Goal: Task Accomplishment & Management: Complete application form

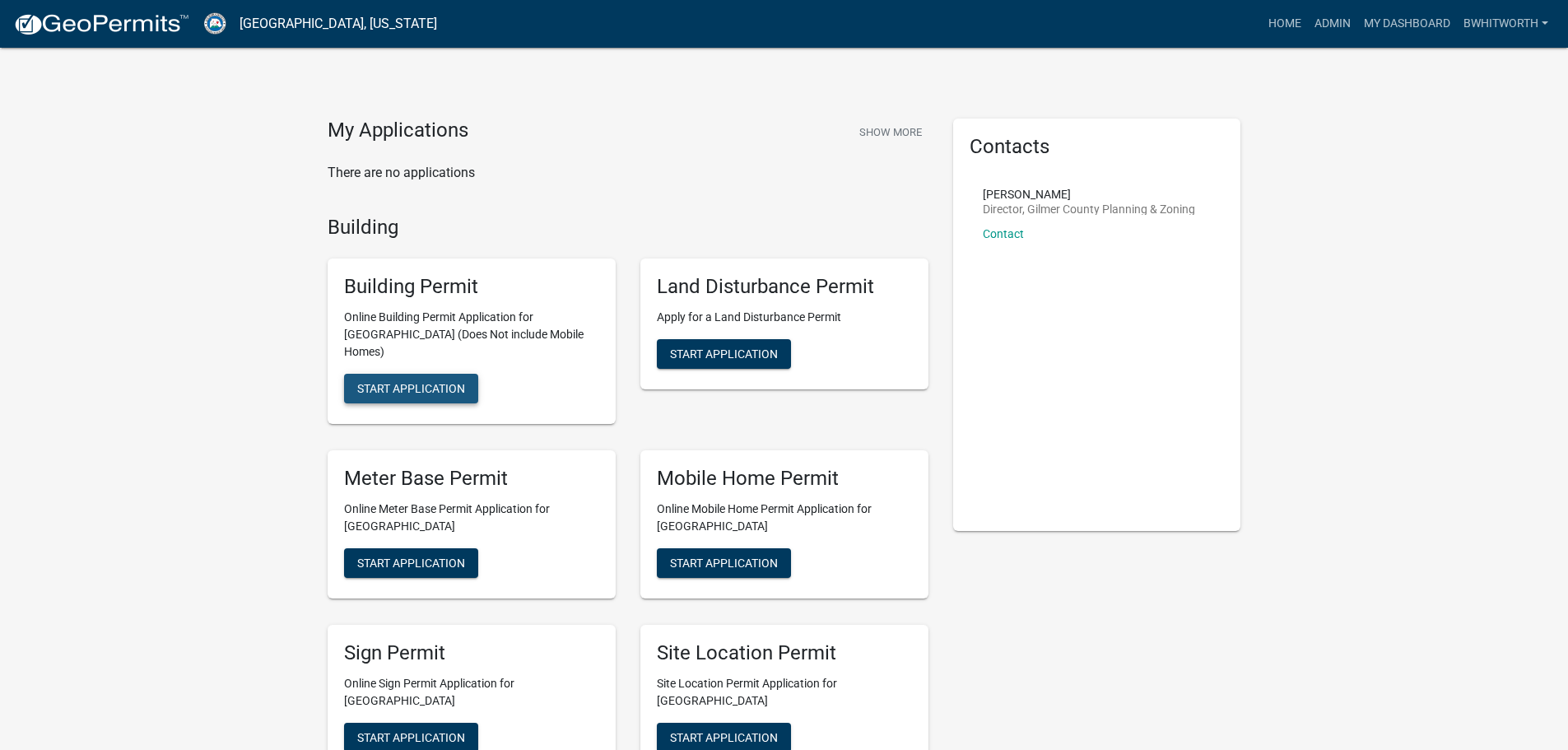
click at [426, 382] on span "Start Application" at bounding box center [411, 389] width 108 height 14
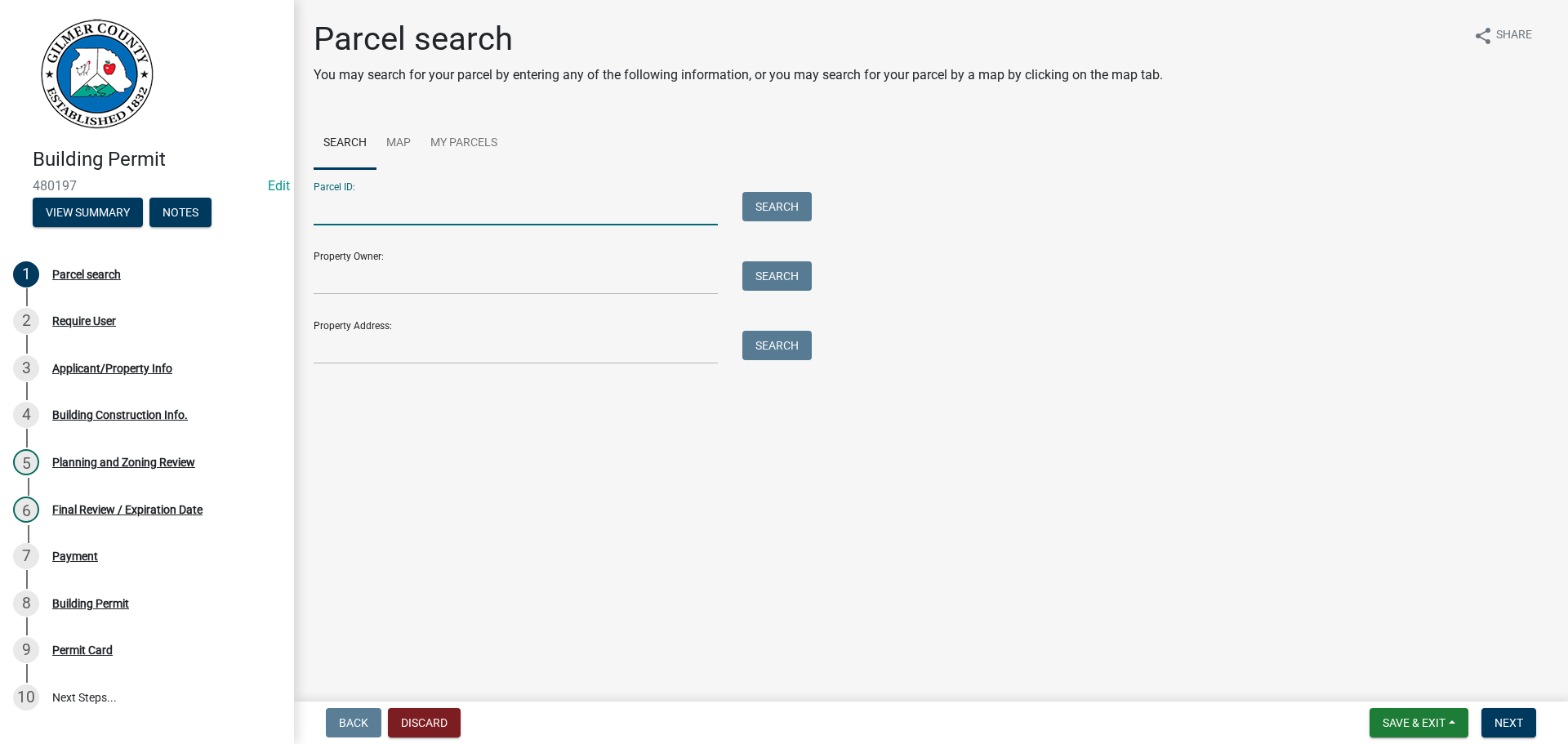
click at [451, 205] on input "Parcel ID:" at bounding box center [516, 209] width 404 height 34
click at [374, 203] on input "Parcel ID:" at bounding box center [516, 209] width 404 height 34
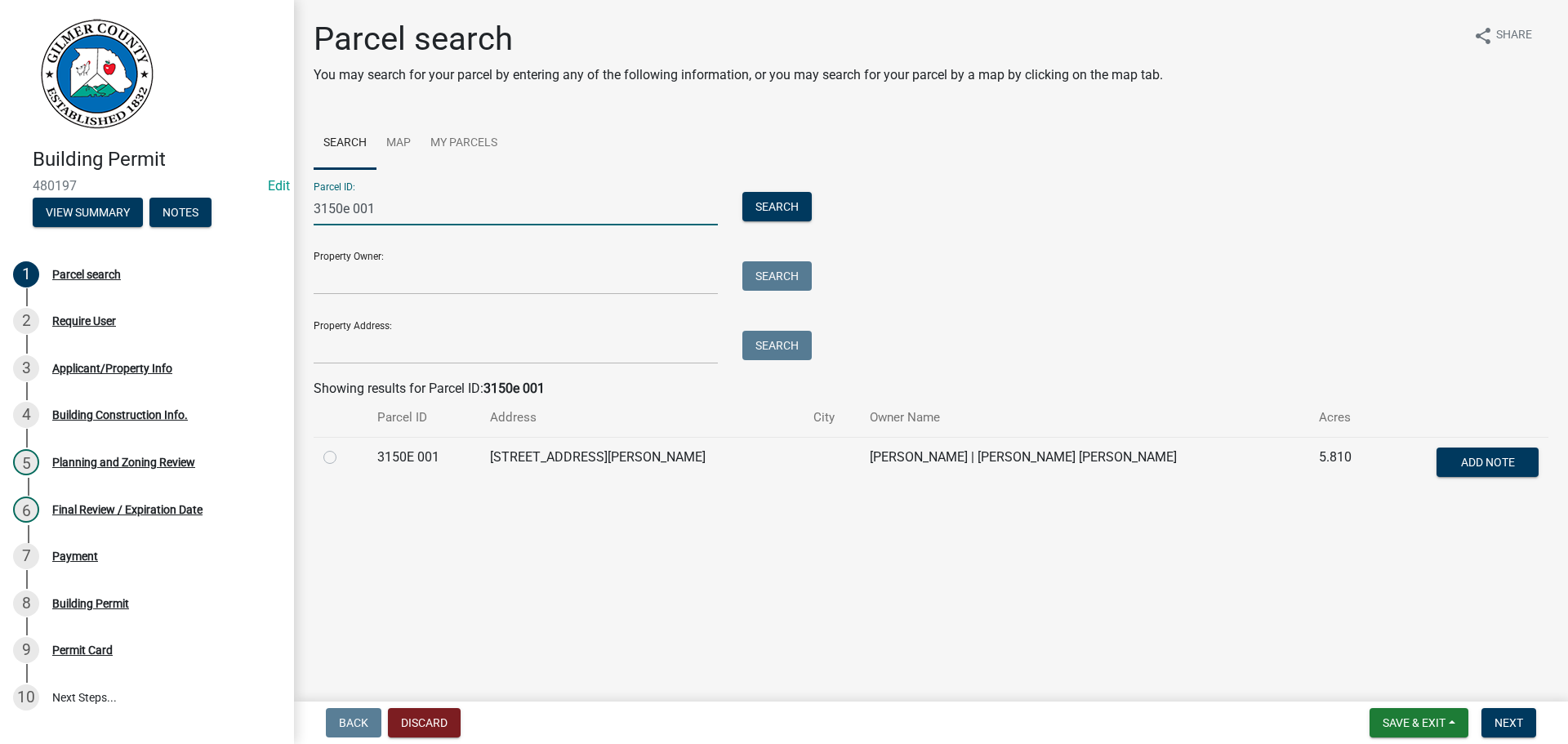
type input "3150e 001"
drag, startPoint x: 327, startPoint y: 457, endPoint x: 339, endPoint y: 460, distance: 12.4
click at [343, 447] on label at bounding box center [343, 447] width 0 height 0
click at [343, 457] on 001 "radio" at bounding box center [348, 452] width 11 height 11
radio 001 "true"
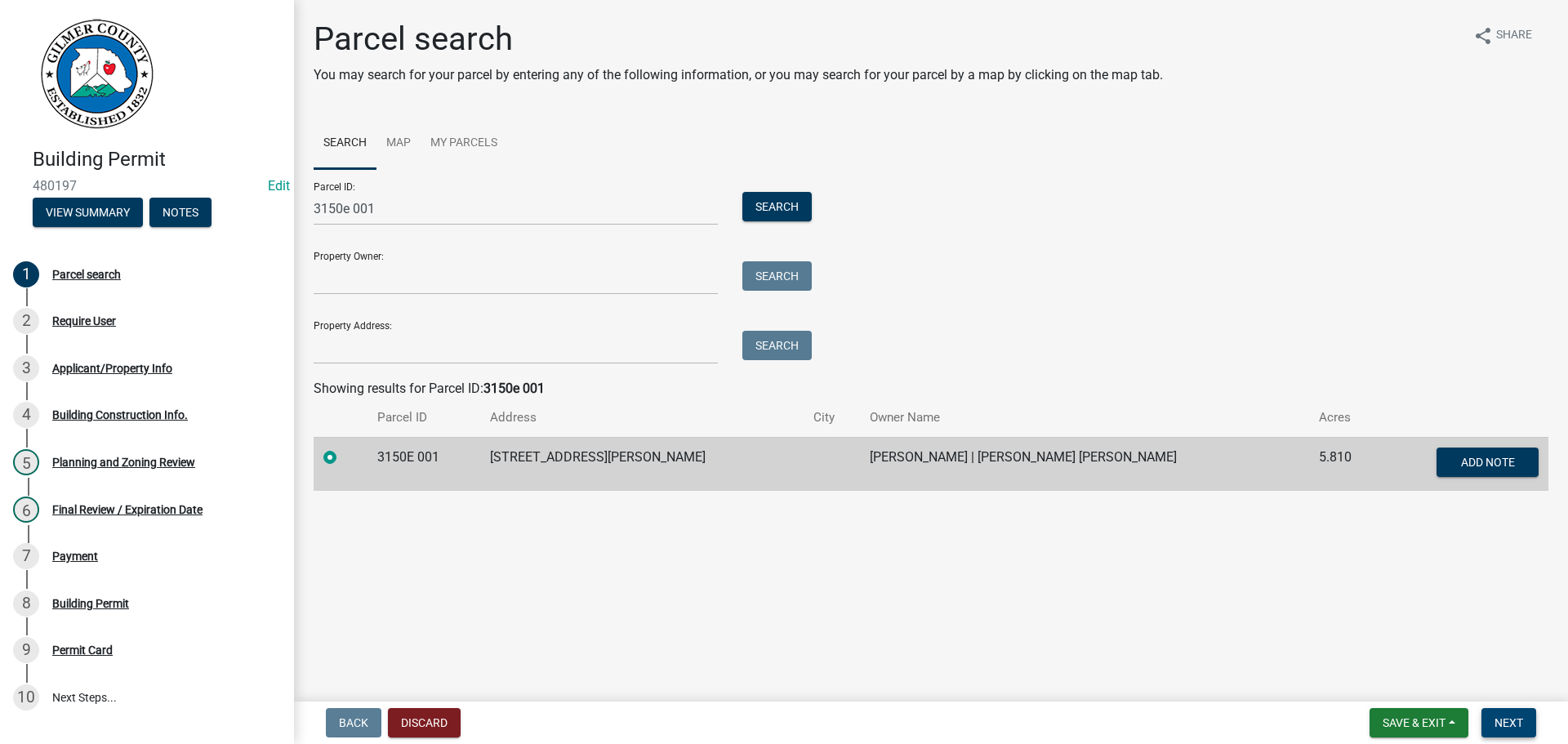
click at [1507, 711] on button "Next" at bounding box center [1508, 722] width 55 height 29
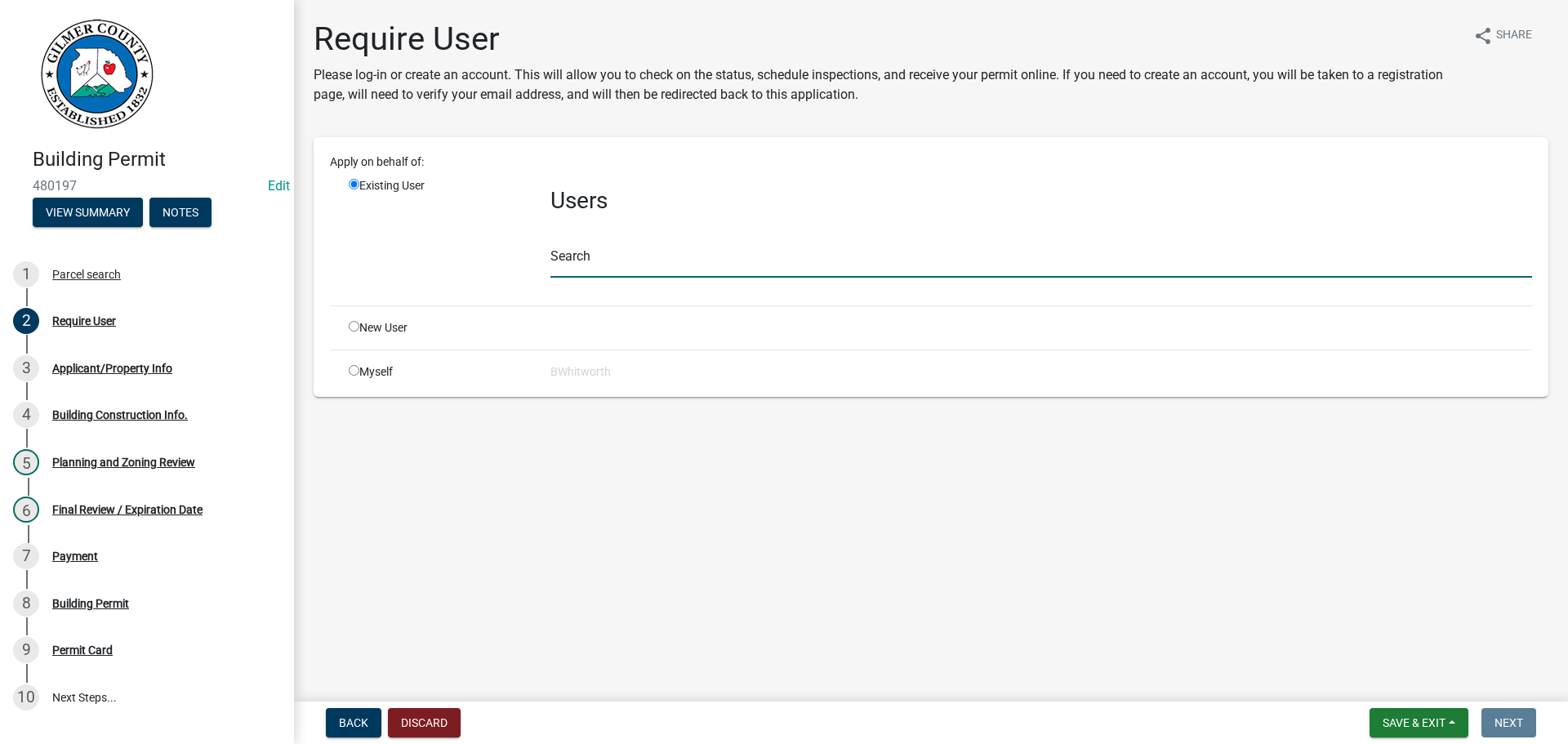
click at [632, 258] on input "text" at bounding box center [1041, 261] width 982 height 34
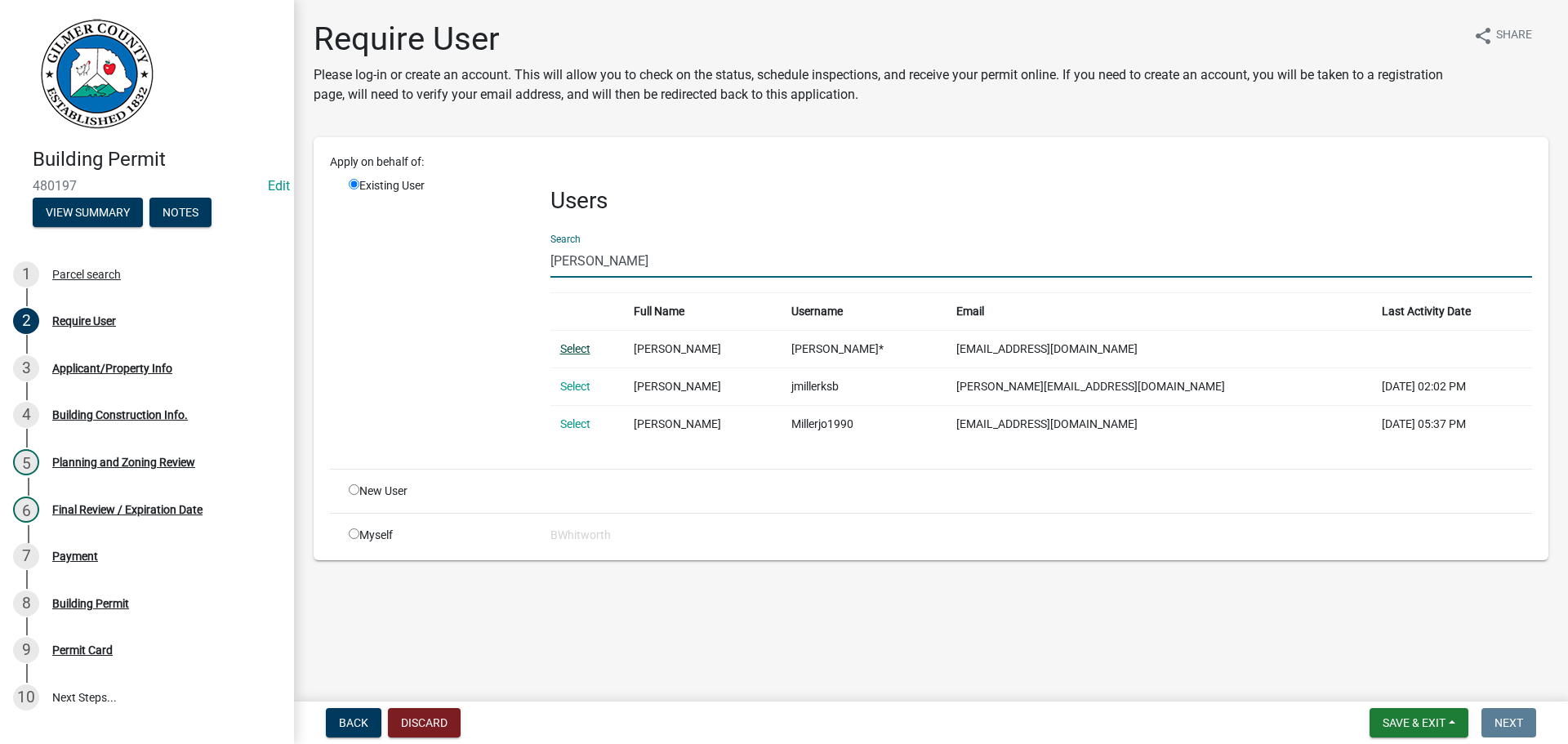
type input "josh miller"
click at [576, 347] on link "Select" at bounding box center [576, 349] width 30 height 13
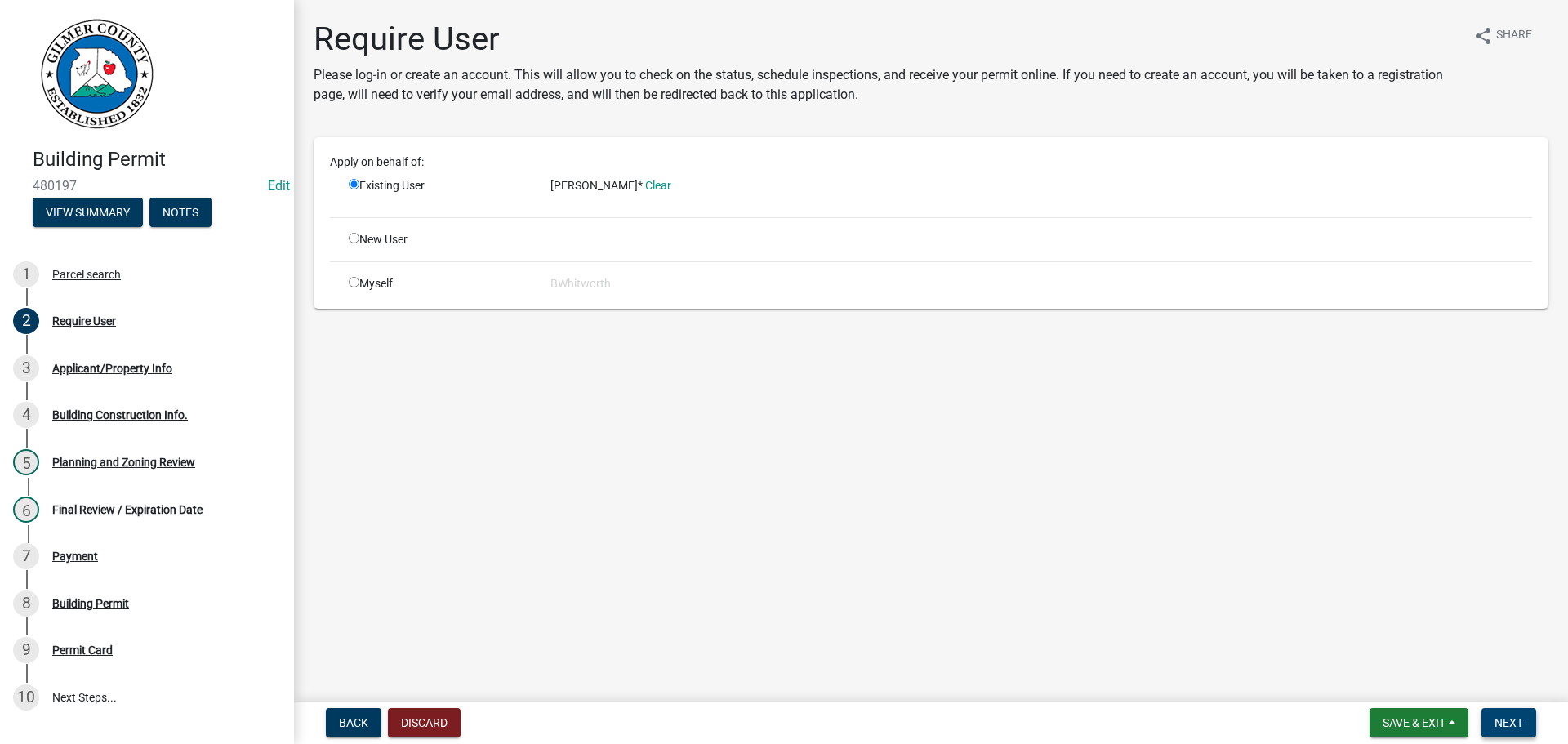
click at [1500, 720] on span "Next" at bounding box center [1508, 723] width 29 height 13
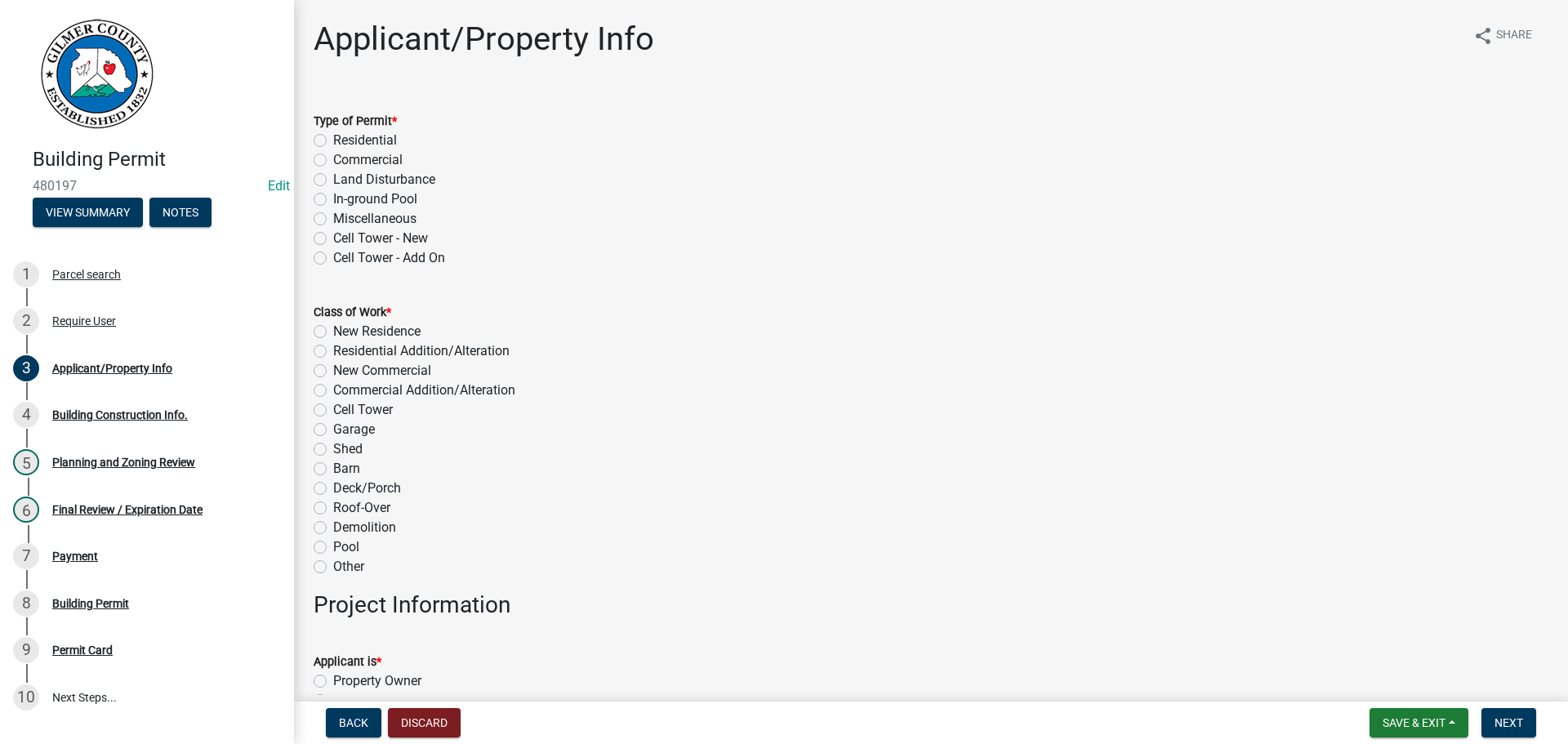
click at [333, 216] on label "Miscellaneous" at bounding box center [374, 218] width 83 height 19
click at [333, 216] on input "Miscellaneous" at bounding box center [338, 214] width 11 height 11
radio input "true"
click at [333, 564] on label "Other" at bounding box center [348, 566] width 31 height 19
click at [333, 564] on input "Other" at bounding box center [338, 562] width 11 height 11
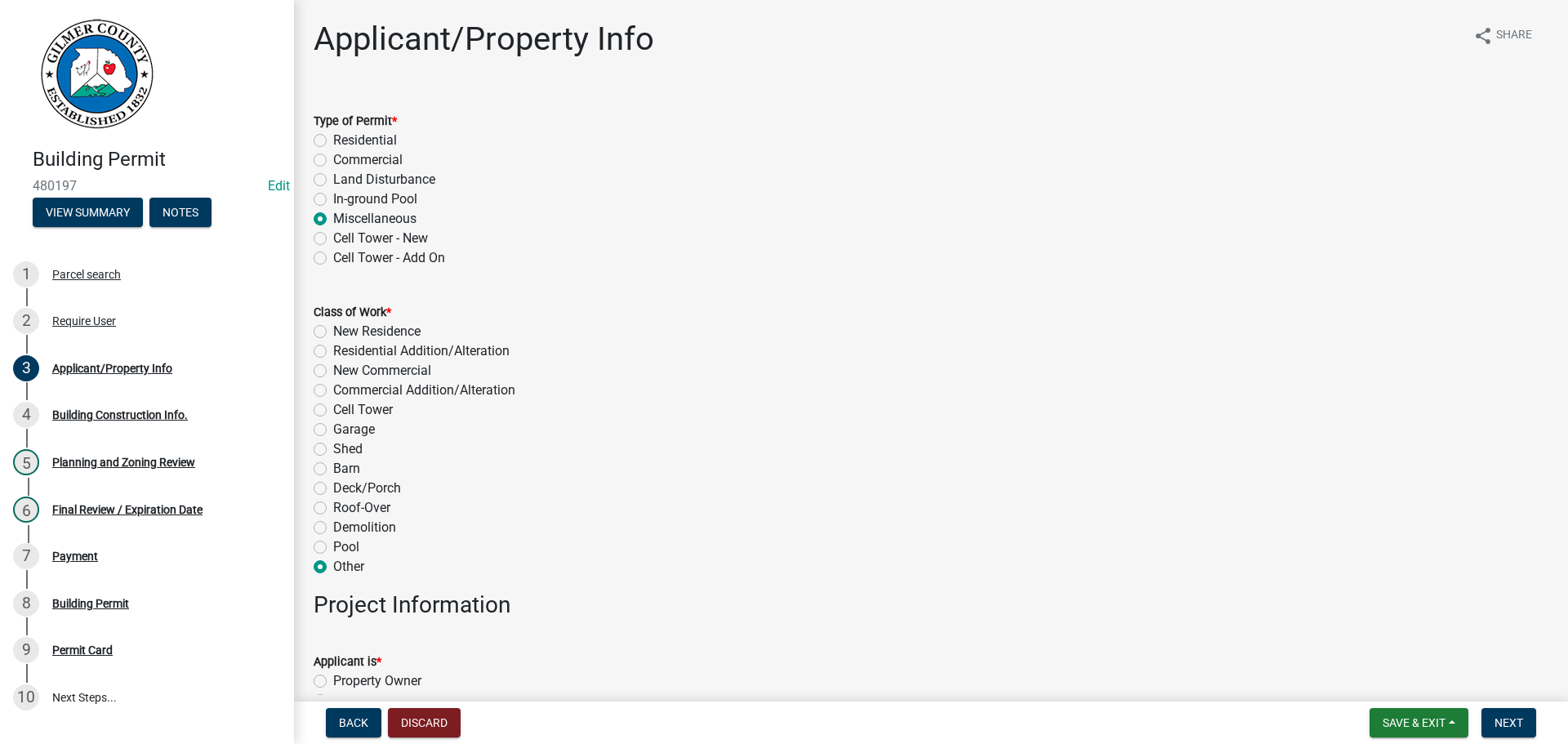
radio input "true"
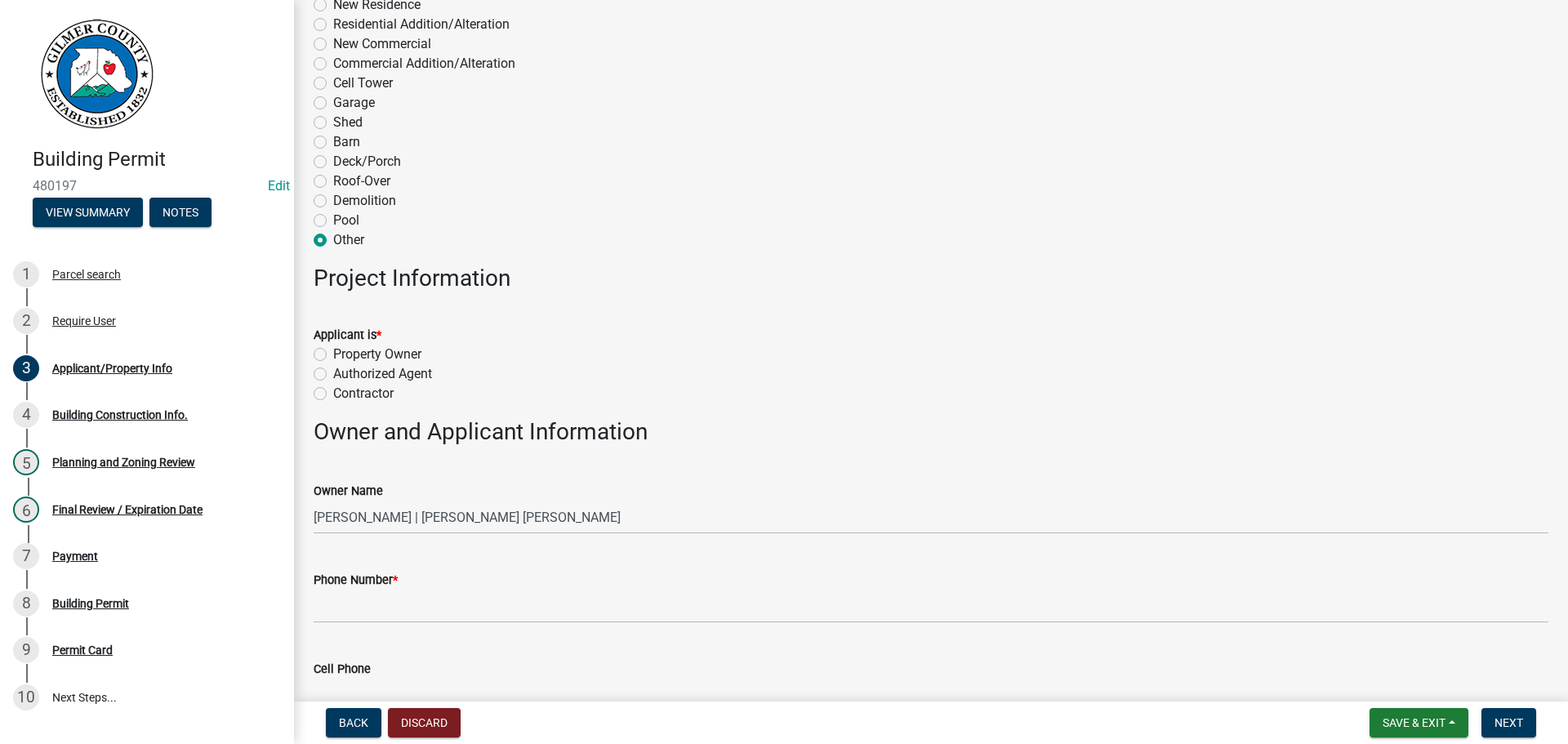
scroll to position [490, 0]
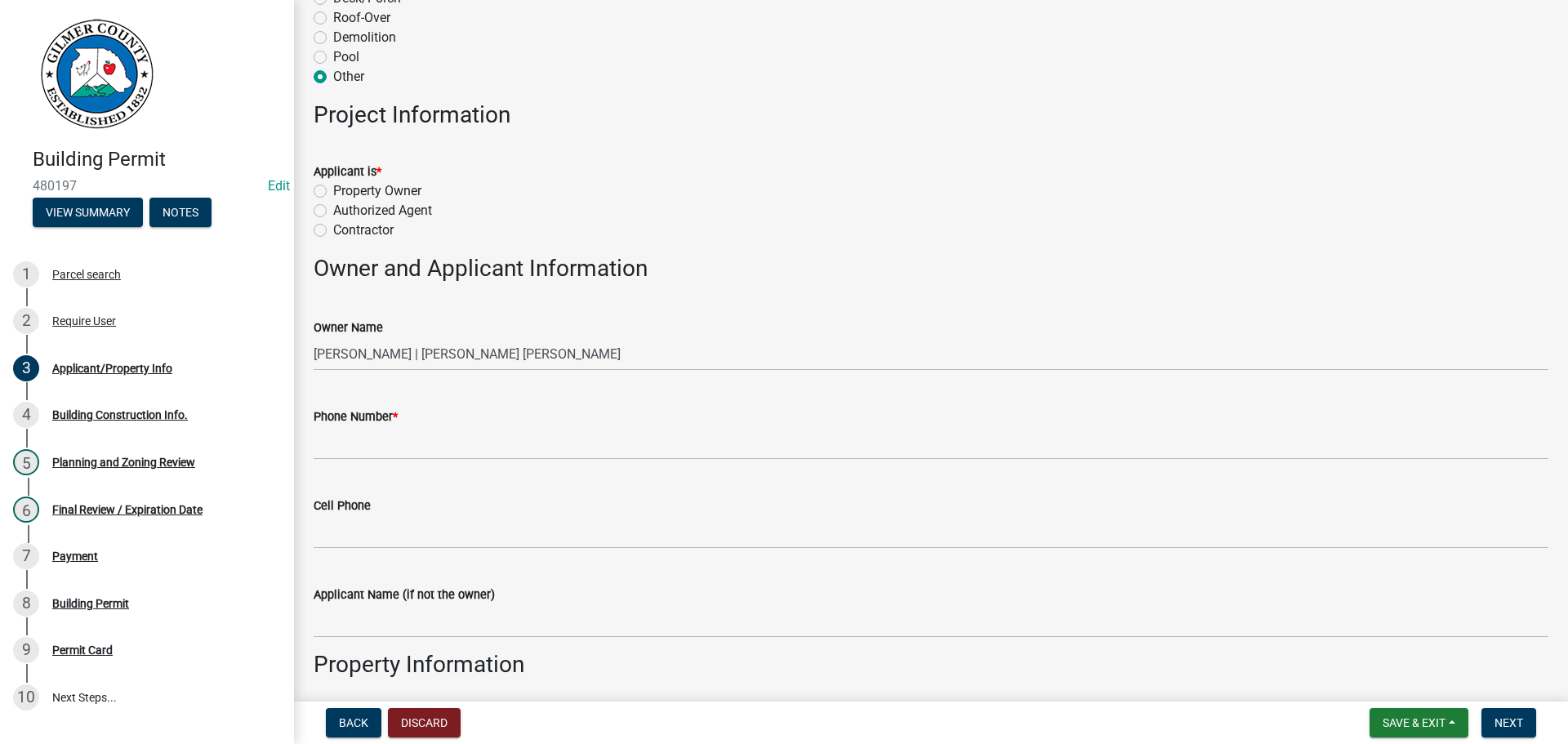
click at [333, 185] on label "Property Owner" at bounding box center [377, 190] width 88 height 19
click at [333, 185] on input "Property Owner" at bounding box center [338, 186] width 11 height 11
radio input "true"
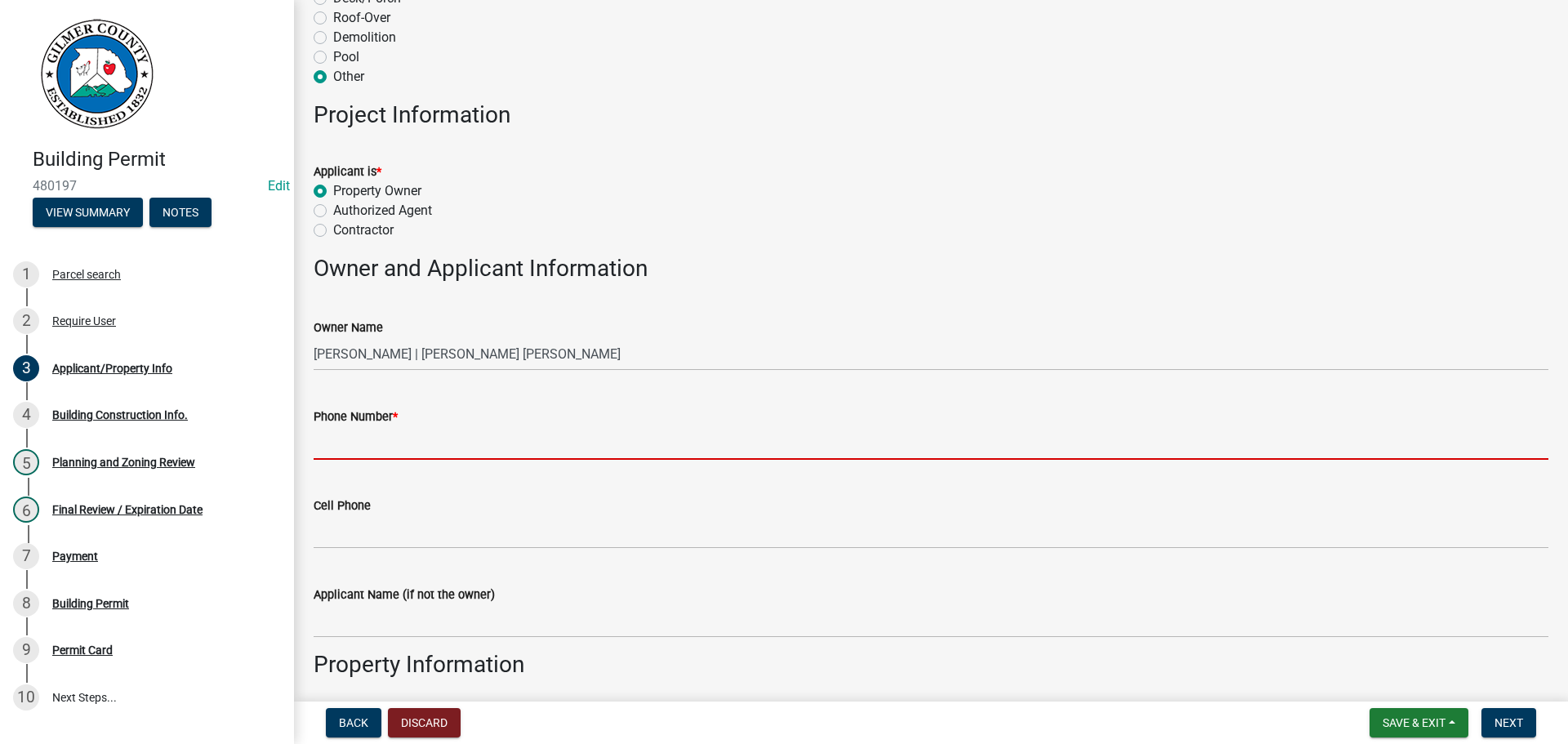
click at [397, 439] on input "Phone Number *" at bounding box center [931, 443] width 1235 height 34
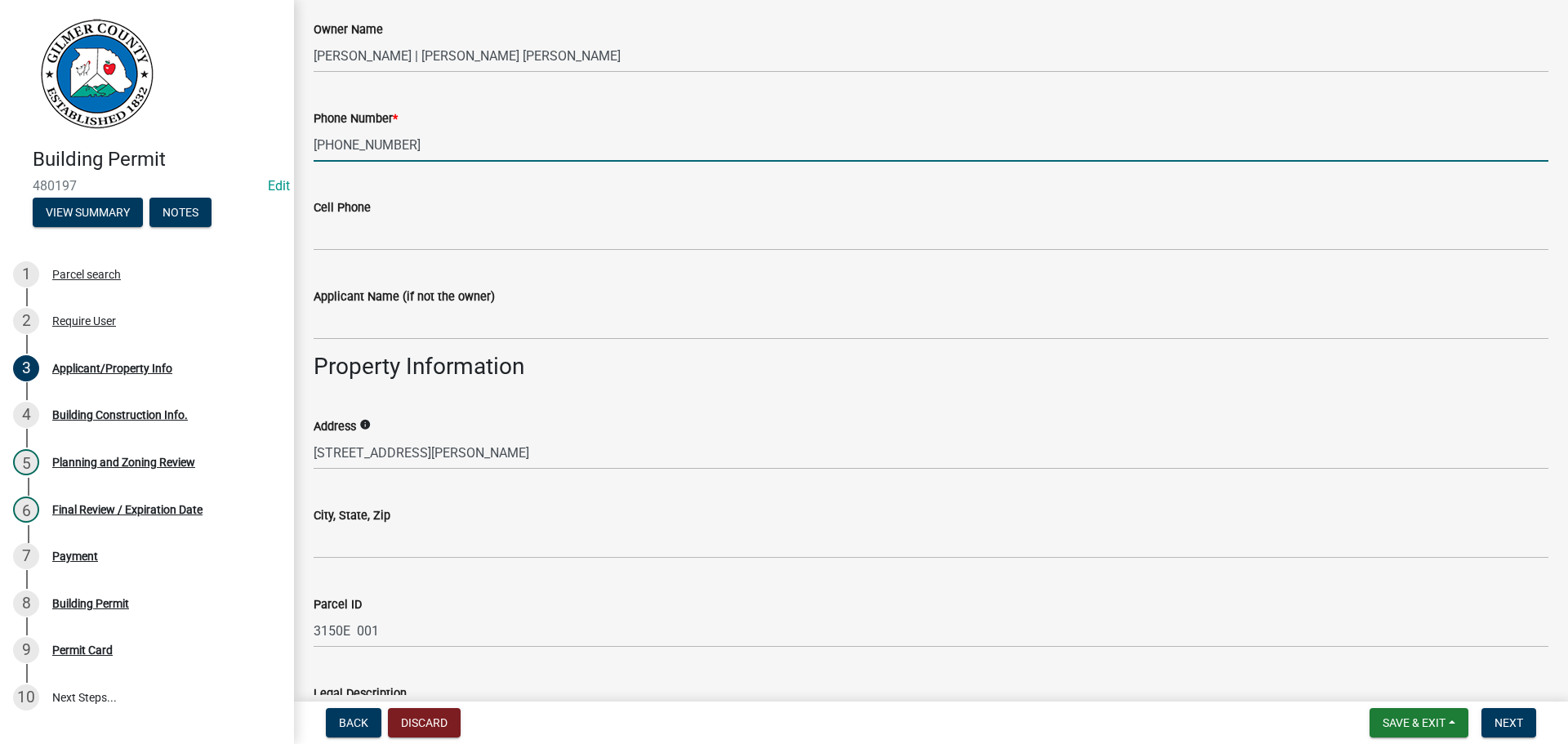
scroll to position [816, 0]
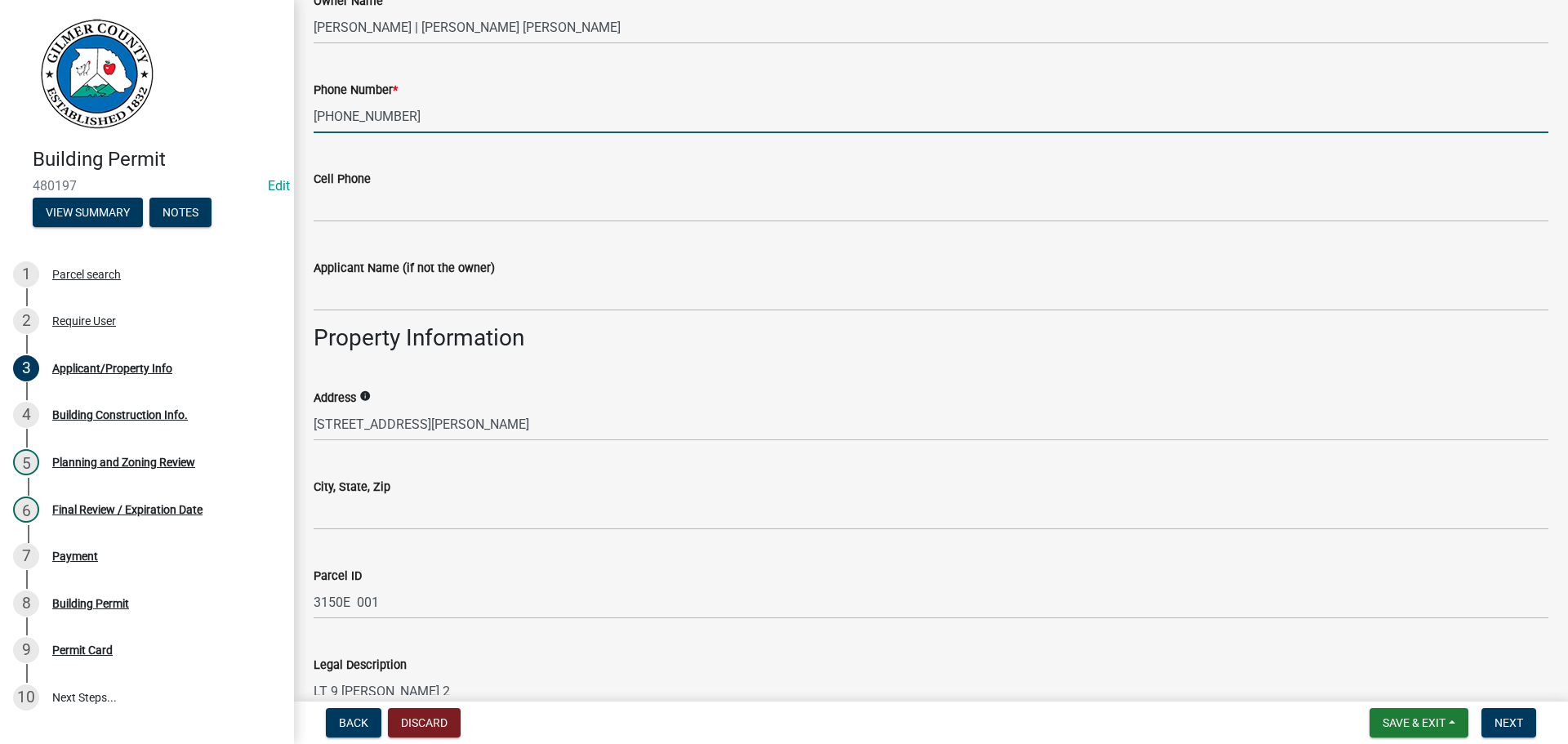
type input "770-557-6853"
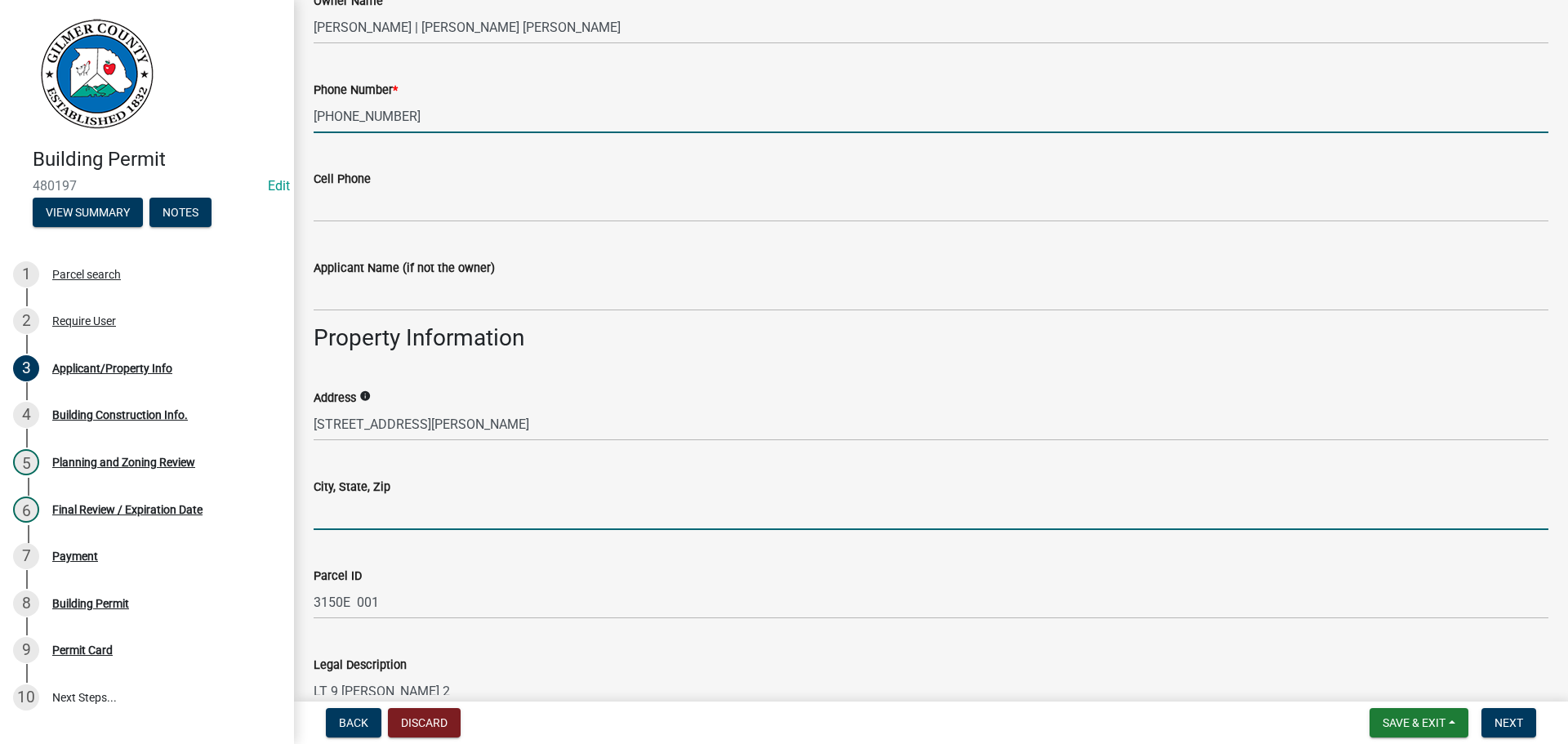
click at [357, 516] on input "City, State, Zip" at bounding box center [931, 513] width 1235 height 34
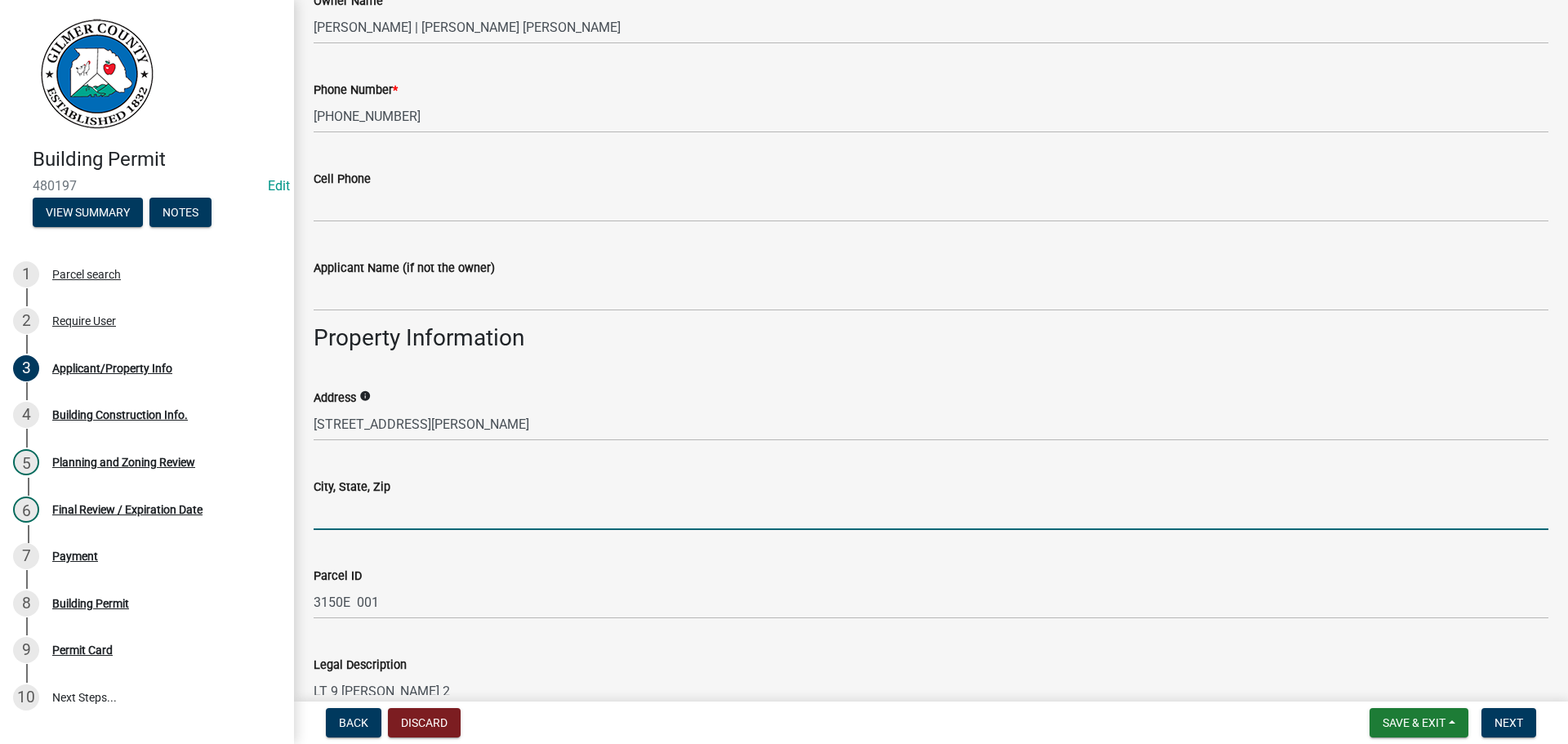
type input "ELLIJAY GA 30536"
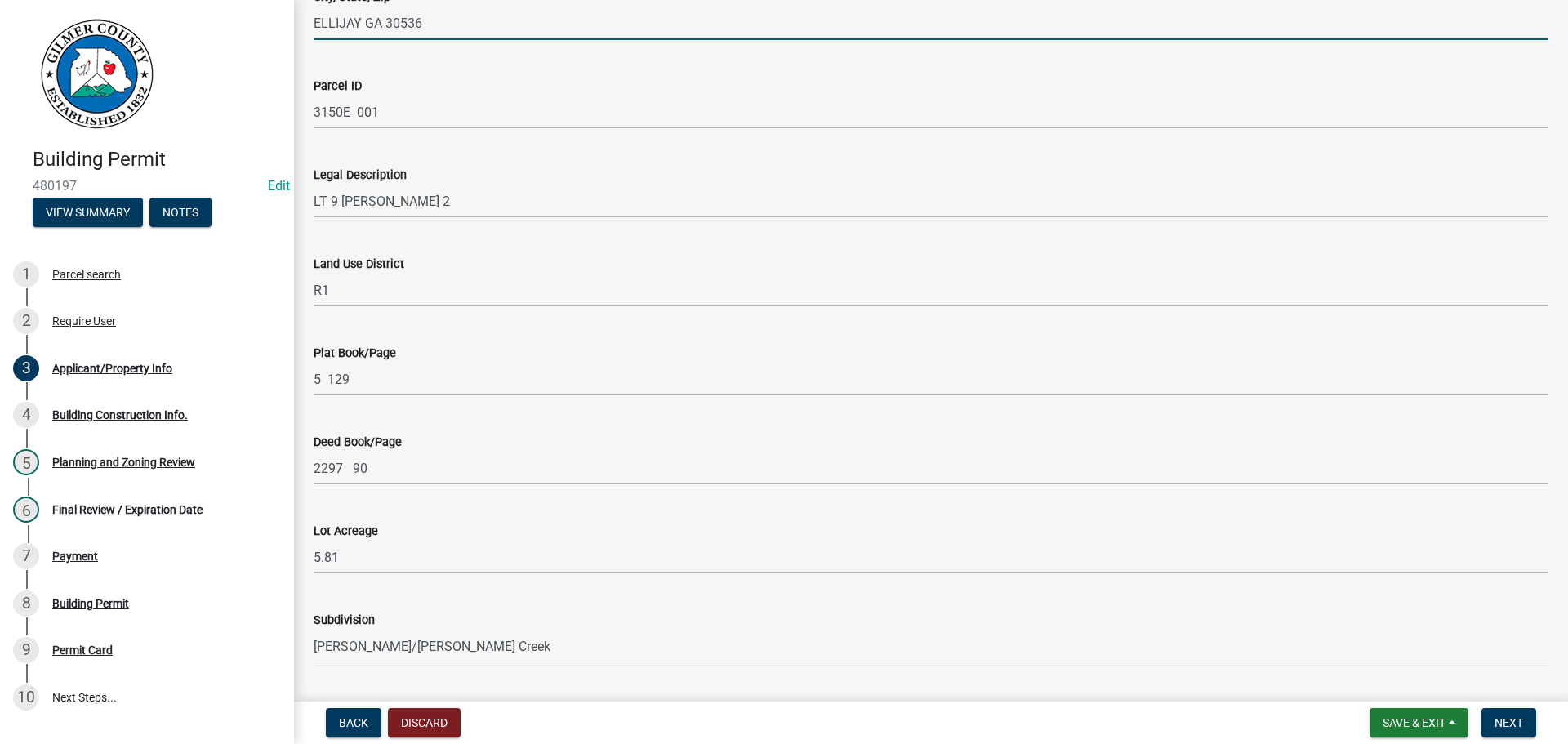
scroll to position [1714, 0]
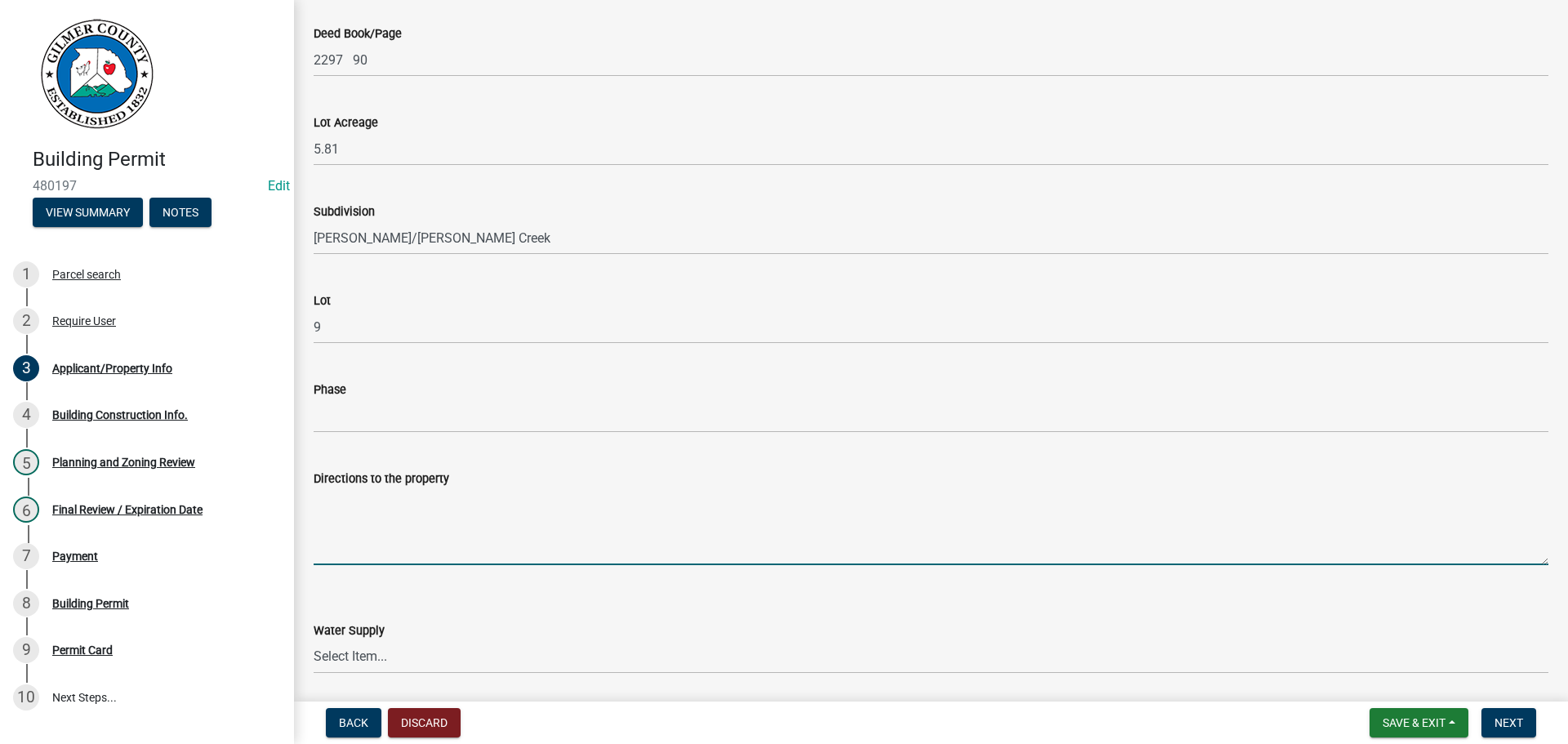
paste textarea "ROY RD, LT ON E NEW HOPE RD, RT ON FOWLER, FORK RT ON FOWLER, PROP ON RT @730 F…"
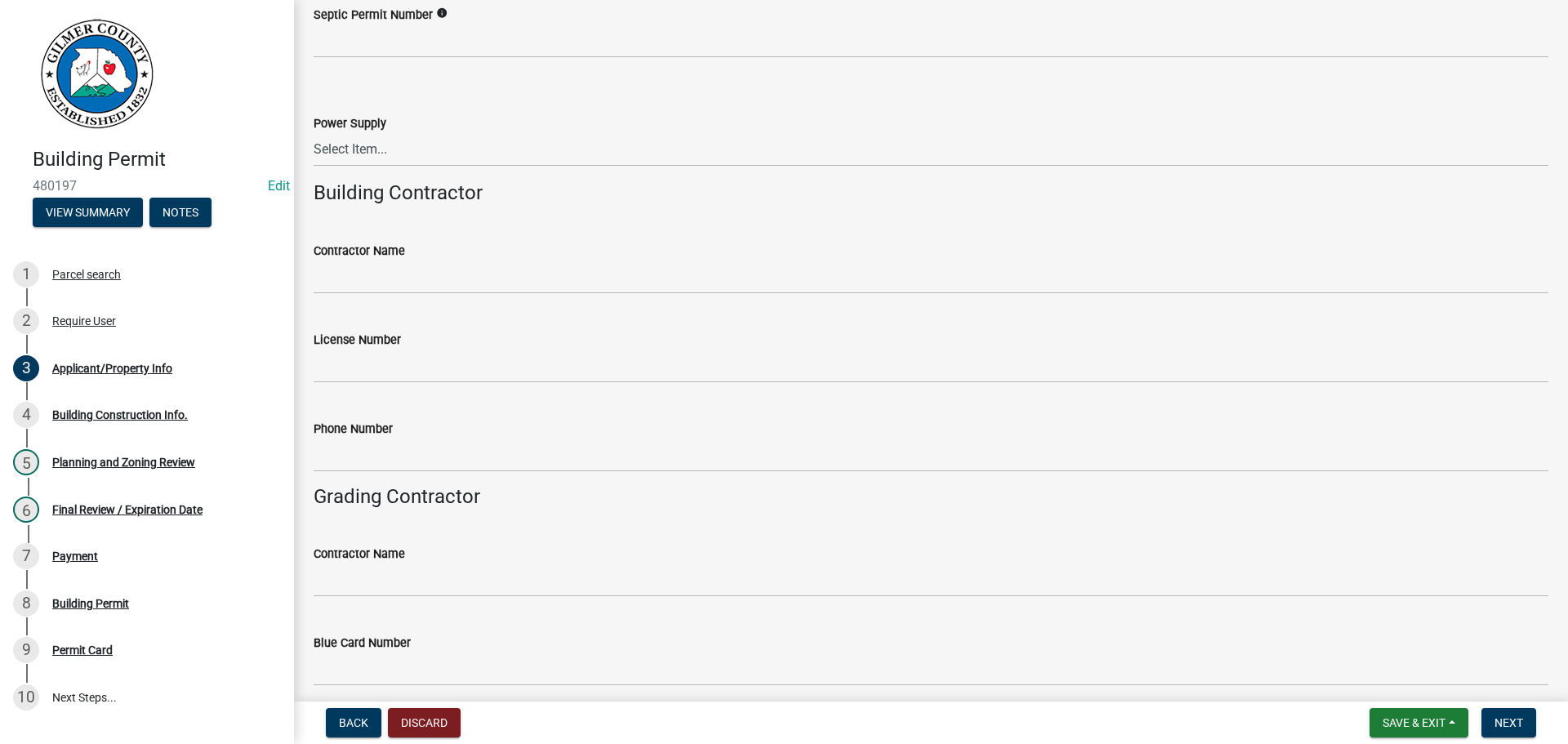
scroll to position [2687, 0]
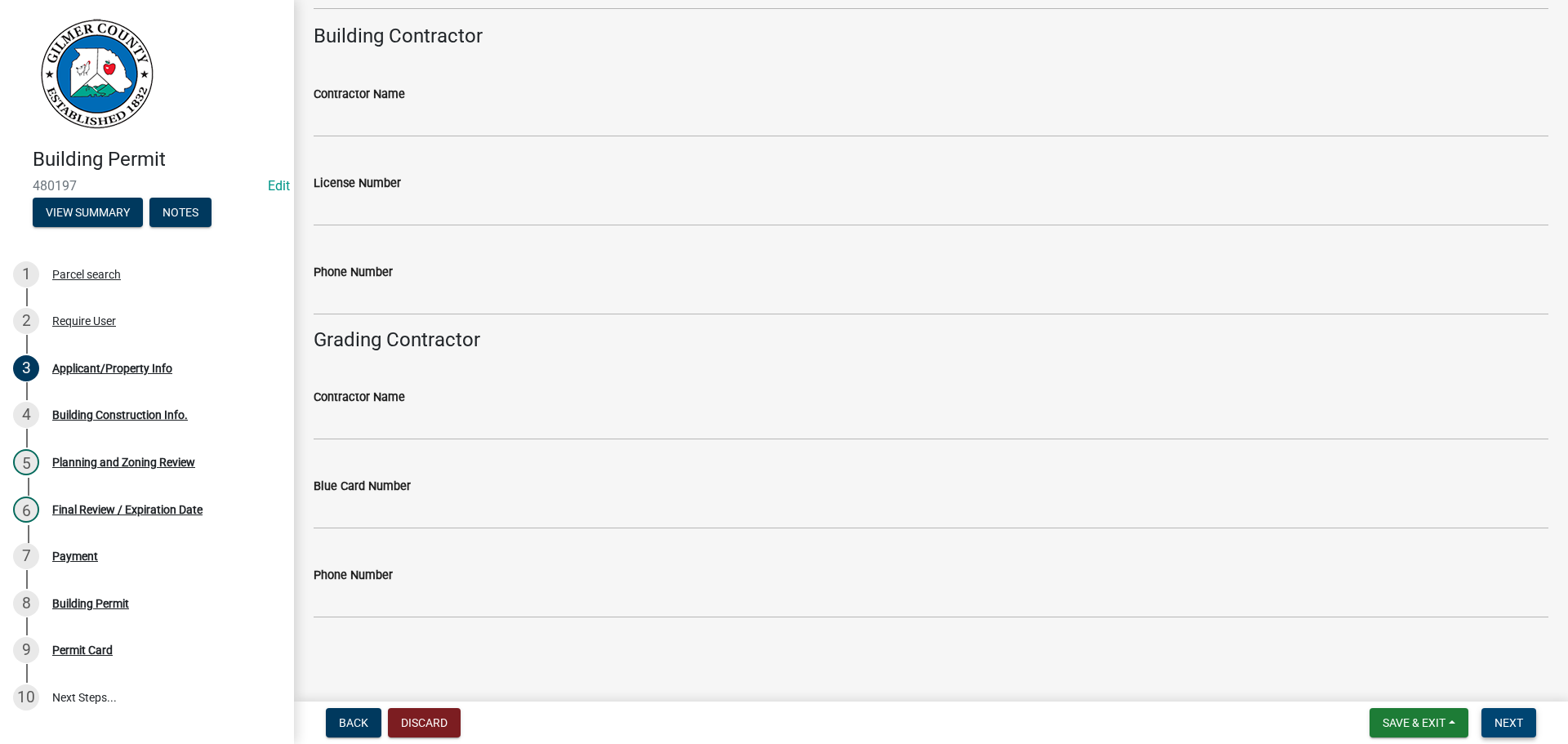
type textarea "ROY RD, LT ON E NEW HOPE RD, RT ON FOWLER, FORK RT ON FOWLER, PROP ON RT @730 F…"
click at [1534, 710] on button "Next" at bounding box center [1508, 722] width 55 height 29
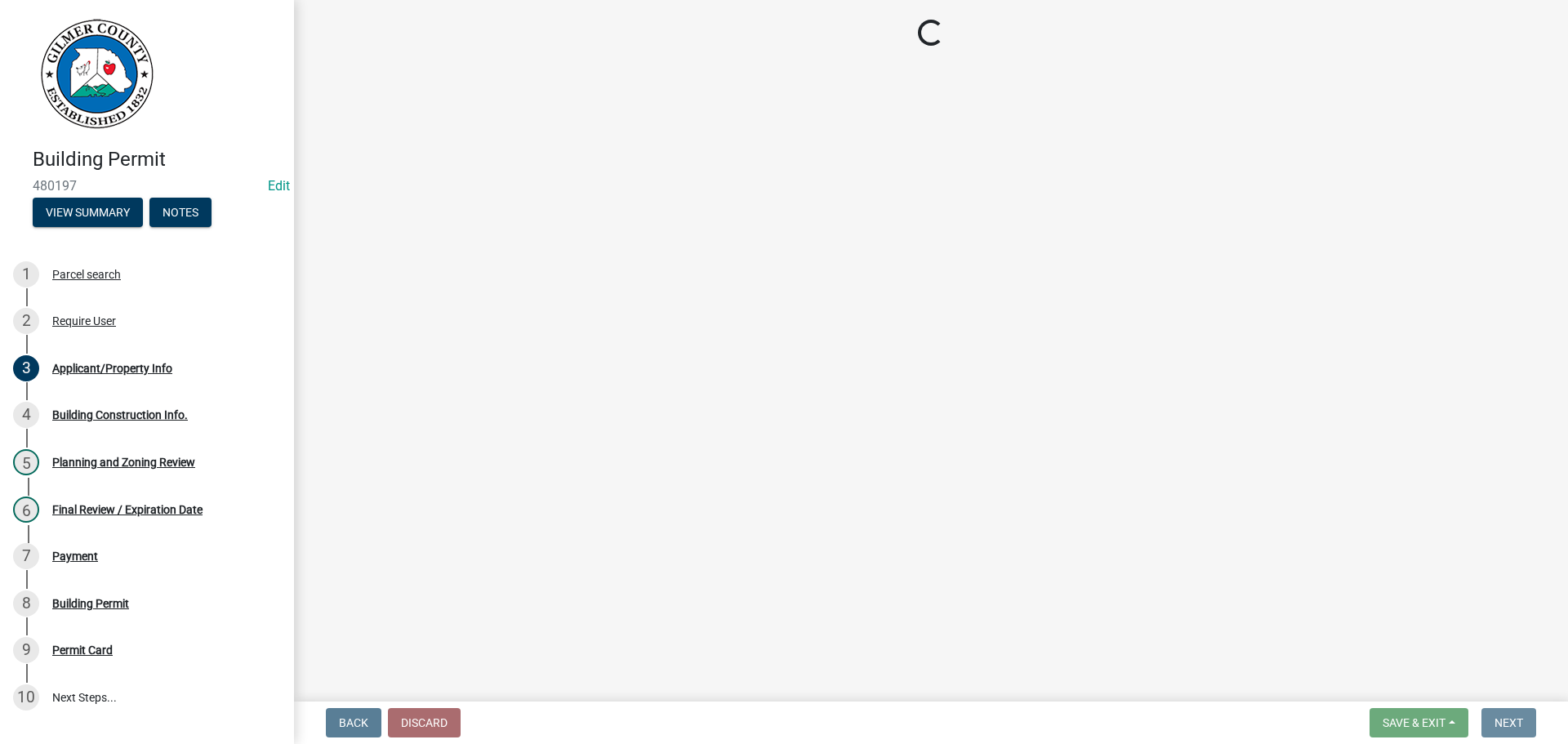
scroll to position [0, 0]
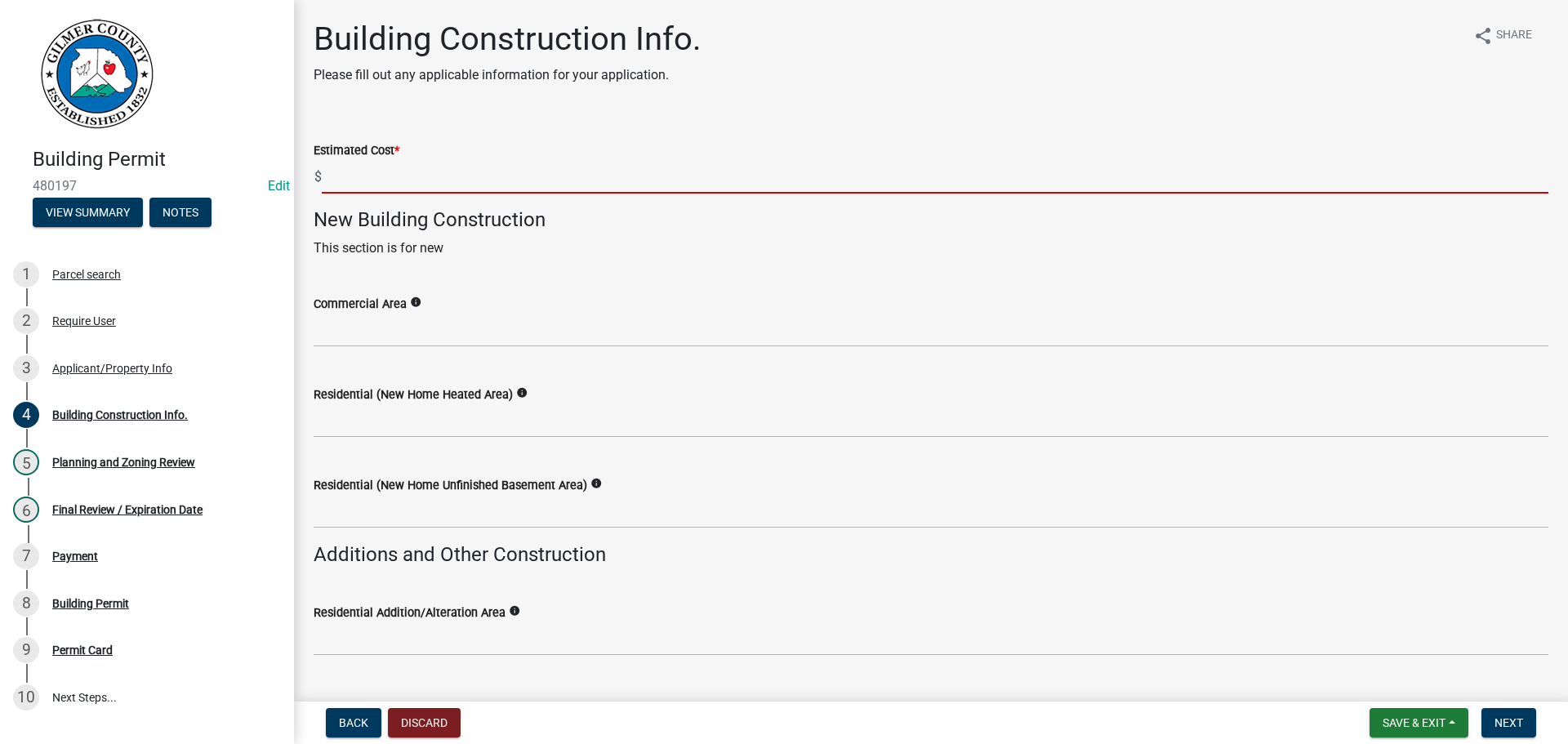
click at [451, 178] on input "text" at bounding box center [935, 177] width 1227 height 34
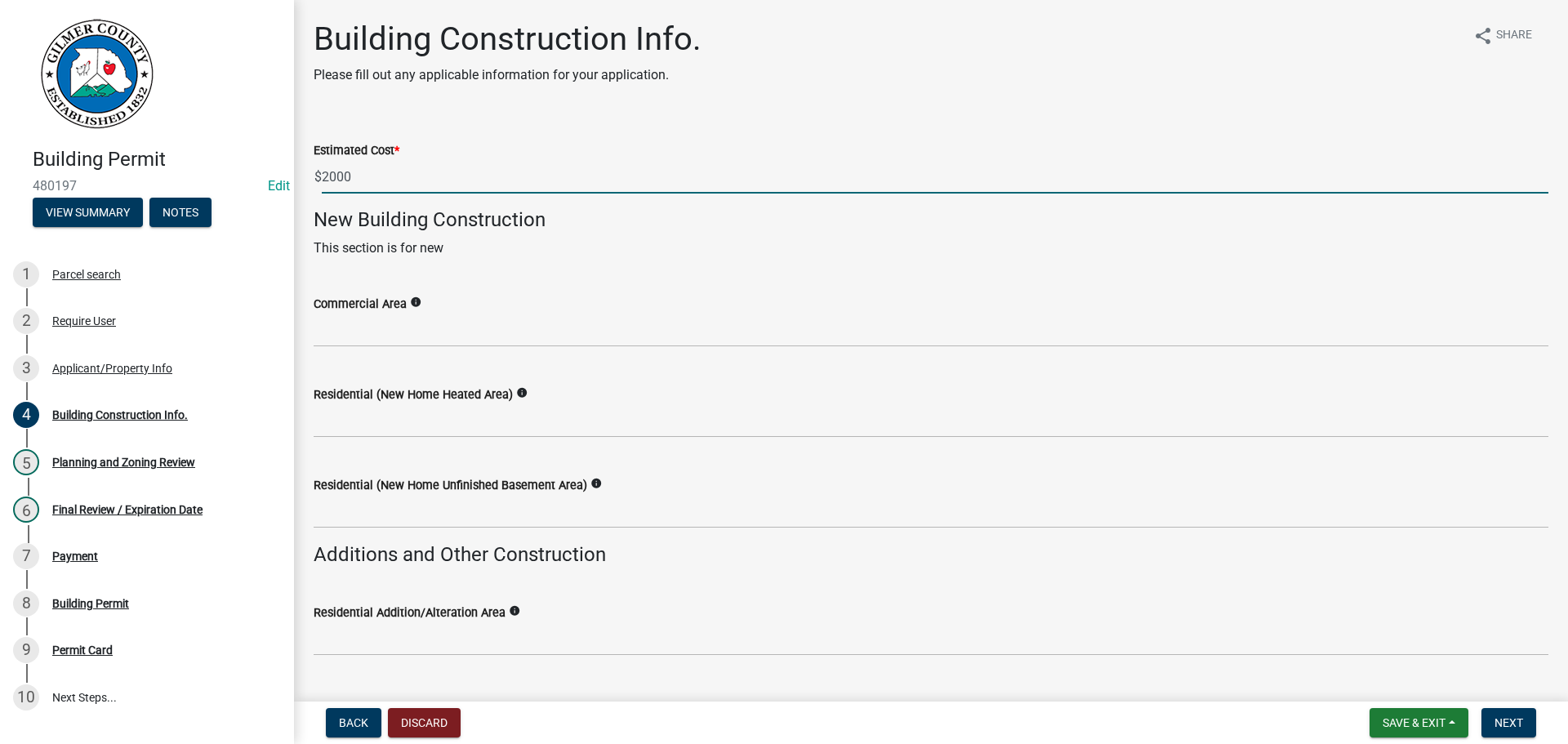
click at [768, 167] on input "2000" at bounding box center [935, 177] width 1227 height 34
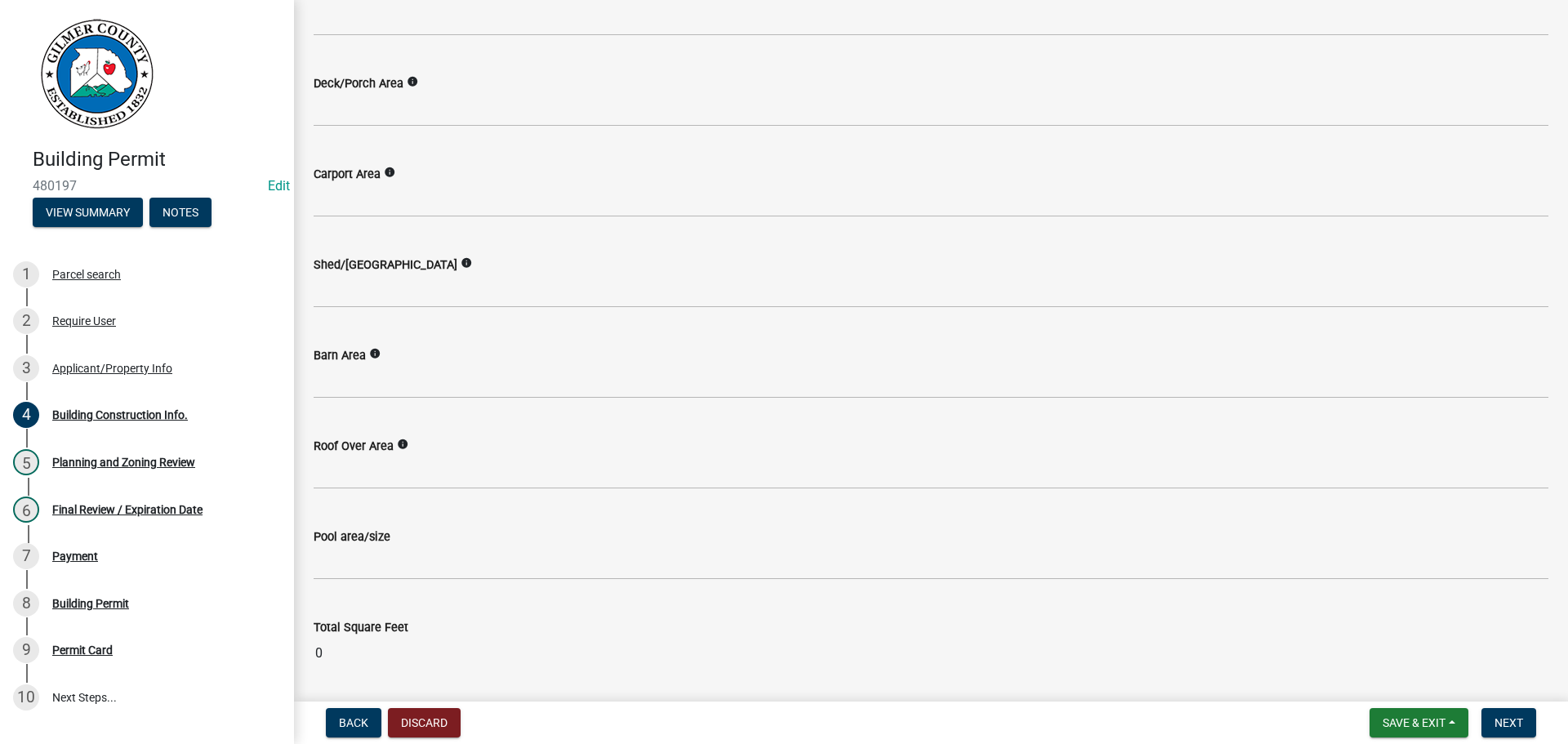
scroll to position [682, 0]
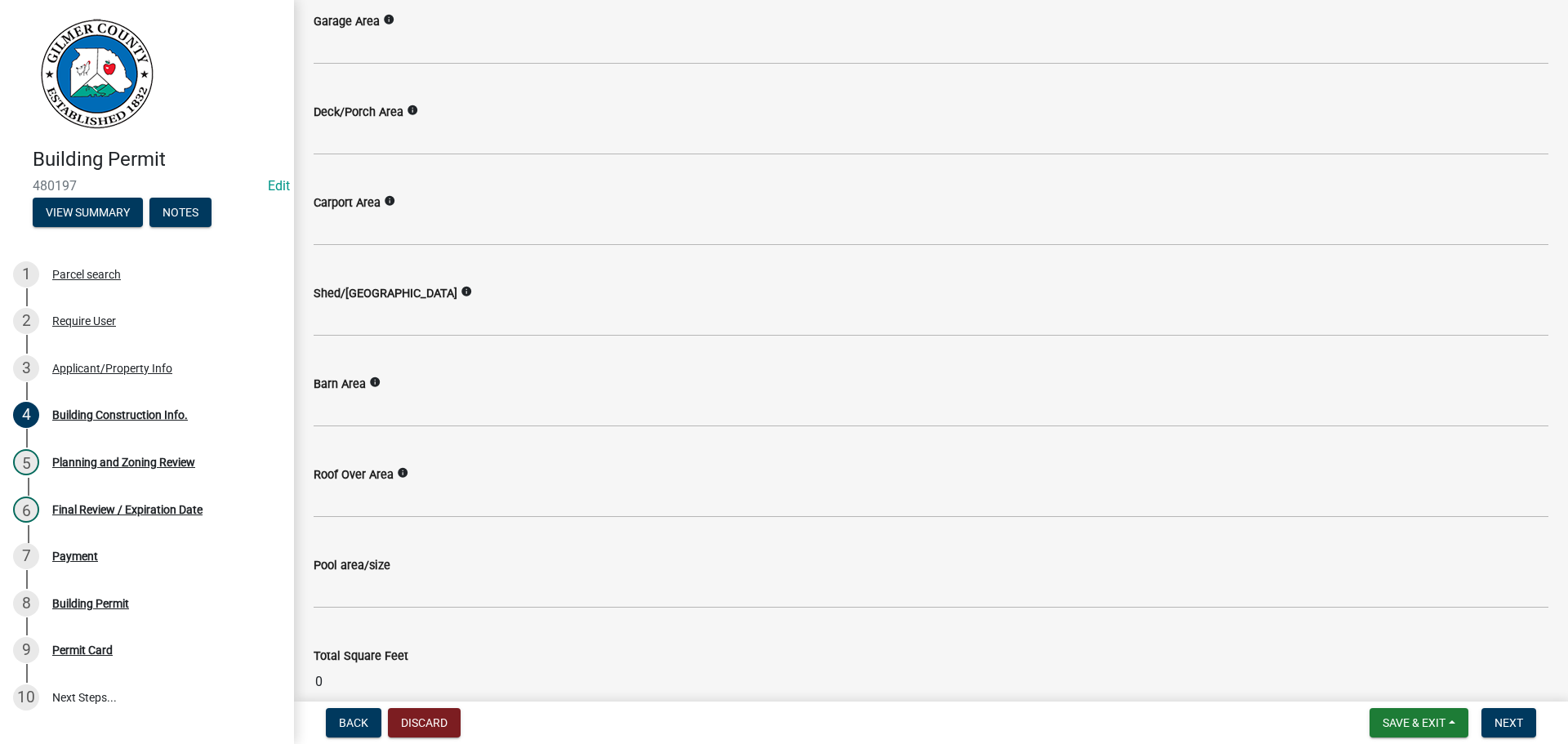
type input "2000"
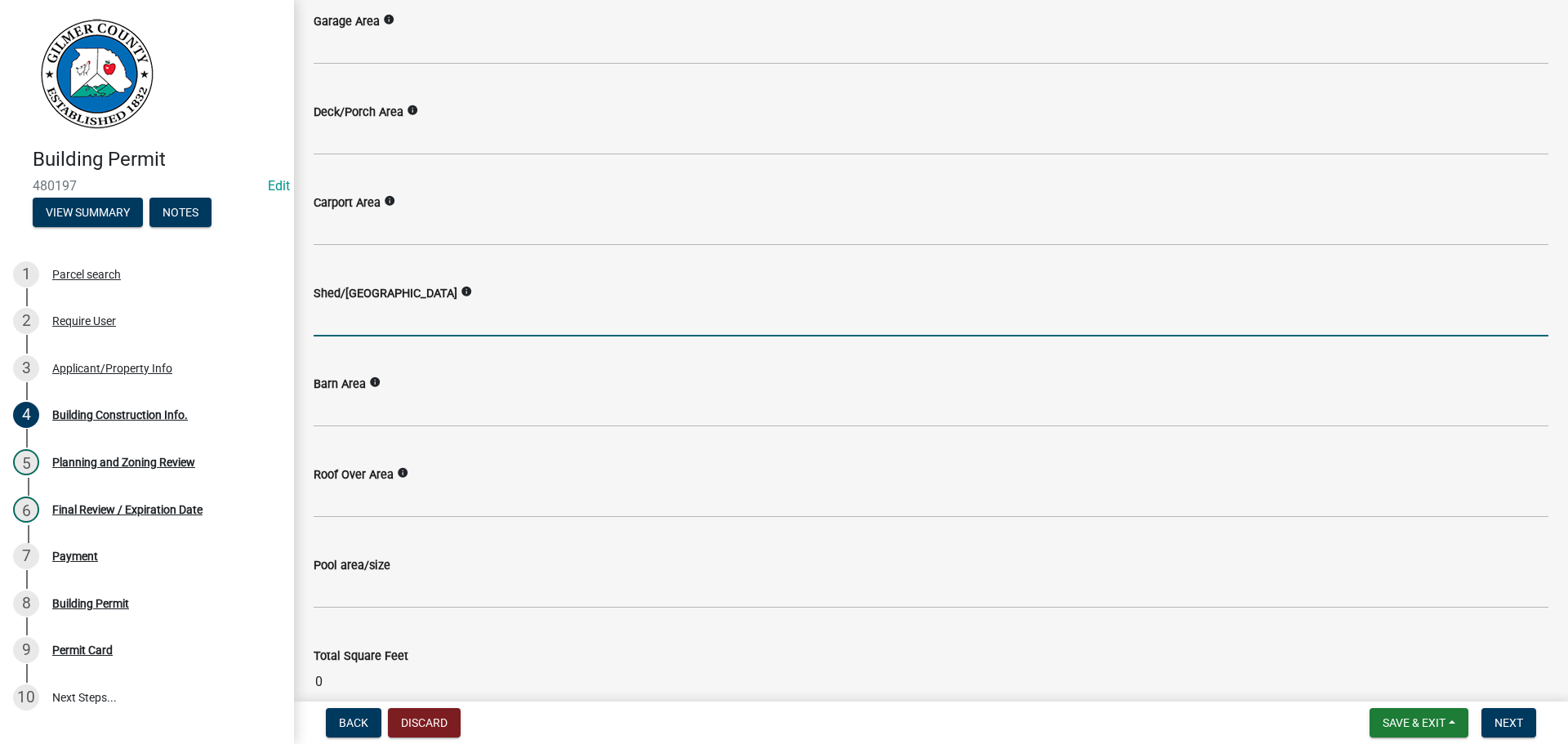
click at [325, 323] on input "text" at bounding box center [931, 320] width 1235 height 34
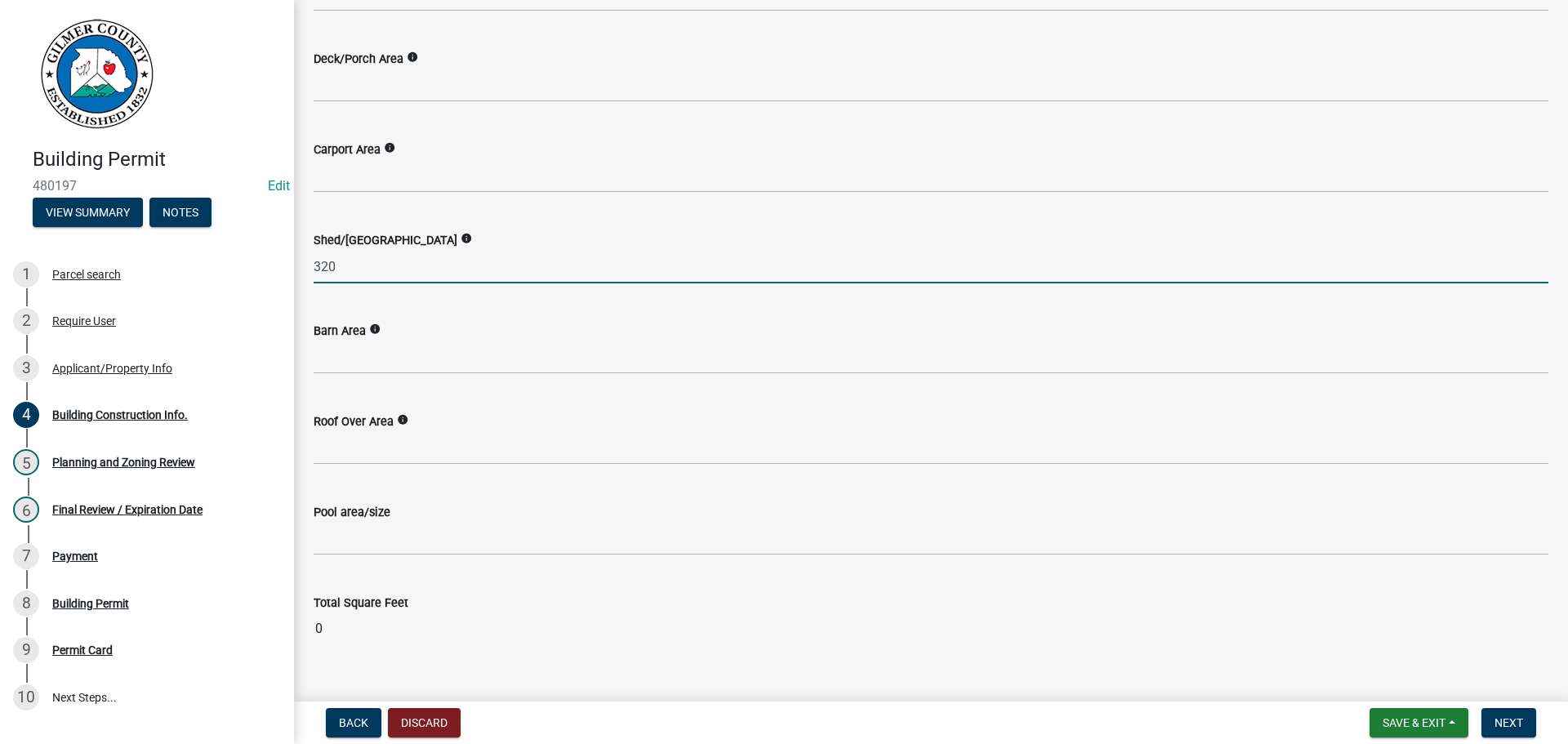
scroll to position [763, 0]
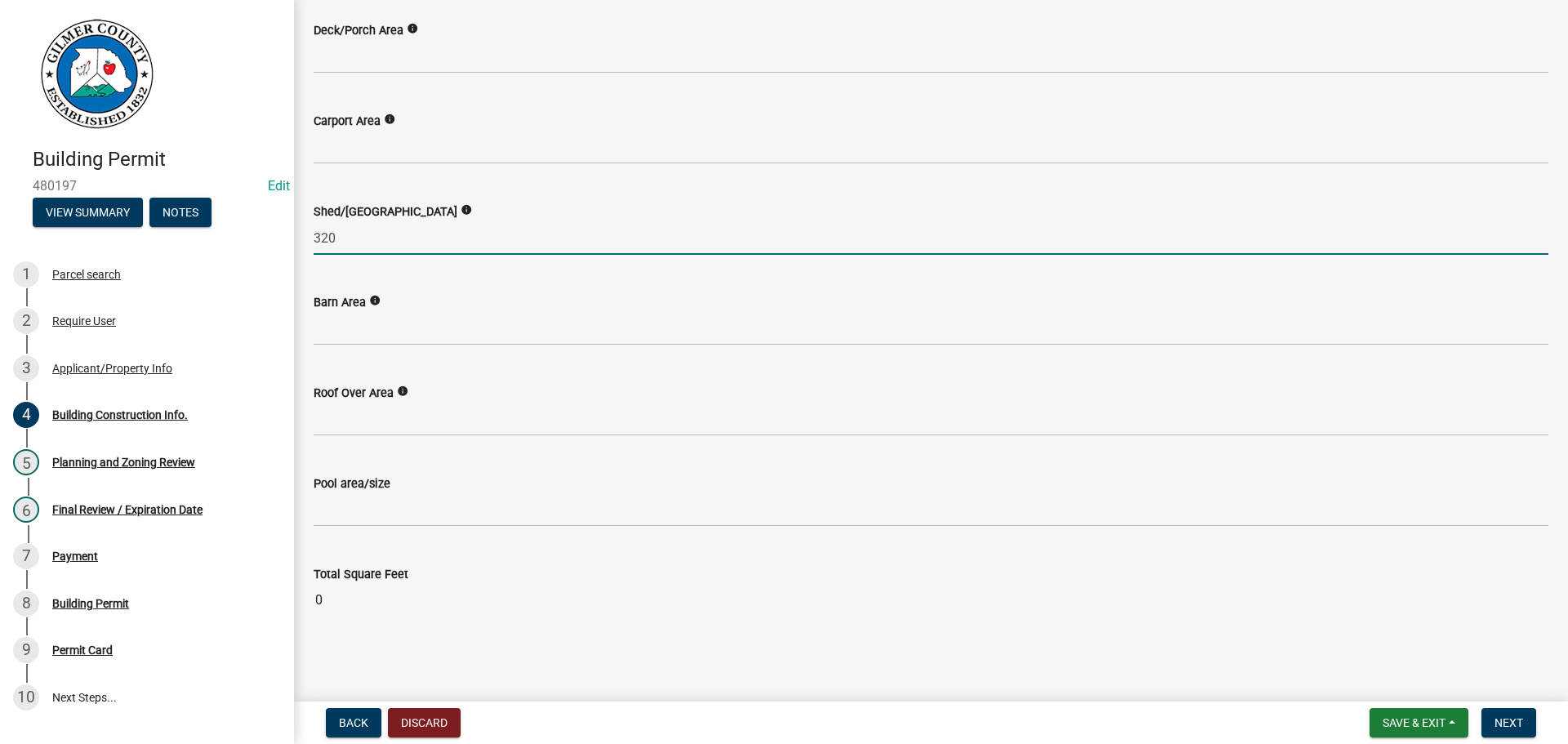
type input "320"
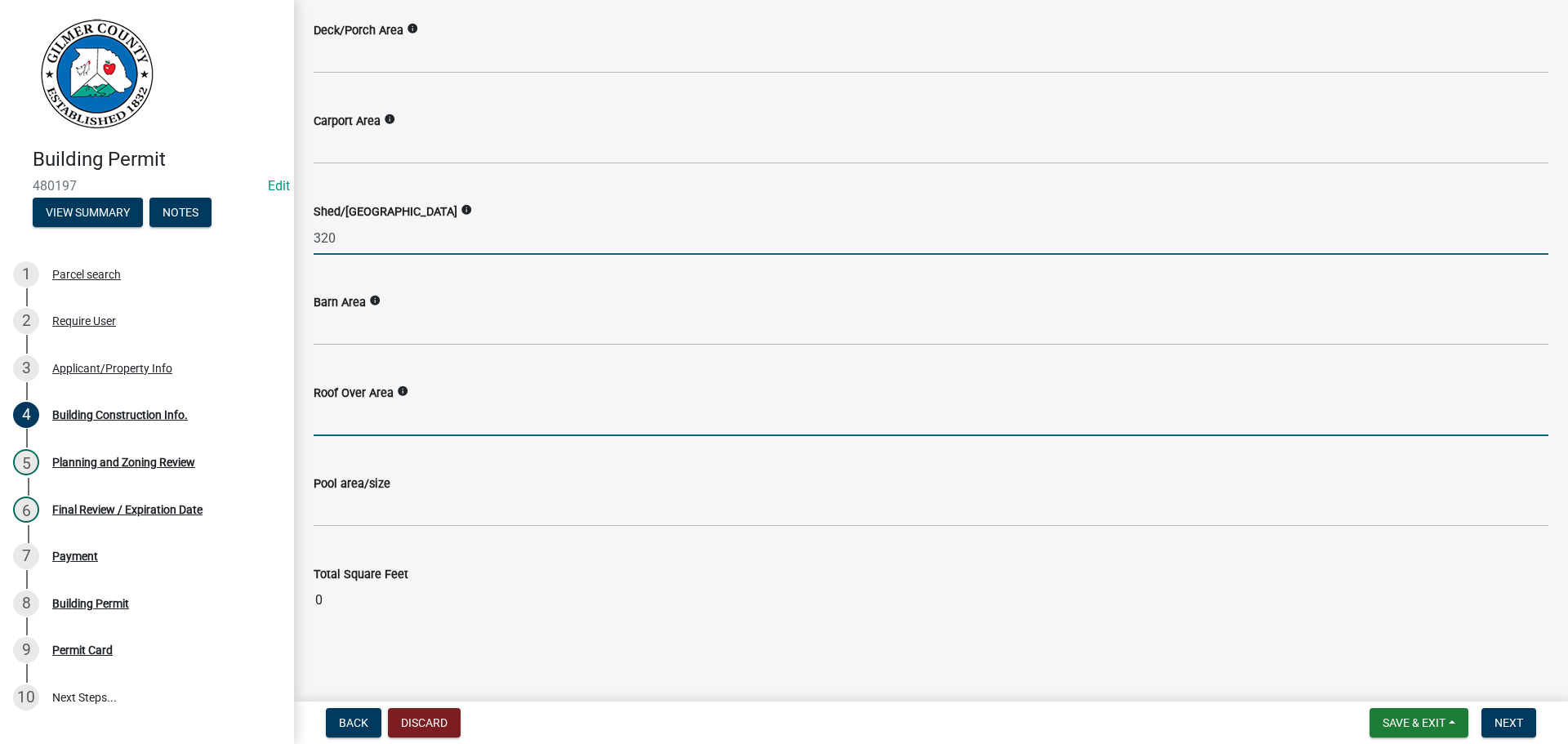
click at [548, 434] on div "Roof Over Area info" at bounding box center [931, 398] width 1235 height 76
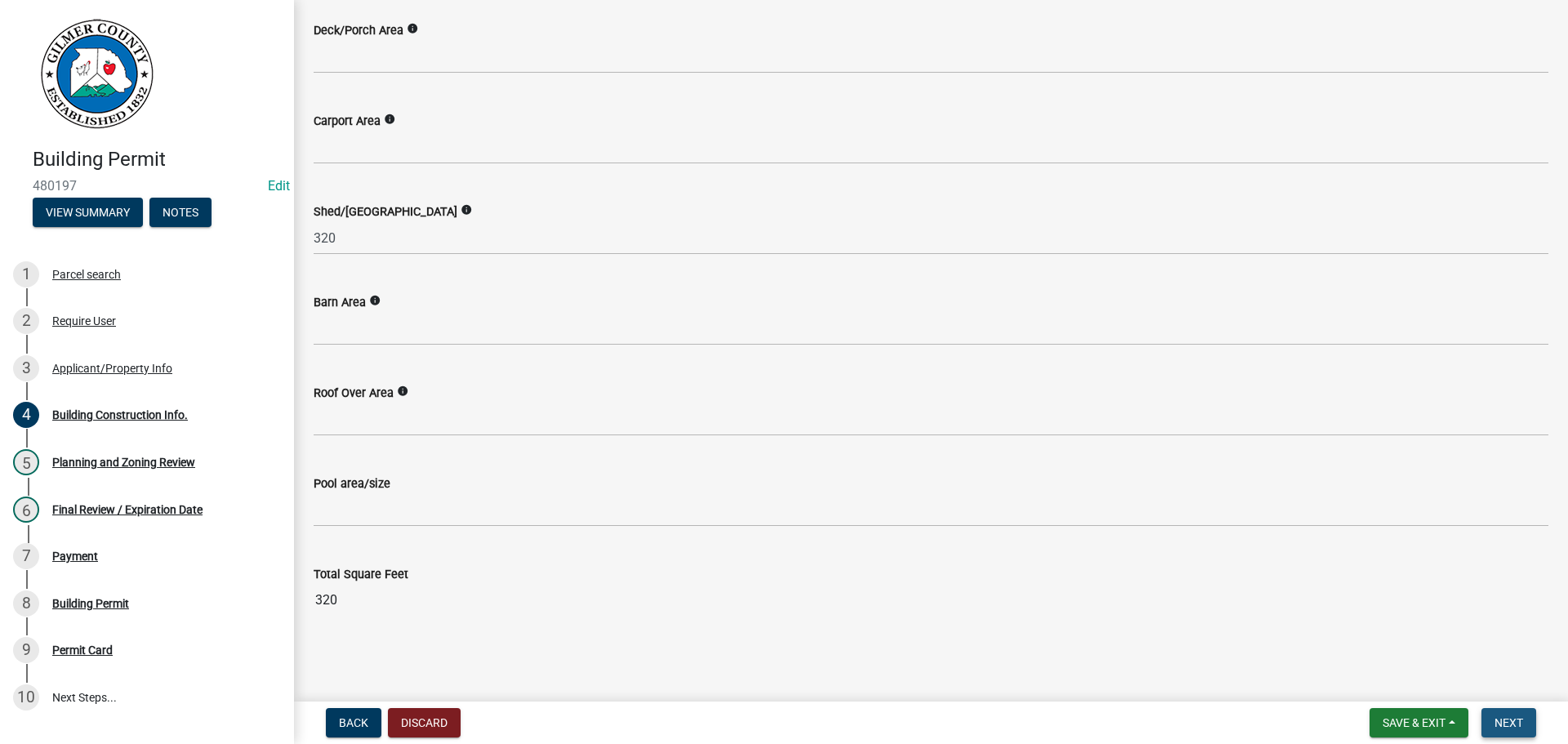
click at [1519, 724] on span "Next" at bounding box center [1508, 723] width 29 height 13
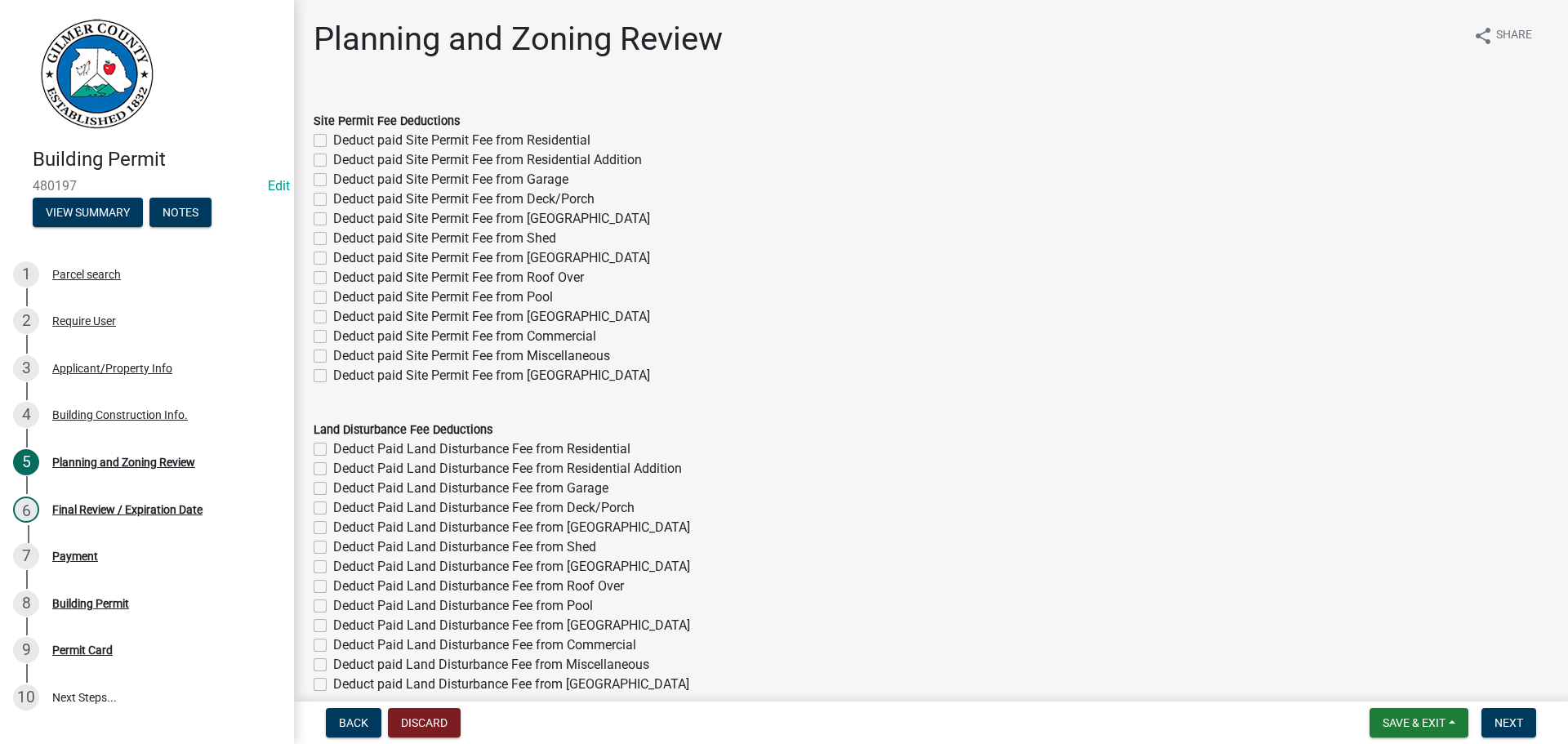
click at [333, 237] on label "Deduct paid Site Permit Fee from Shed" at bounding box center [445, 238] width 223 height 19
click at [333, 237] on input "Deduct paid Site Permit Fee from Shed" at bounding box center [338, 234] width 11 height 11
checkbox input "true"
checkbox input "false"
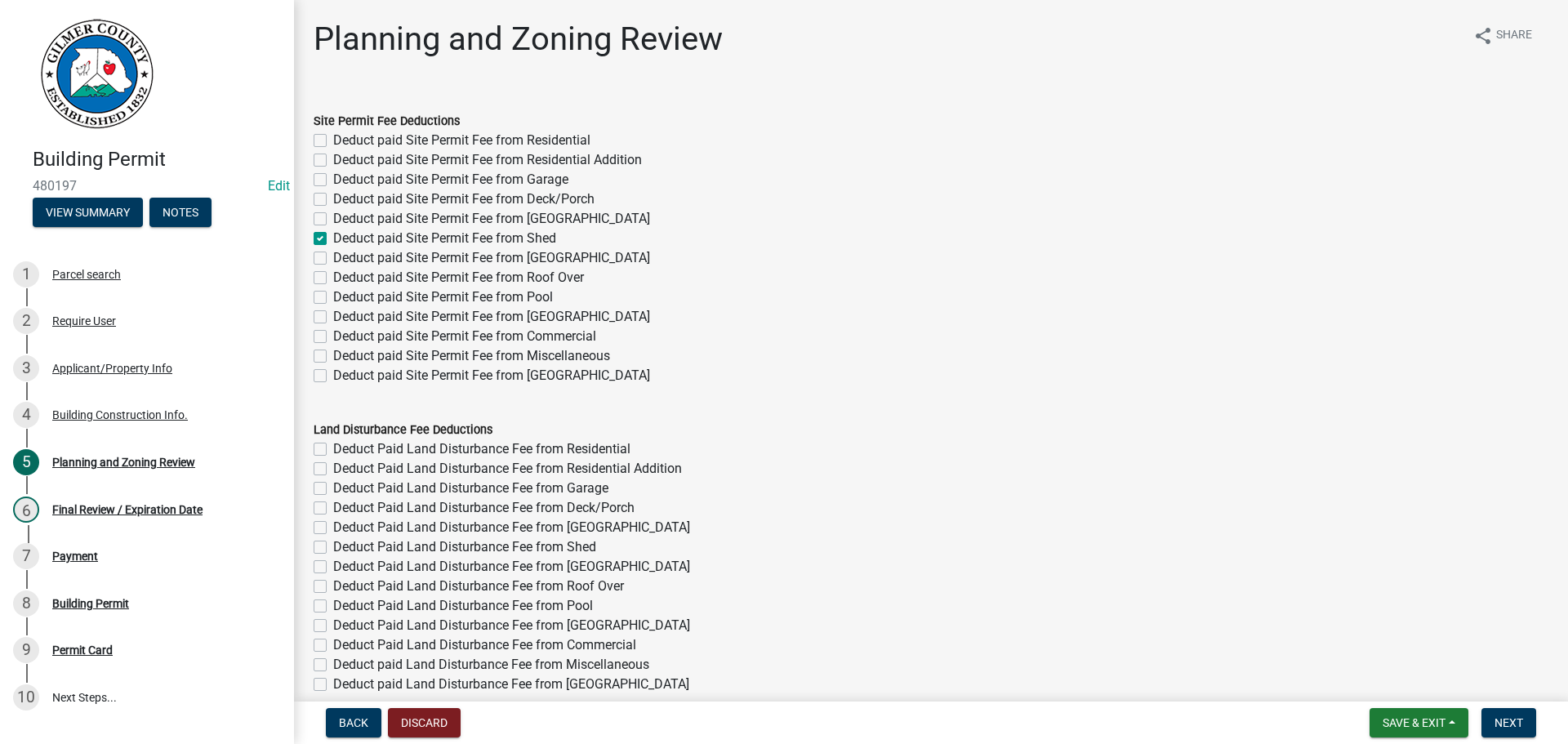
checkbox input "false"
checkbox input "true"
checkbox input "false"
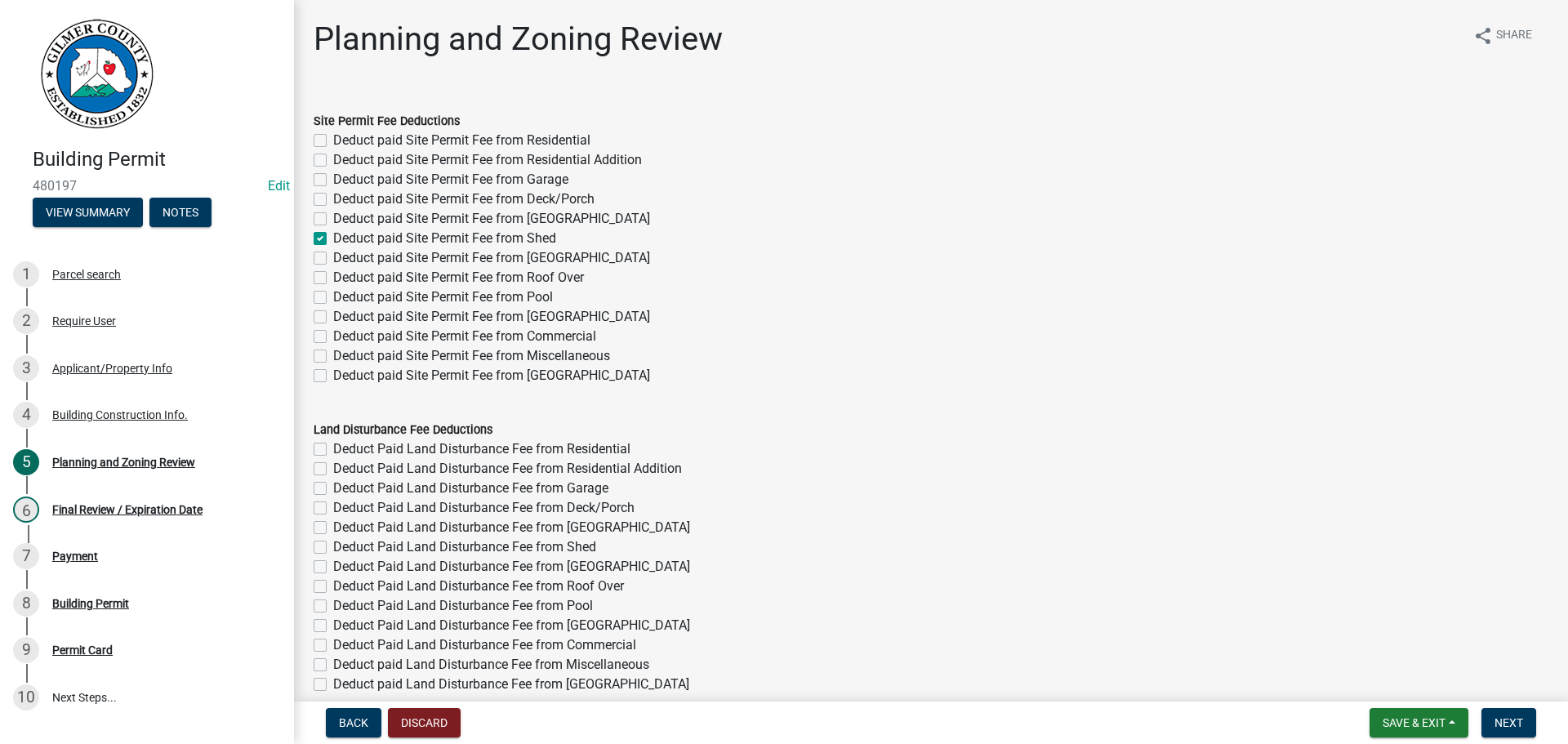
checkbox input "false"
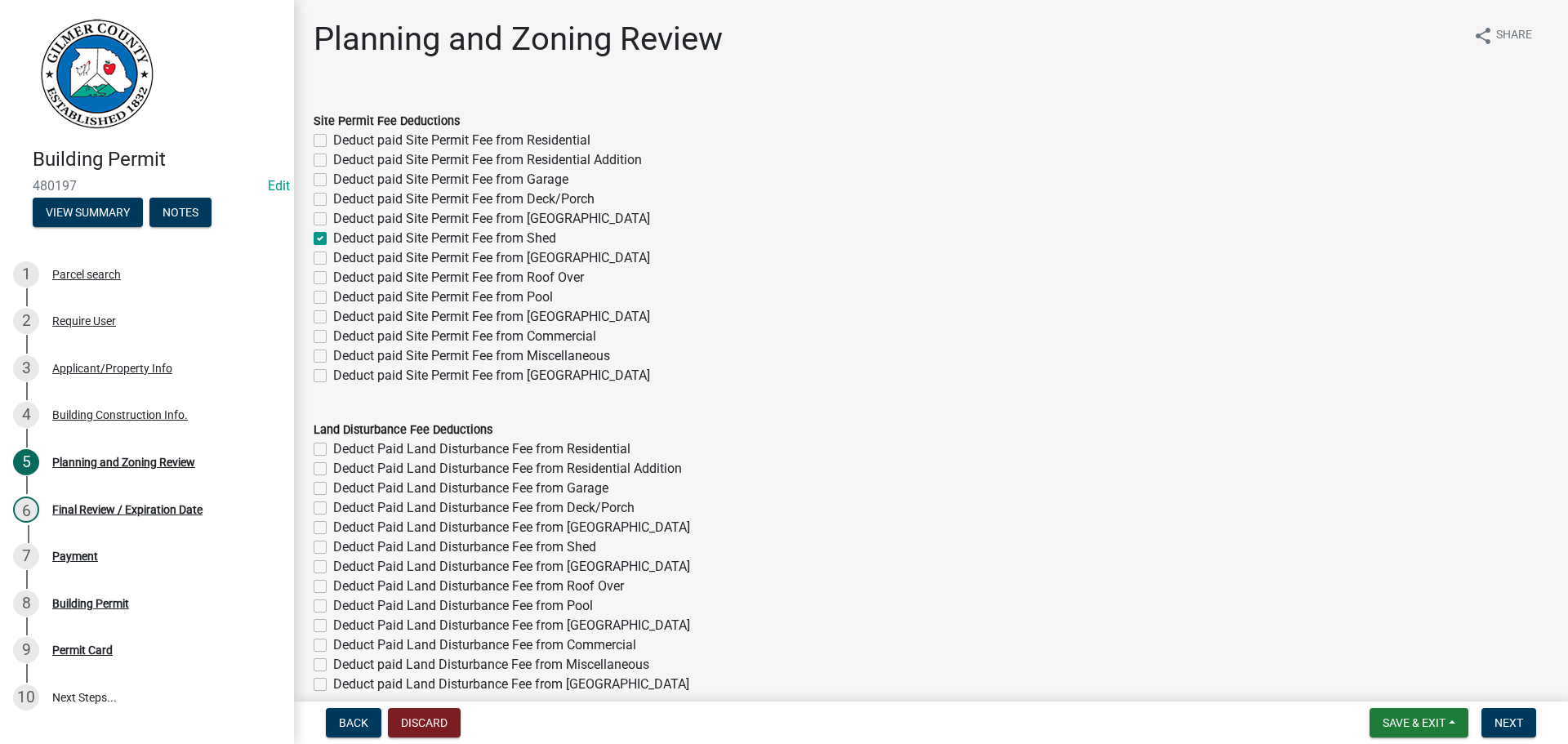
checkbox input "false"
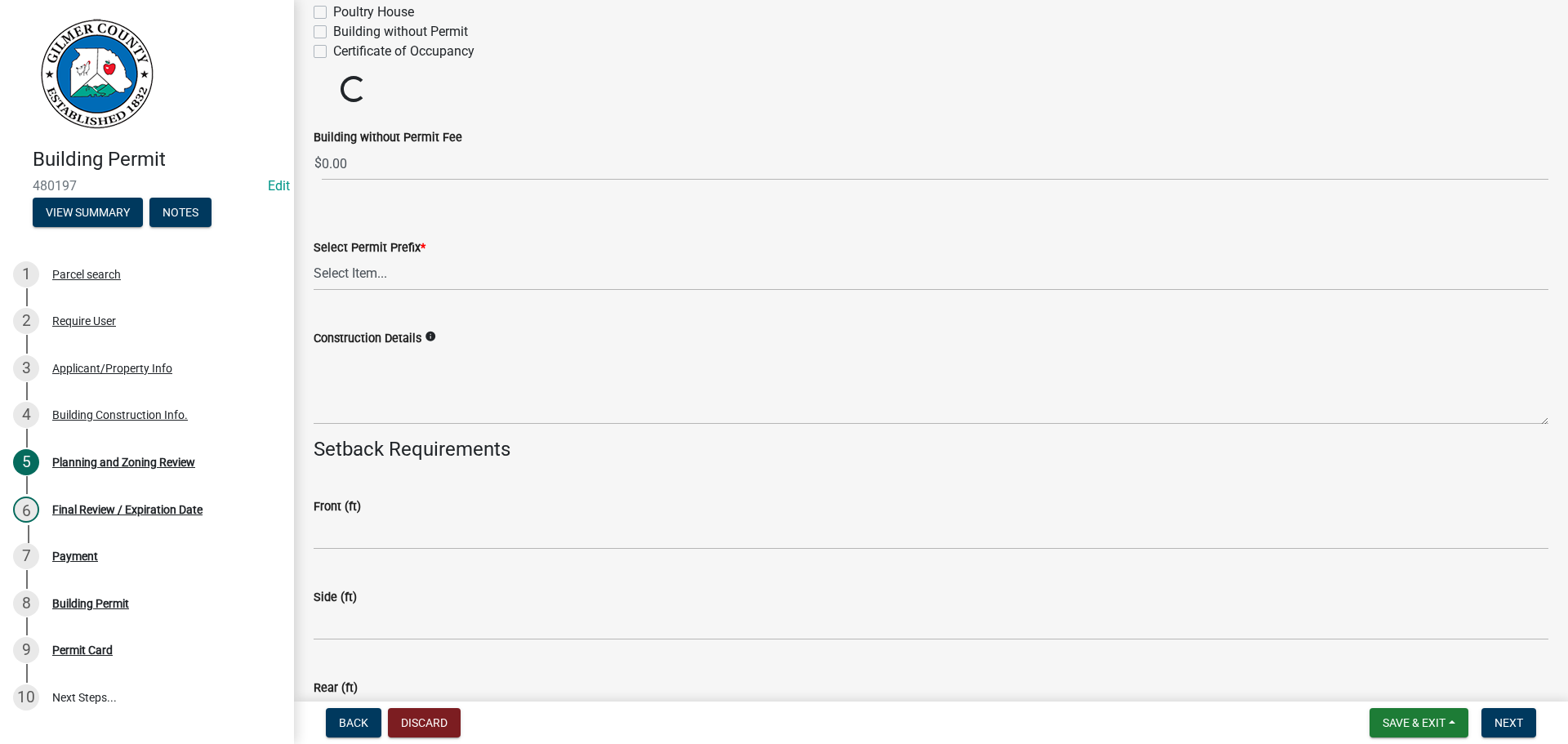
scroll to position [2475, 0]
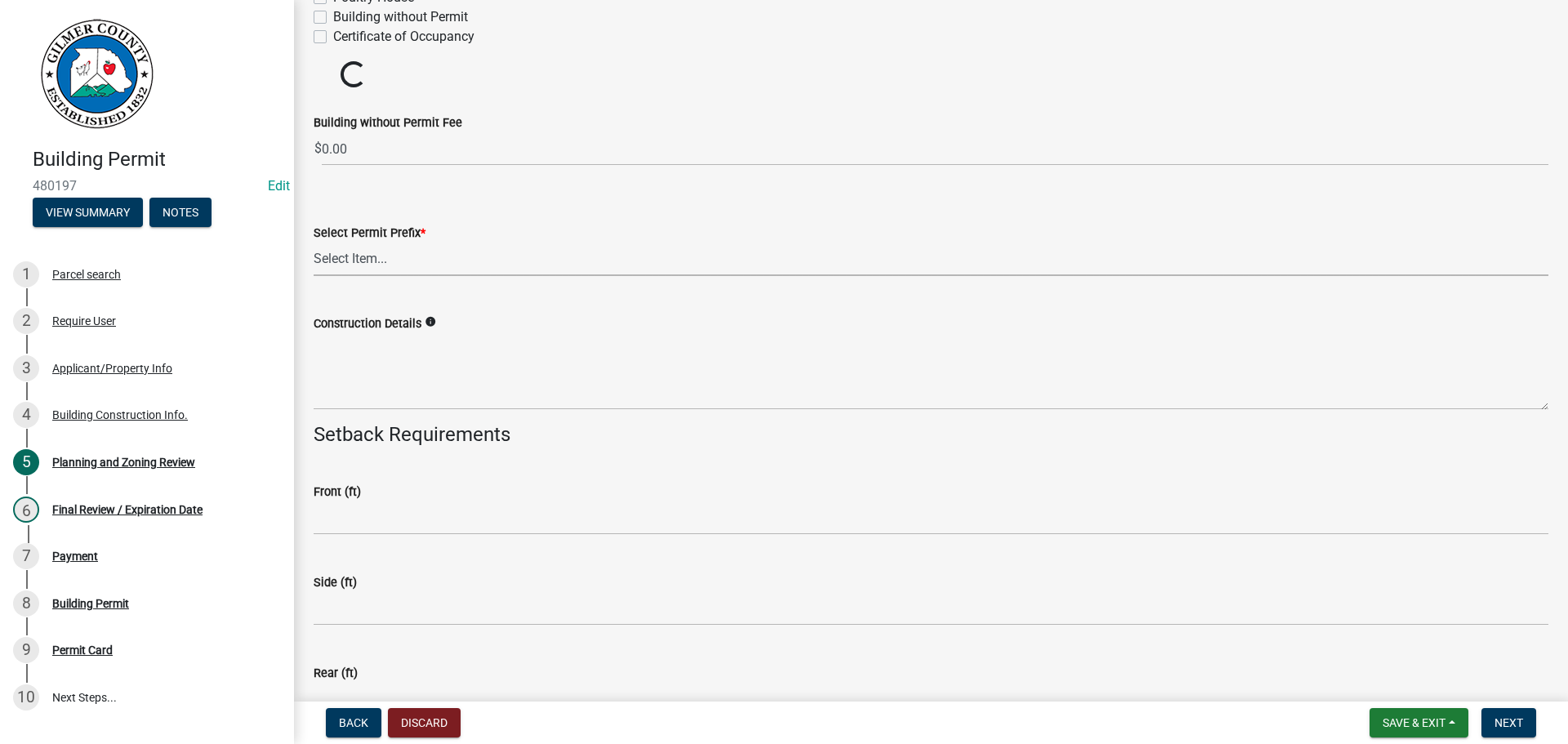
click at [372, 260] on select "Select Item... RES COMM MB LAND POOL MISC CELL TOWER - NEW CELL TOWER - ADD ON" at bounding box center [931, 259] width 1235 height 34
click at [314, 242] on select "Select Item... RES COMM MB LAND POOL MISC CELL TOWER - NEW CELL TOWER - ADD ON" at bounding box center [931, 259] width 1235 height 34
select select "d8142ddf-27f7-42b0-ba1e-04fee764576f"
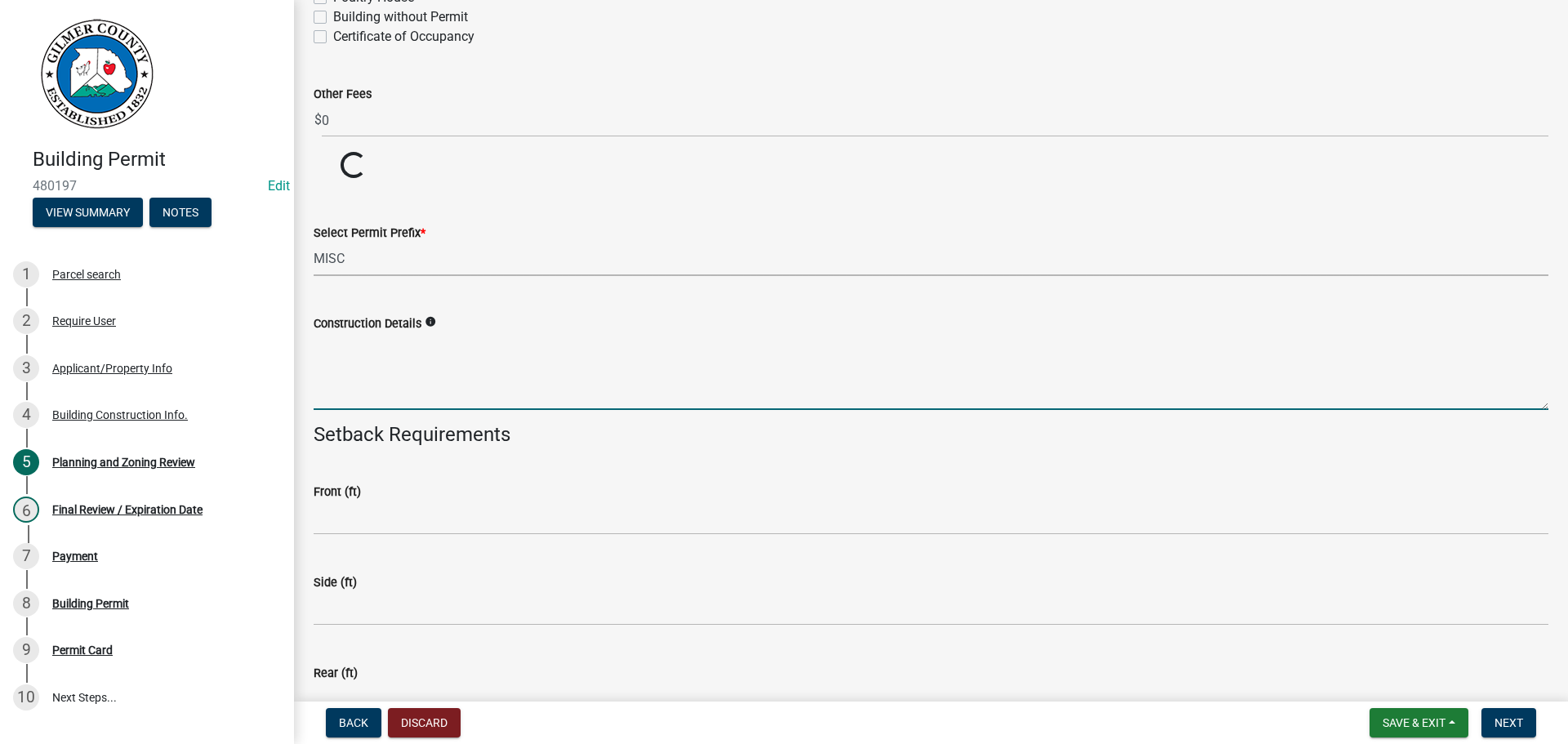
click at [364, 352] on textarea "Construction Details" at bounding box center [931, 371] width 1235 height 76
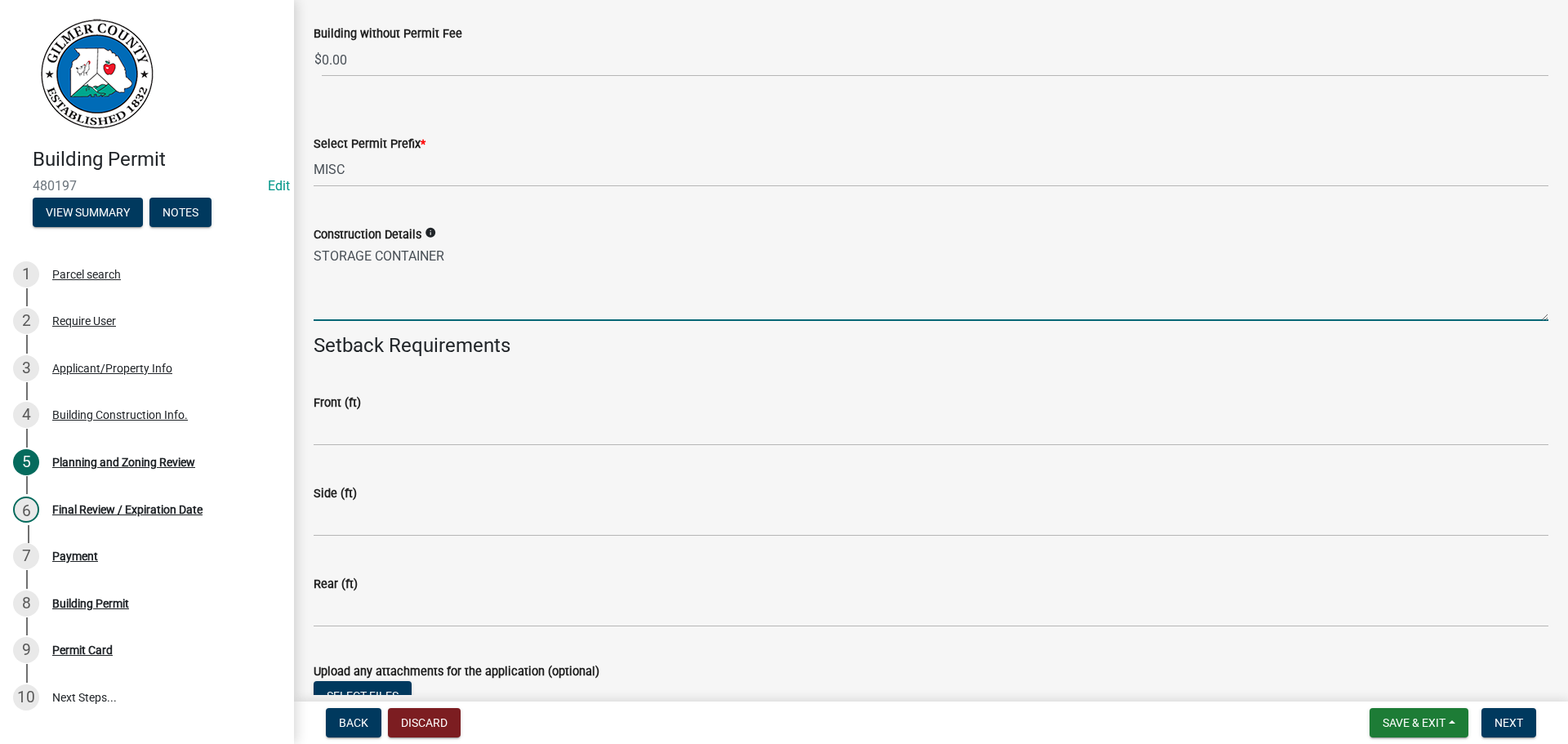
scroll to position [3321, 0]
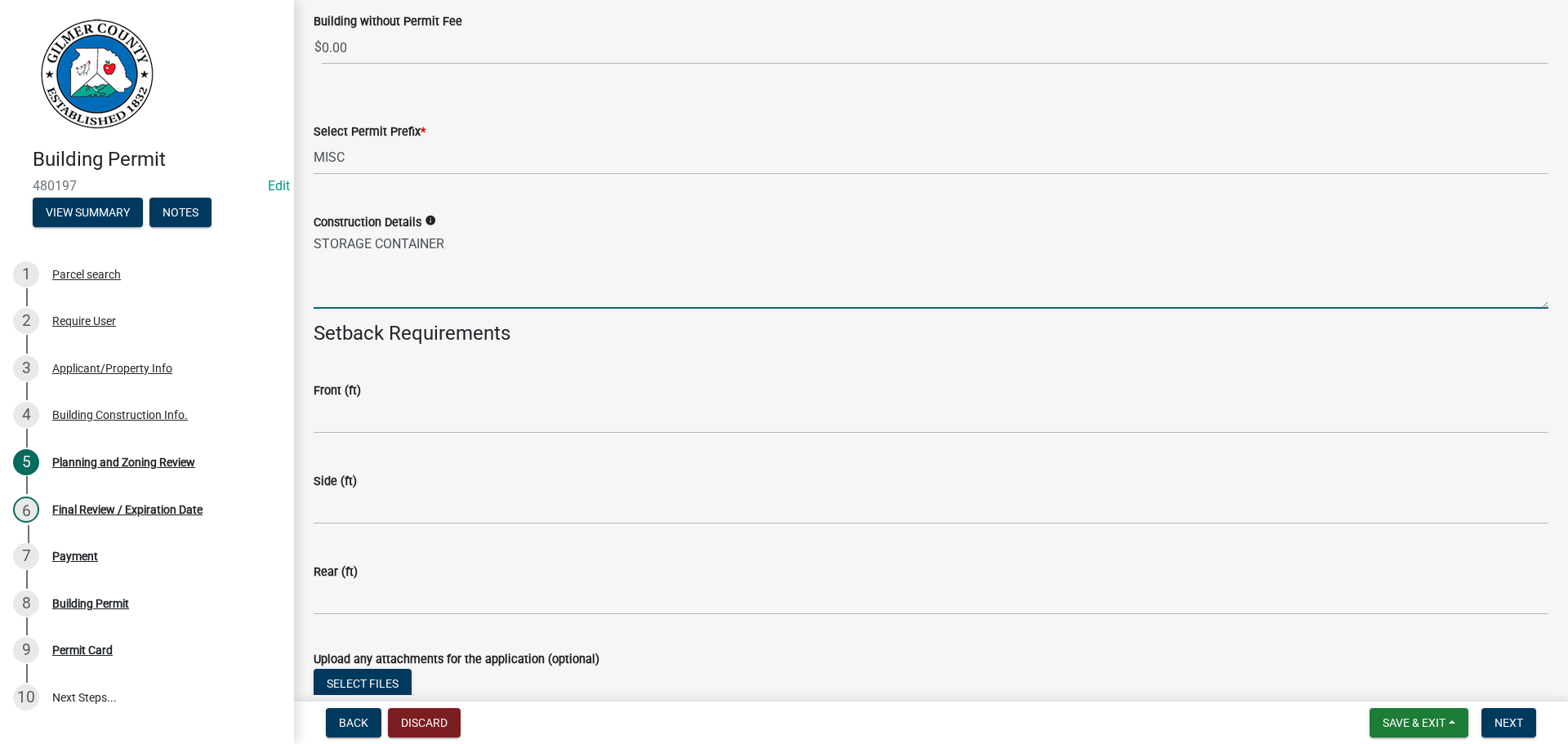
type textarea "STORAGE CONTAINER"
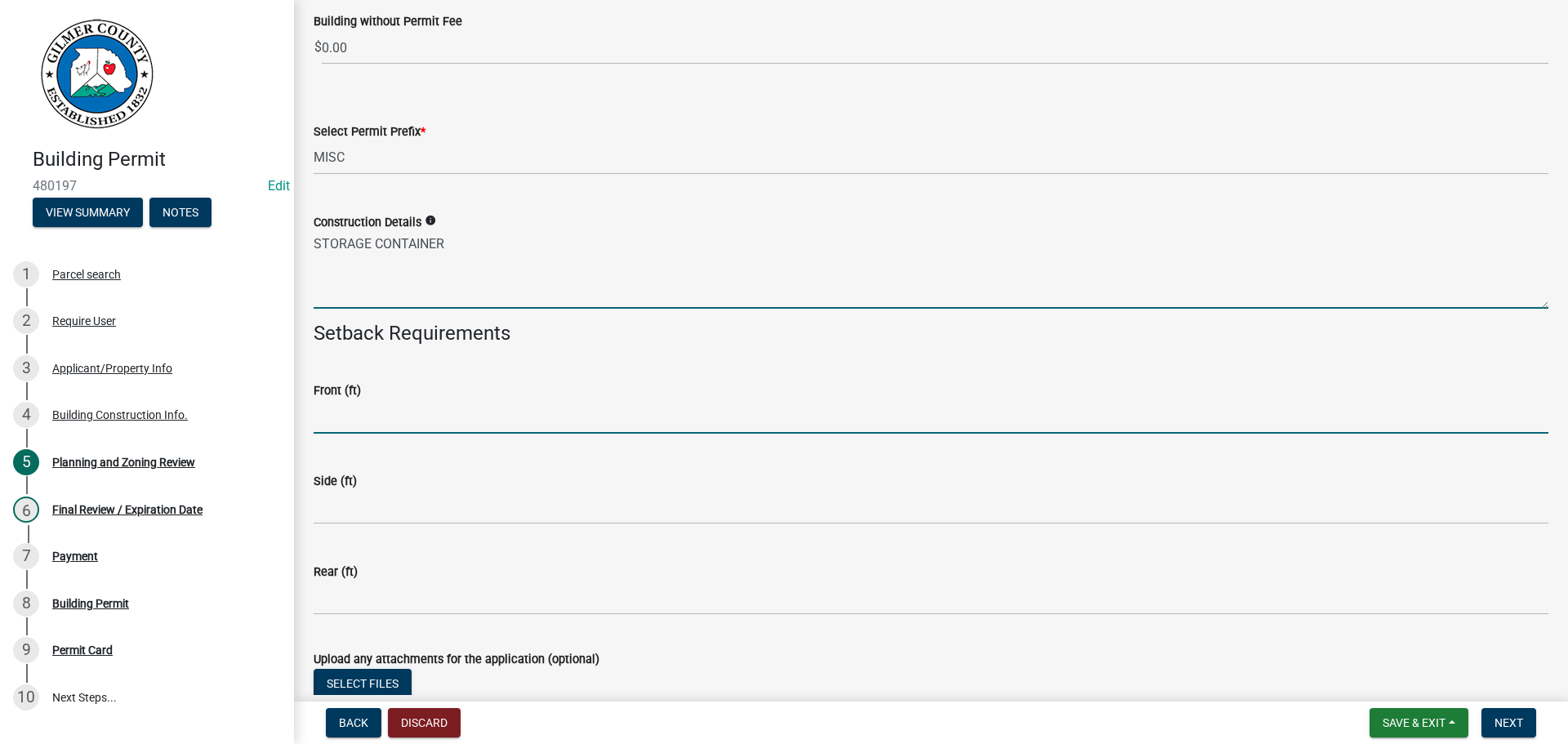
click at [442, 422] on input "text" at bounding box center [931, 417] width 1235 height 34
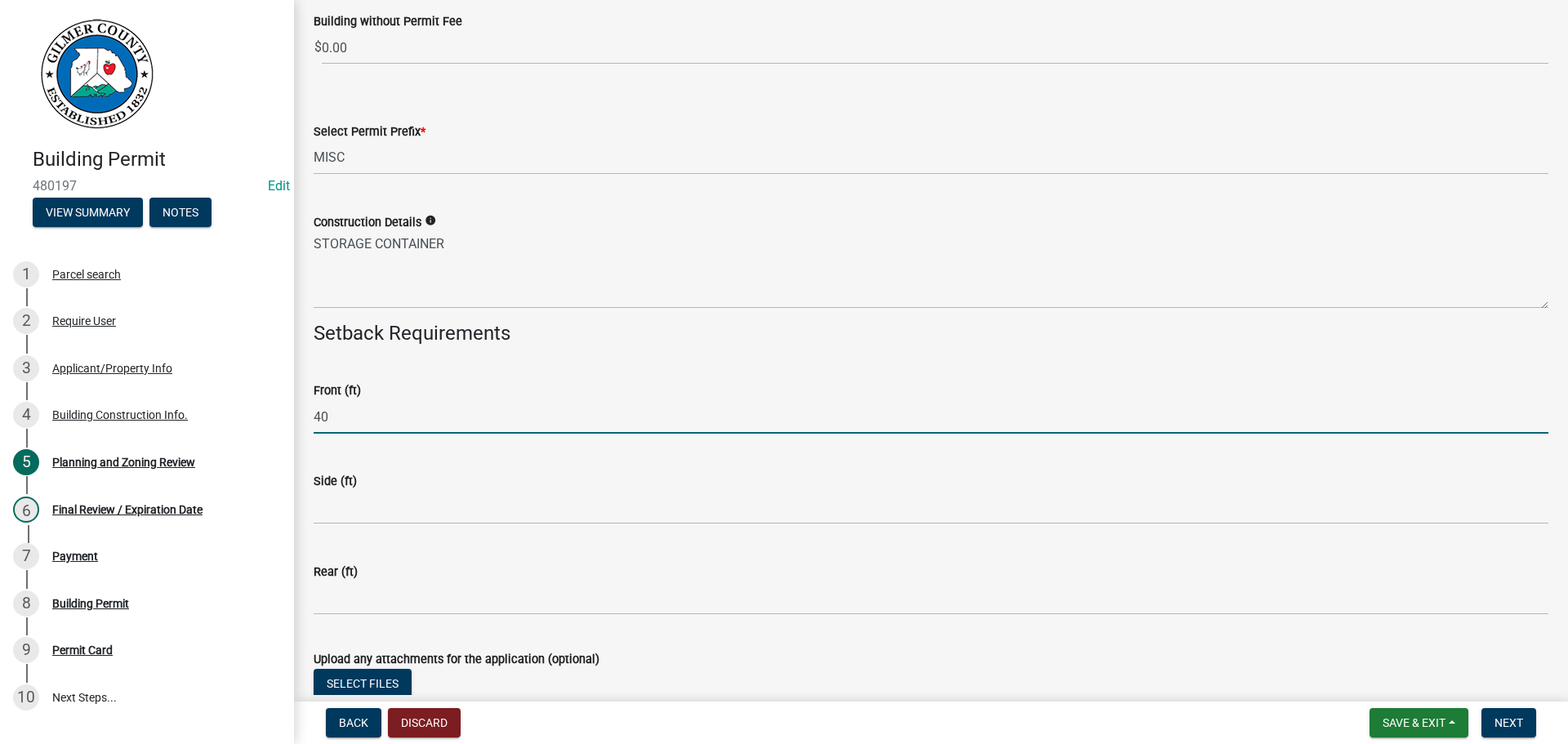
type input "40"
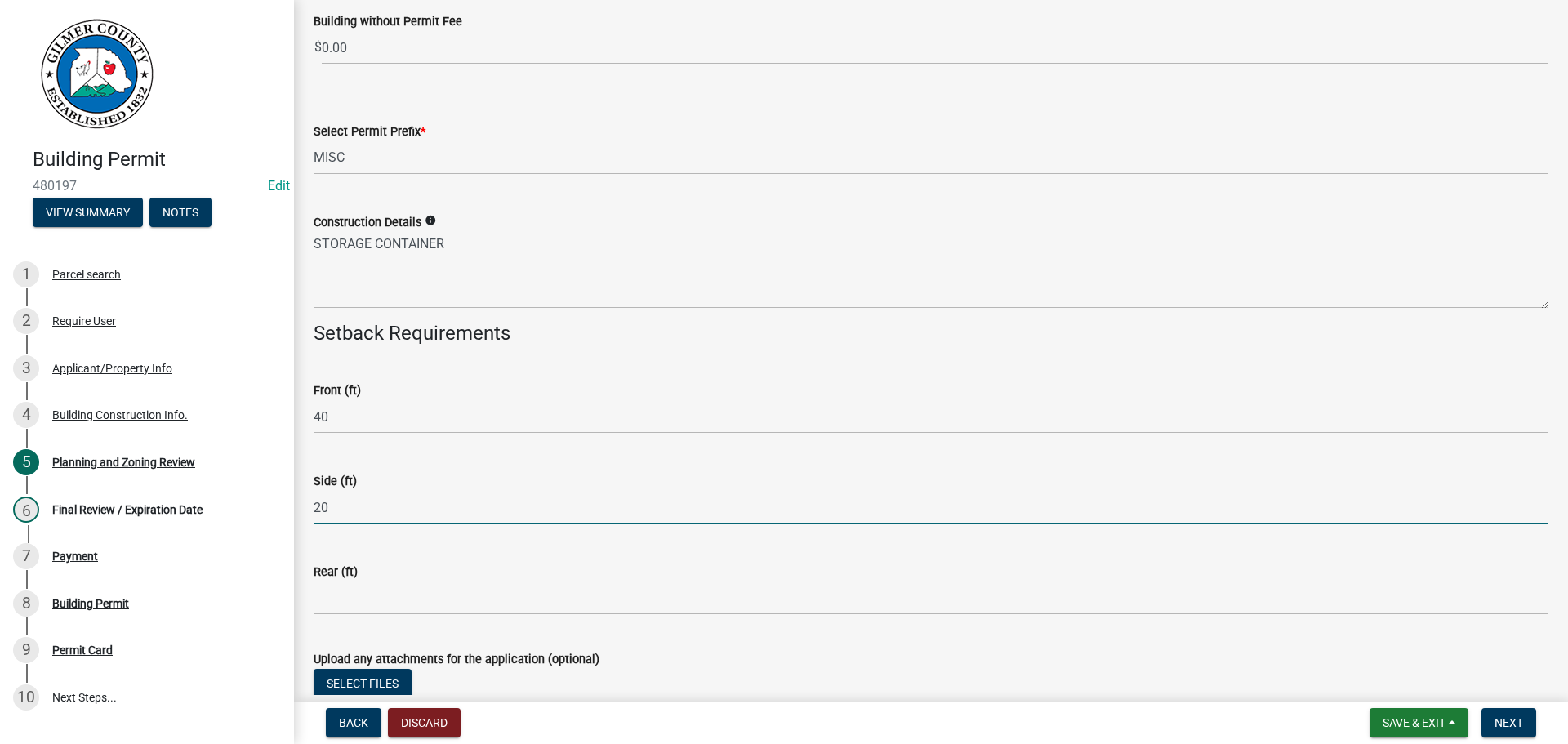
type input "20"
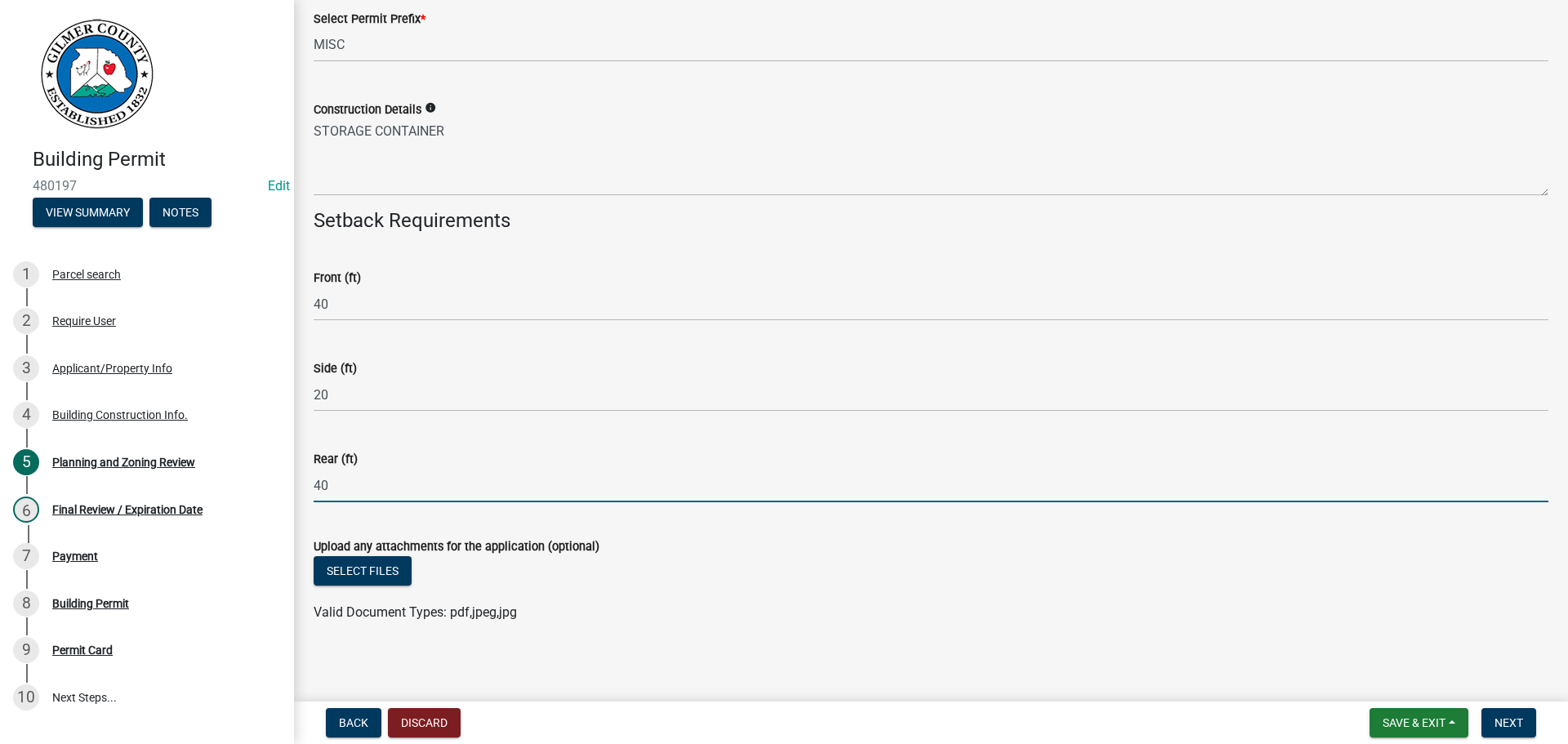
scroll to position [3440, 0]
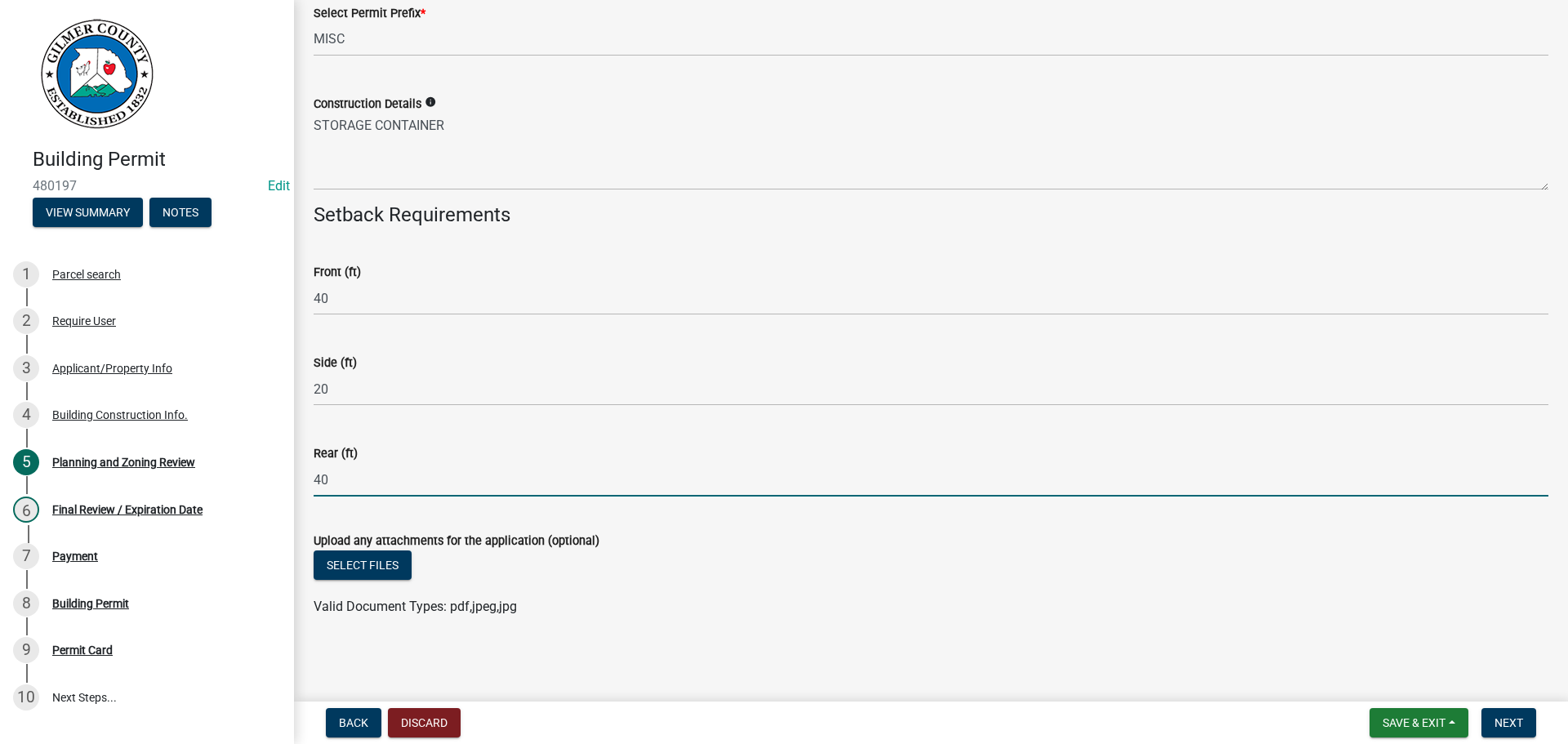
type input "40"
click at [810, 628] on wm-data-entity-input "Upload any attachments for the application (optional) Select files Valid Docume…" at bounding box center [931, 570] width 1235 height 120
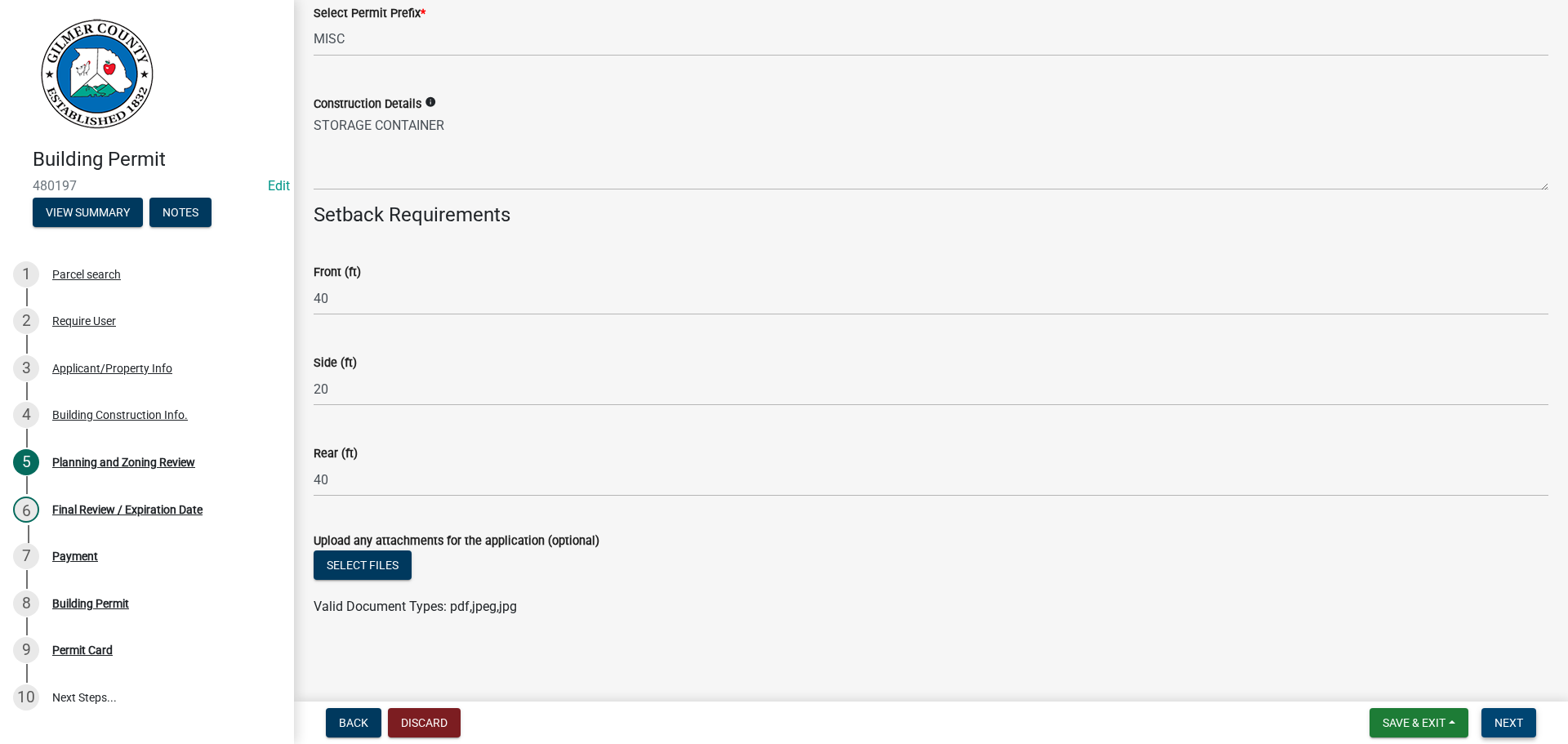
click at [1501, 717] on span "Next" at bounding box center [1508, 723] width 29 height 13
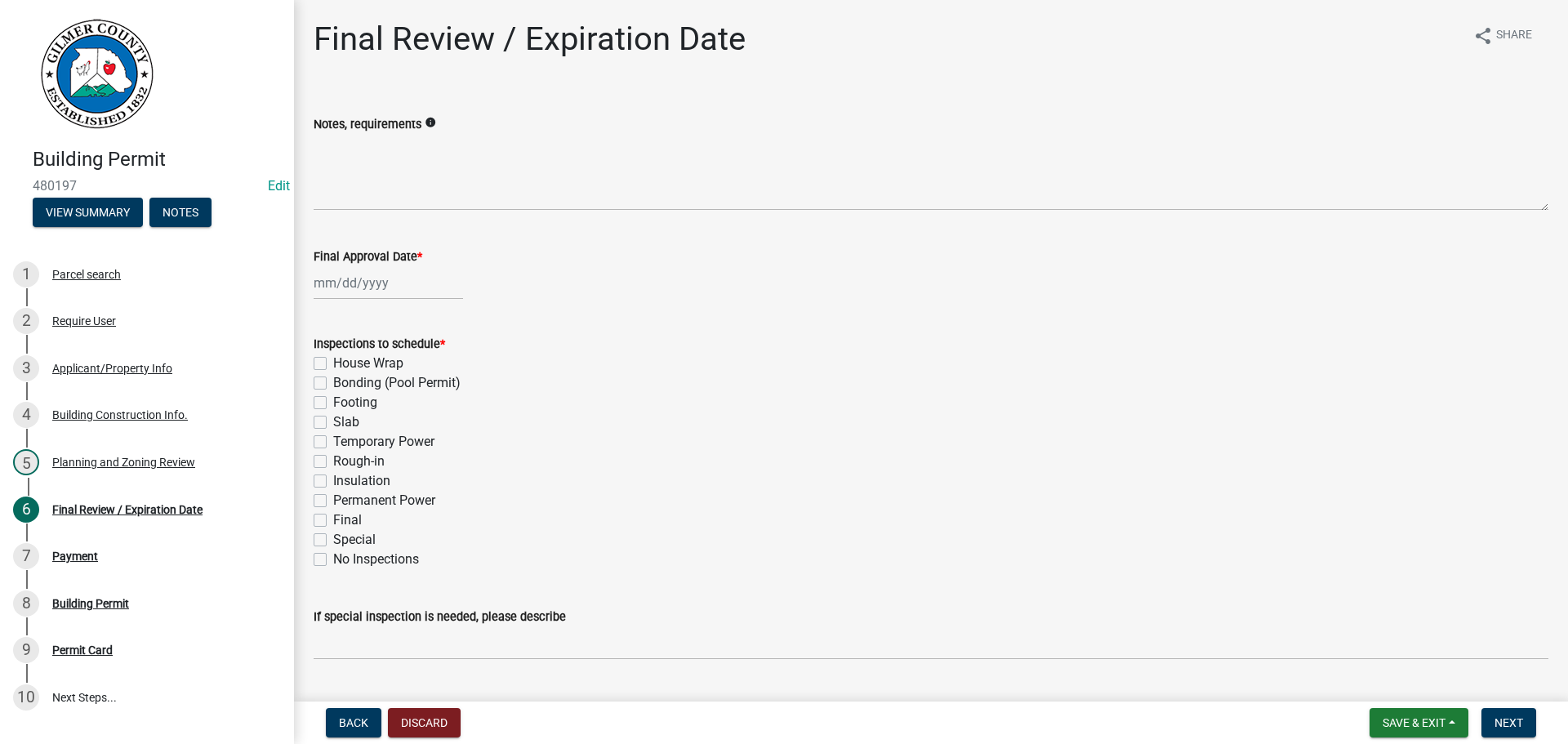
click at [377, 276] on div at bounding box center [388, 283] width 149 height 34
select select "9"
select select "2025"
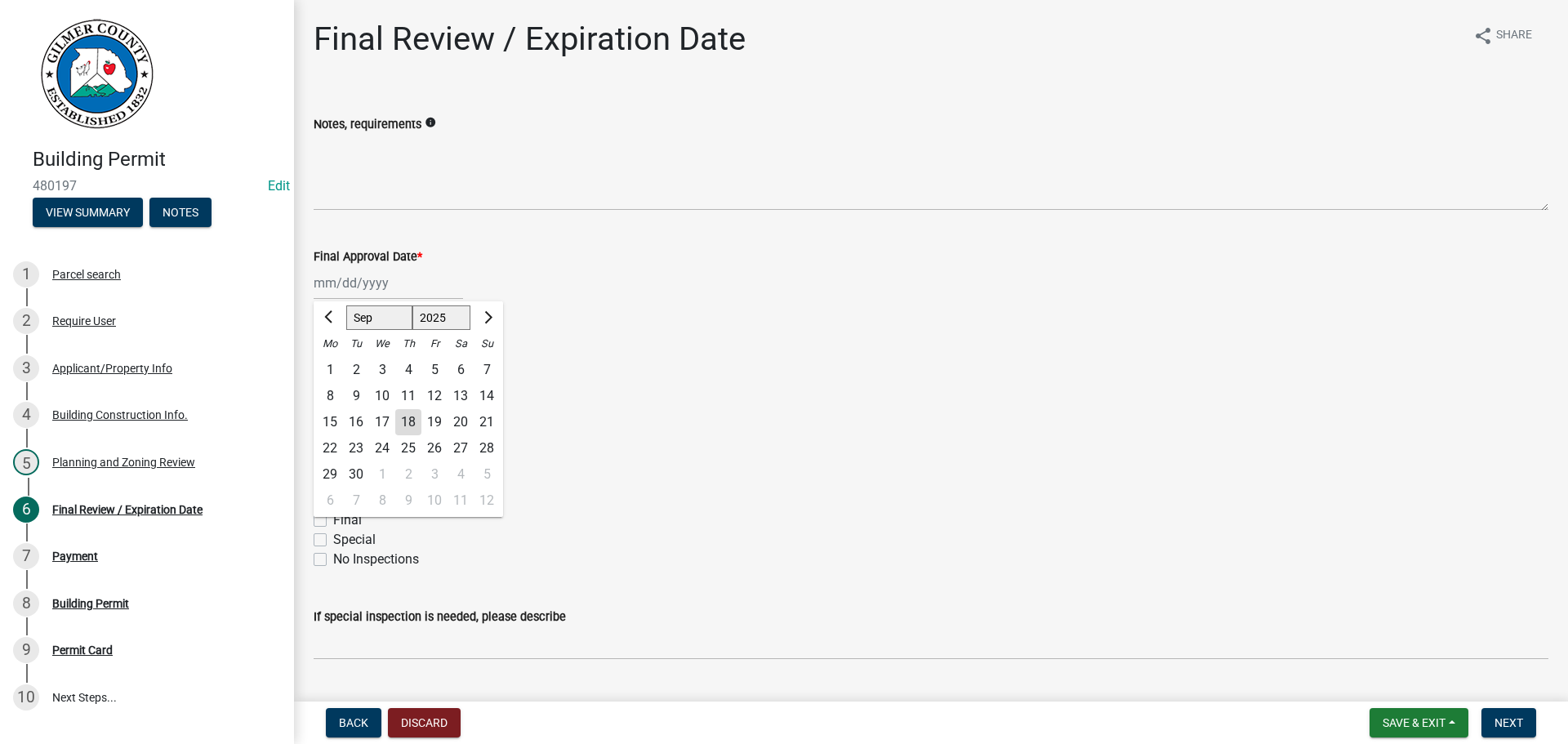
click at [412, 416] on div "18" at bounding box center [408, 422] width 26 height 26
type input "[DATE]"
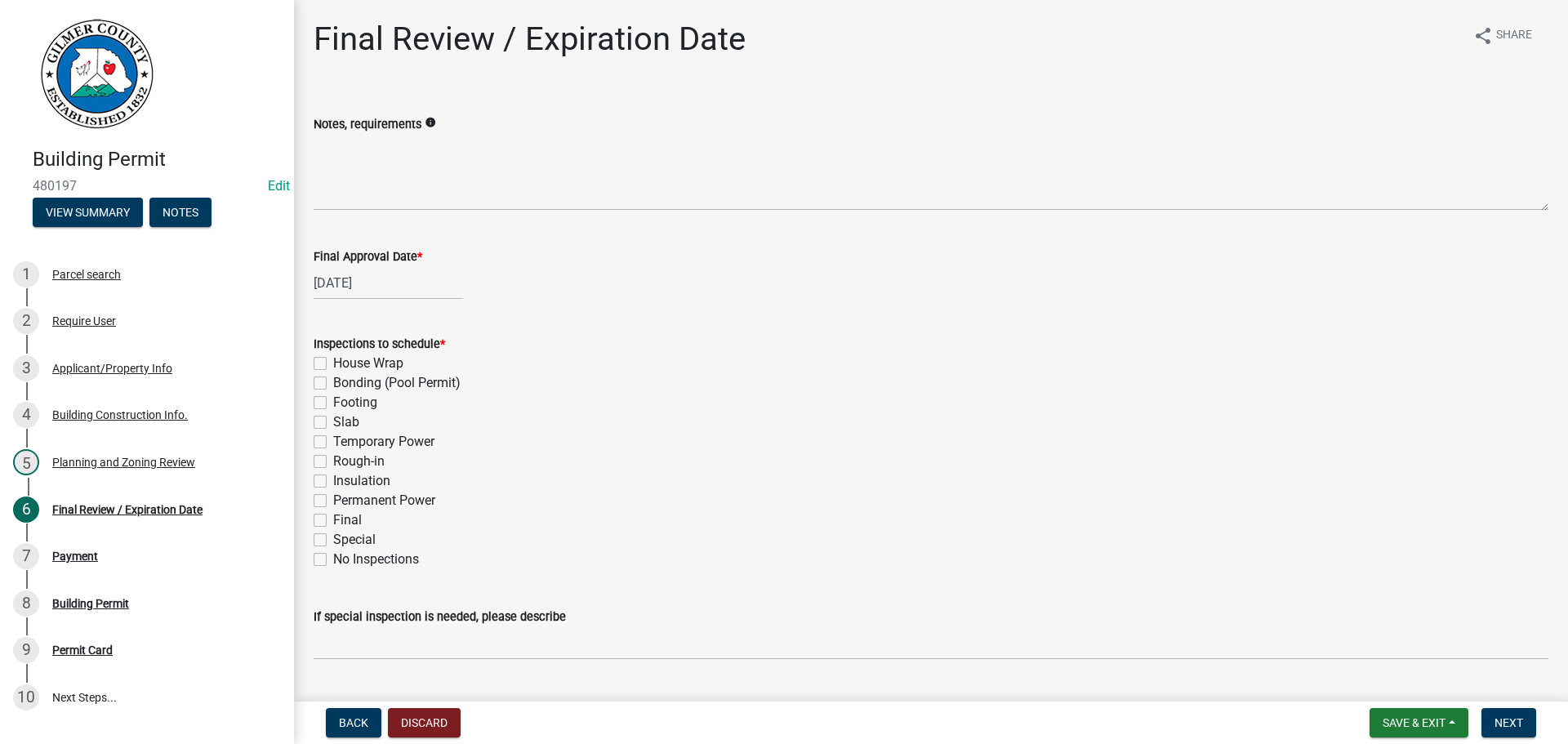
click at [333, 518] on label "Final" at bounding box center [347, 519] width 29 height 19
click at [333, 518] on input "Final" at bounding box center [338, 515] width 11 height 11
checkbox input "true"
checkbox input "false"
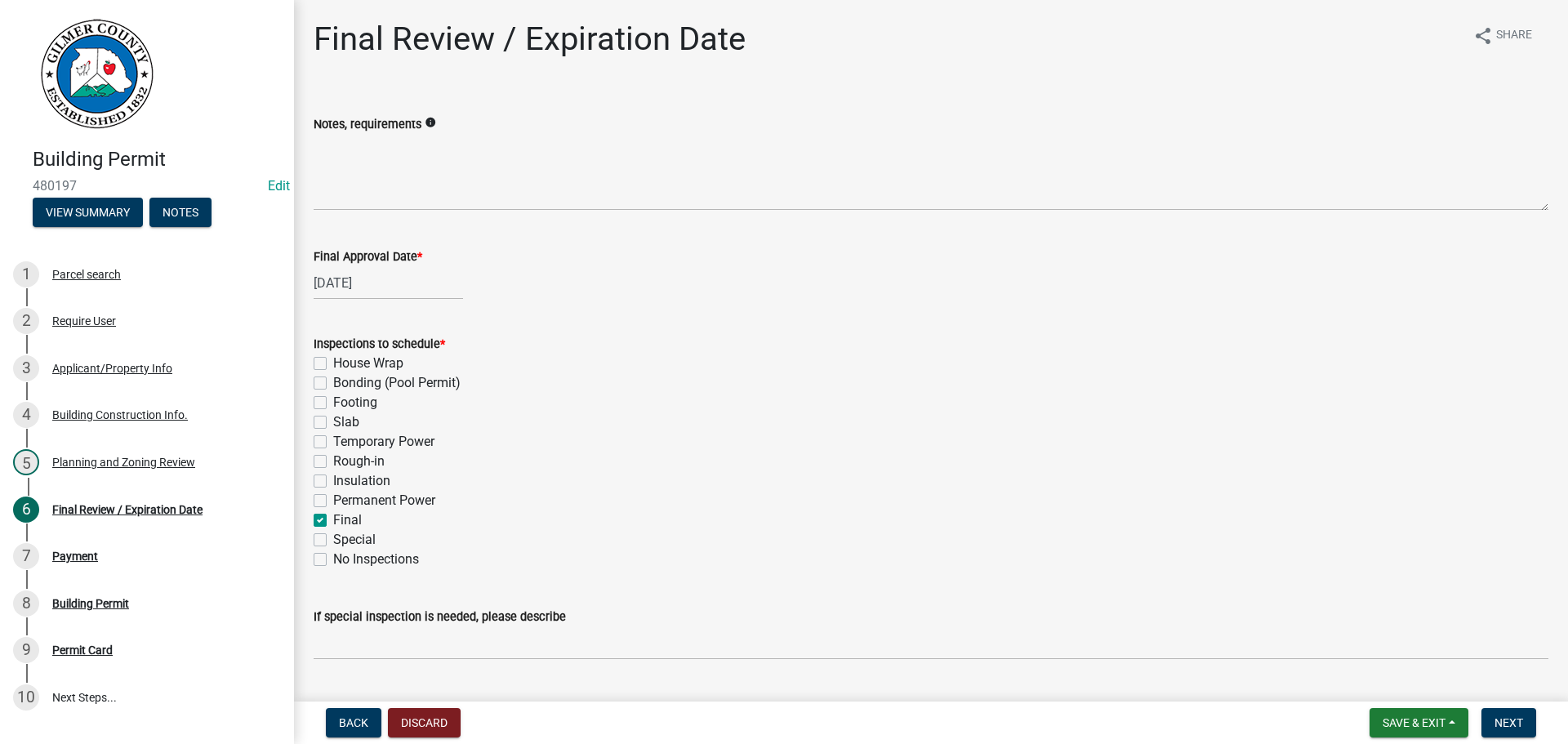
checkbox input "false"
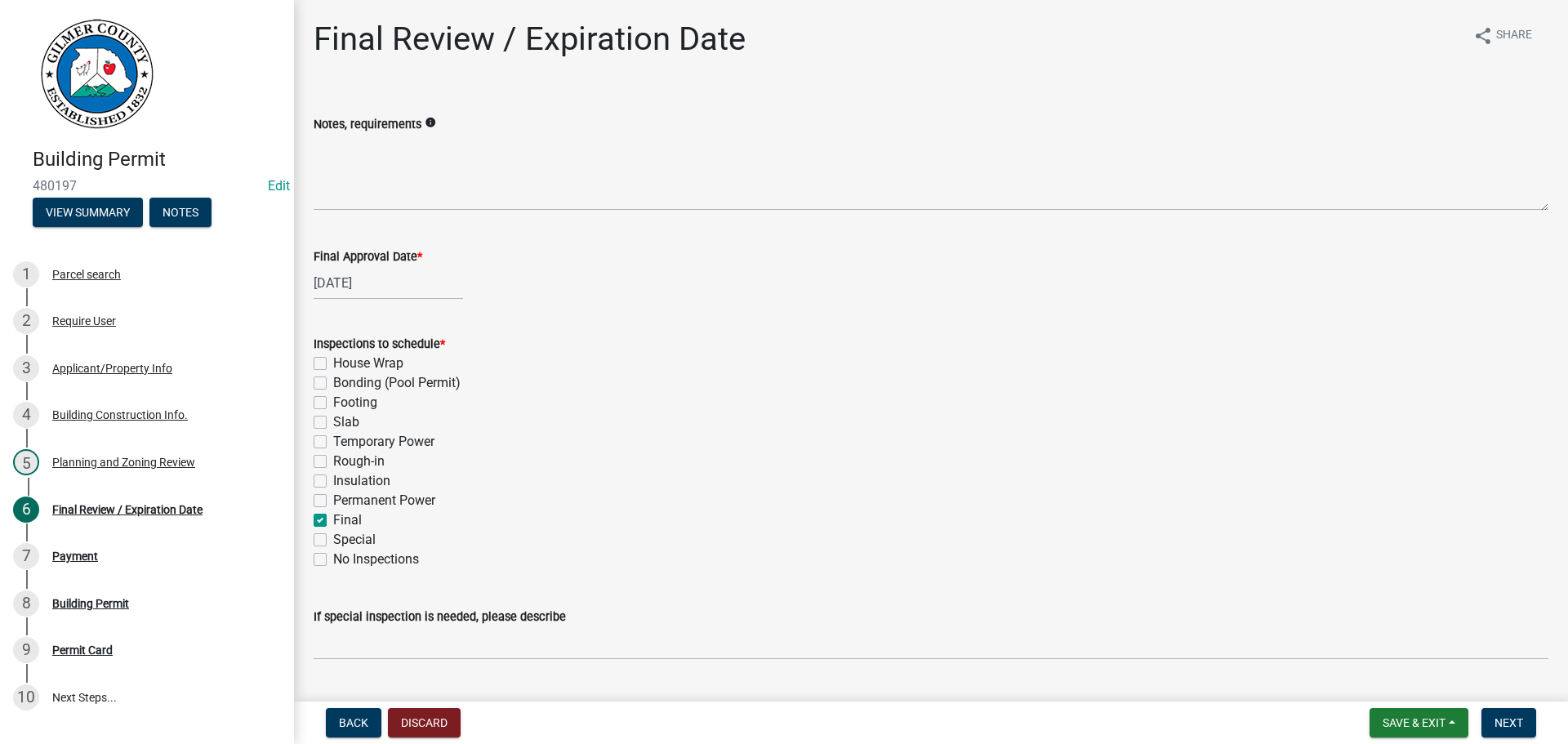
checkbox input "false"
checkbox input "true"
checkbox input "false"
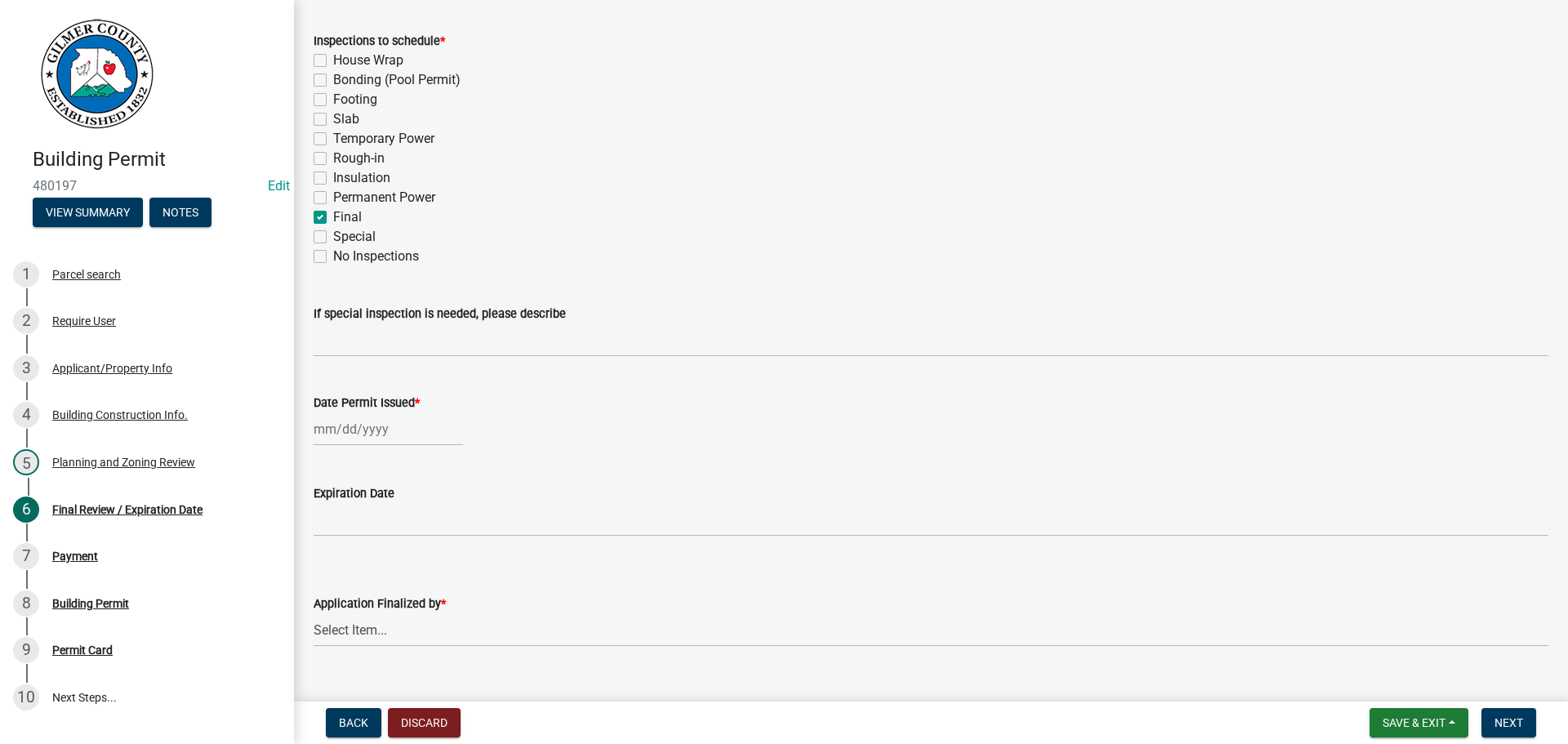
scroll to position [333, 0]
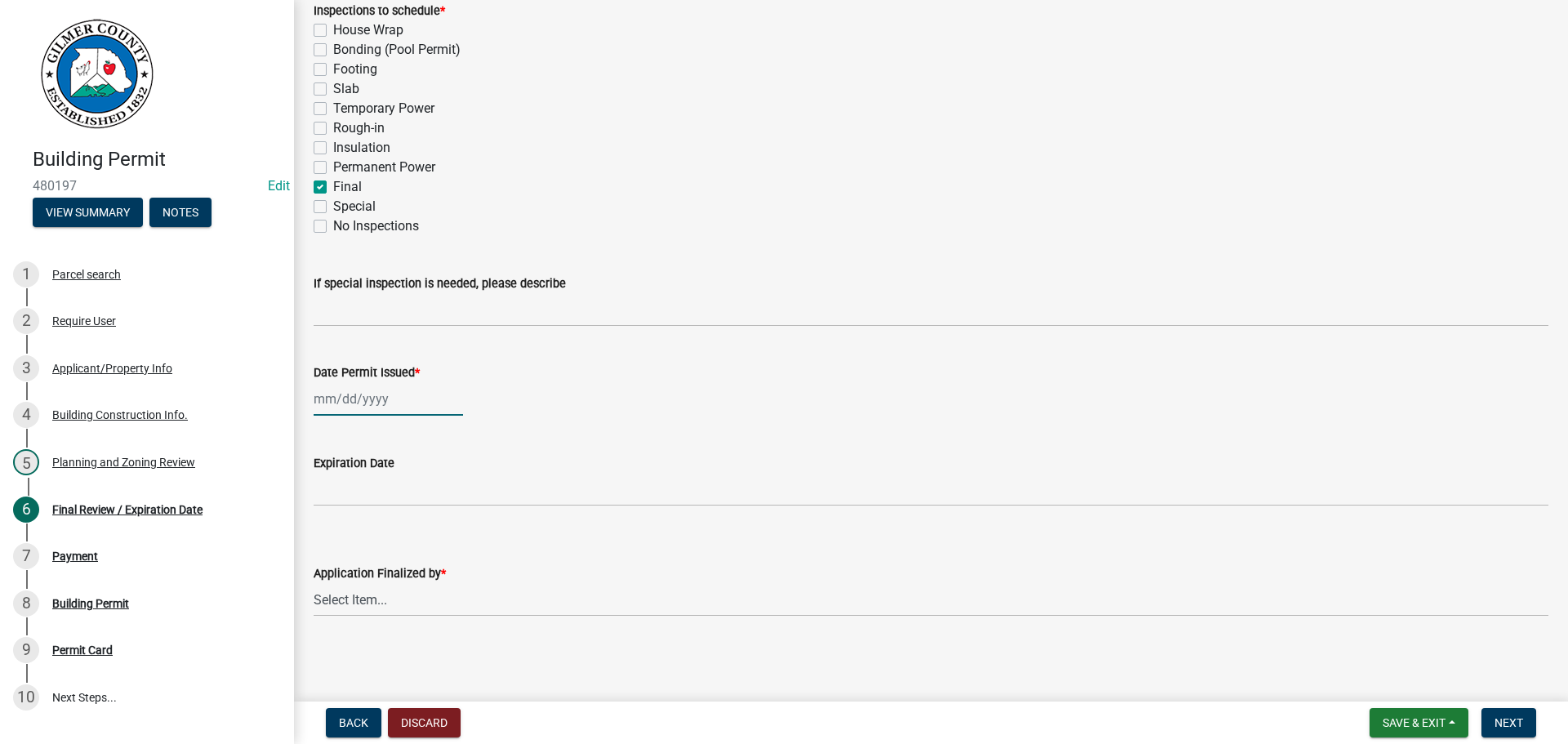
click at [332, 401] on div at bounding box center [388, 399] width 149 height 34
select select "9"
select select "2025"
click at [403, 532] on div "18" at bounding box center [408, 538] width 26 height 26
type input "[DATE]"
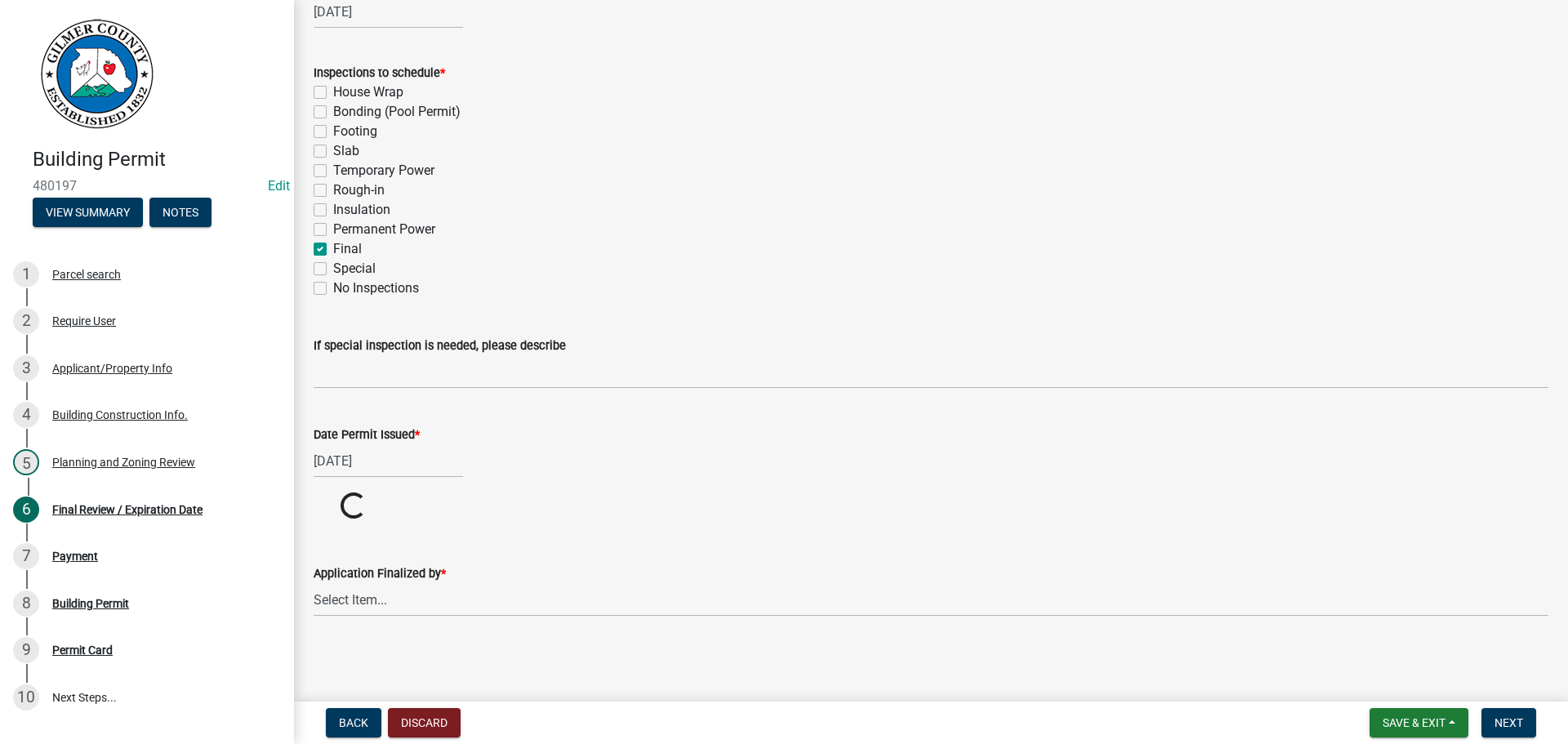
scroll to position [271, 0]
click at [338, 594] on select "Select Item... Andrew Mathis Art Wlochowski Becky Whitworth Joe Bouhl Karen Hen…" at bounding box center [931, 600] width 1235 height 34
click at [314, 645] on select "Select Item... Andrew Mathis Art Wlochowski Becky Whitworth Joe Bouhl Karen Hen…" at bounding box center [931, 662] width 1235 height 34
select select "f66b4cef-93c9-440c-84d8-a2c8d35cb7c1"
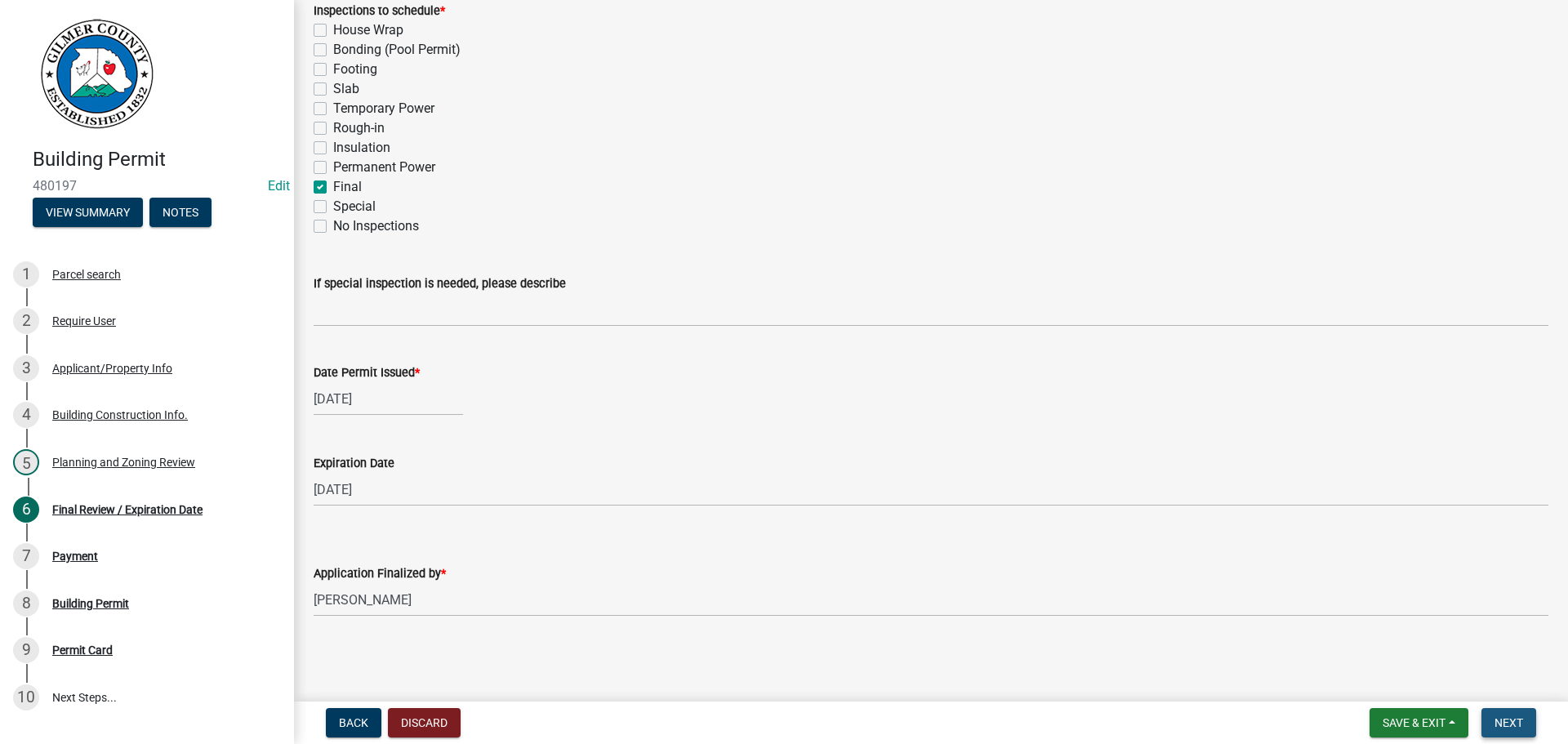
click at [1501, 723] on span "Next" at bounding box center [1508, 723] width 29 height 13
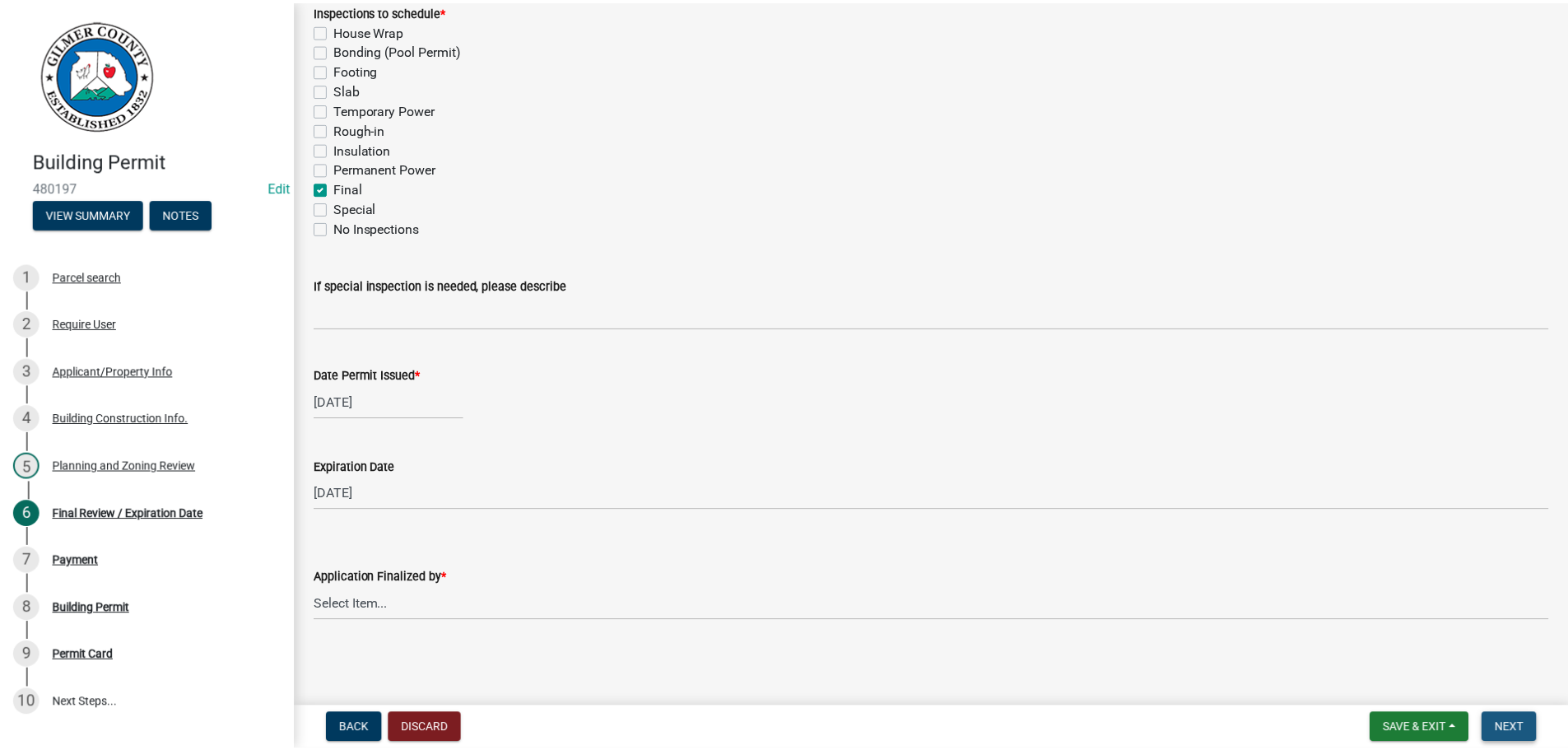
scroll to position [0, 0]
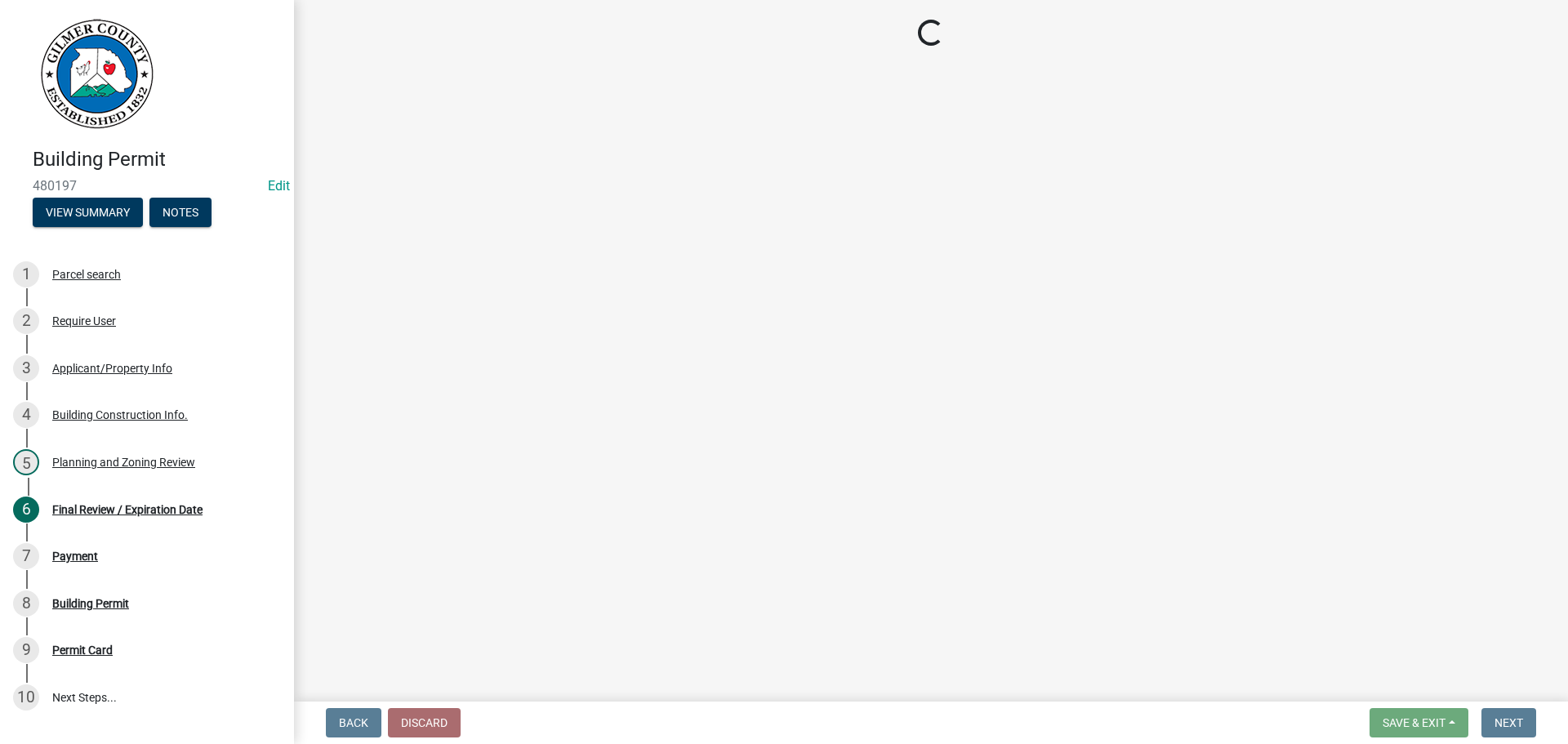
select select "2: 1"
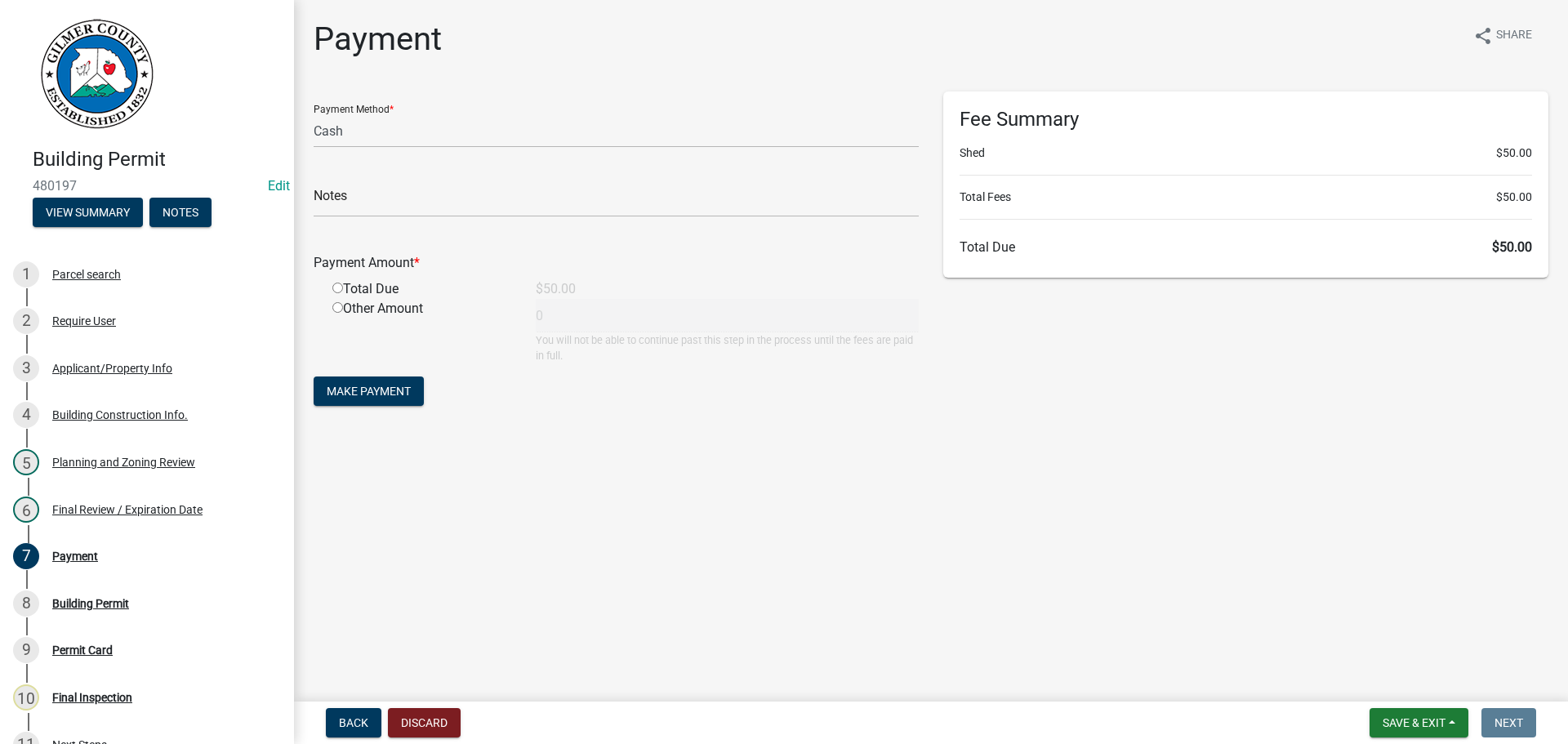
click at [715, 486] on main "Payment share Share Payment Method * Credit Card POS Check Cash Notes Payment A…" at bounding box center [930, 347] width 1274 height 695
click at [1410, 719] on span "Save & Exit" at bounding box center [1414, 723] width 63 height 13
click at [1393, 675] on button "Save & Exit" at bounding box center [1403, 679] width 131 height 39
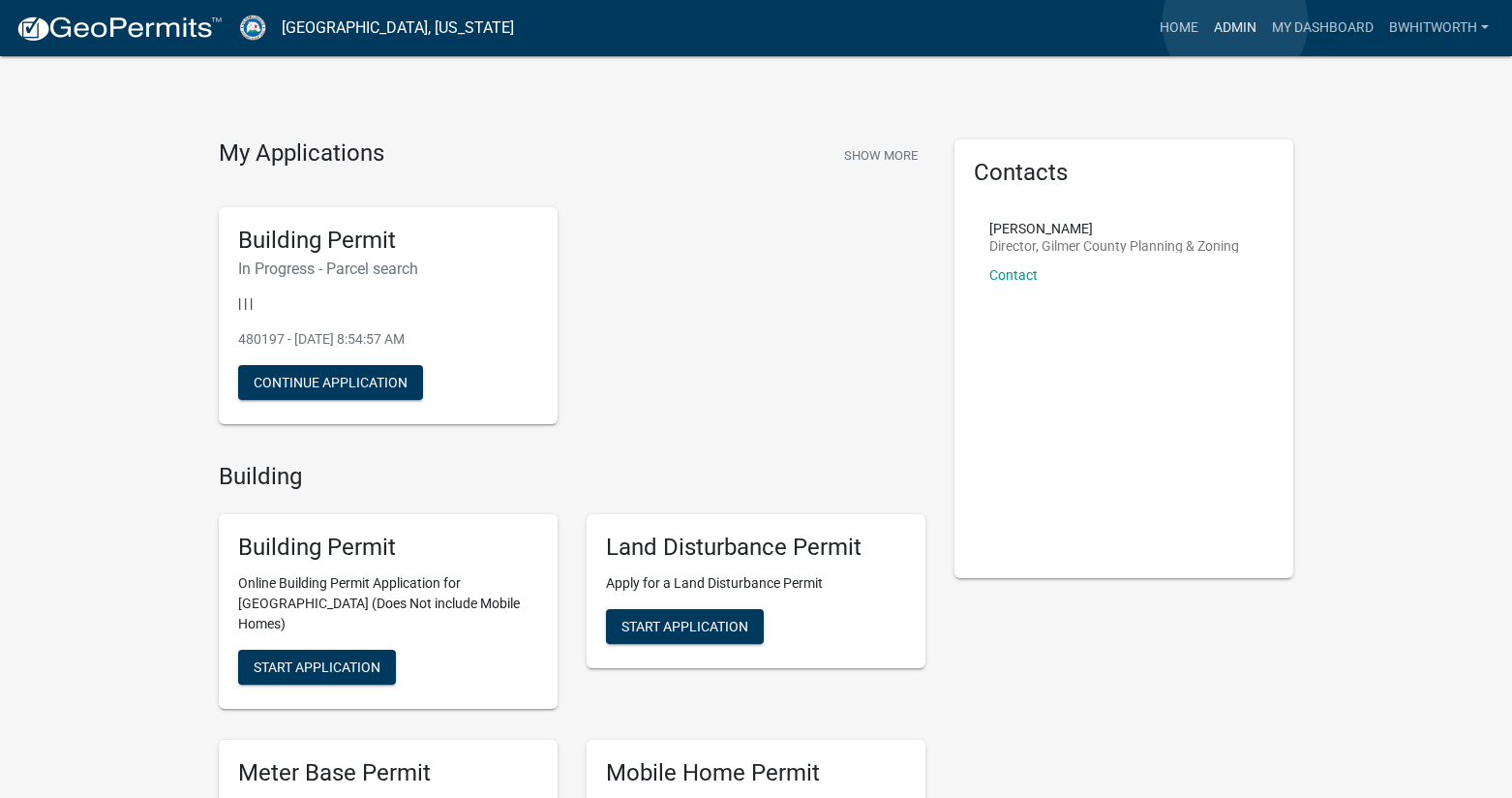
click at [1235, 22] on link "Admin" at bounding box center [1235, 28] width 58 height 37
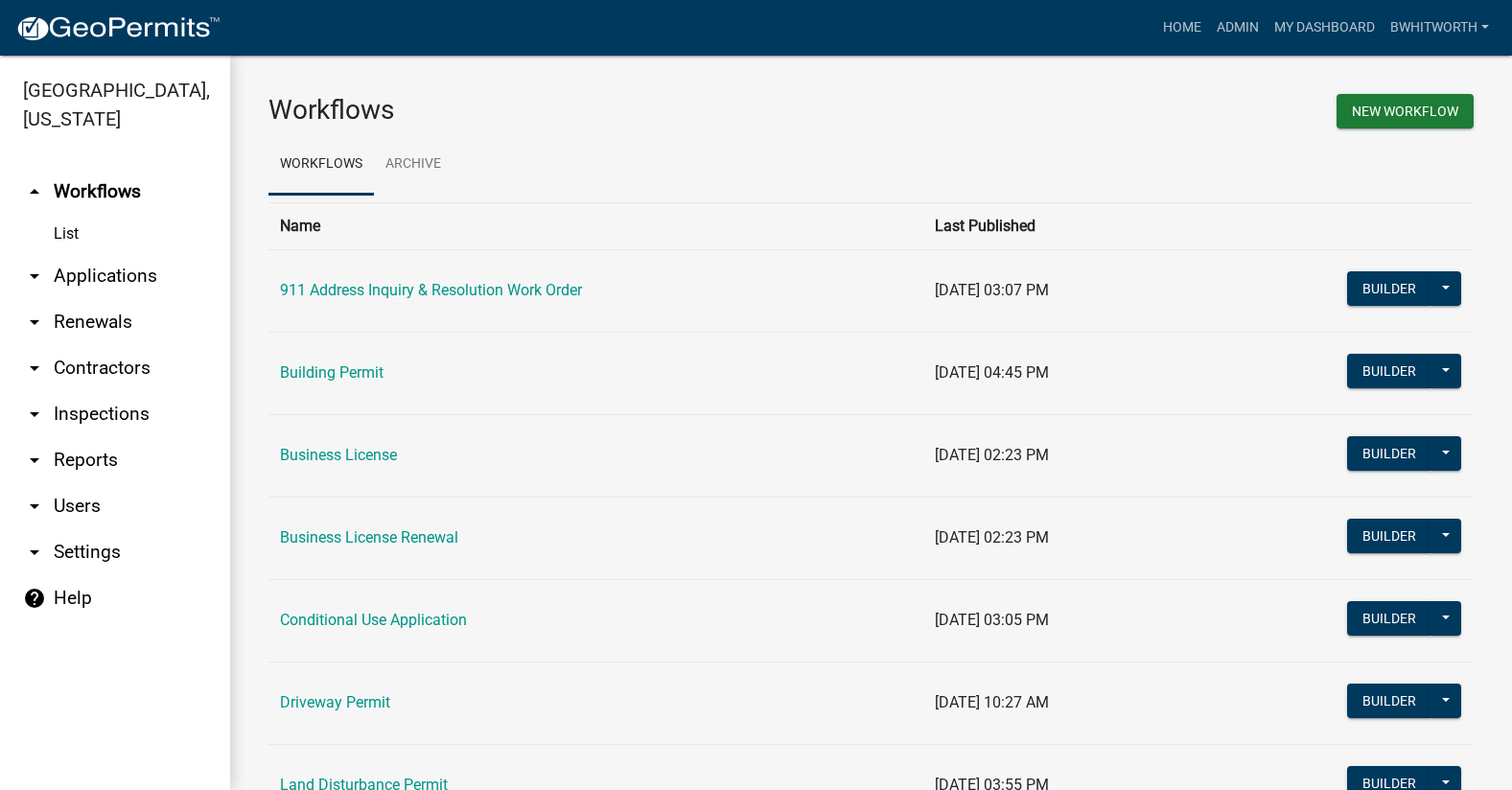
click at [92, 270] on link "arrow_drop_down Applications" at bounding box center [115, 276] width 230 height 46
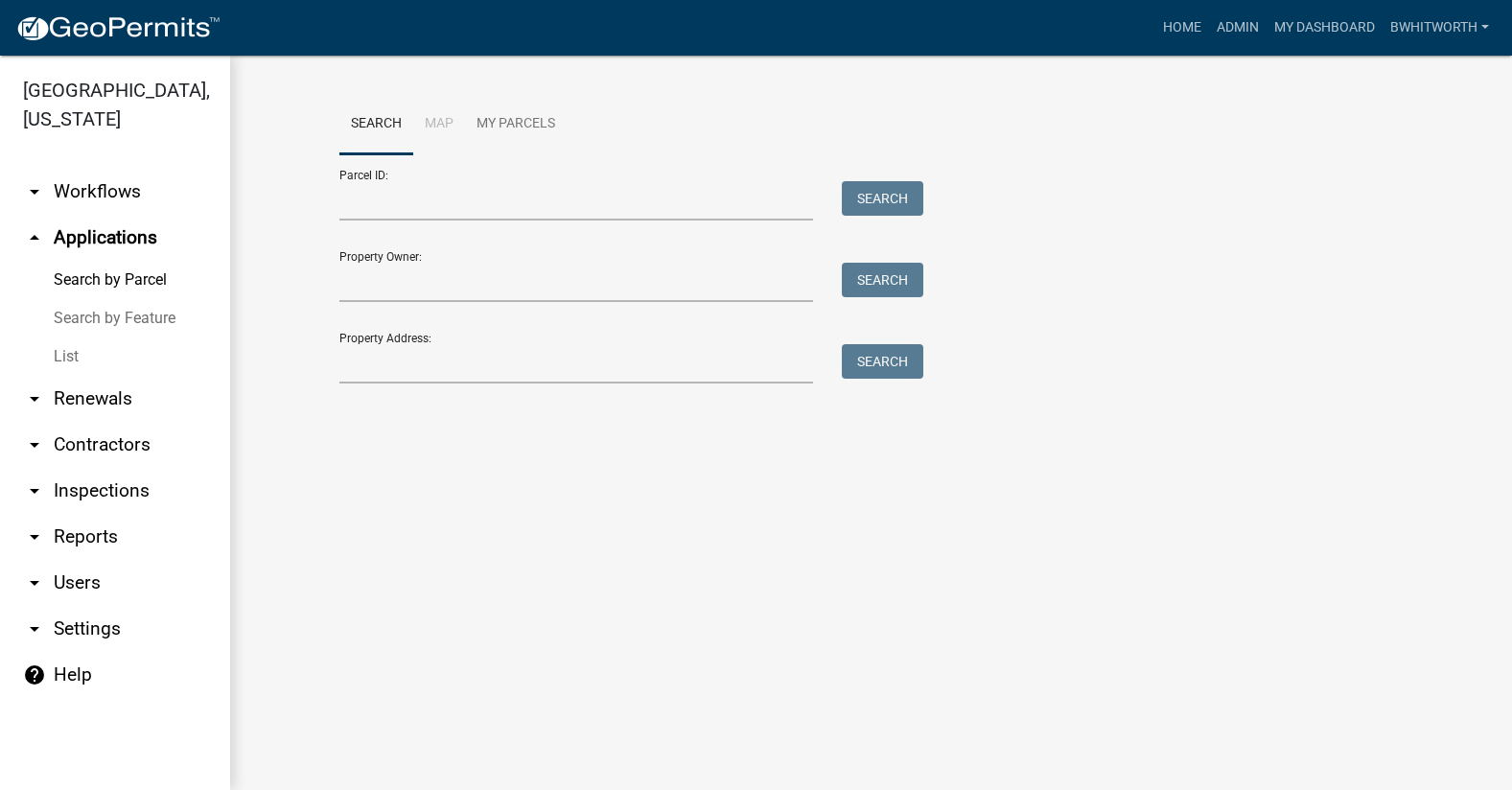
click at [54, 356] on link "List" at bounding box center [115, 357] width 230 height 38
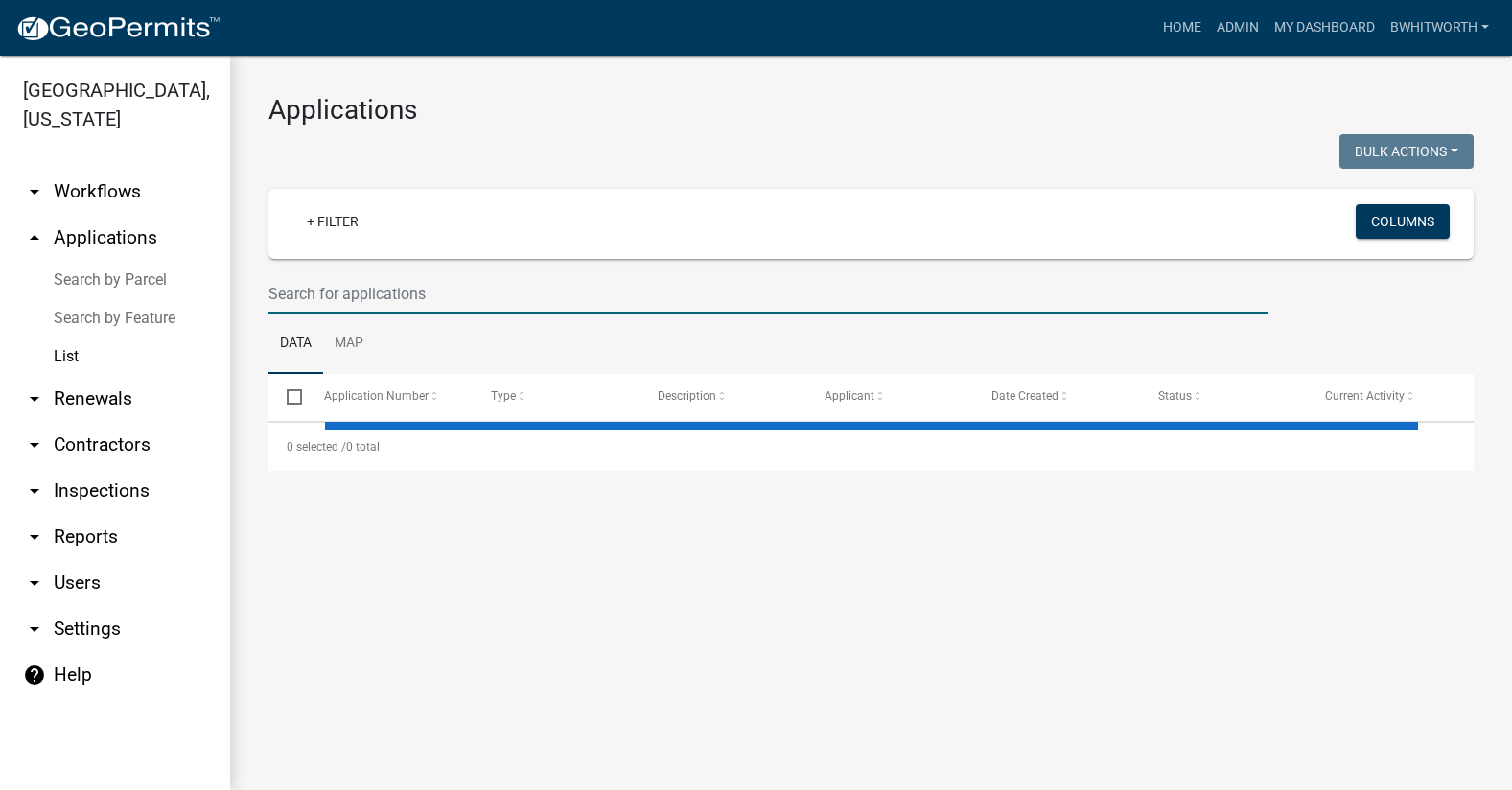
click at [349, 291] on input "text" at bounding box center [768, 294] width 999 height 39
select select "3: 100"
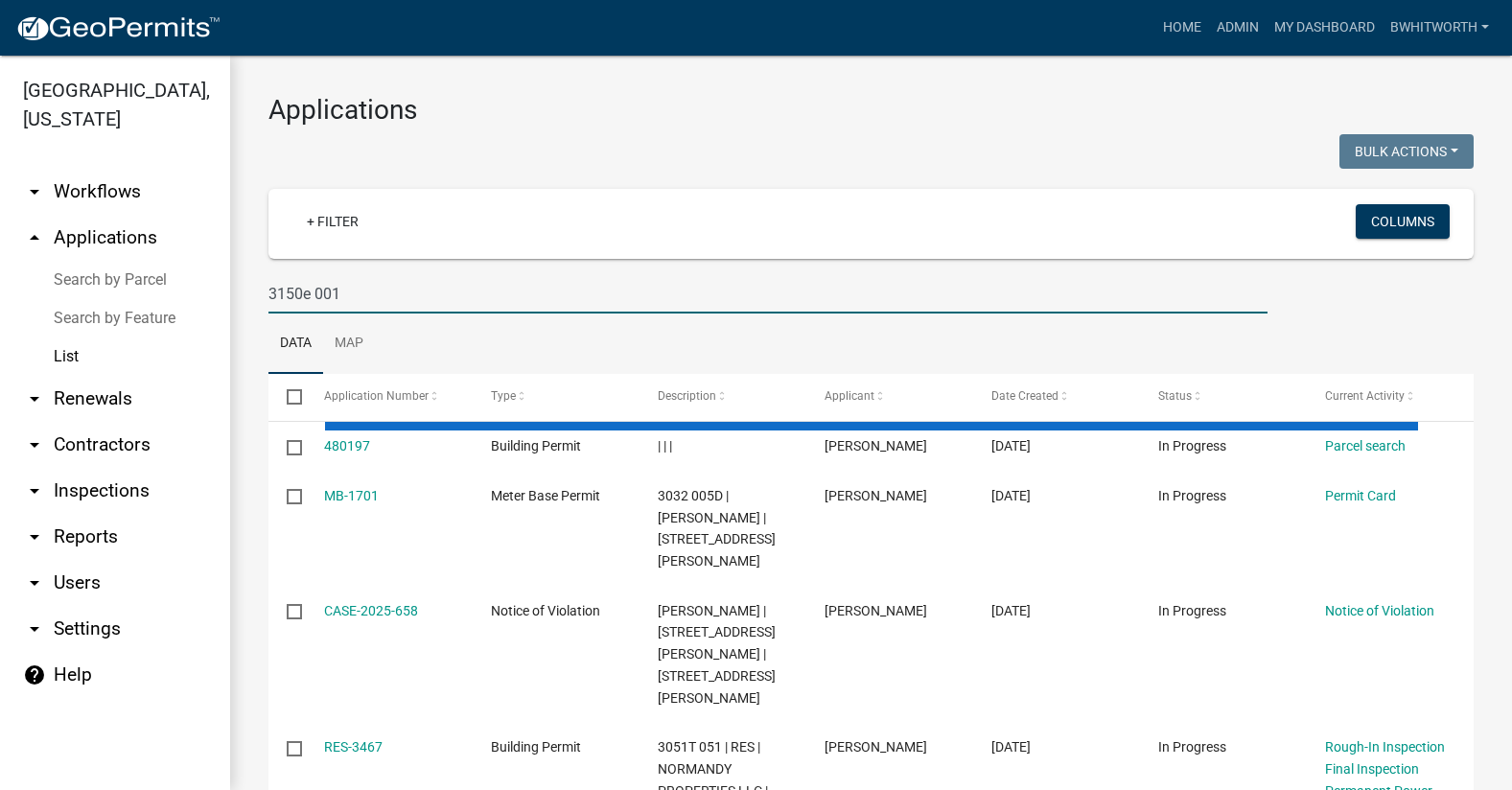
type input "3150e 001"
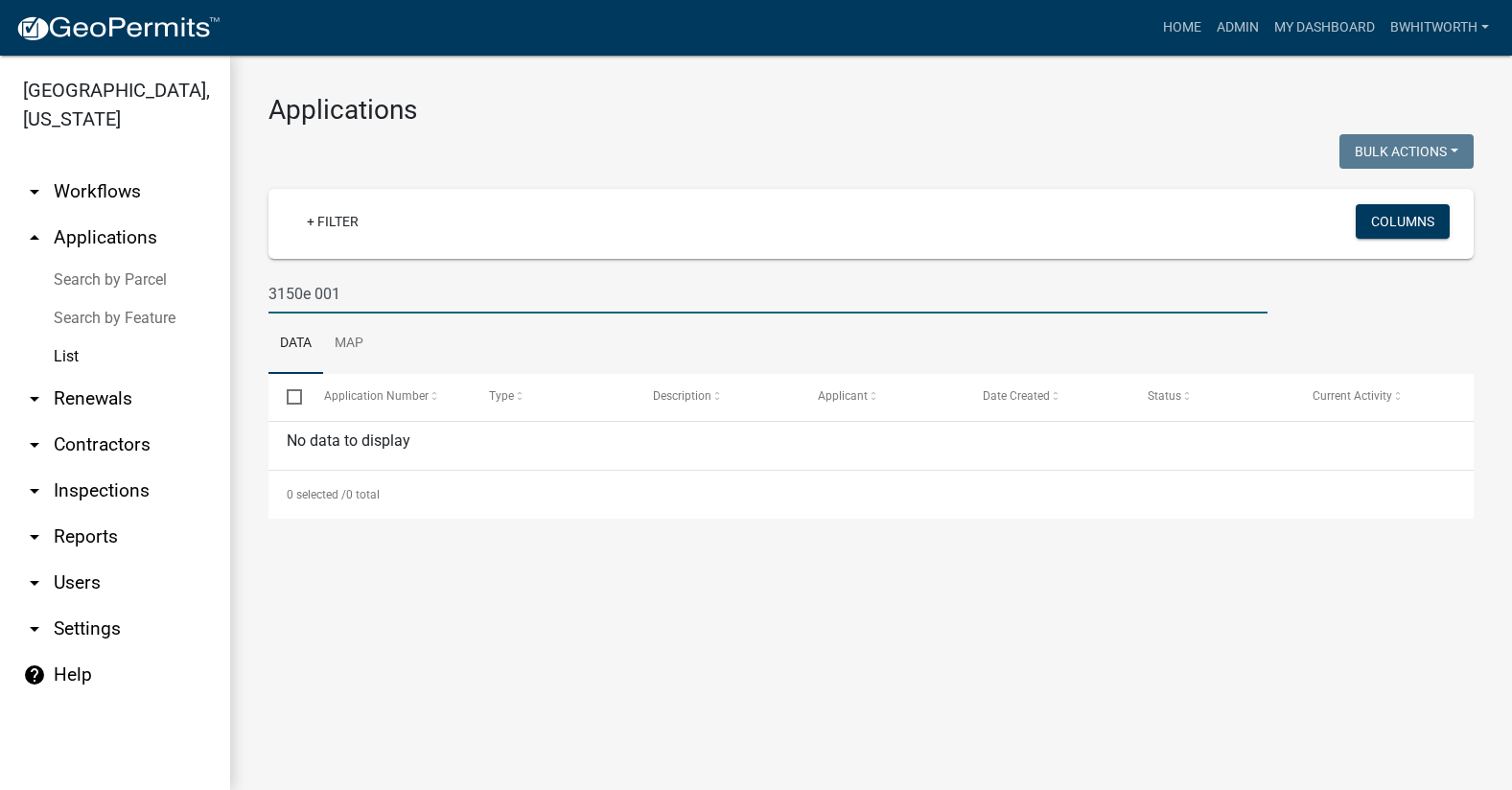
drag, startPoint x: 338, startPoint y: 299, endPoint x: 46, endPoint y: 273, distance: 293.2
click at [131, 300] on div "Gilmer County, Georgia arrow_drop_down Workflows List arrow_drop_up Application…" at bounding box center [756, 423] width 1512 height 735
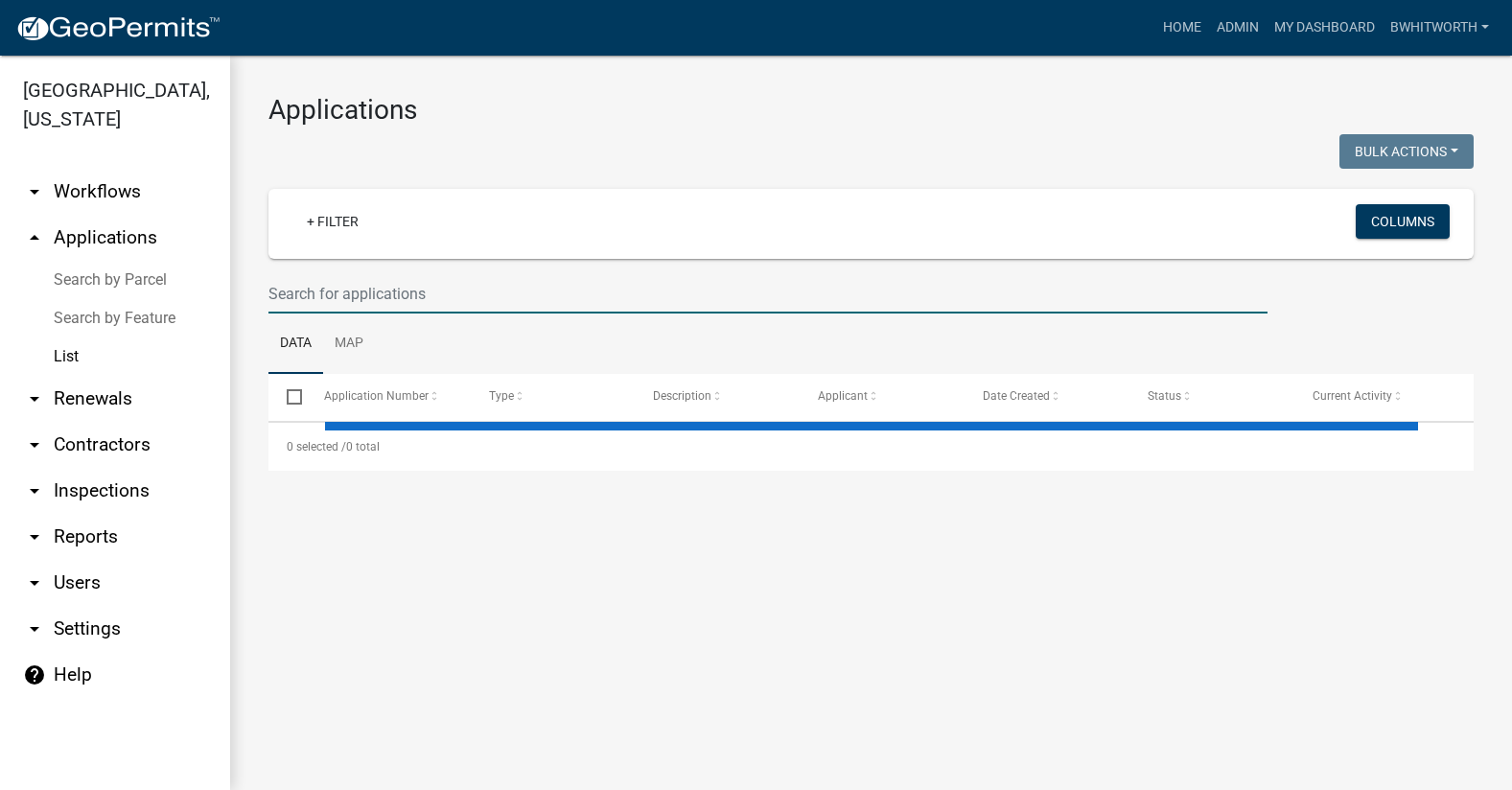
select select "3: 100"
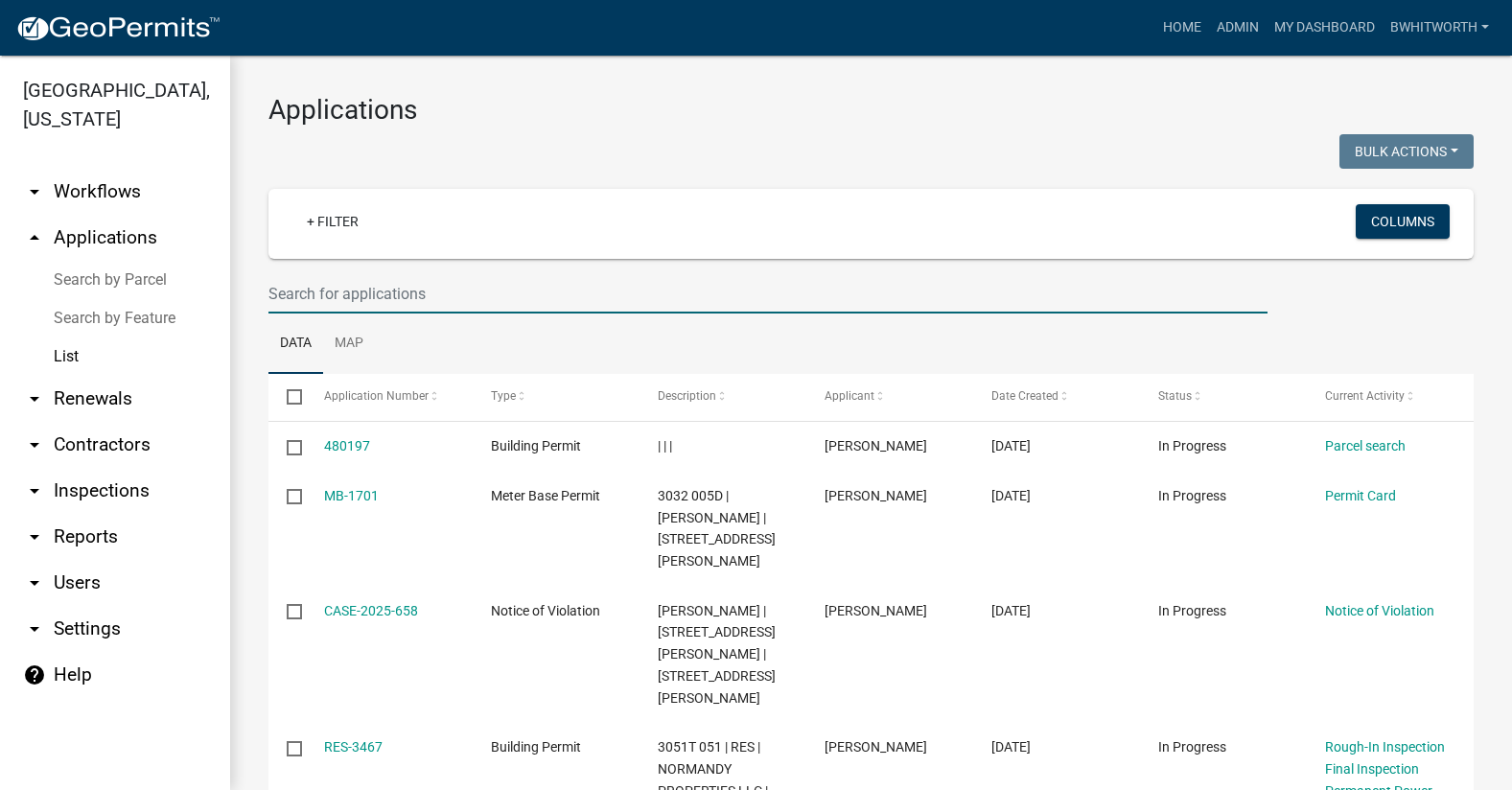
click at [65, 353] on link "List" at bounding box center [115, 357] width 230 height 38
click at [65, 350] on link "List" at bounding box center [115, 357] width 230 height 38
click at [301, 290] on input "text" at bounding box center [768, 294] width 999 height 39
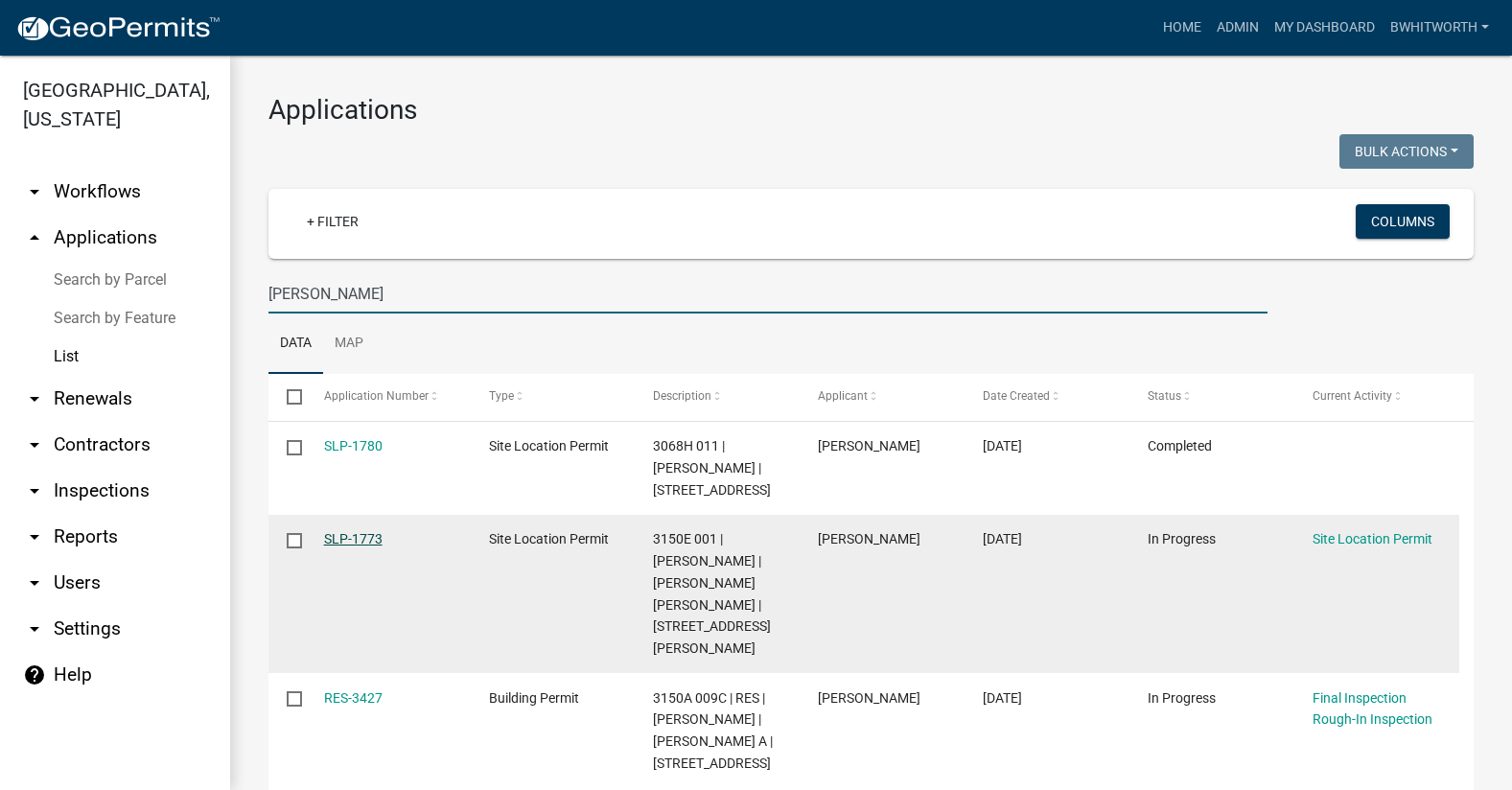
type input "miller"
click at [350, 537] on link "SLP-1773" at bounding box center [353, 539] width 58 height 16
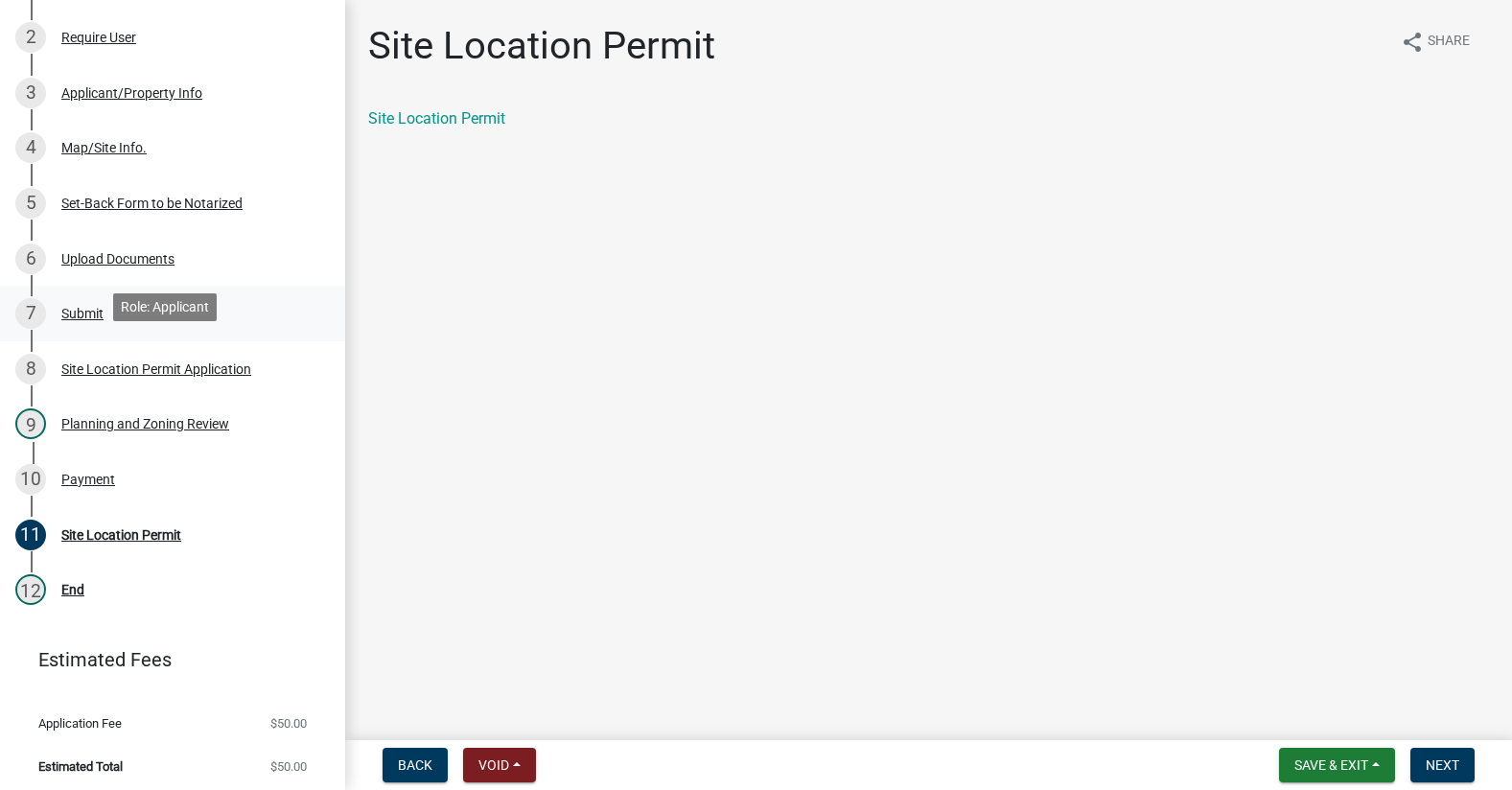
scroll to position [383, 0]
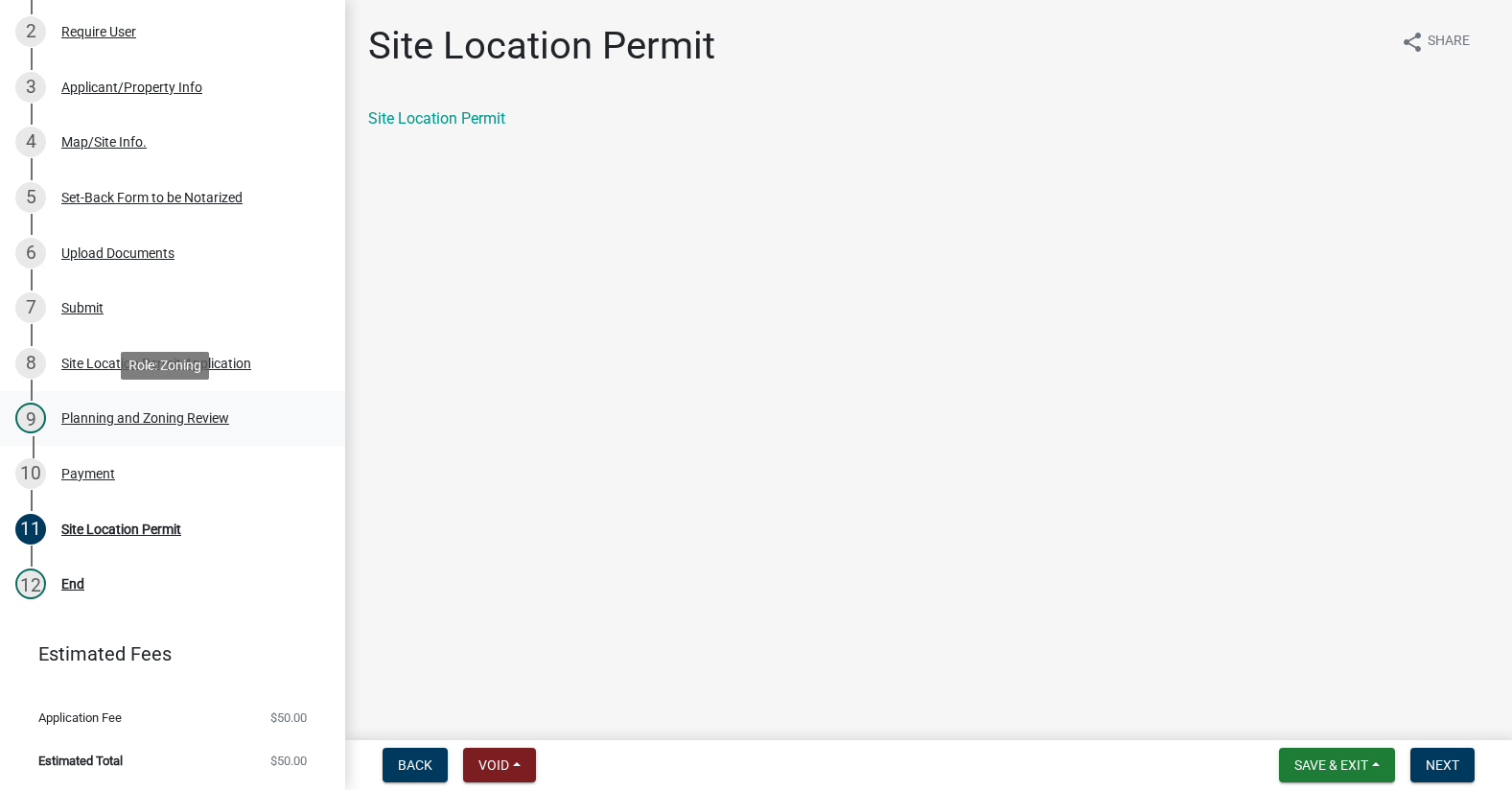
click at [164, 415] on div "Planning and Zoning Review" at bounding box center [145, 419] width 167 height 14
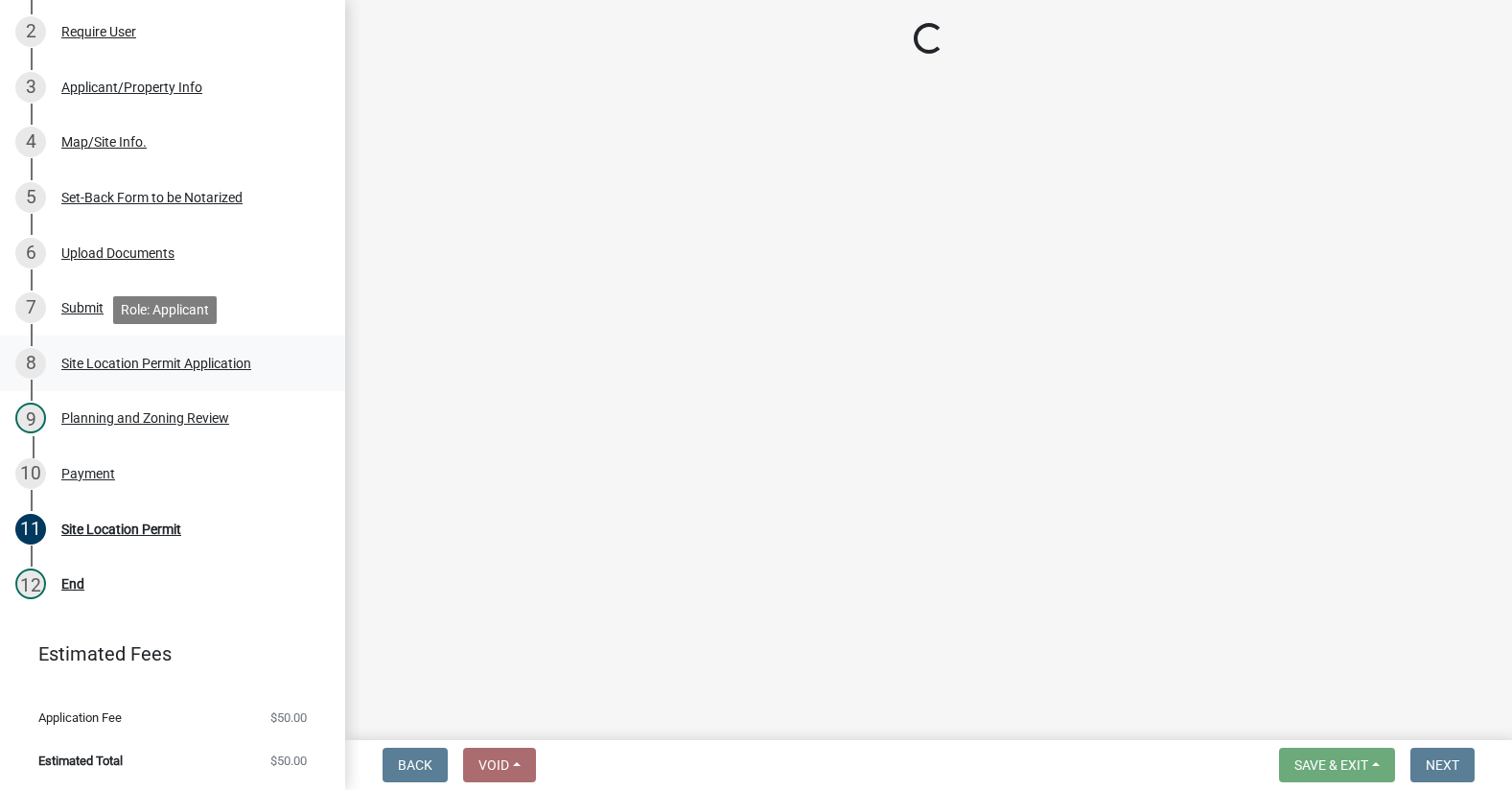
select select "f66b4cef-93c9-440c-84d8-a2c8d35cb7c1"
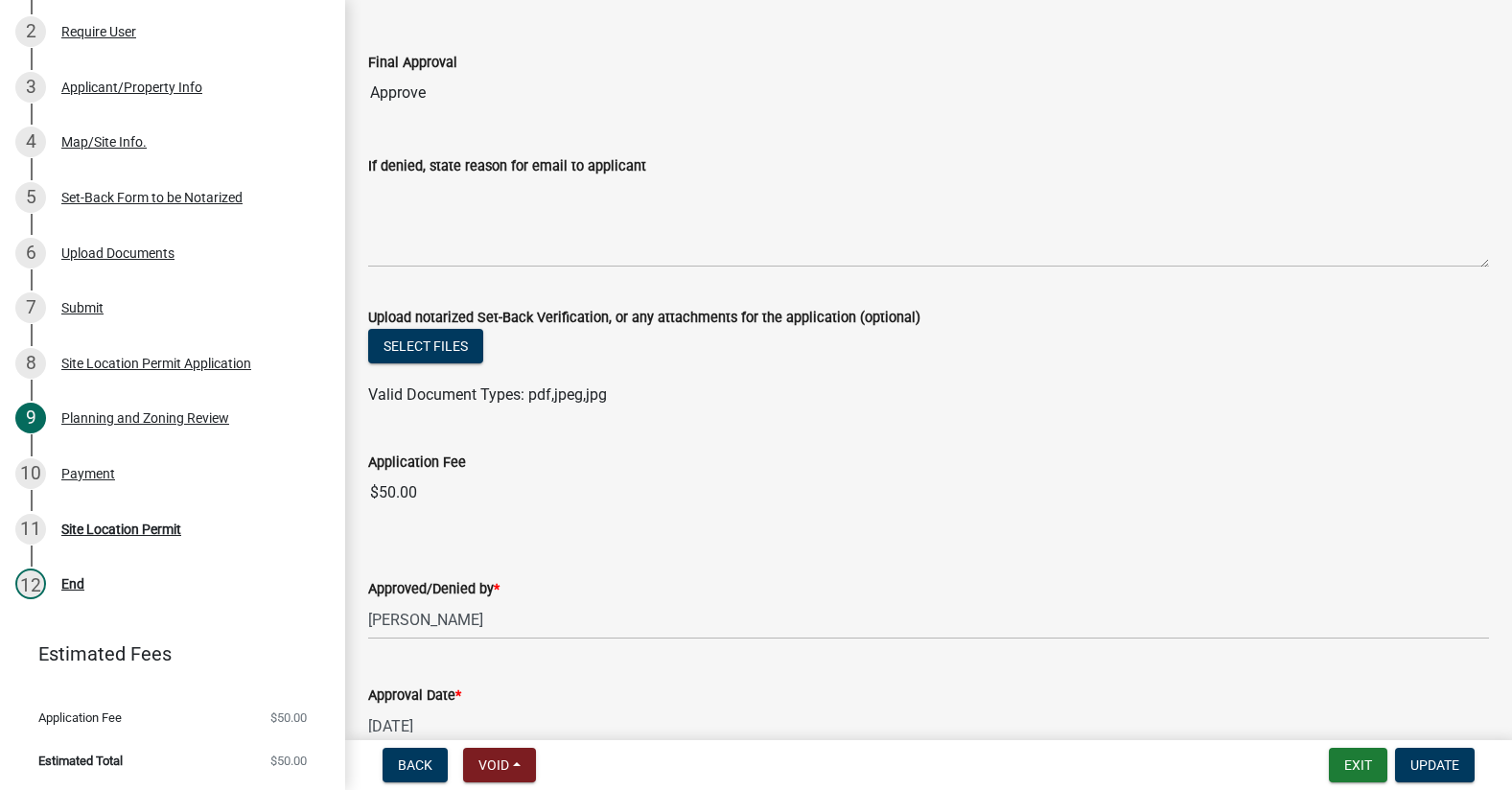
scroll to position [0, 0]
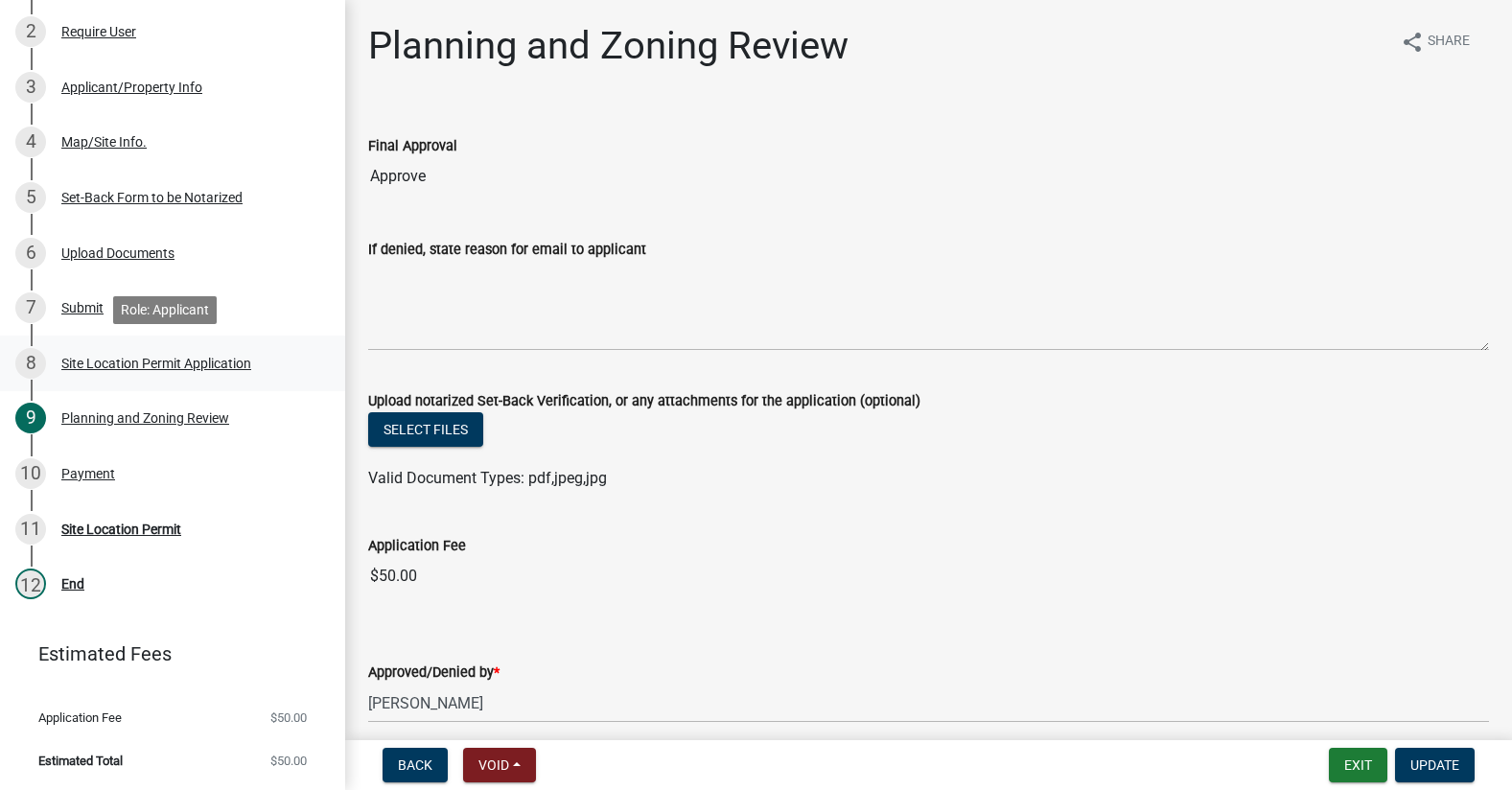
click at [144, 363] on div "Site Location Permit Application" at bounding box center [156, 363] width 190 height 14
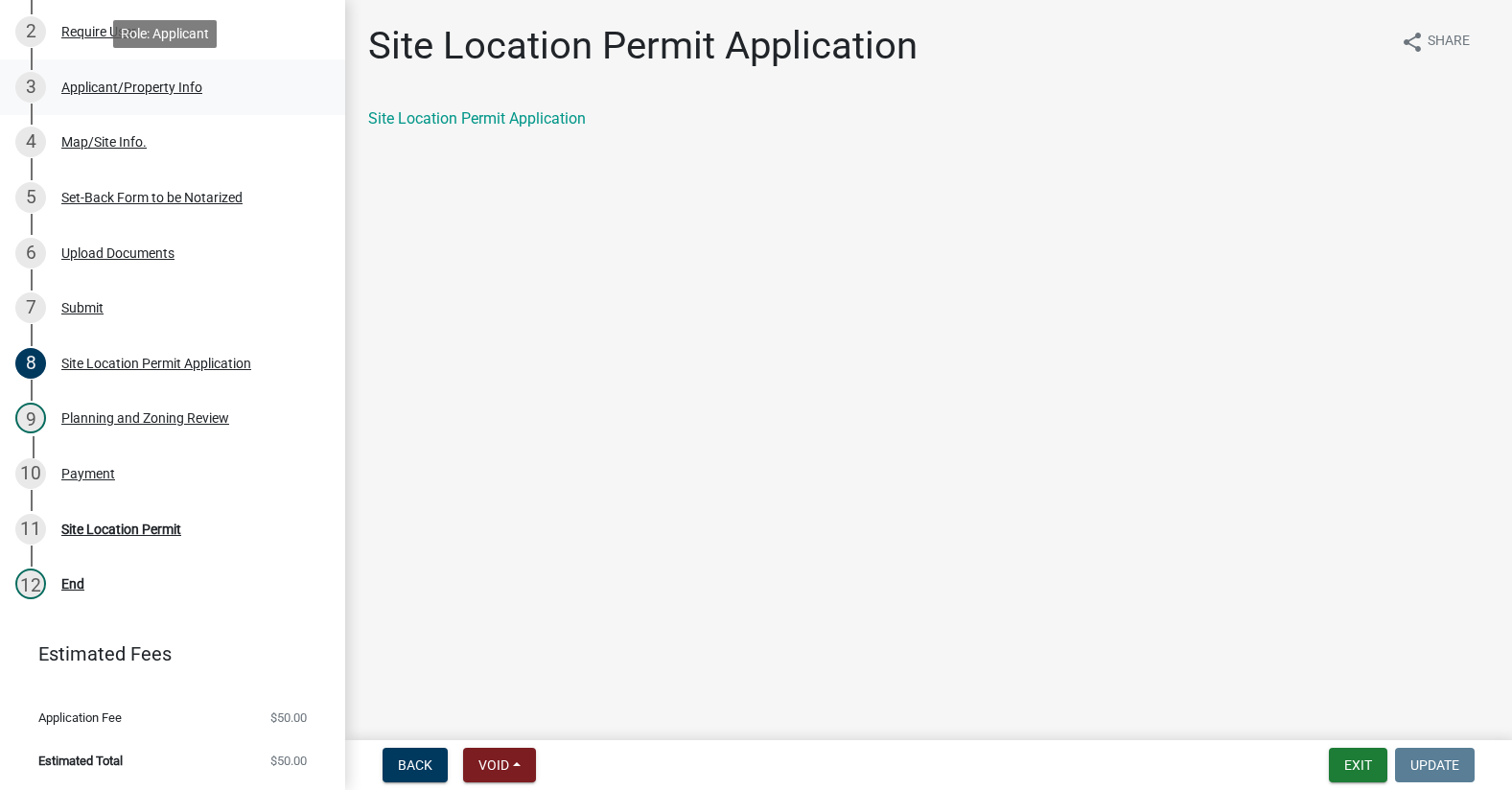
click at [123, 88] on div "Applicant/Property Info" at bounding box center [131, 88] width 141 height 14
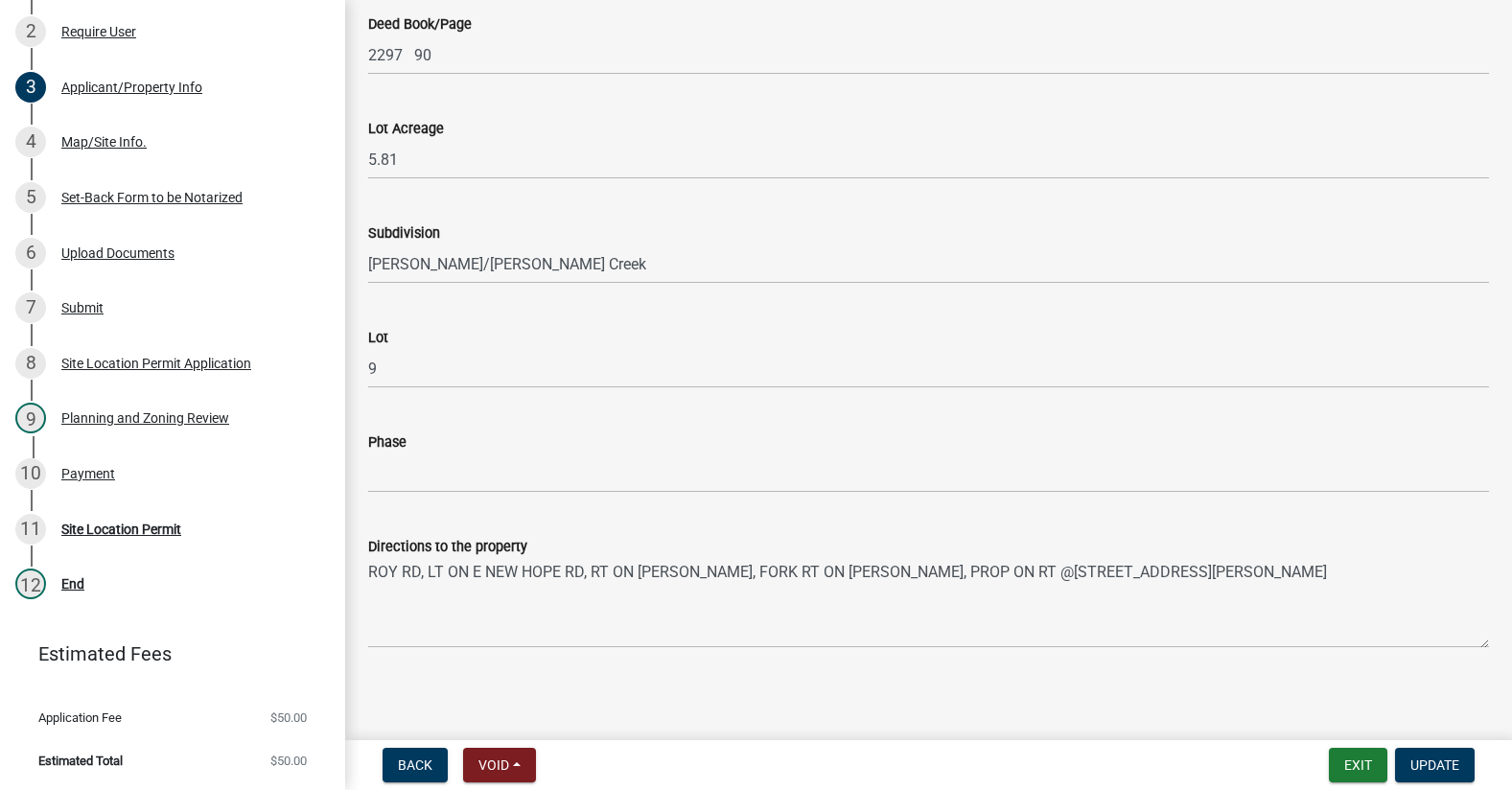
scroll to position [1917, 0]
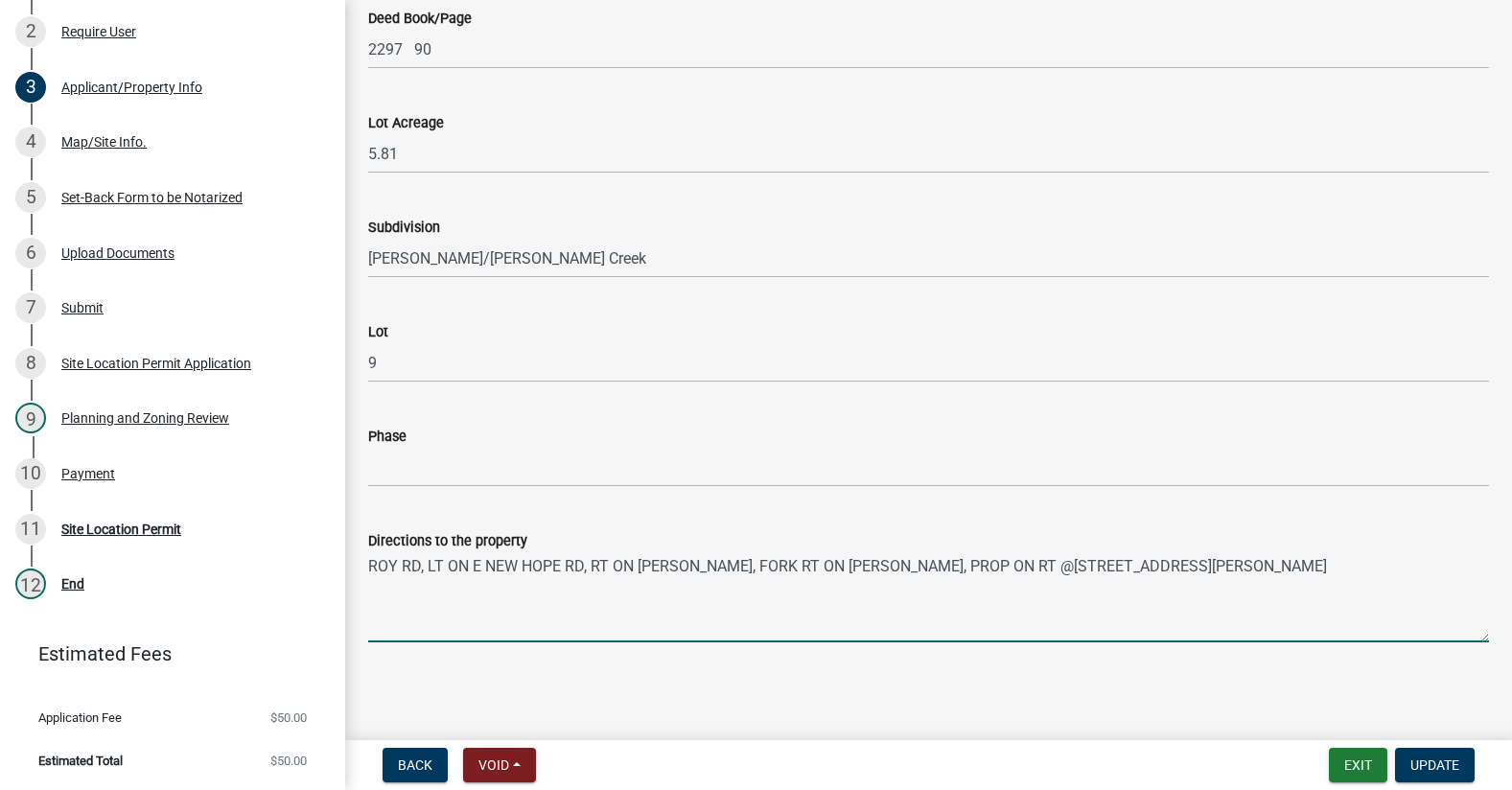
drag, startPoint x: 1210, startPoint y: 564, endPoint x: 351, endPoint y: 571, distance: 859.0
click at [103, 526] on div "Site Location Permit" at bounding box center [121, 529] width 120 height 14
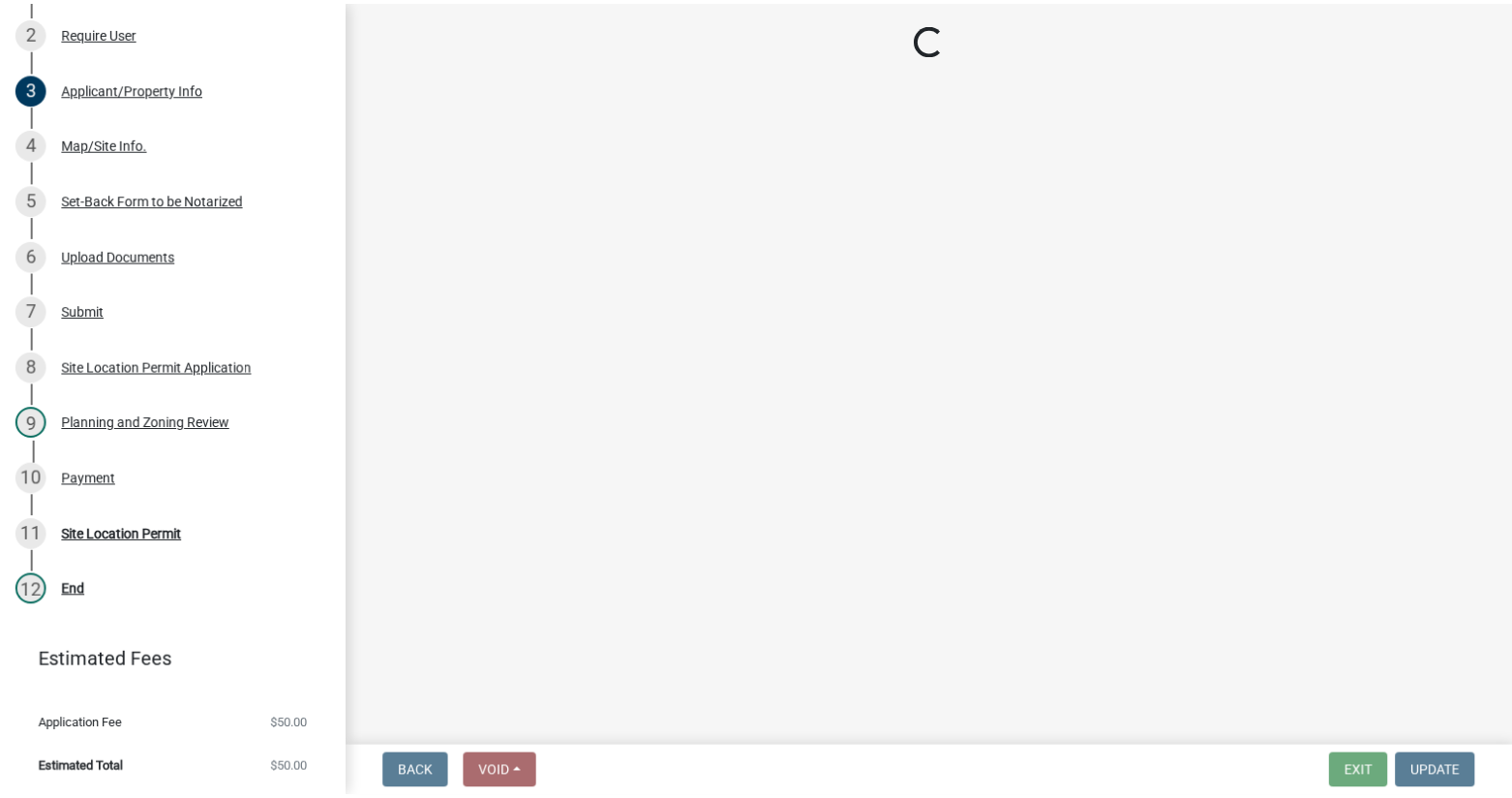
scroll to position [0, 0]
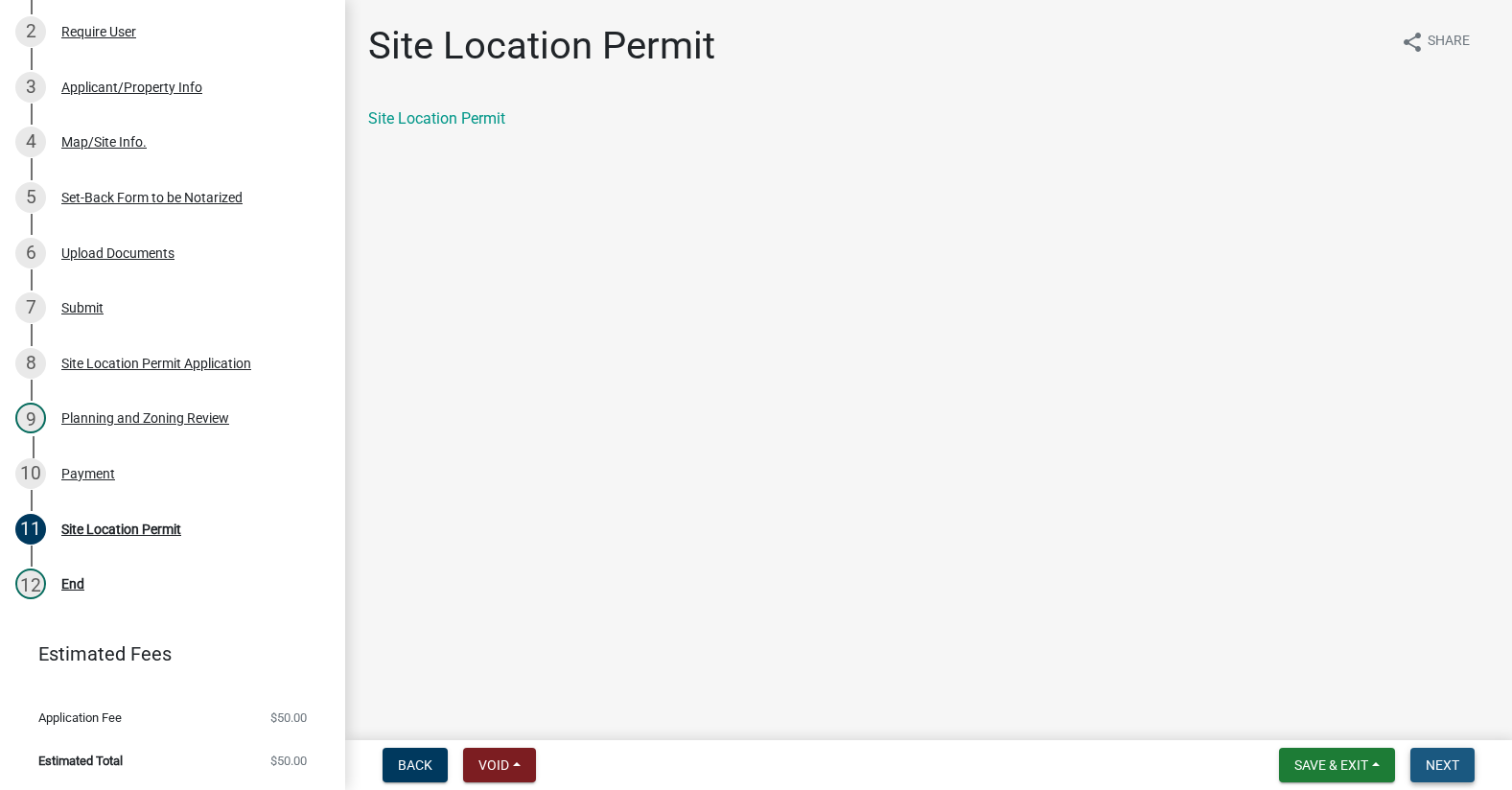
click at [1452, 767] on span "Next" at bounding box center [1442, 765] width 33 height 16
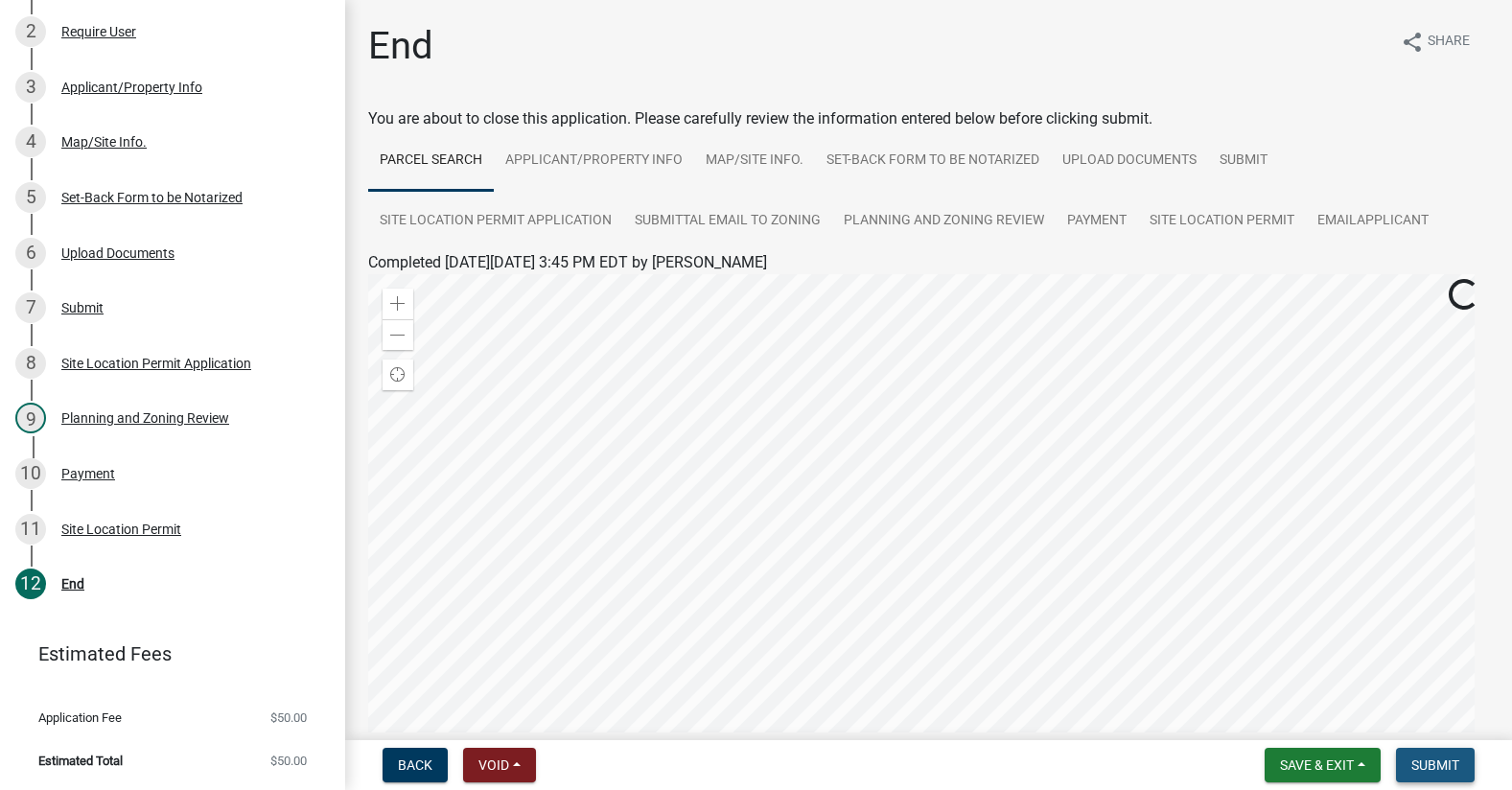
click at [1452, 767] on span "Submit" at bounding box center [1435, 765] width 48 height 16
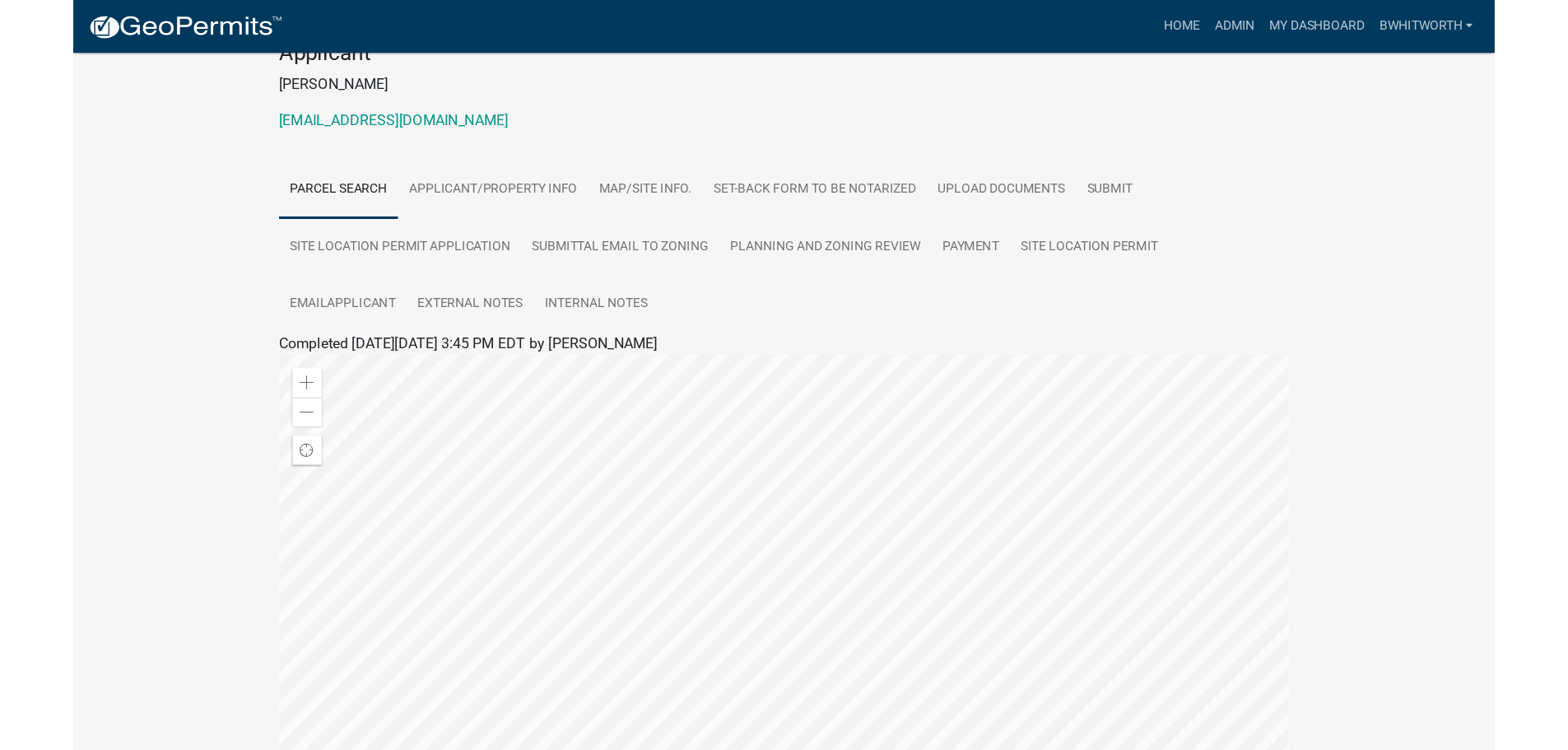
scroll to position [154, 0]
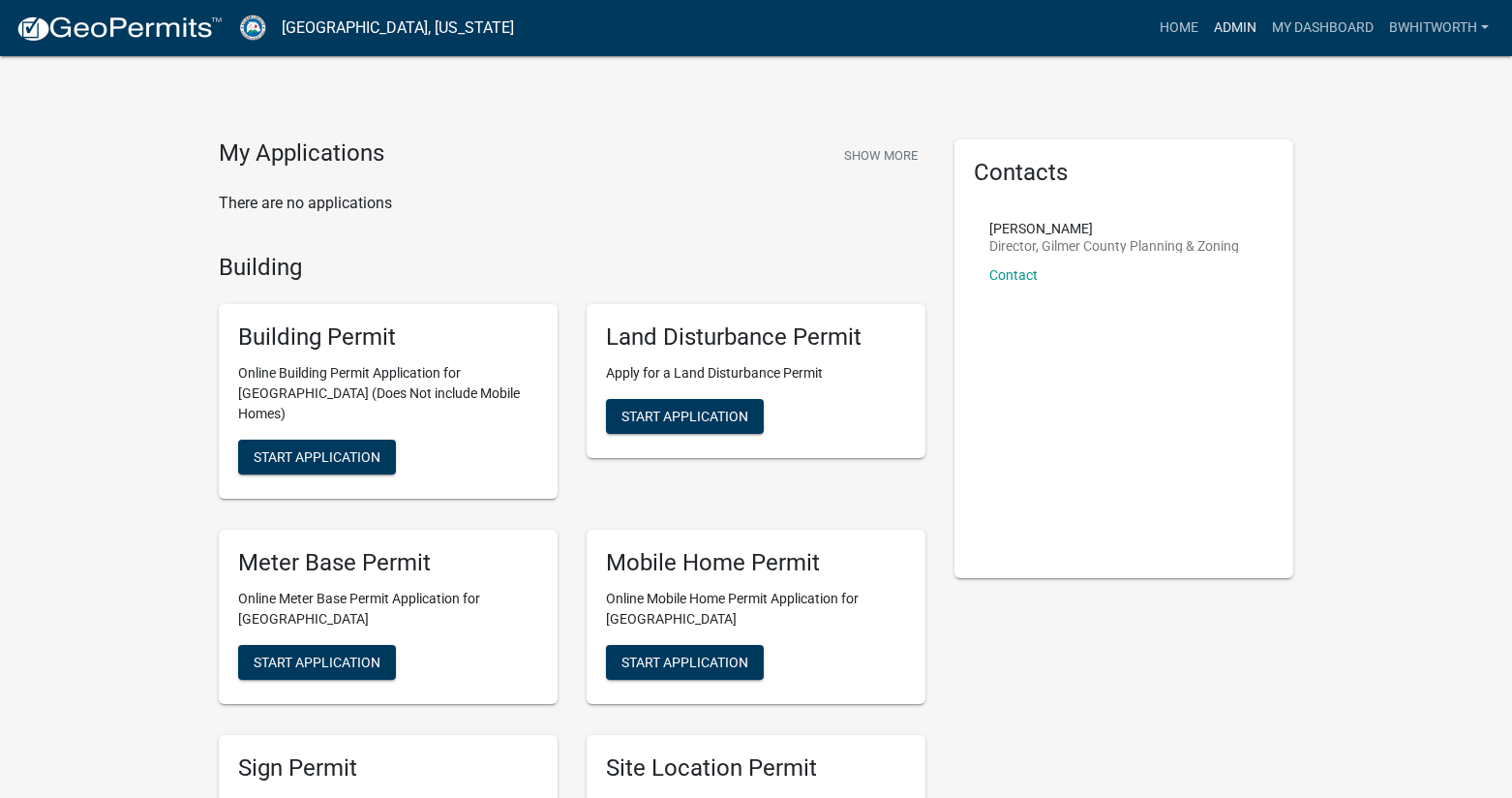
click at [1232, 20] on link "Admin" at bounding box center [1235, 28] width 58 height 37
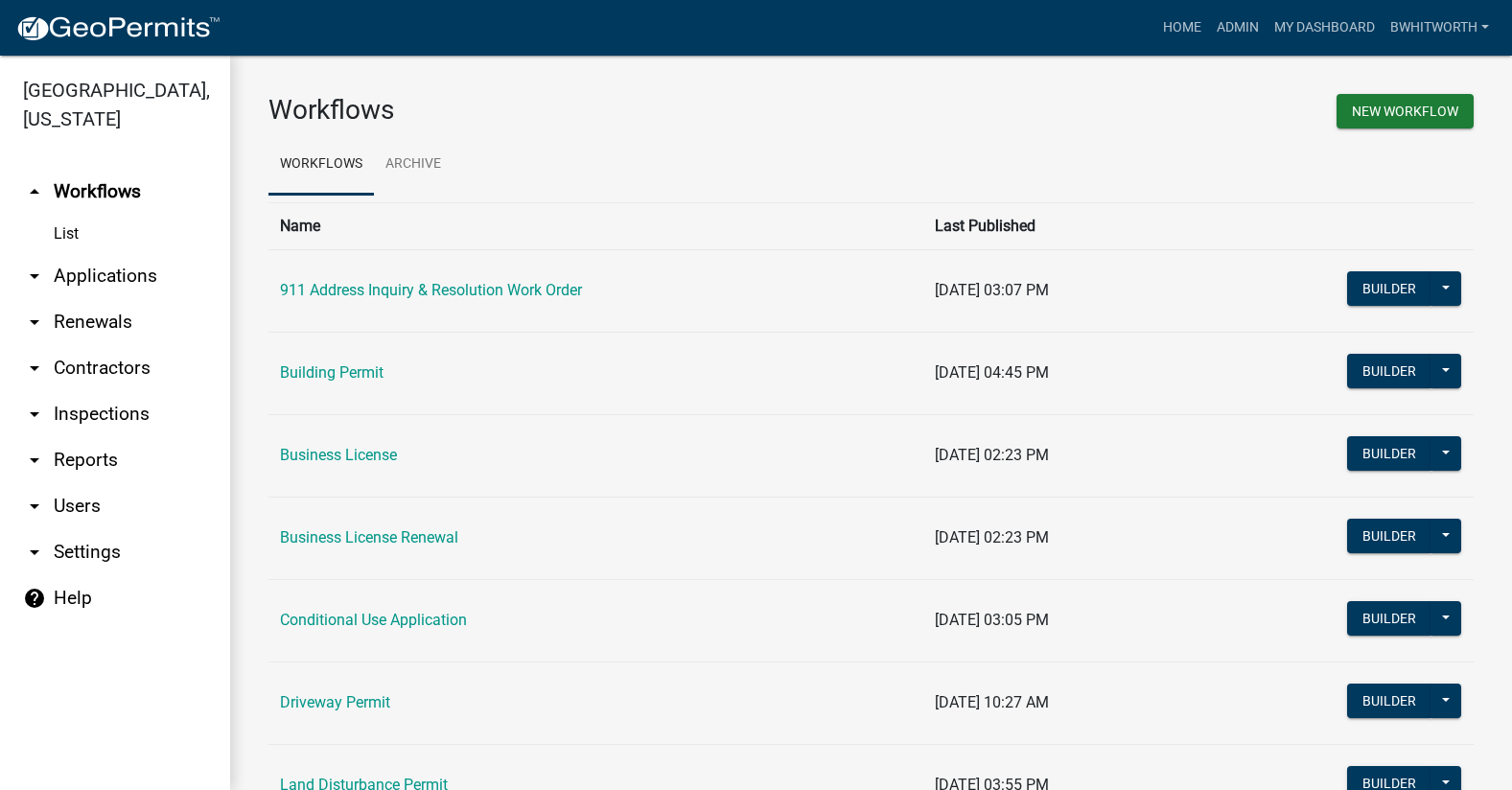
click at [85, 275] on link "arrow_drop_down Applications" at bounding box center [115, 276] width 230 height 46
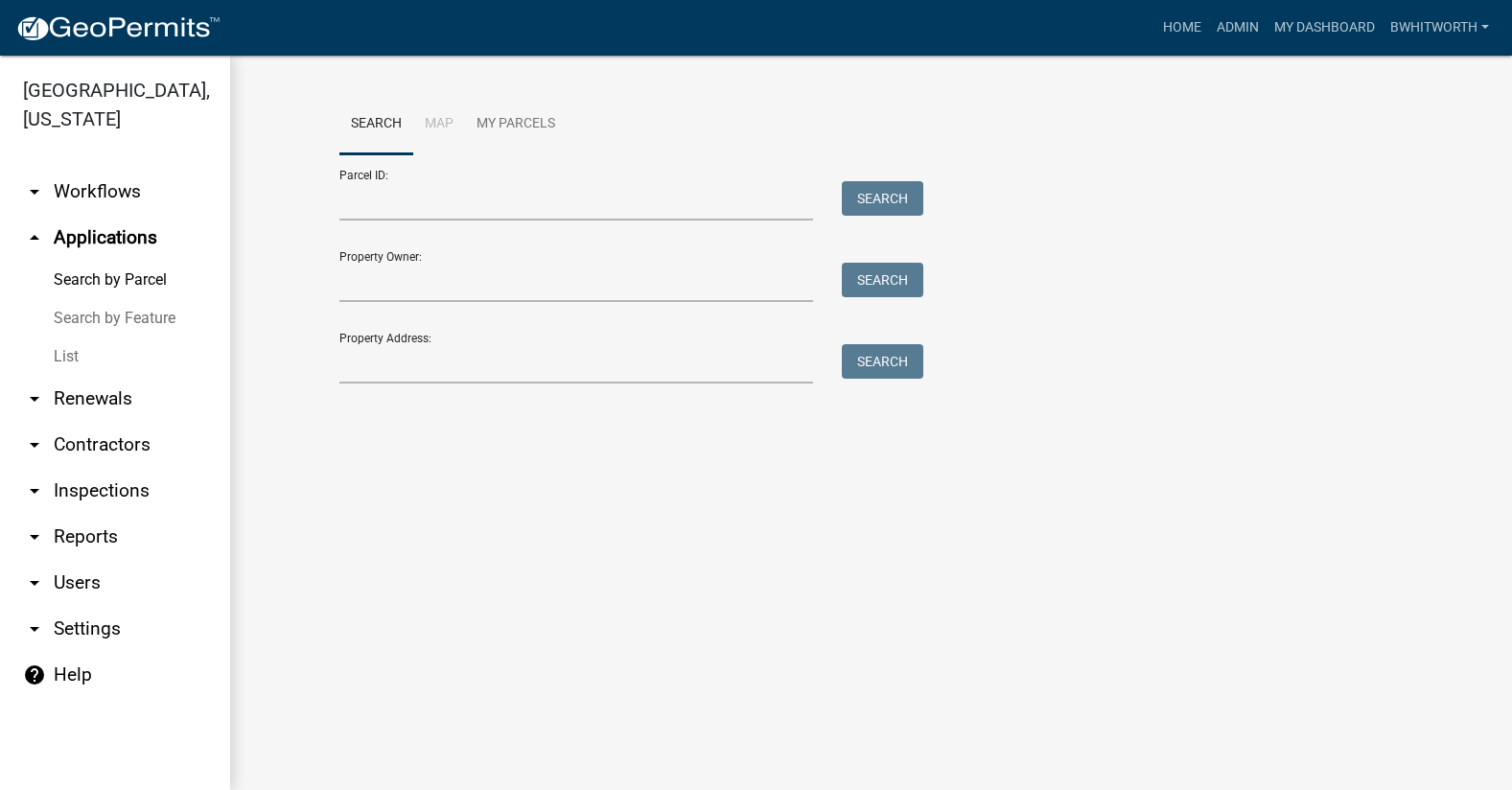
click at [54, 355] on link "List" at bounding box center [115, 357] width 230 height 38
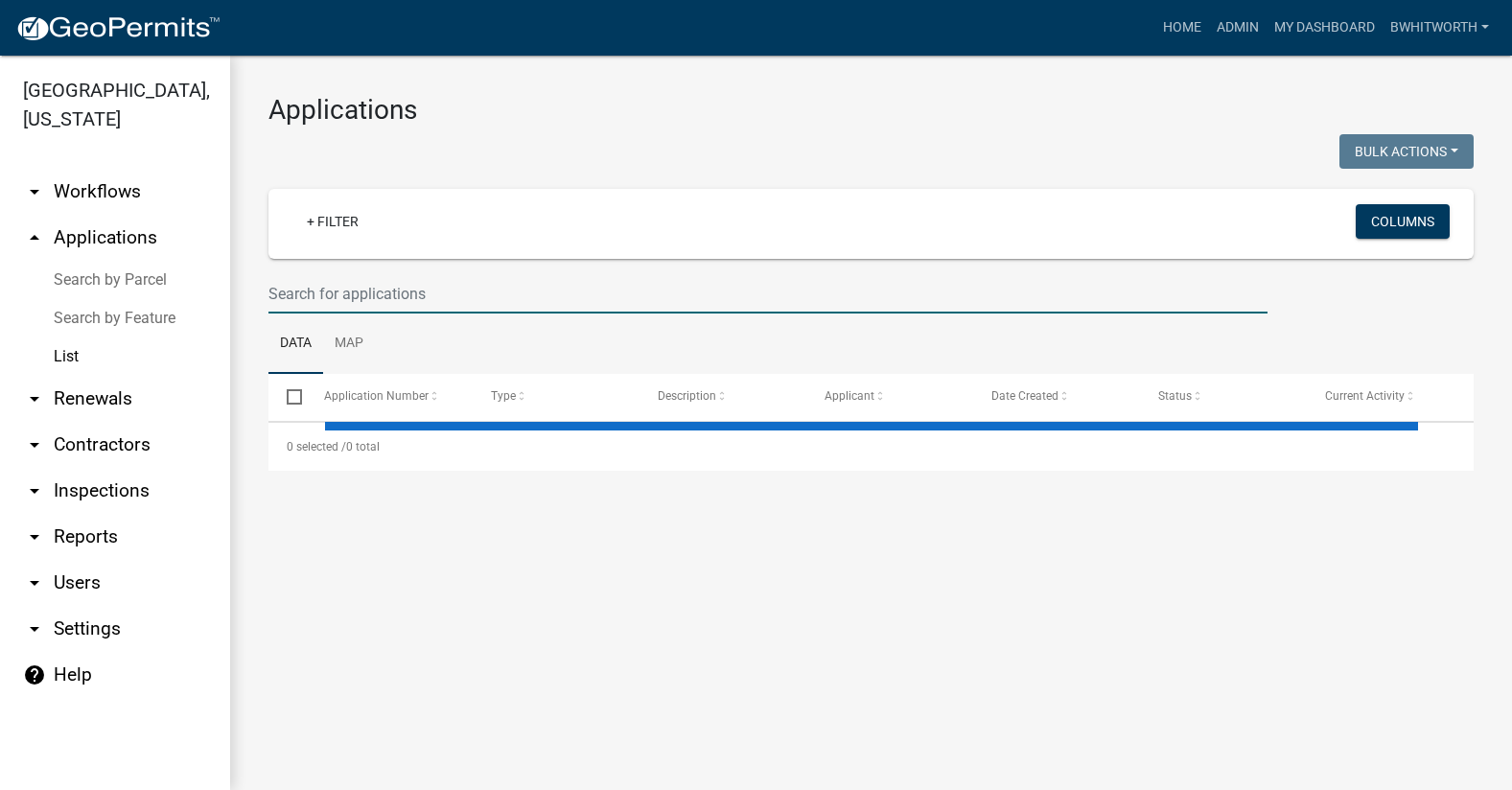
click at [331, 289] on input "text" at bounding box center [768, 294] width 999 height 39
select select "3: 100"
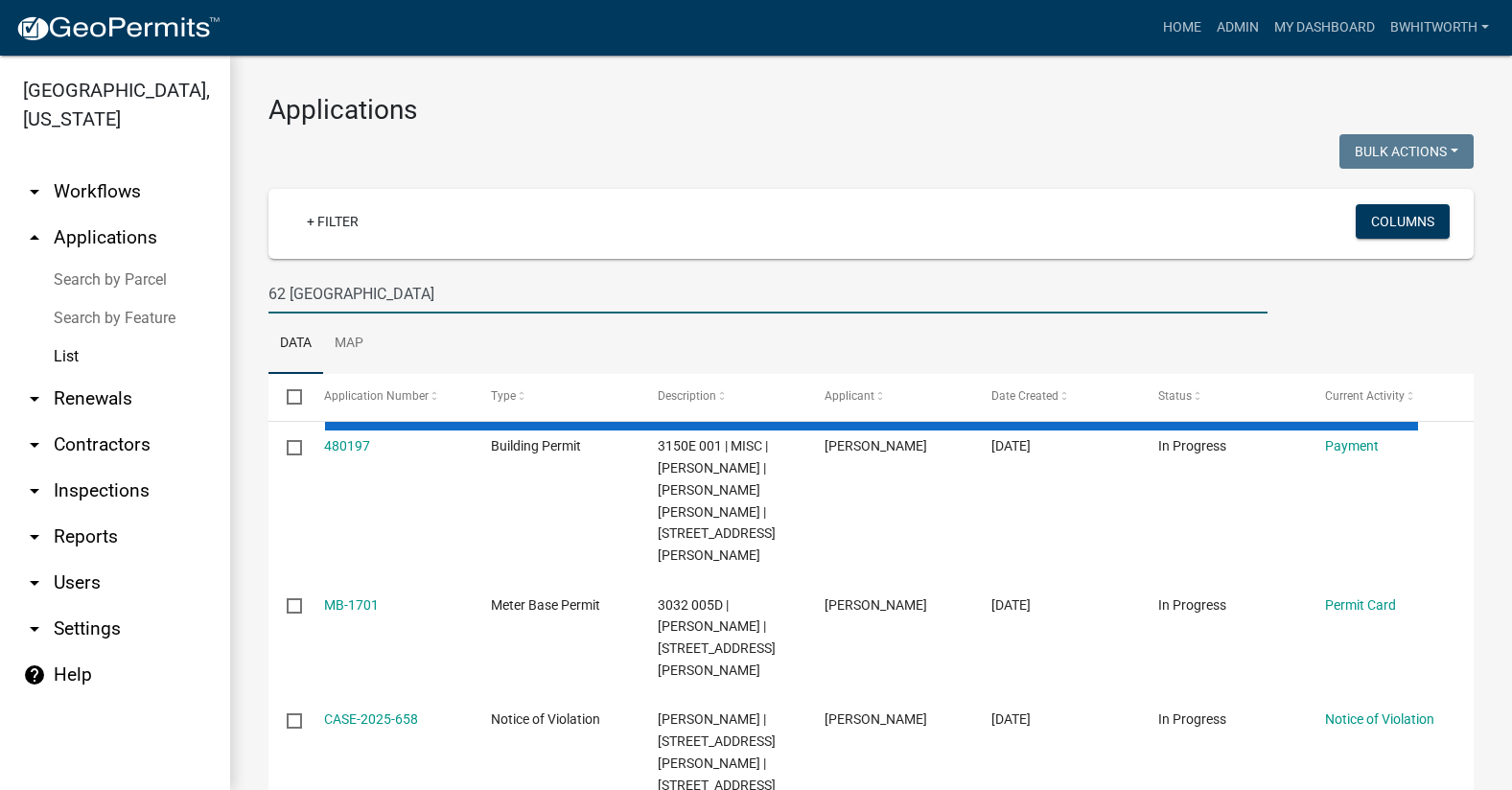
type input "62 craigtown"
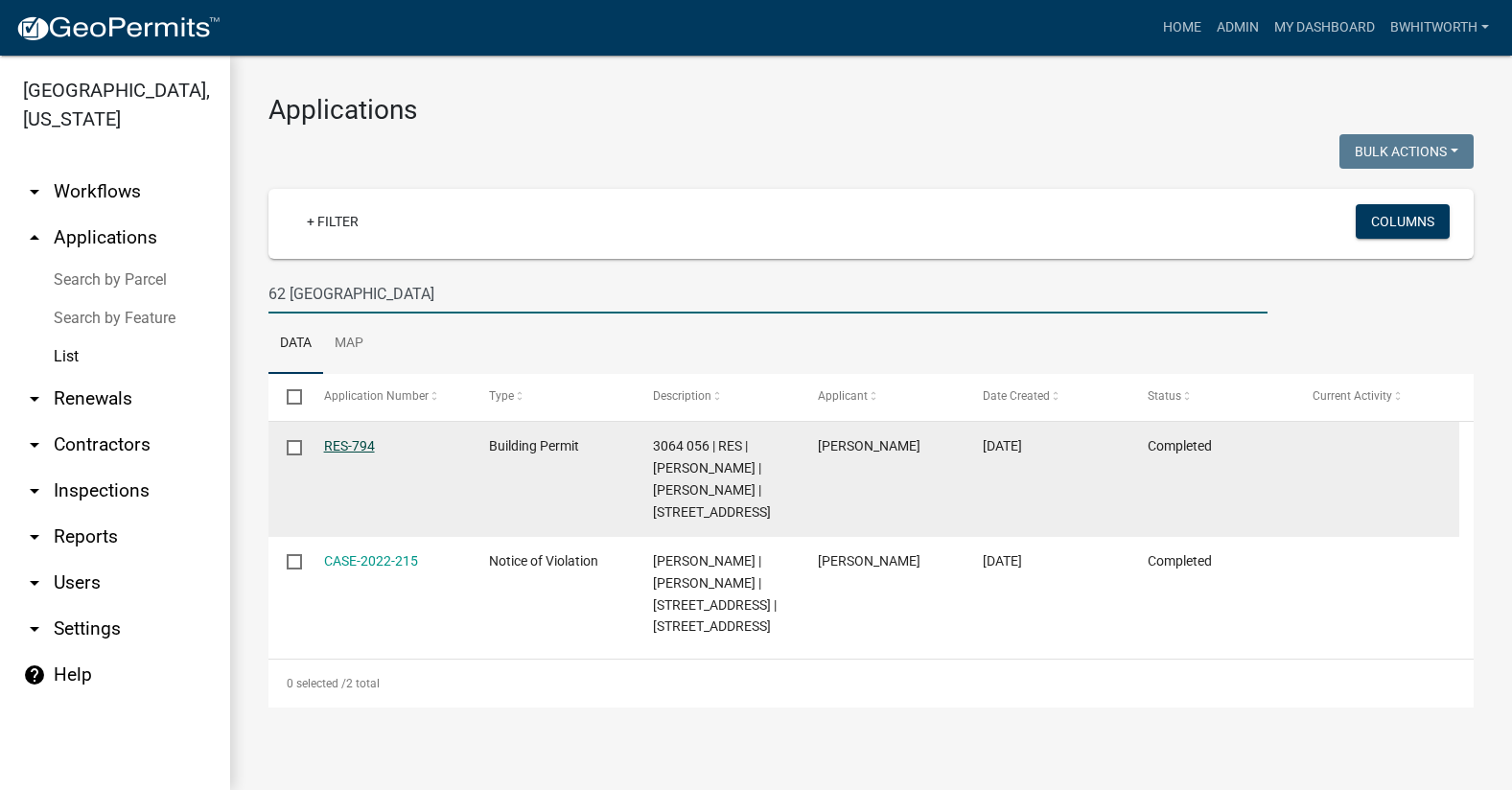
click at [343, 444] on link "RES-794" at bounding box center [350, 446] width 51 height 16
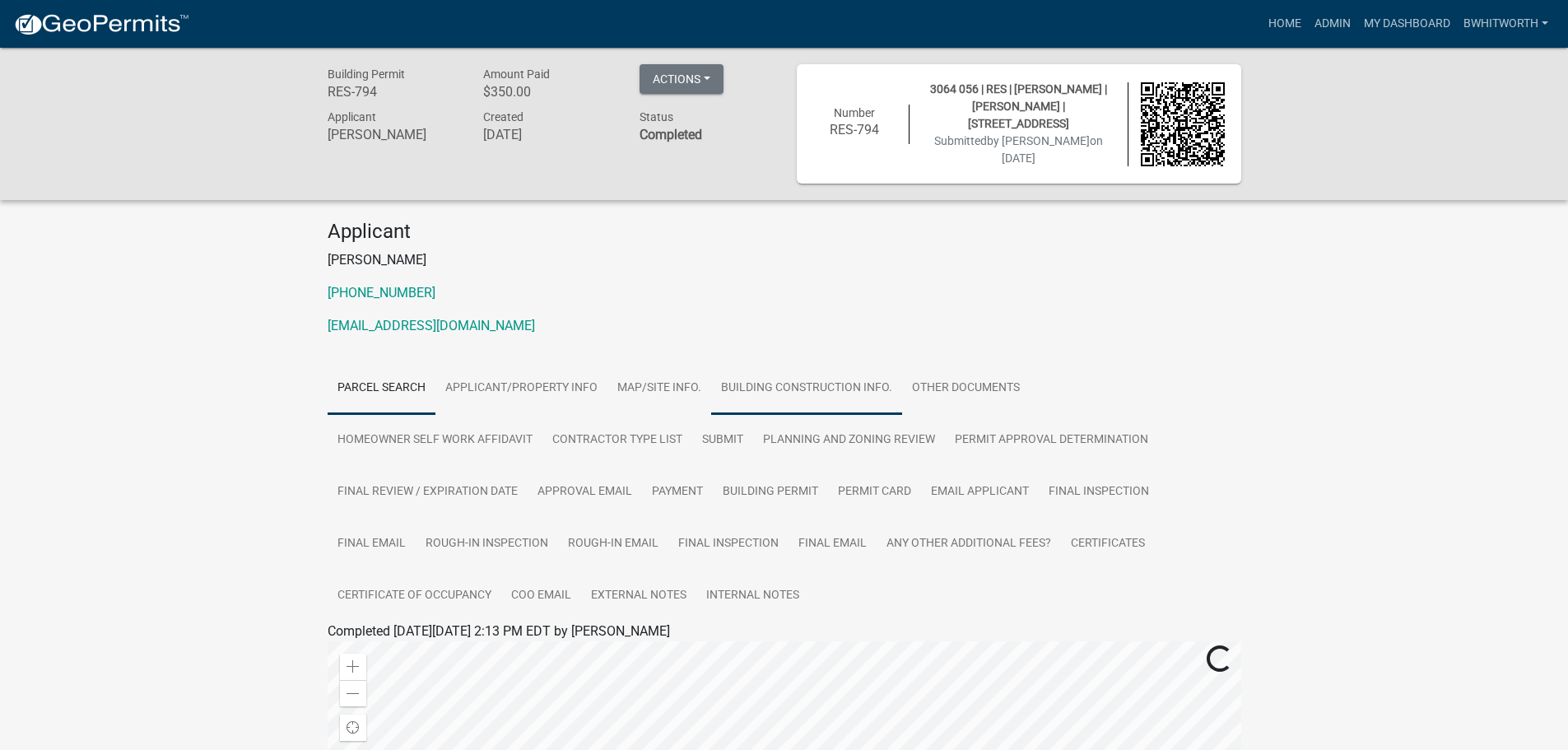
scroll to position [82, 0]
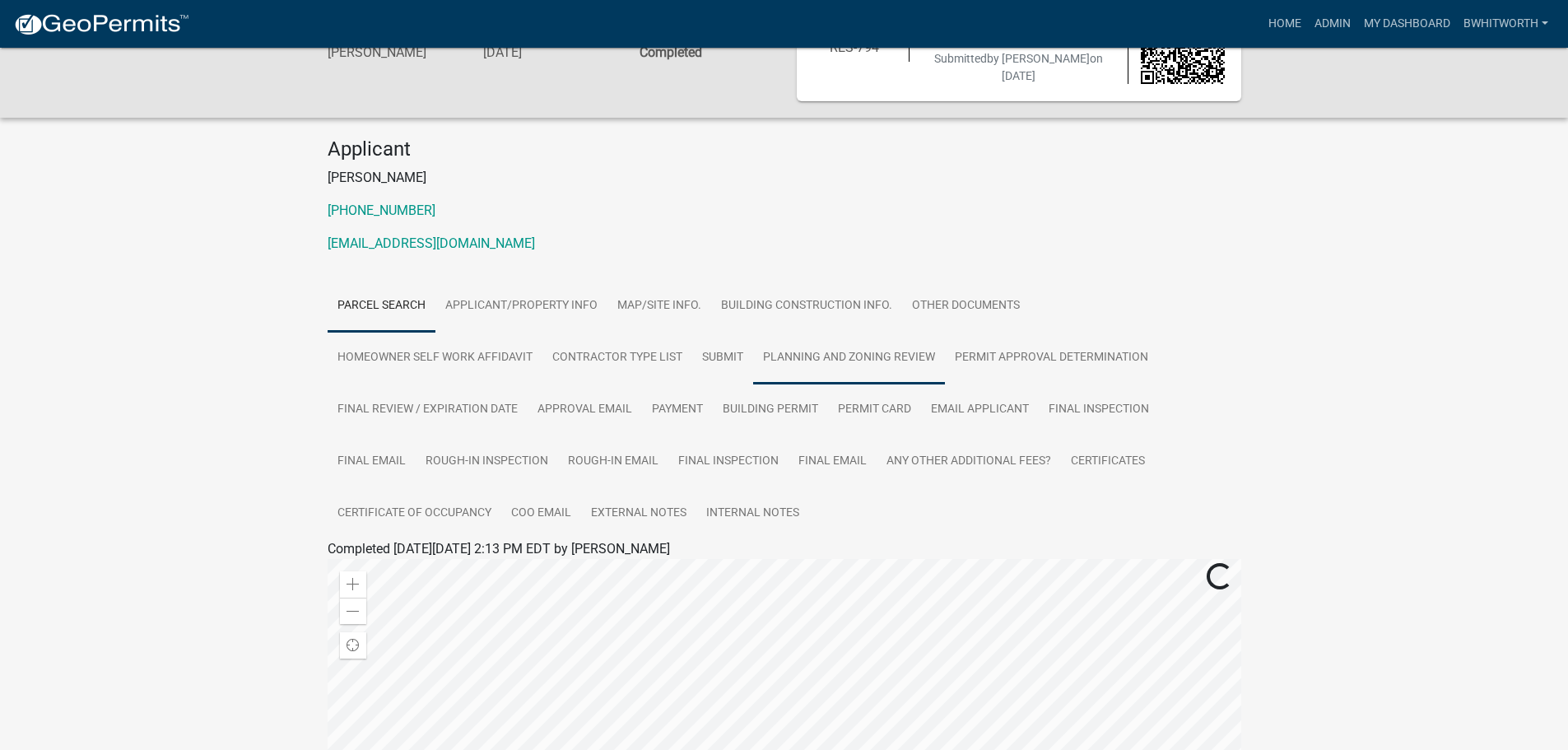
click at [891, 353] on link "Planning and Zoning Review" at bounding box center [849, 358] width 192 height 52
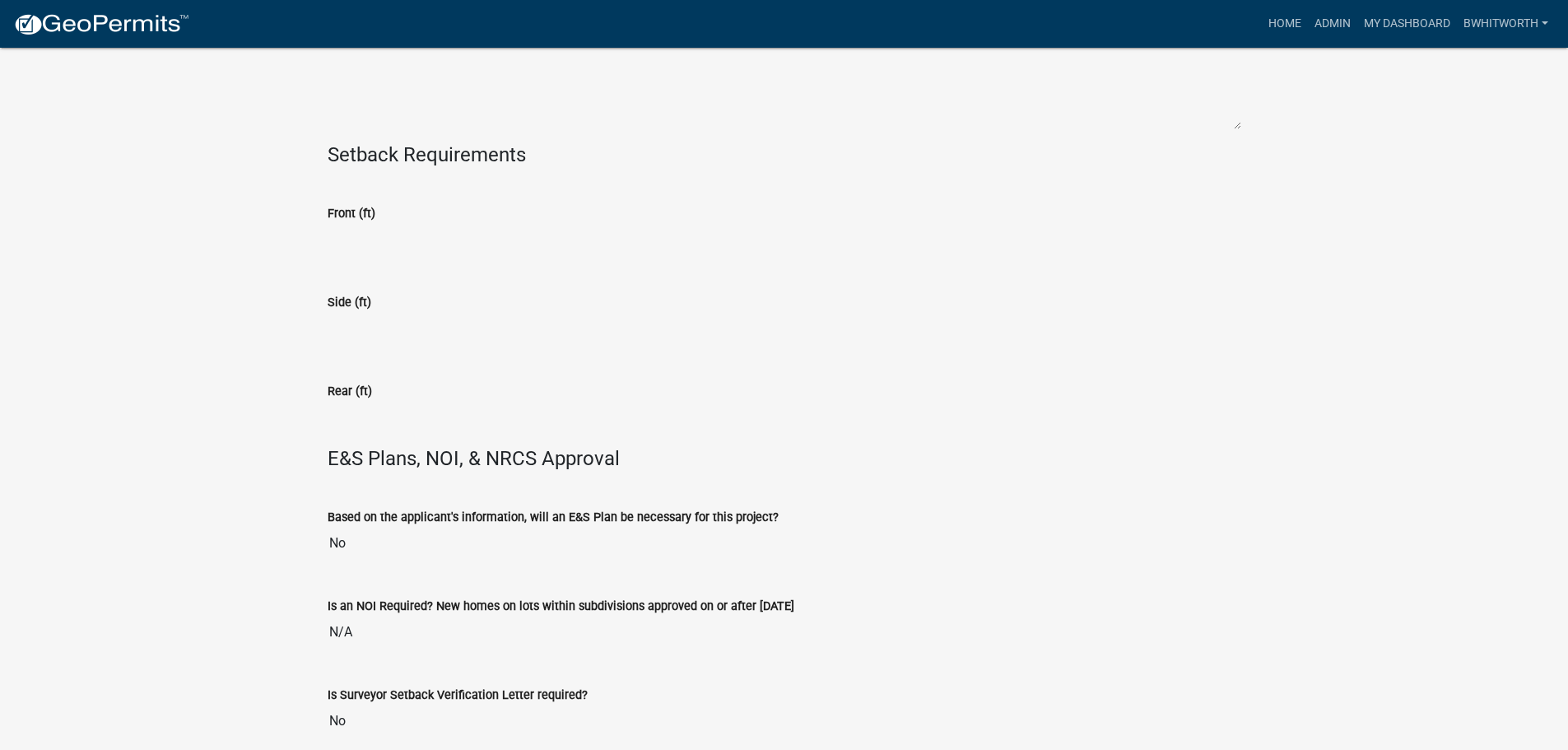
scroll to position [2280, 0]
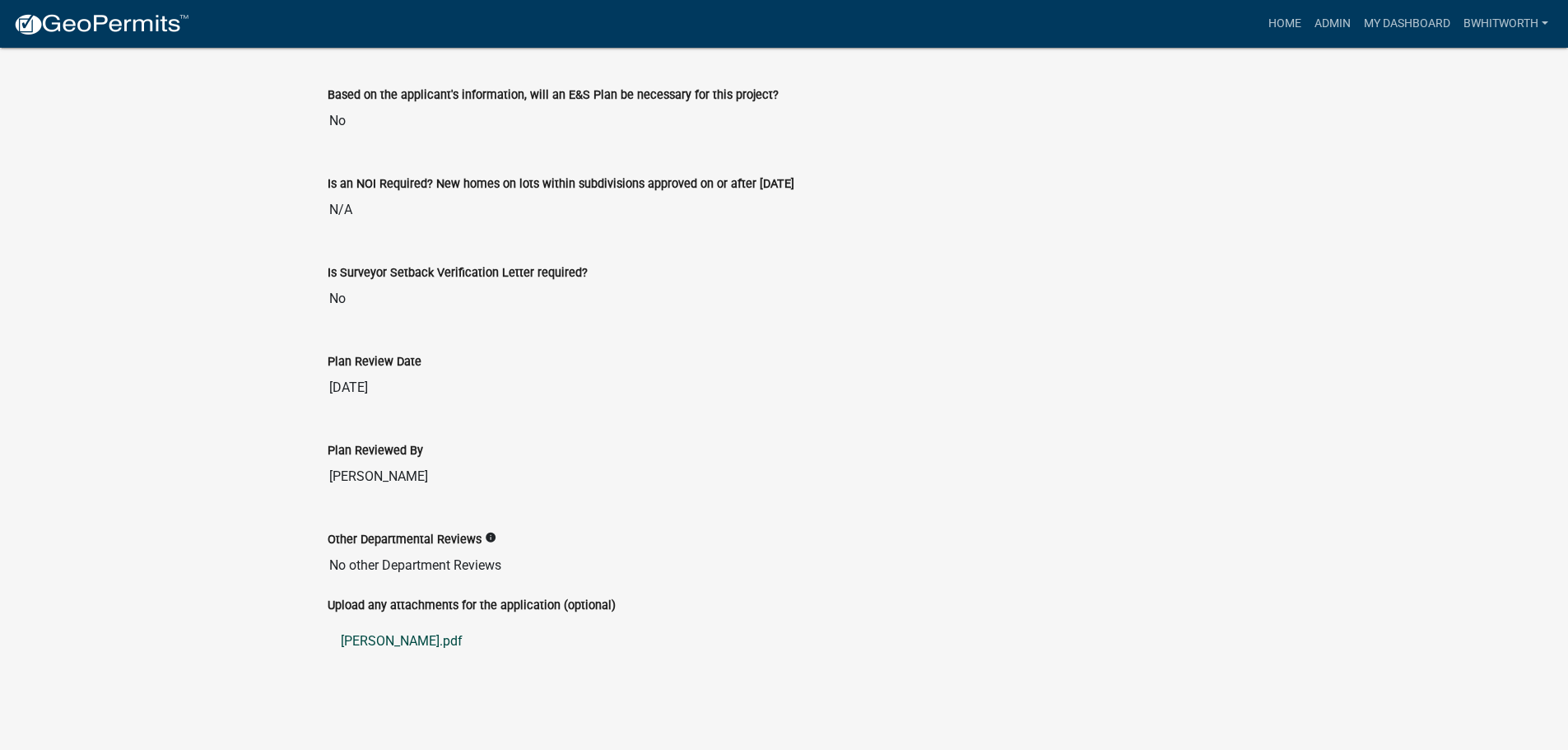
click at [407, 638] on link "Landaverde.pdf" at bounding box center [784, 641] width 913 height 40
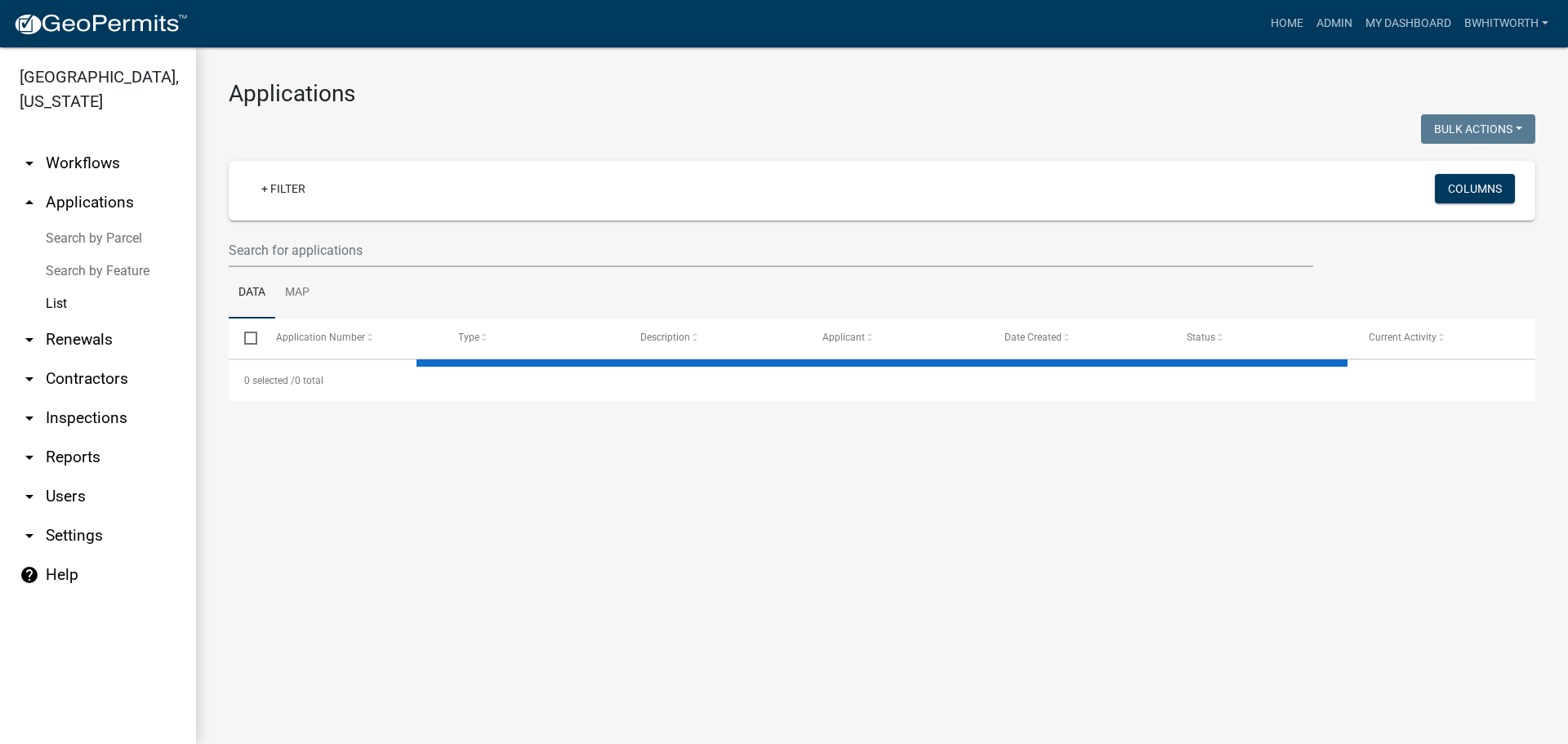
select select "3: 100"
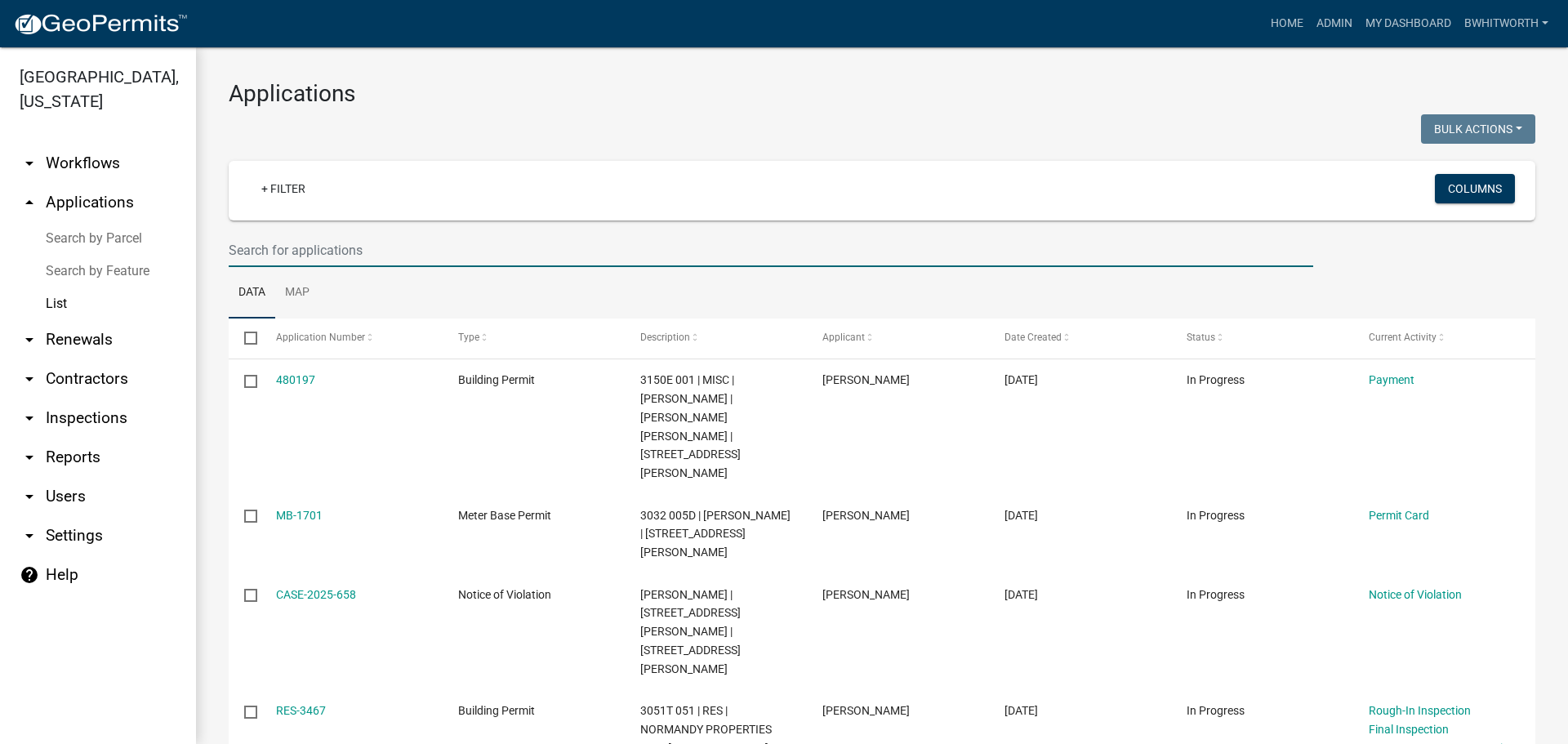
click at [363, 252] on input "text" at bounding box center [771, 250] width 1085 height 34
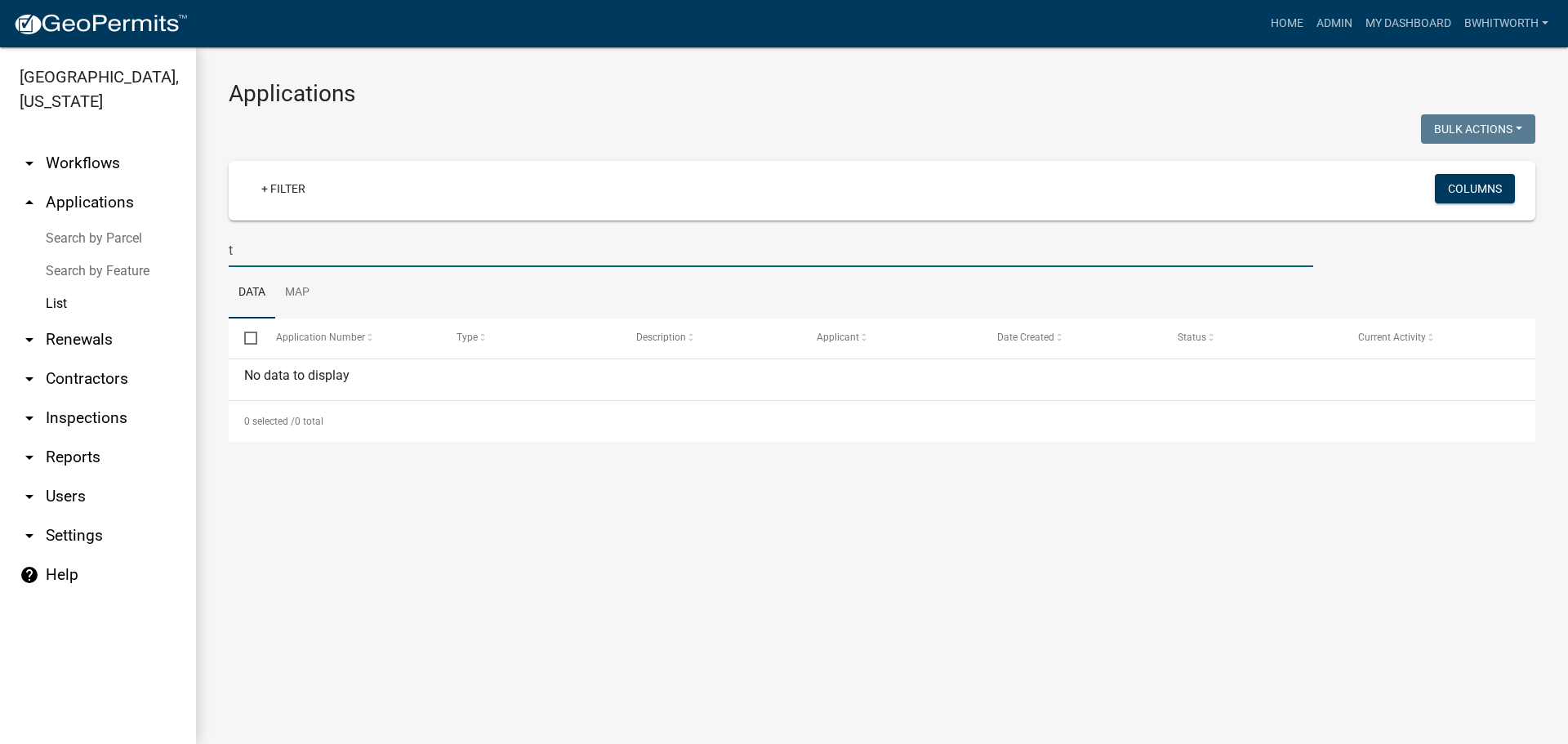
type input "t"
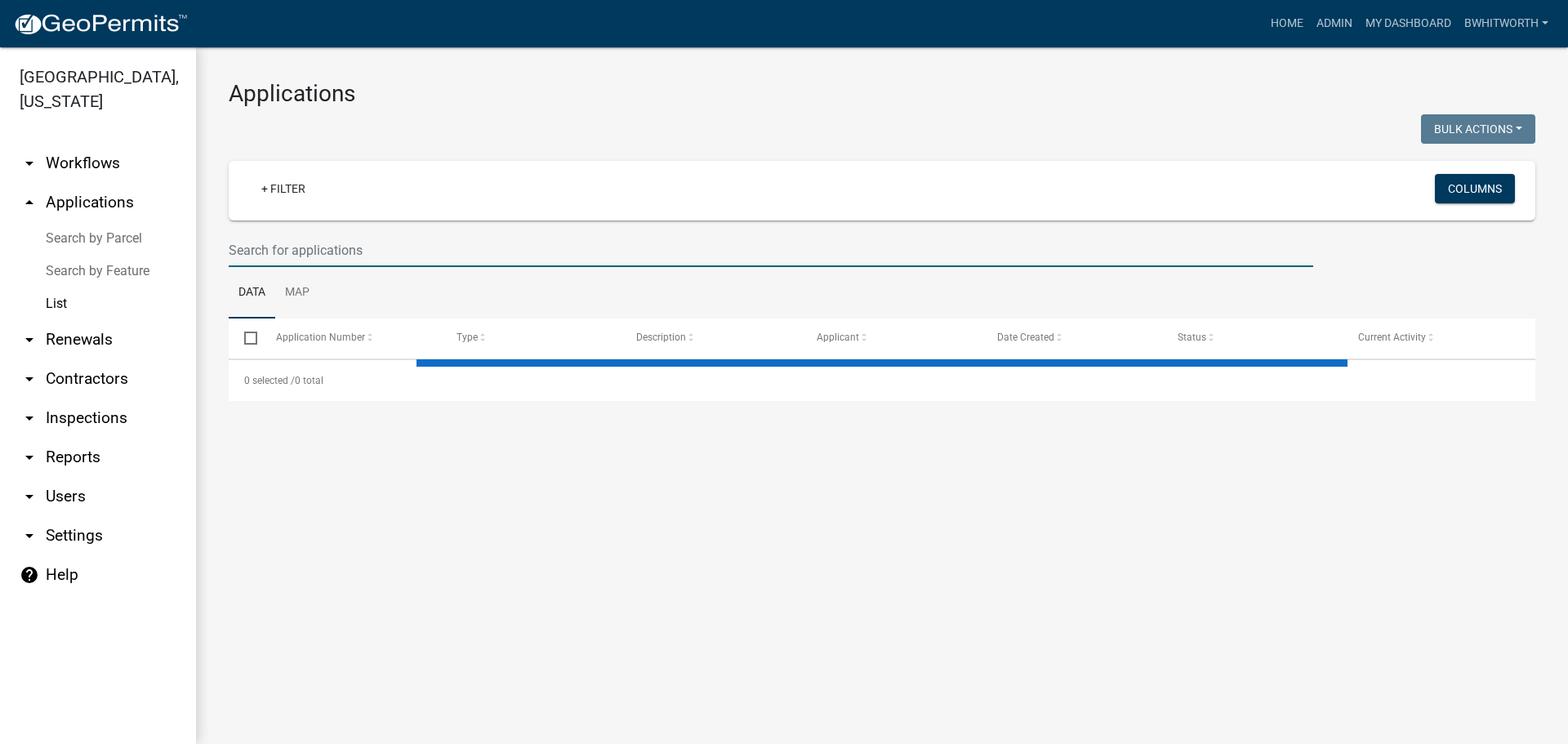
select select "3: 100"
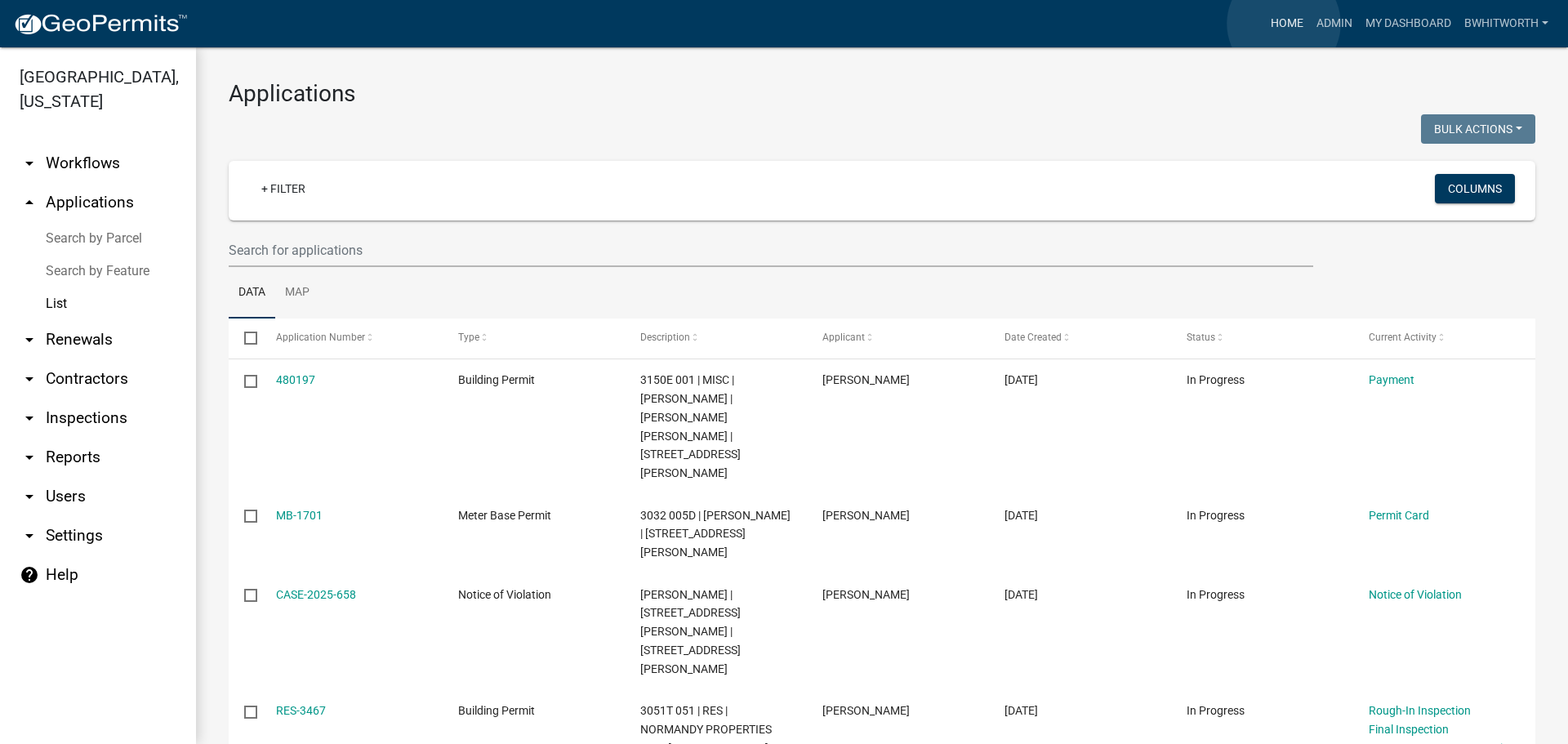
click at [1274, 23] on link "Home" at bounding box center [1287, 23] width 46 height 31
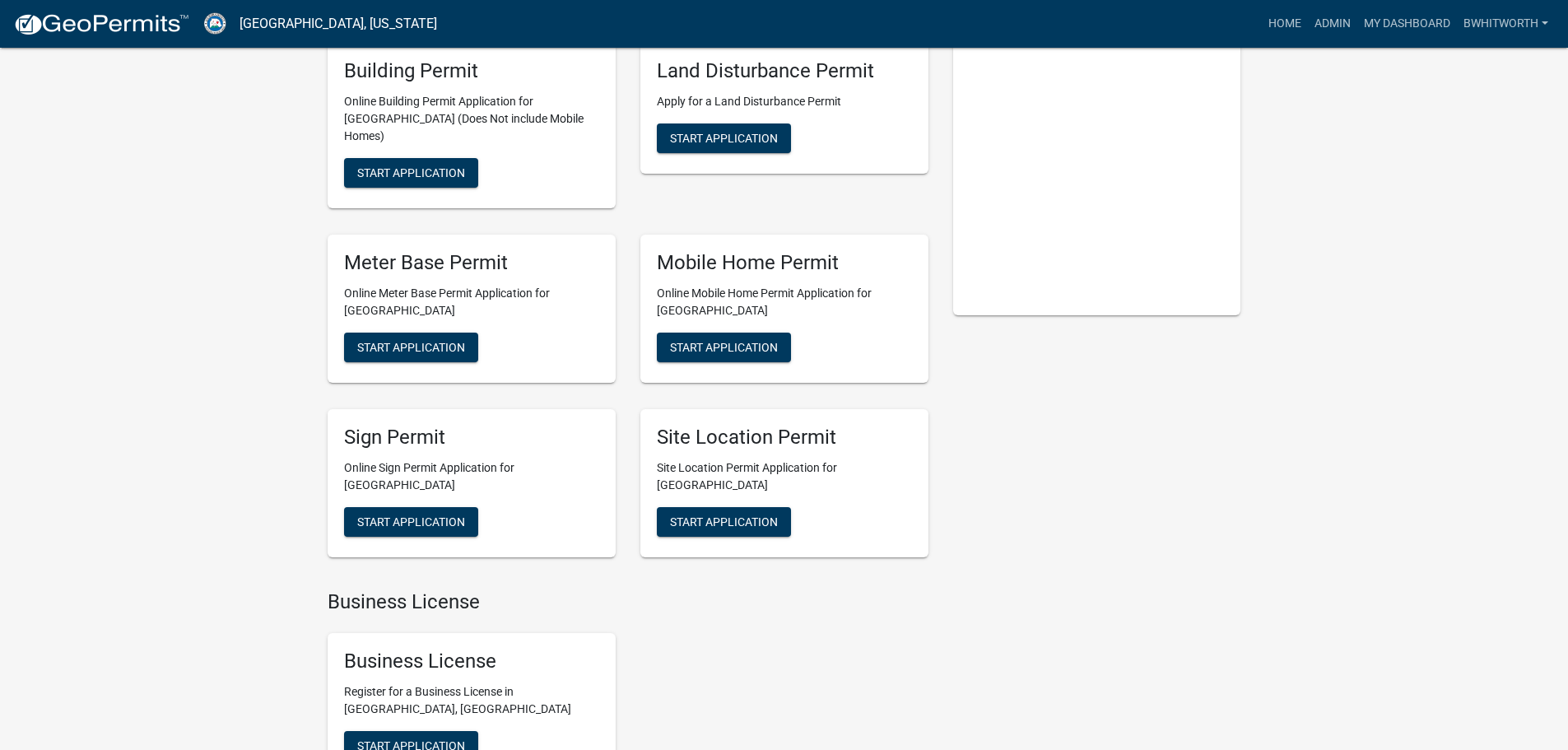
scroll to position [247, 0]
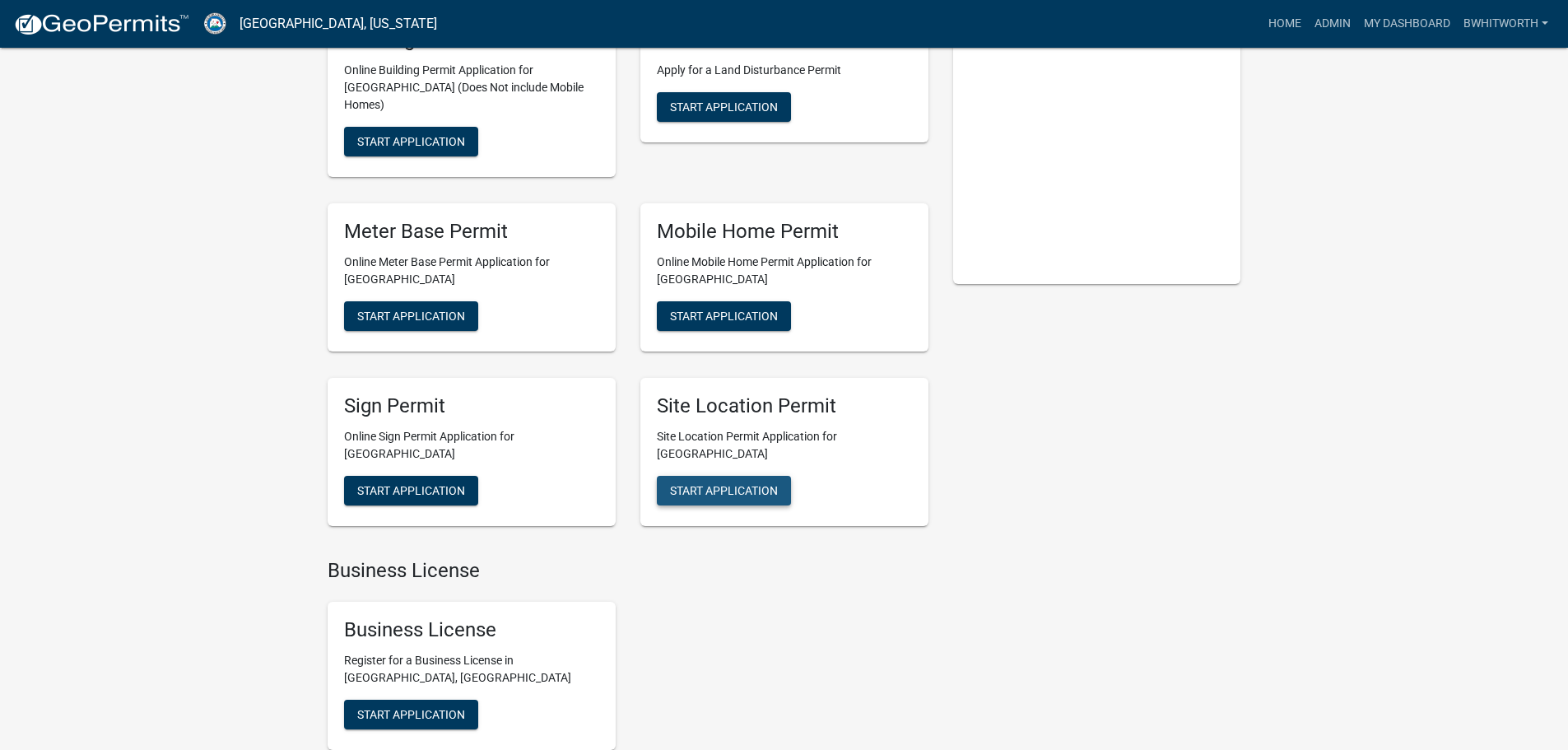
click at [745, 476] on button "Start Application" at bounding box center [724, 490] width 134 height 30
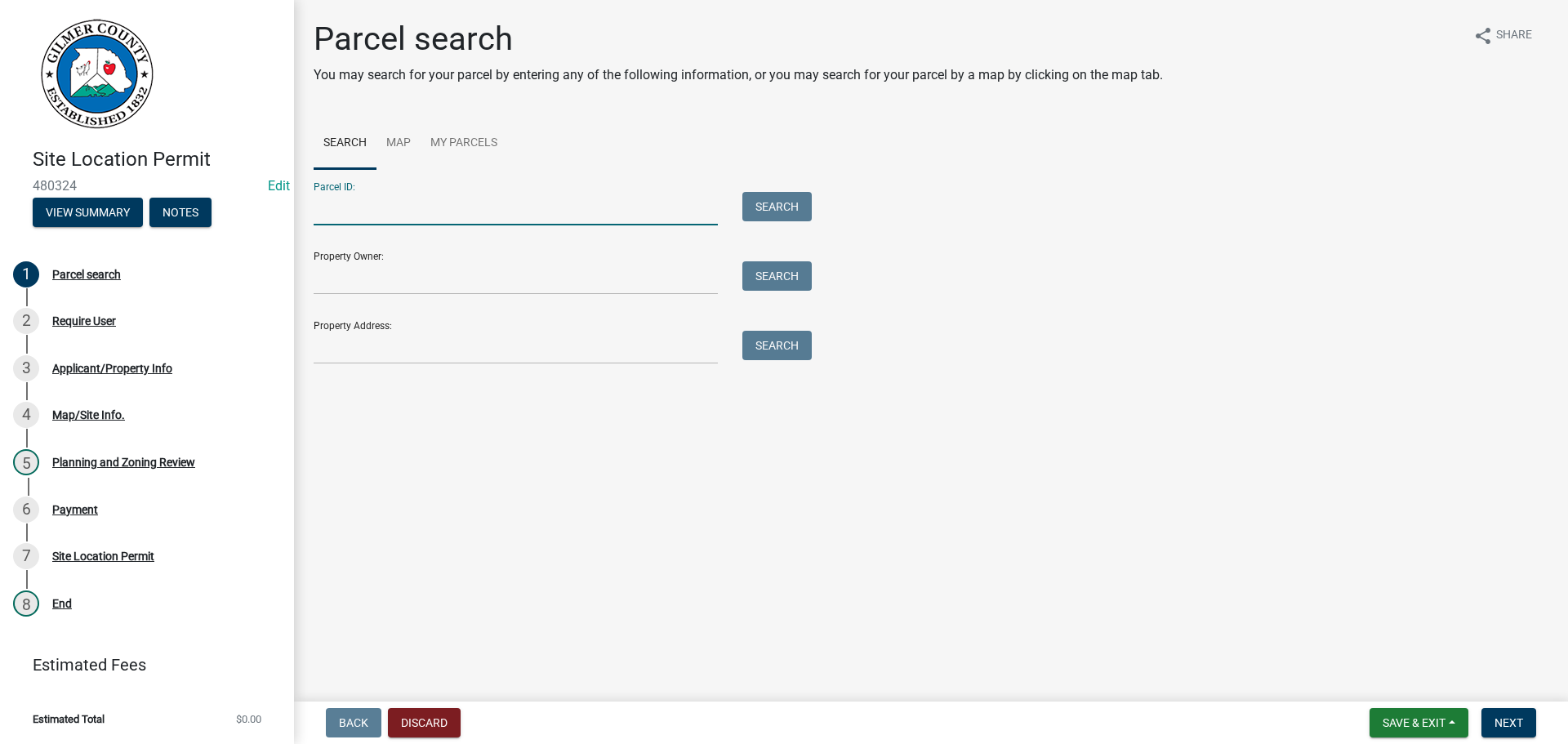
click at [404, 211] on input "Parcel ID:" at bounding box center [516, 209] width 404 height 34
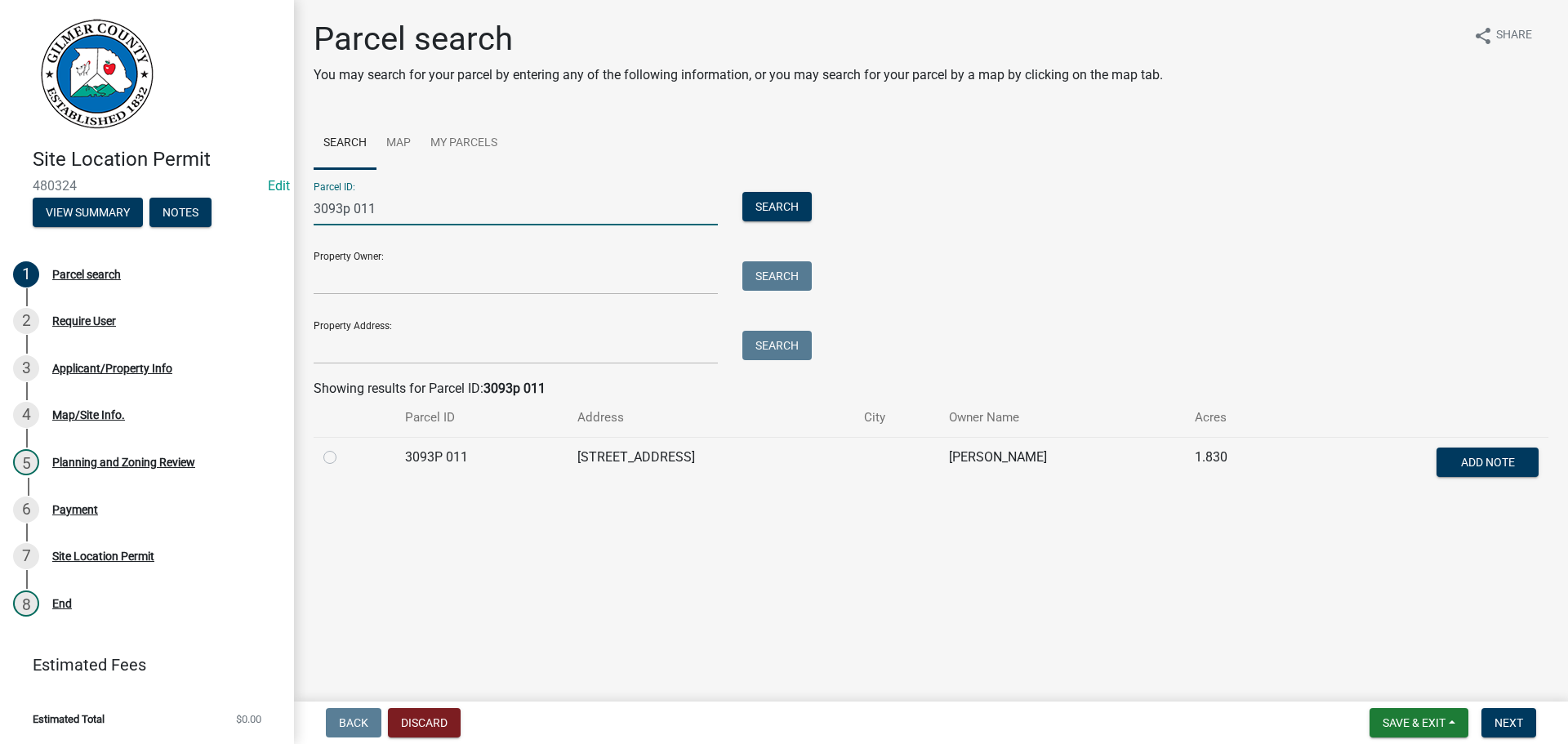
type input "3093p 011"
click at [343, 447] on label at bounding box center [343, 447] width 0 height 0
click at [343, 458] on 011 "radio" at bounding box center [348, 452] width 11 height 11
radio 011 "true"
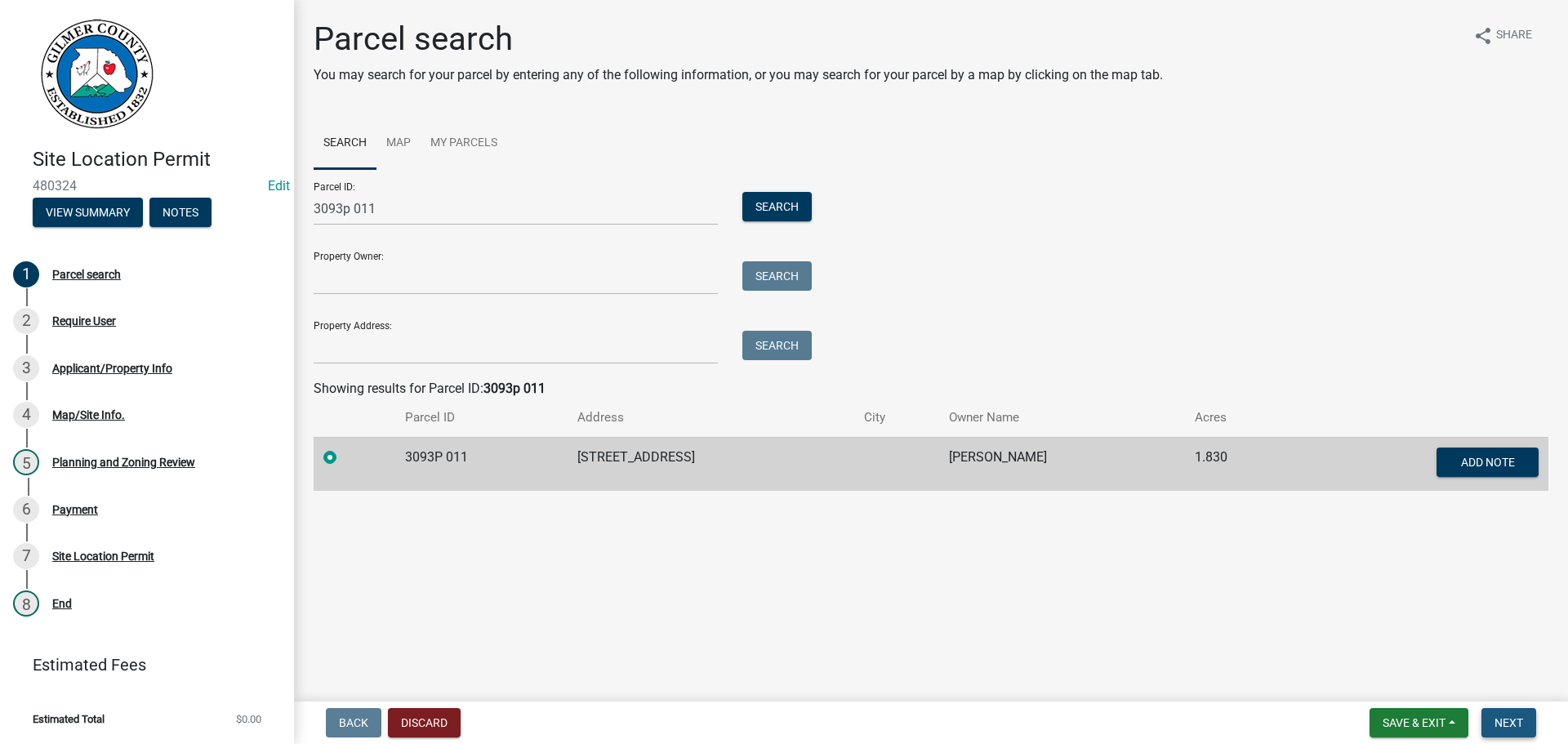
click at [1274, 672] on span "Next" at bounding box center [1508, 723] width 29 height 13
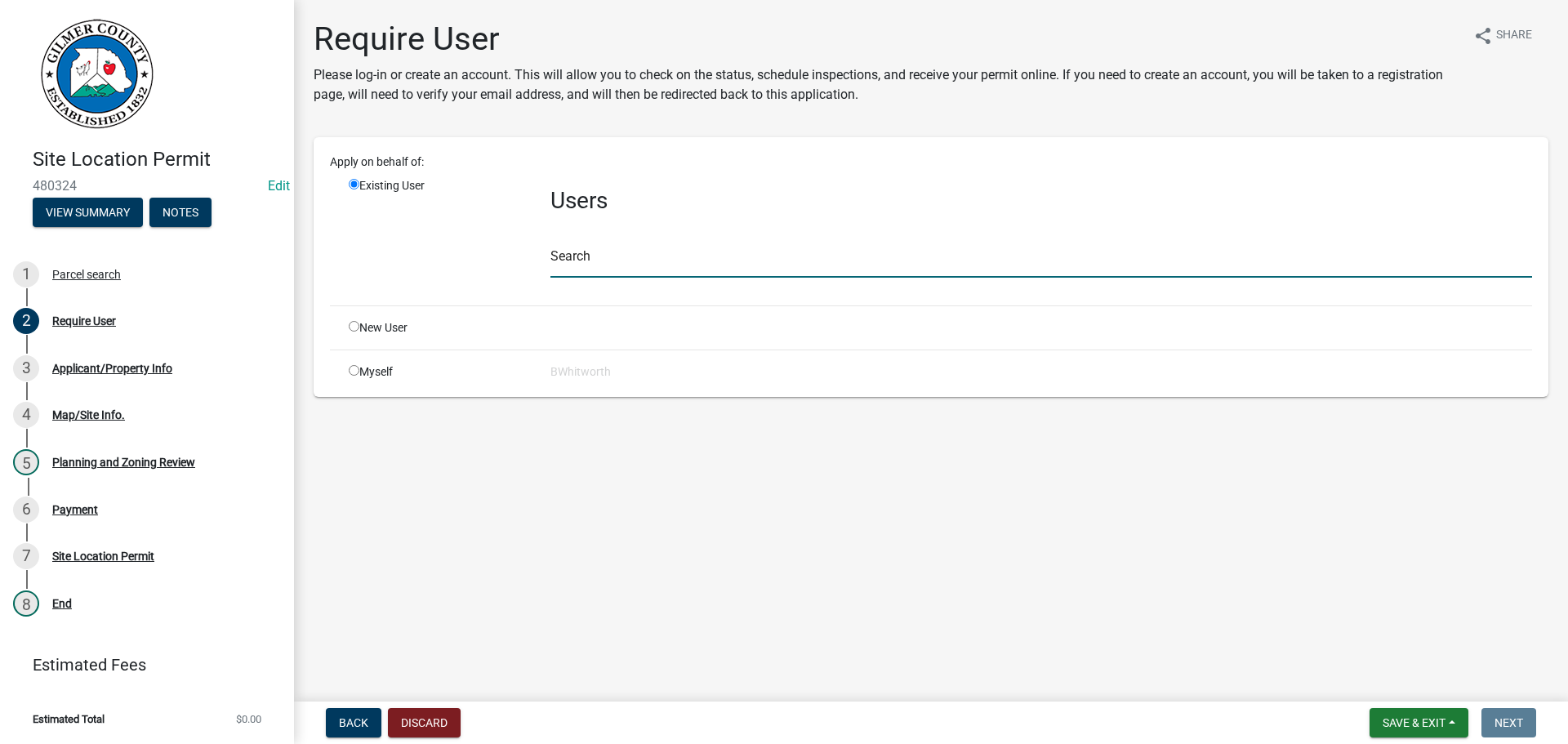
click at [612, 263] on input "text" at bounding box center [1041, 261] width 982 height 34
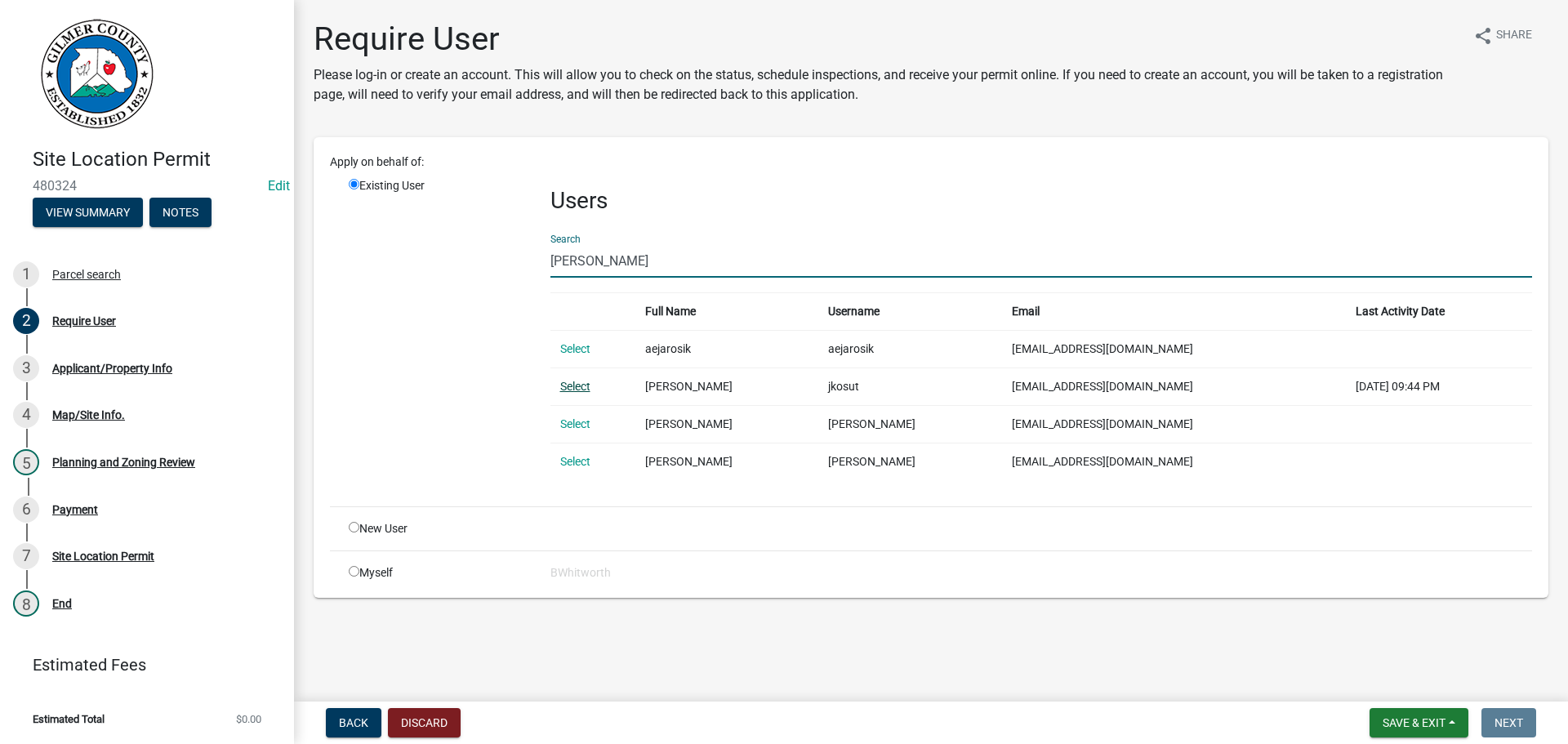
type input "jaros"
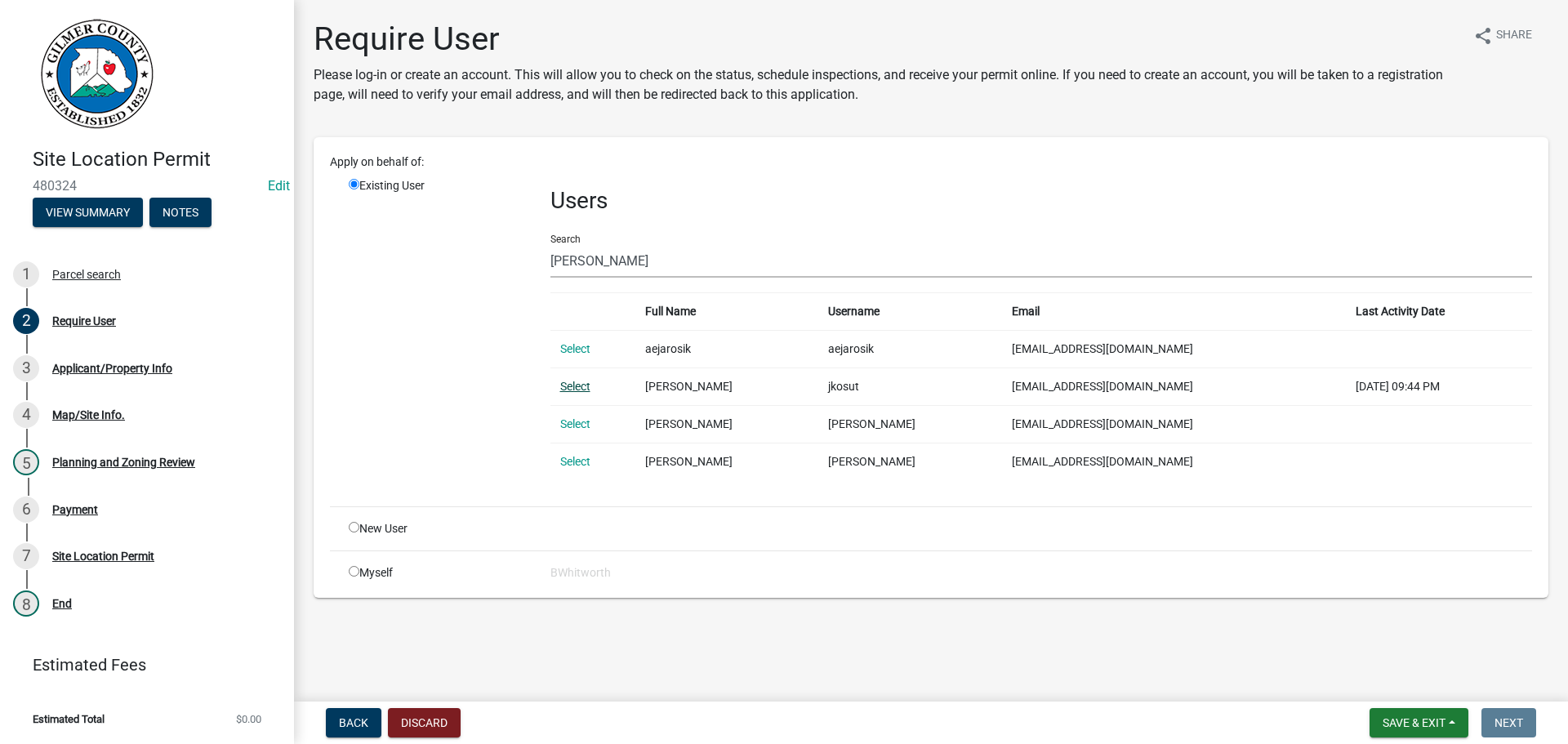
click at [568, 384] on link "Select" at bounding box center [576, 387] width 30 height 13
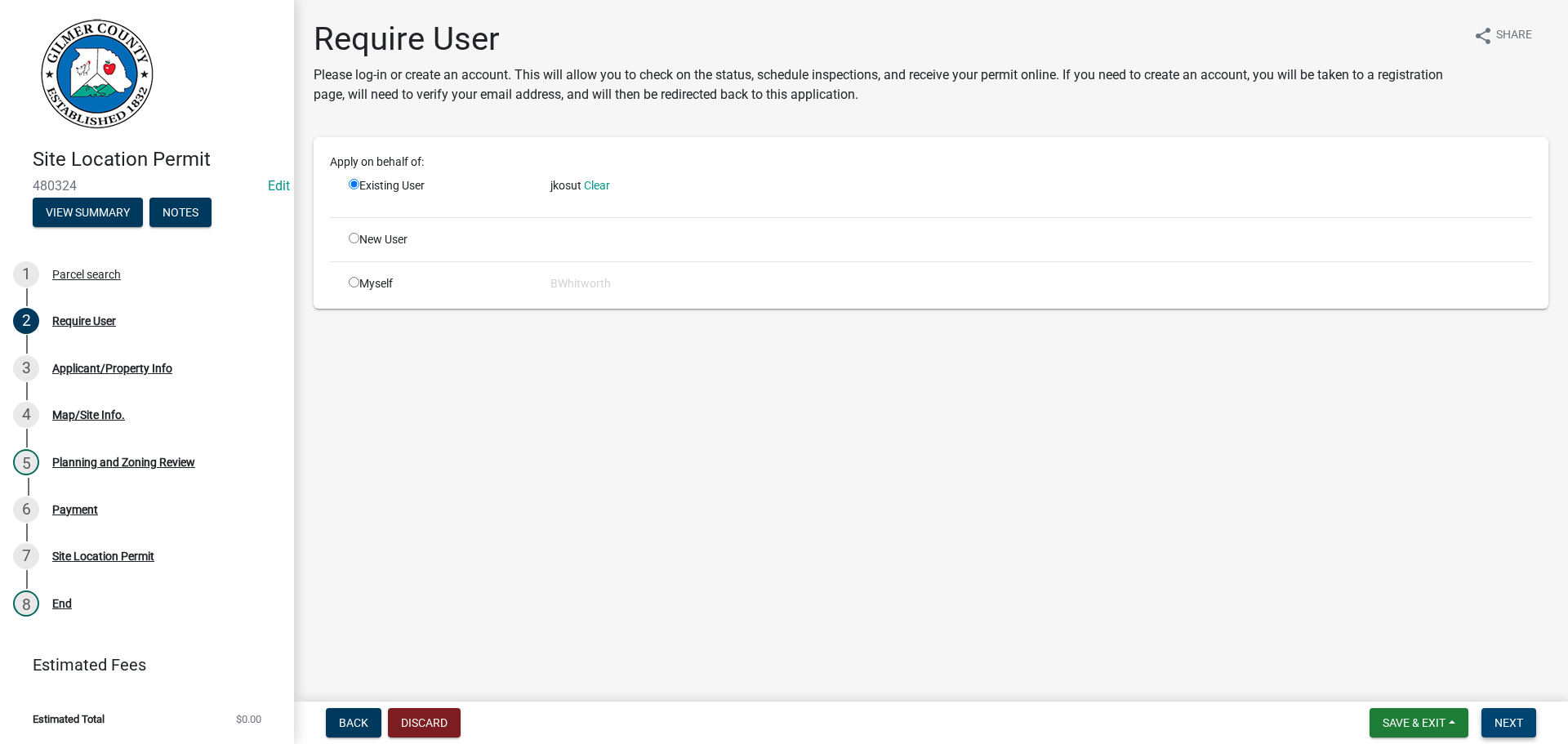
click at [1274, 672] on button "Next" at bounding box center [1508, 722] width 55 height 29
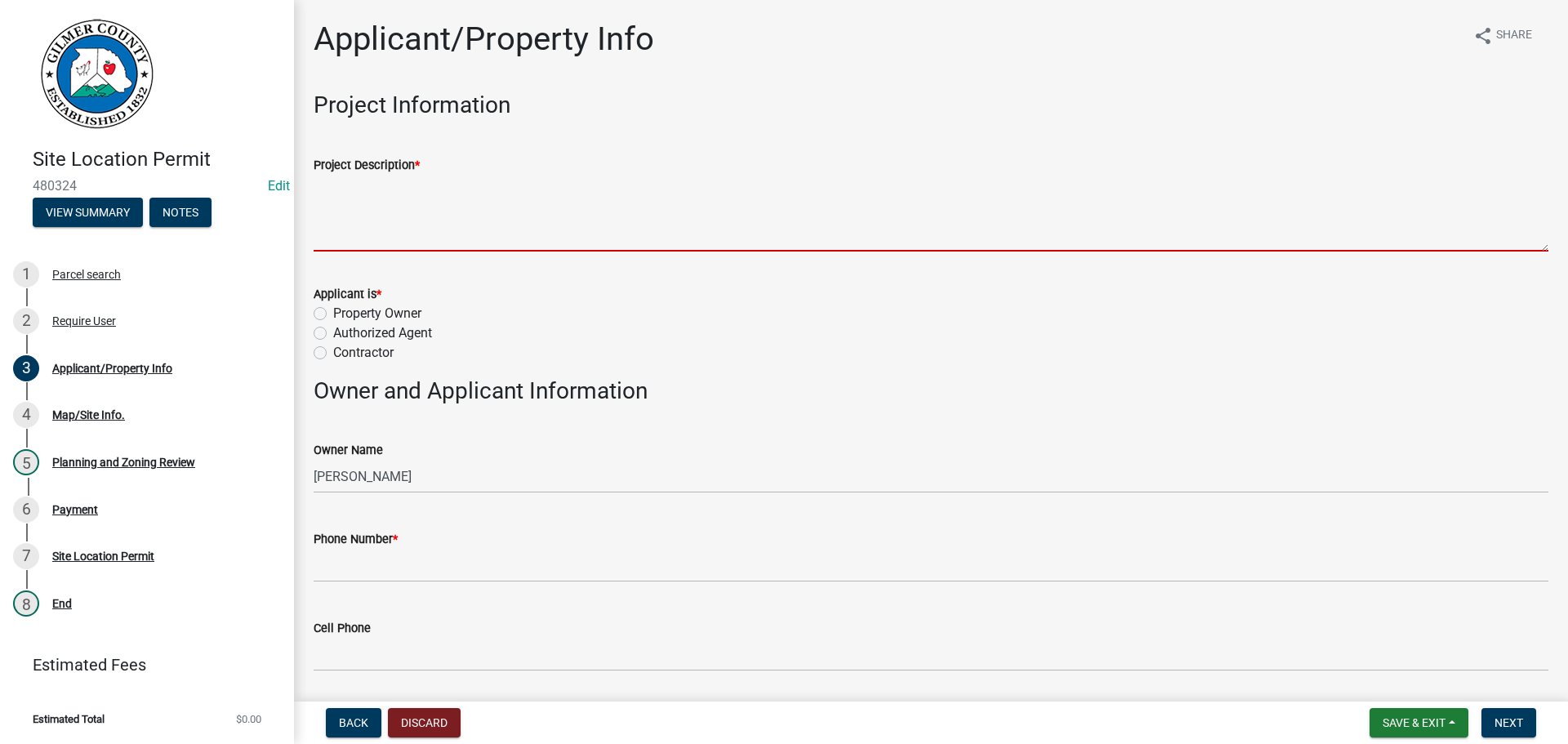
click at [372, 214] on textarea "Project Description *" at bounding box center [931, 212] width 1235 height 76
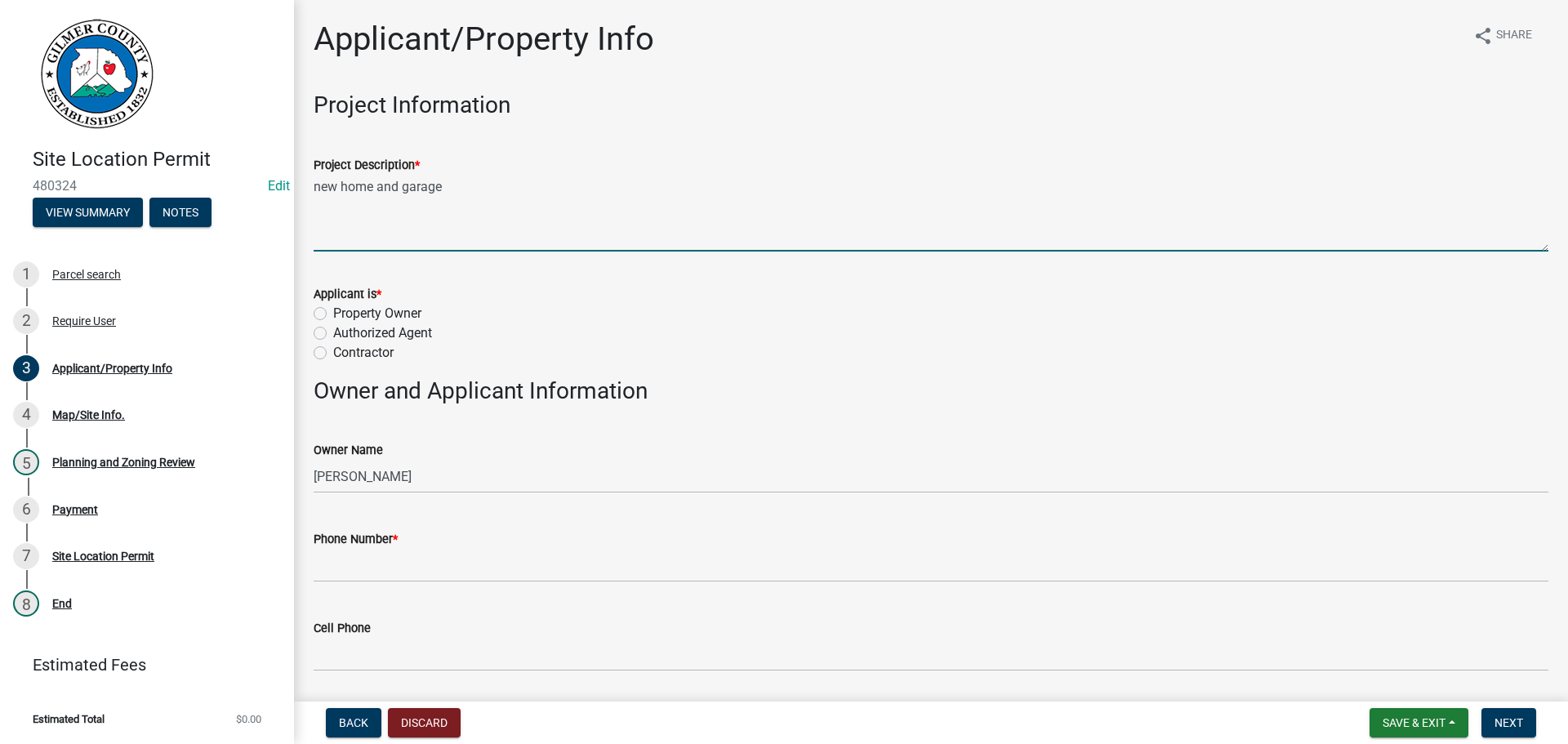
drag, startPoint x: 447, startPoint y: 182, endPoint x: 221, endPoint y: 190, distance: 226.1
click at [221, 190] on div "Site Location Permit 480324 Edit View Summary Notes 1 Parcel search 2 Require U…" at bounding box center [784, 372] width 1568 height 744
type textarea "NEW HOME AND GARAGE"
click at [333, 312] on label "Property Owner" at bounding box center [377, 313] width 88 height 19
click at [333, 312] on input "Property Owner" at bounding box center [338, 309] width 11 height 11
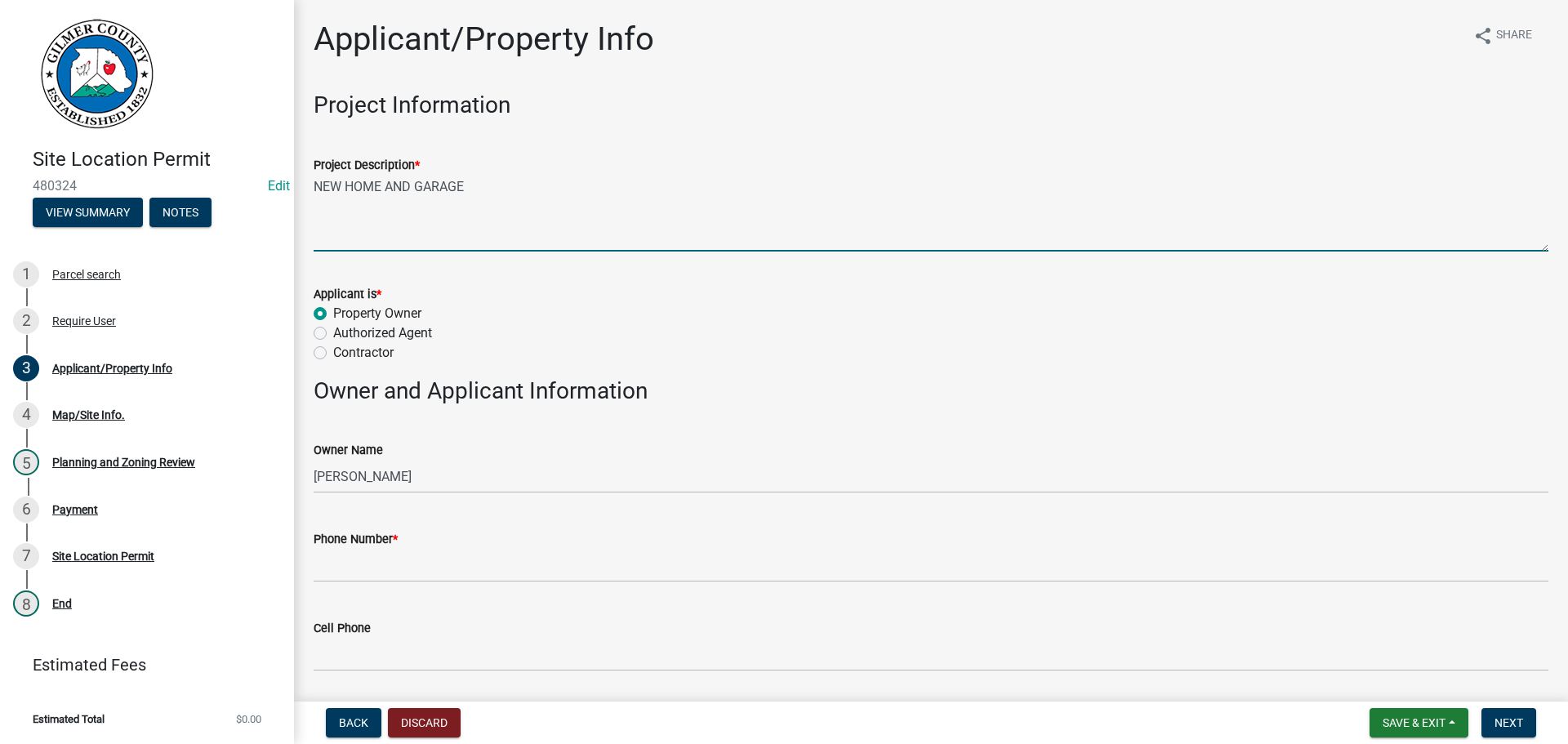
radio input "true"
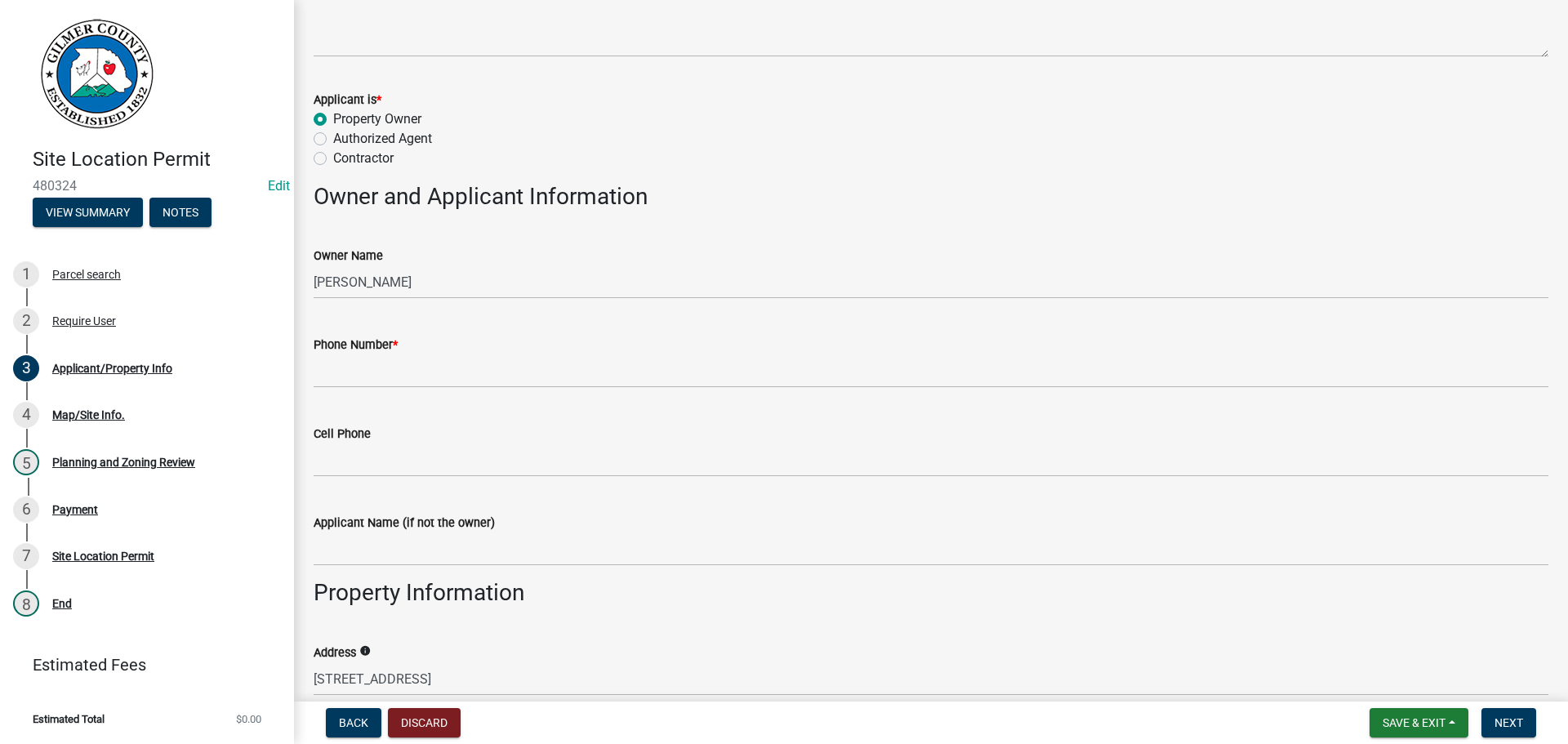
scroll to position [245, 0]
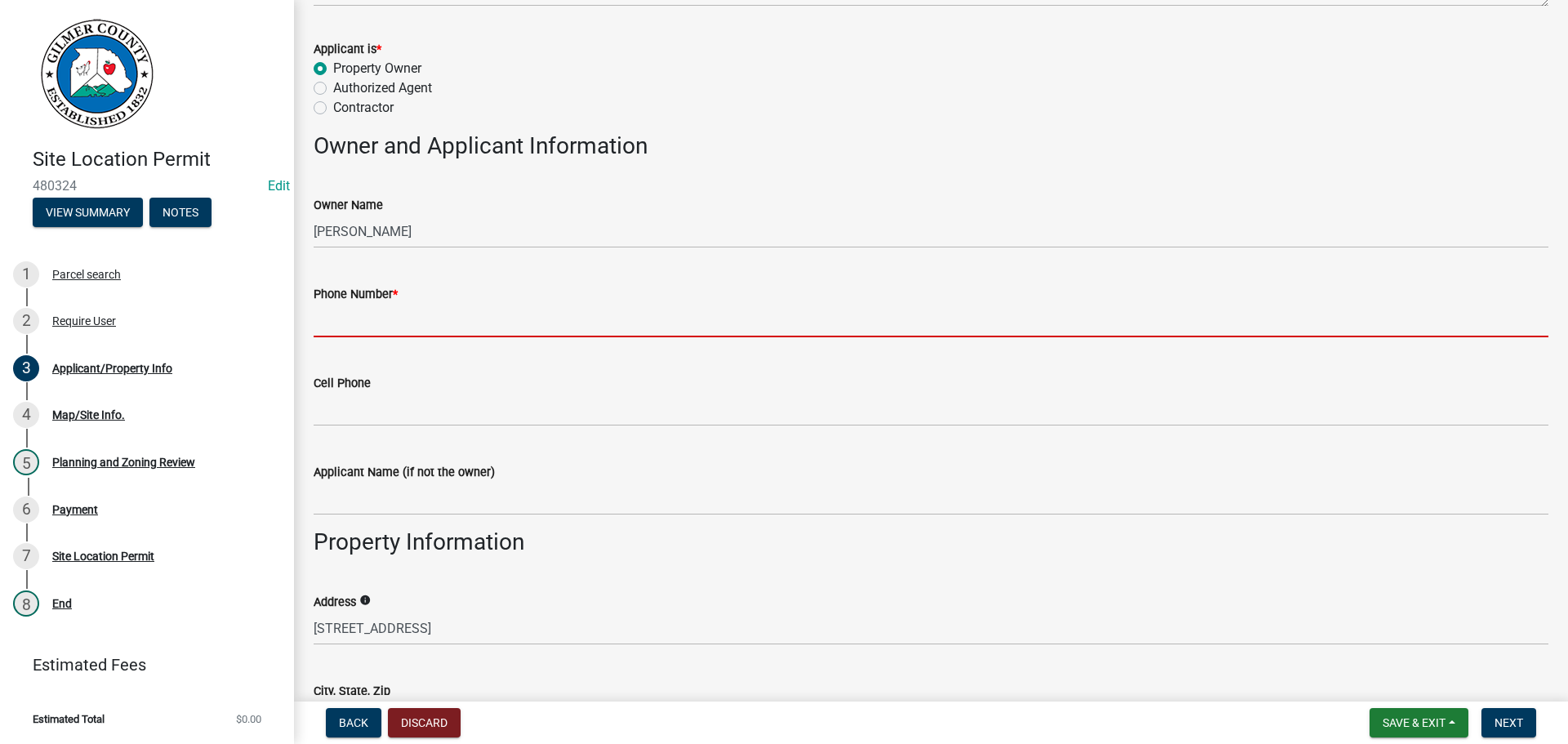
drag, startPoint x: 414, startPoint y: 325, endPoint x: 723, endPoint y: 329, distance: 309.0
click at [414, 325] on input "Phone Number *" at bounding box center [931, 320] width 1235 height 34
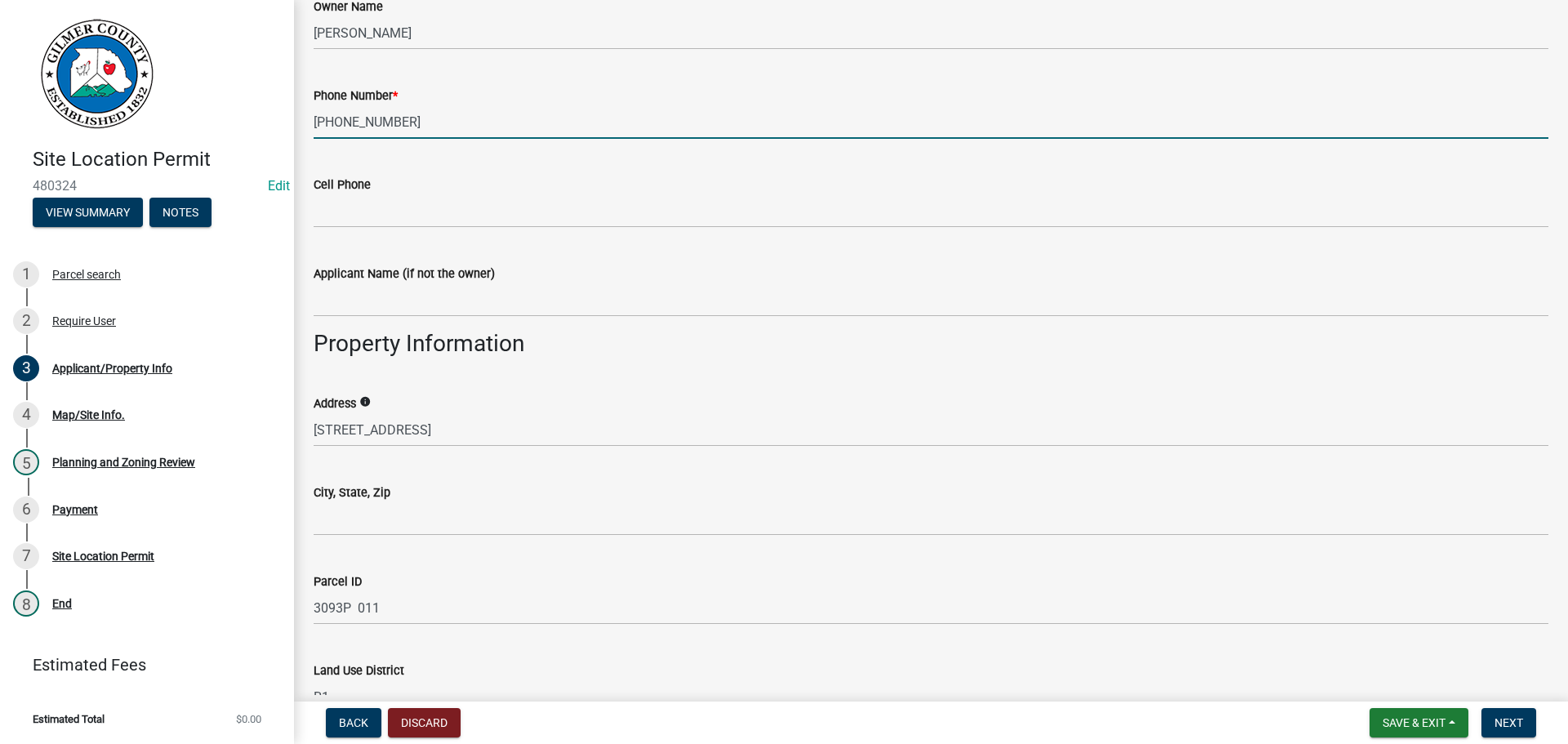
scroll to position [571, 0]
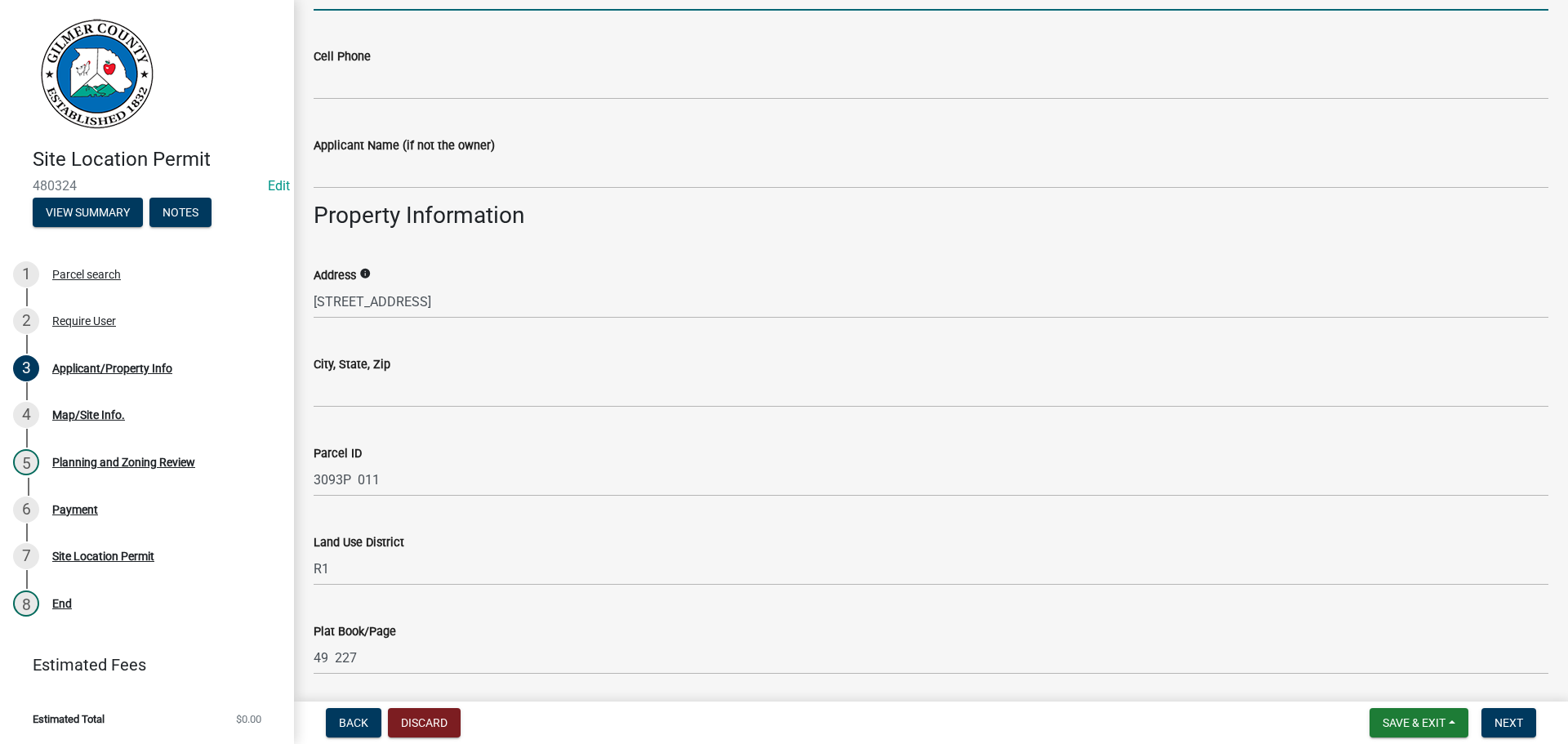
type input "404-457-3038"
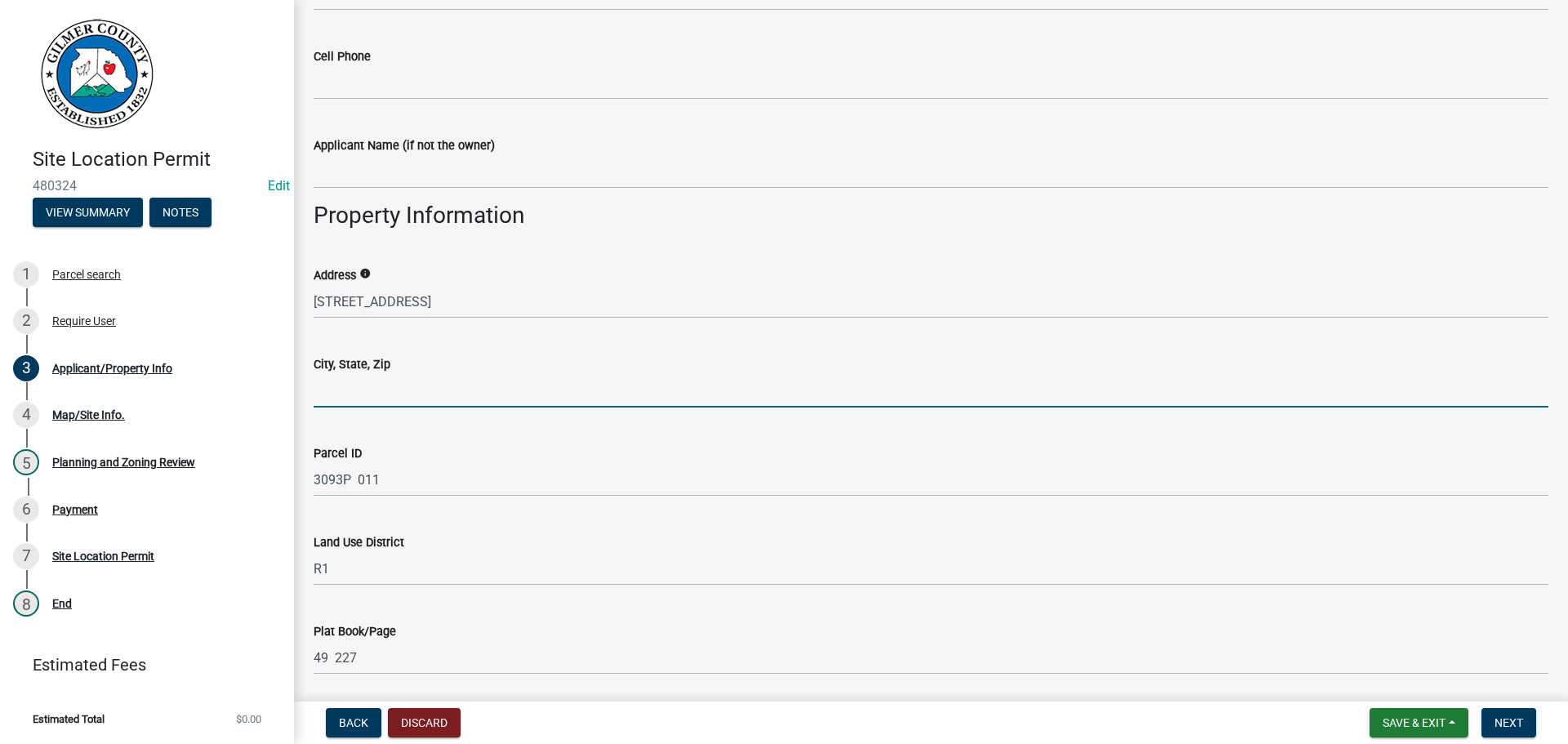
click at [393, 404] on input "City, State, Zip" at bounding box center [931, 391] width 1235 height 34
type input "ELLIJAY GA 30540"
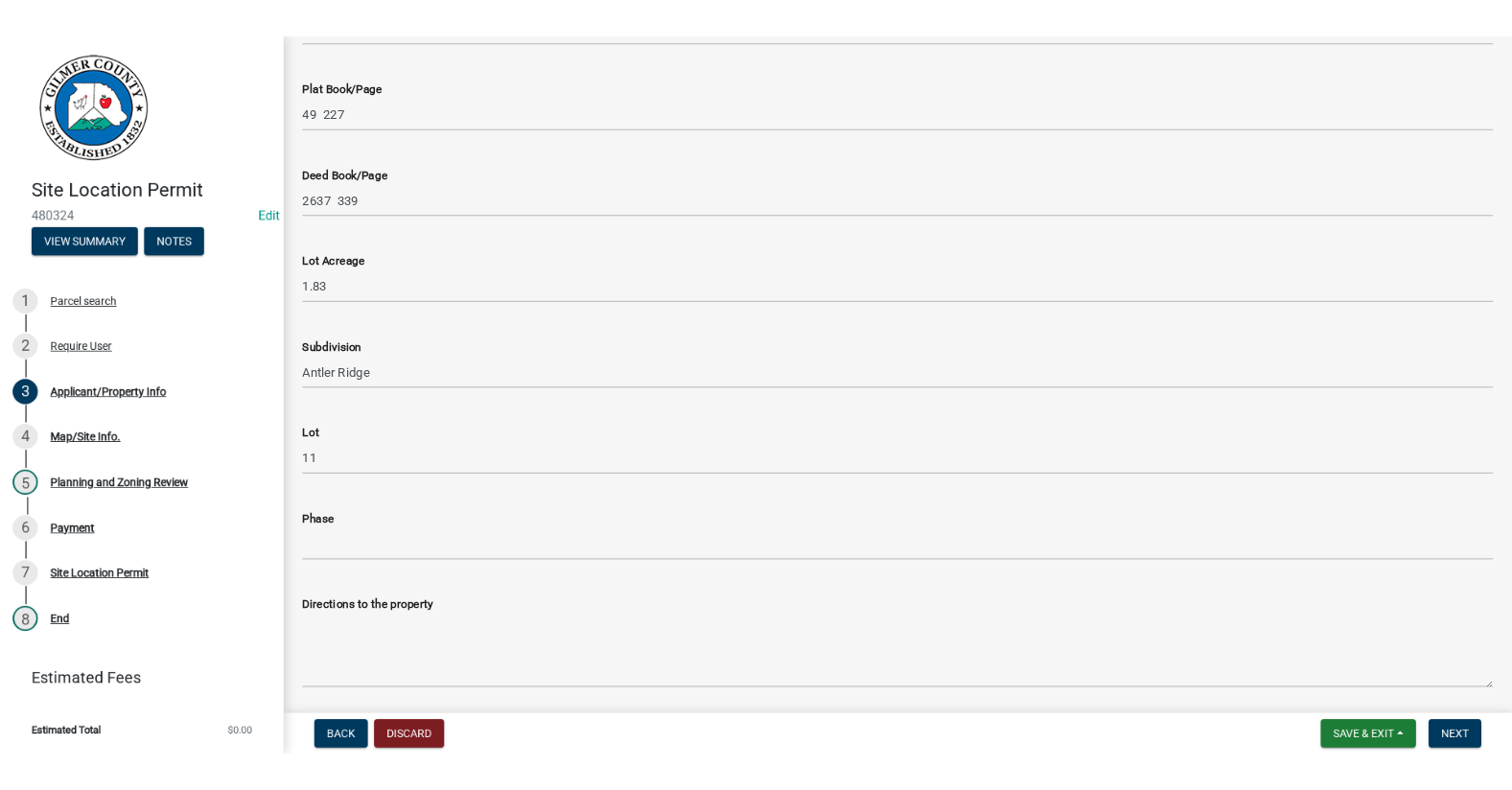
scroll to position [1415, 0]
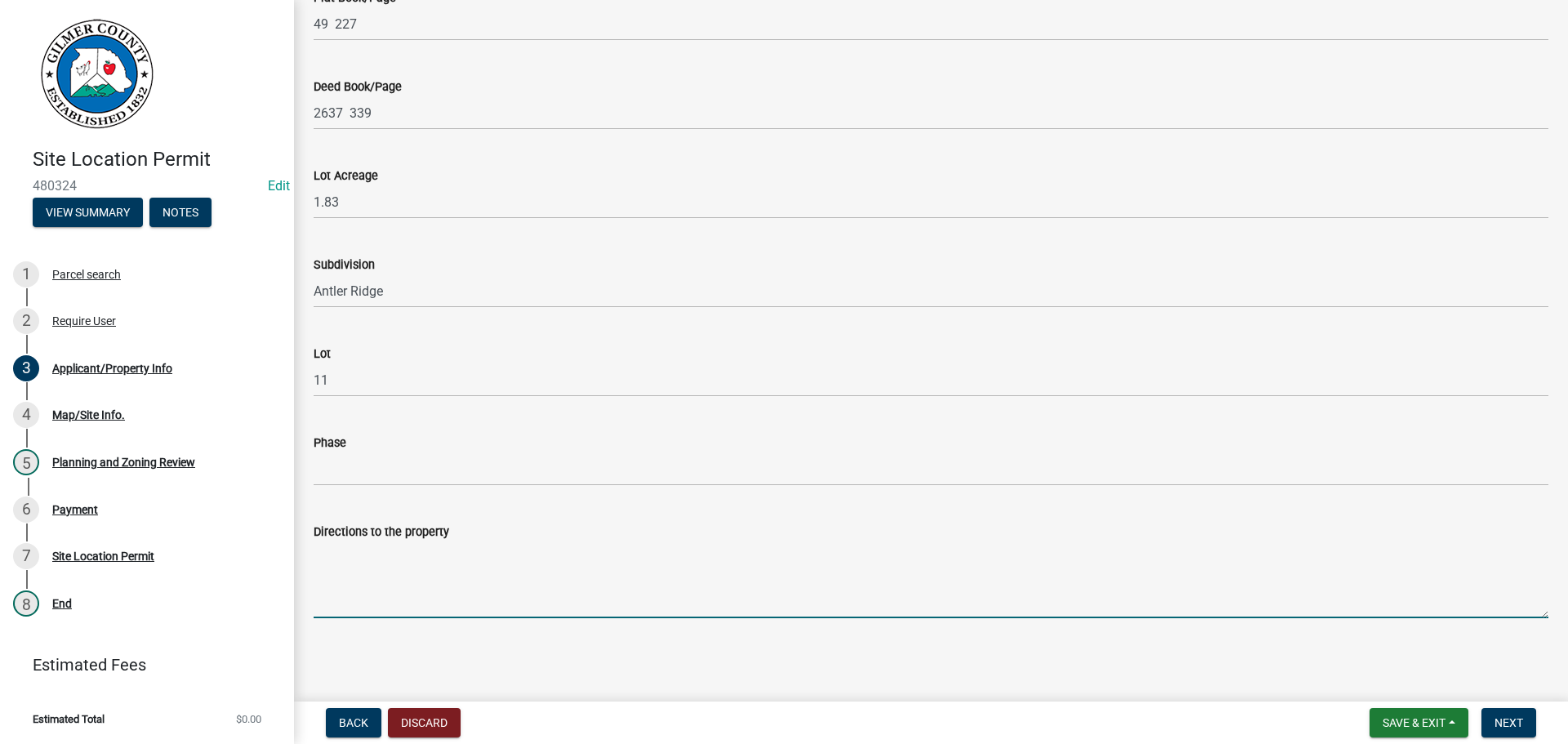
click at [352, 565] on textarea "Directions to the property" at bounding box center [931, 579] width 1235 height 76
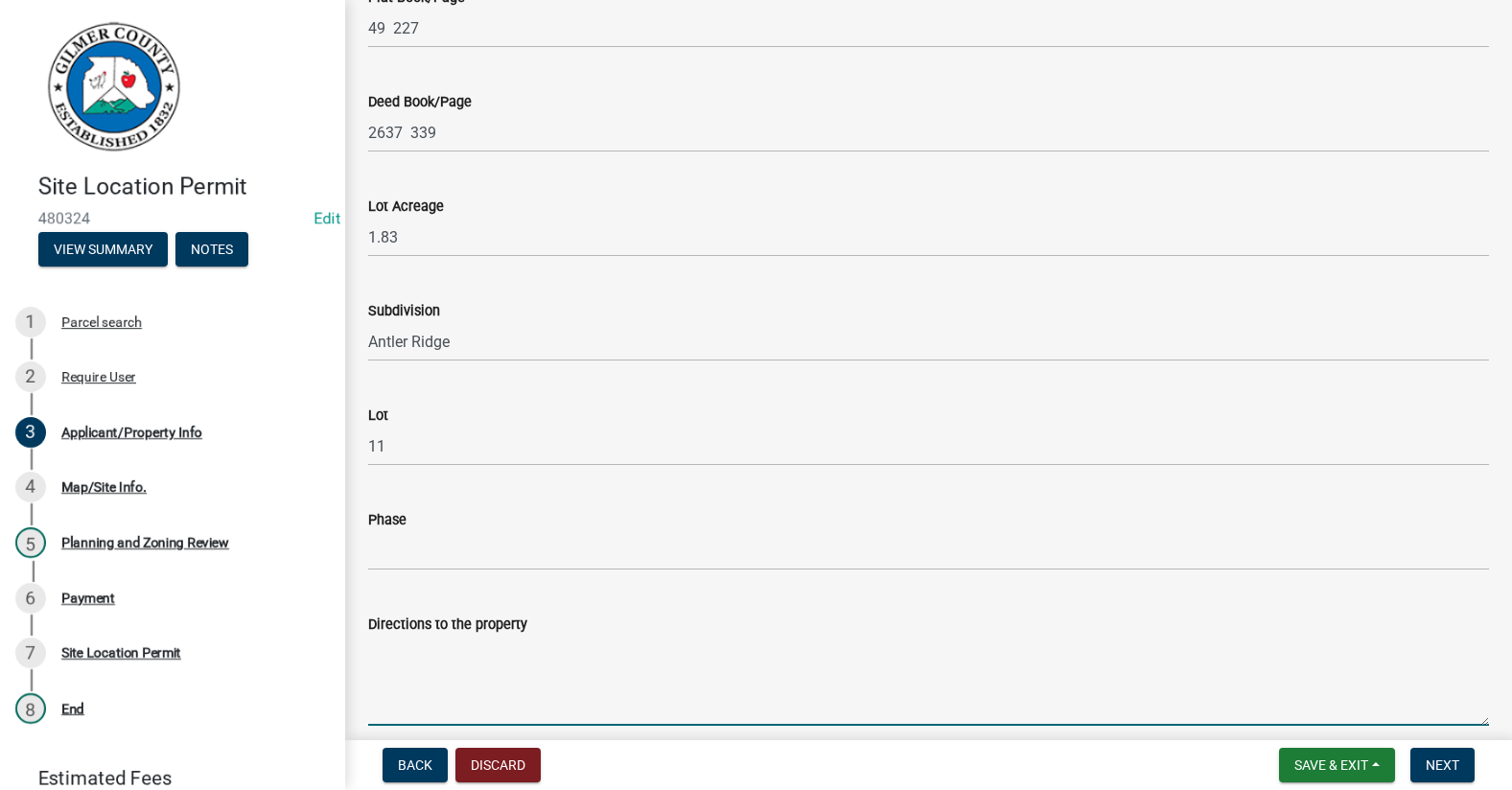
click at [614, 664] on textarea "Directions to the property" at bounding box center [929, 680] width 1121 height 90
click at [659, 638] on textarea "515N, LT ON WHITEPATH RD," at bounding box center [929, 680] width 1121 height 90
click at [680, 643] on textarea "515N, LT ON WHITEPATH RD, LT ON CHEROKEE" at bounding box center [929, 680] width 1121 height 90
click at [694, 642] on textarea "515N, LT ON WHITEPATH RD, LT ON CHEROKEE" at bounding box center [929, 680] width 1121 height 90
drag, startPoint x: 725, startPoint y: 660, endPoint x: 728, endPoint y: 649, distance: 11.4
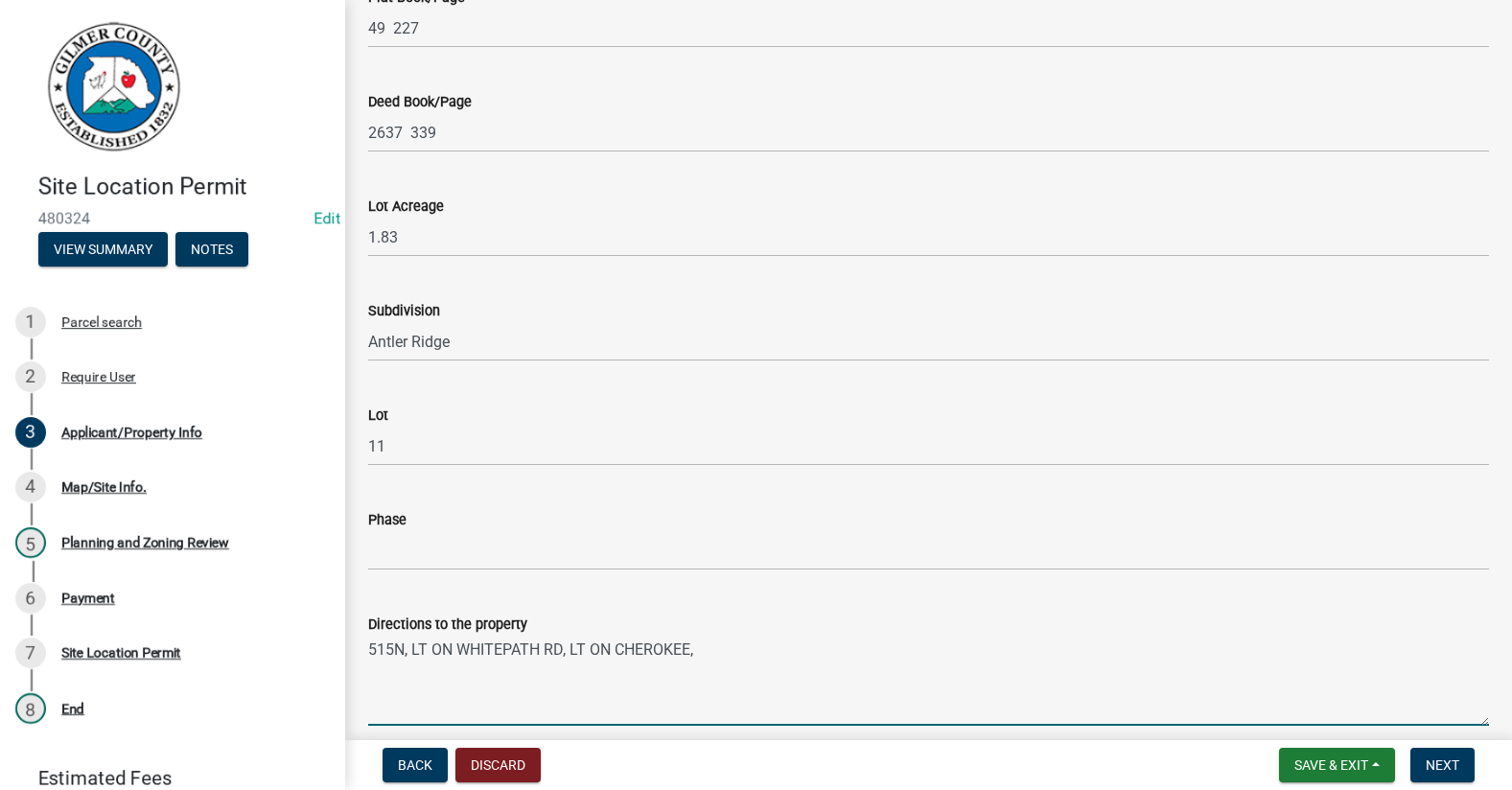
click at [725, 660] on textarea "515N, LT ON WHITEPATH RD, LT ON CHEROKEE," at bounding box center [929, 680] width 1121 height 90
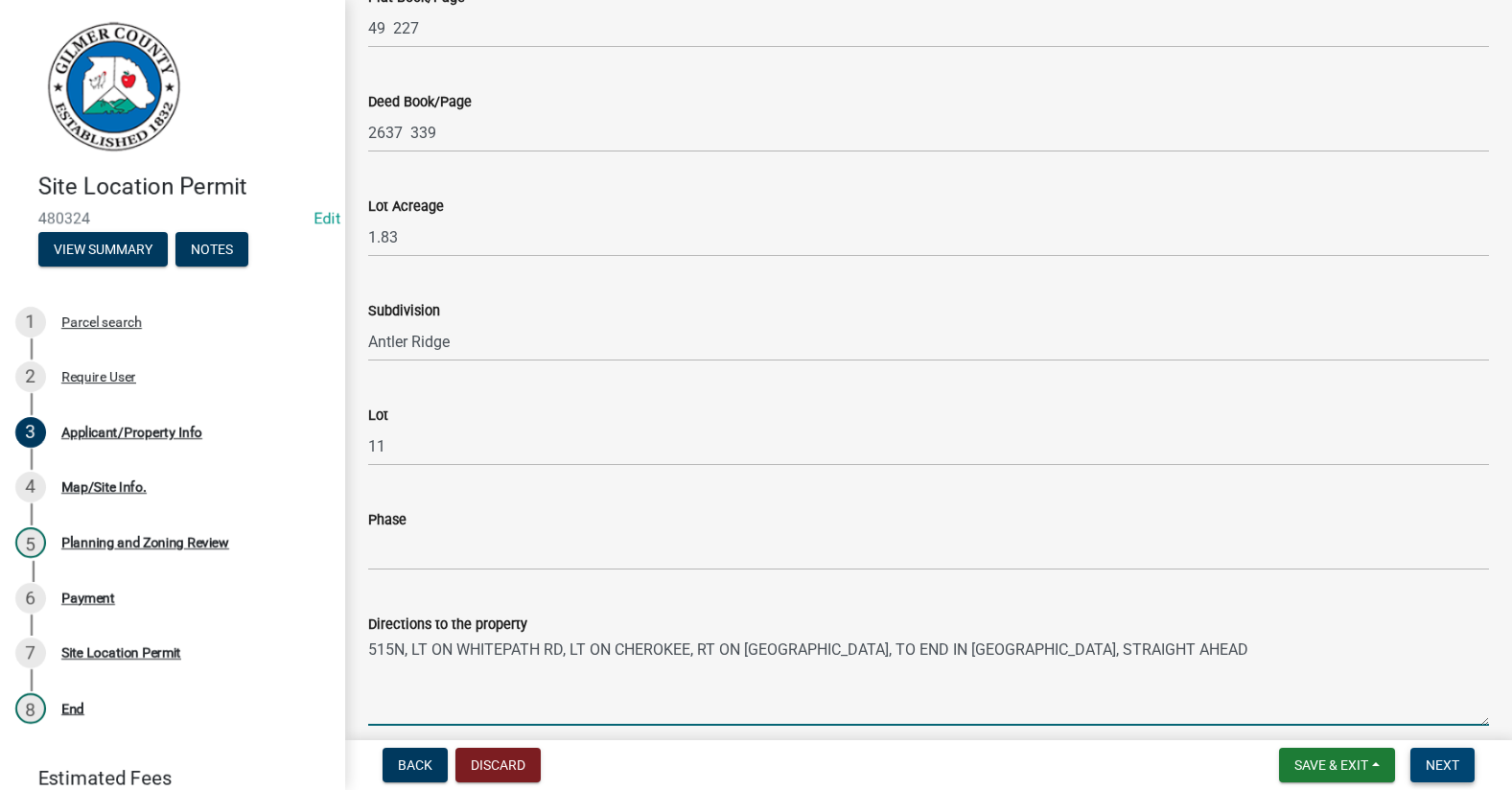
type textarea "515N, LT ON WHITEPATH RD, LT ON CHEROKEE, RT ON ANTLER RIDGE RD, TO END IN CULD…"
click at [1432, 758] on span "Next" at bounding box center [1442, 765] width 33 height 16
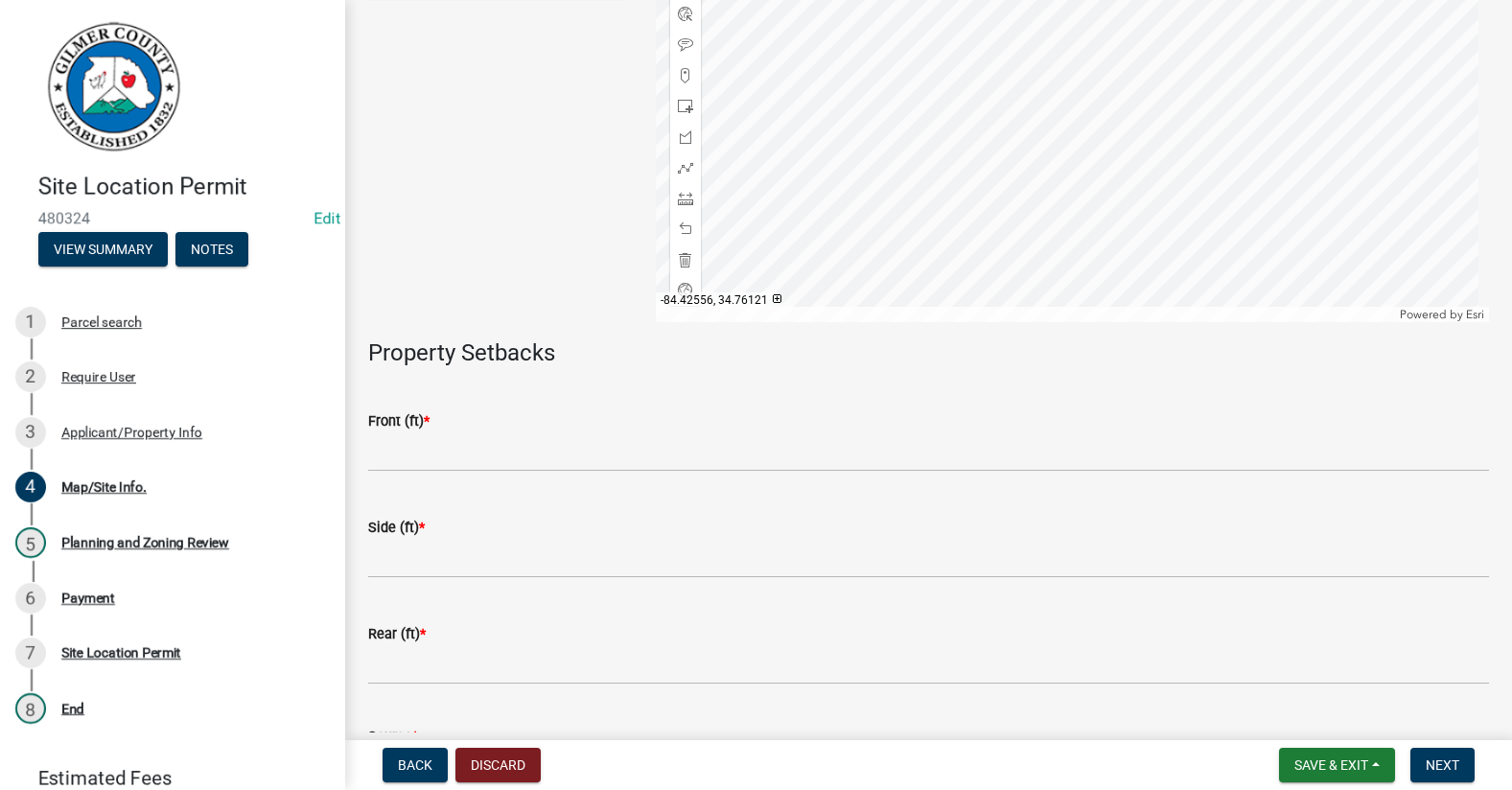
scroll to position [383, 0]
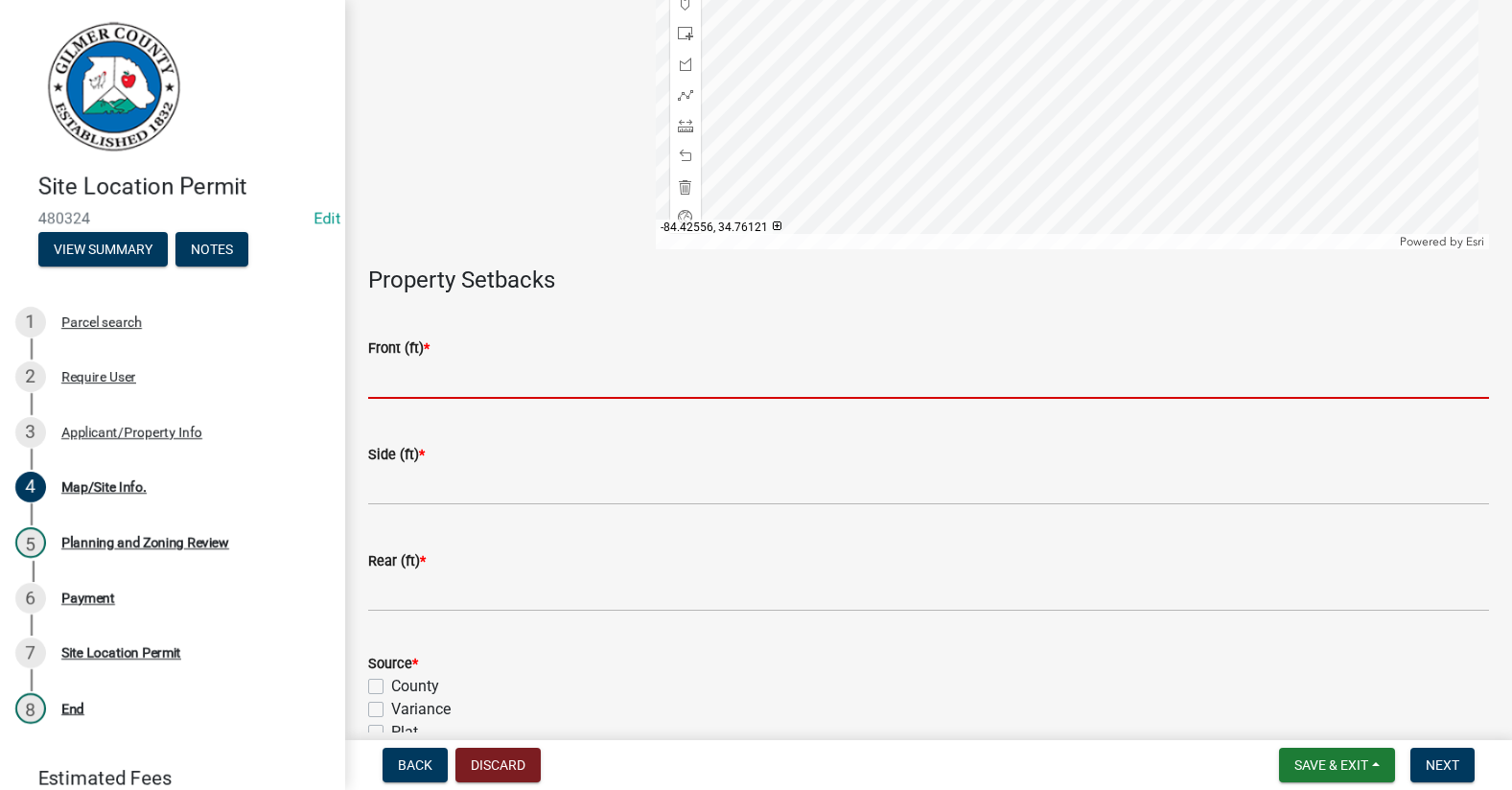
click at [460, 370] on input "text" at bounding box center [929, 379] width 1121 height 39
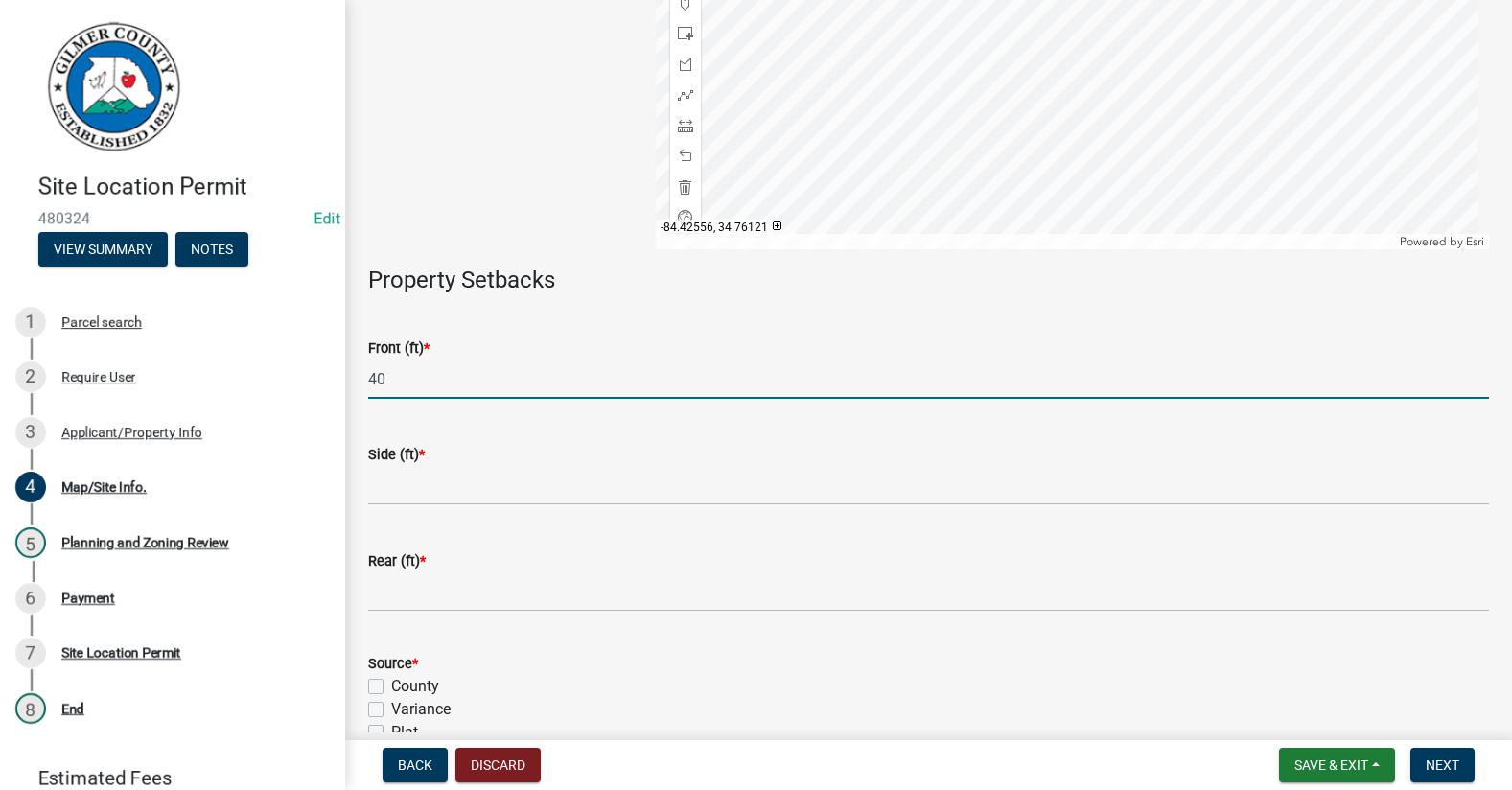
type input "40"
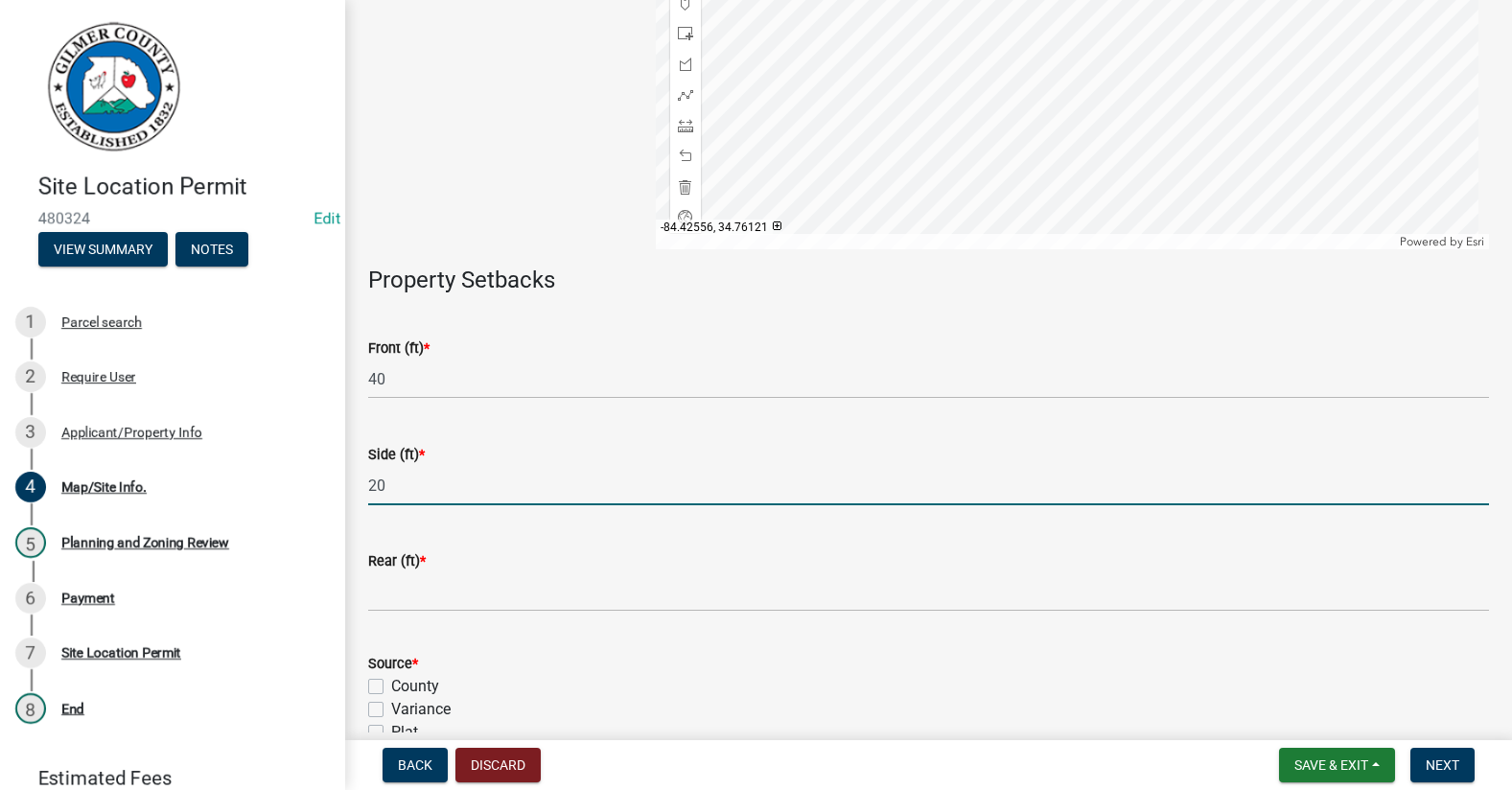
type input "20"
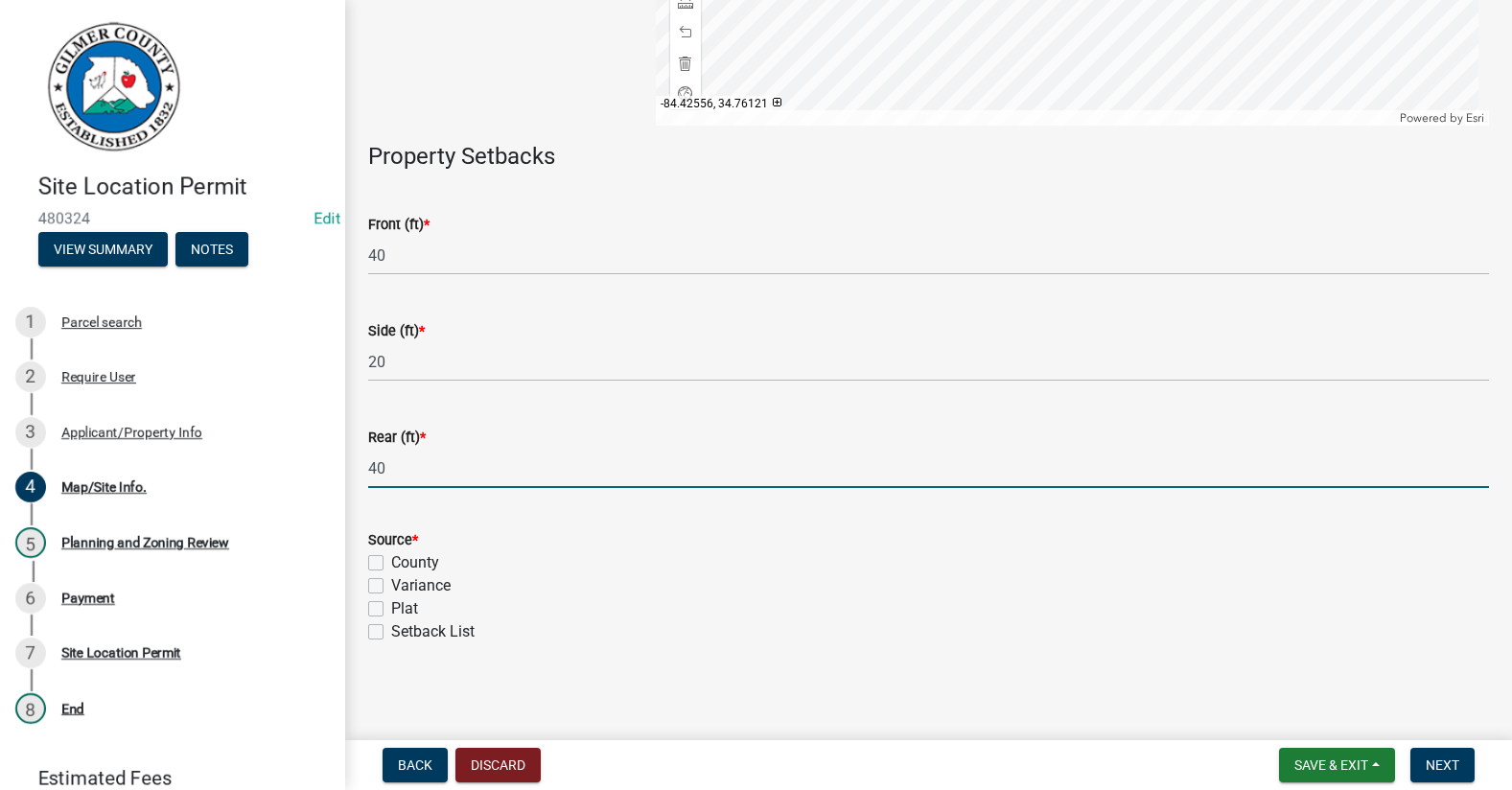
scroll to position [510, 0]
type input "40"
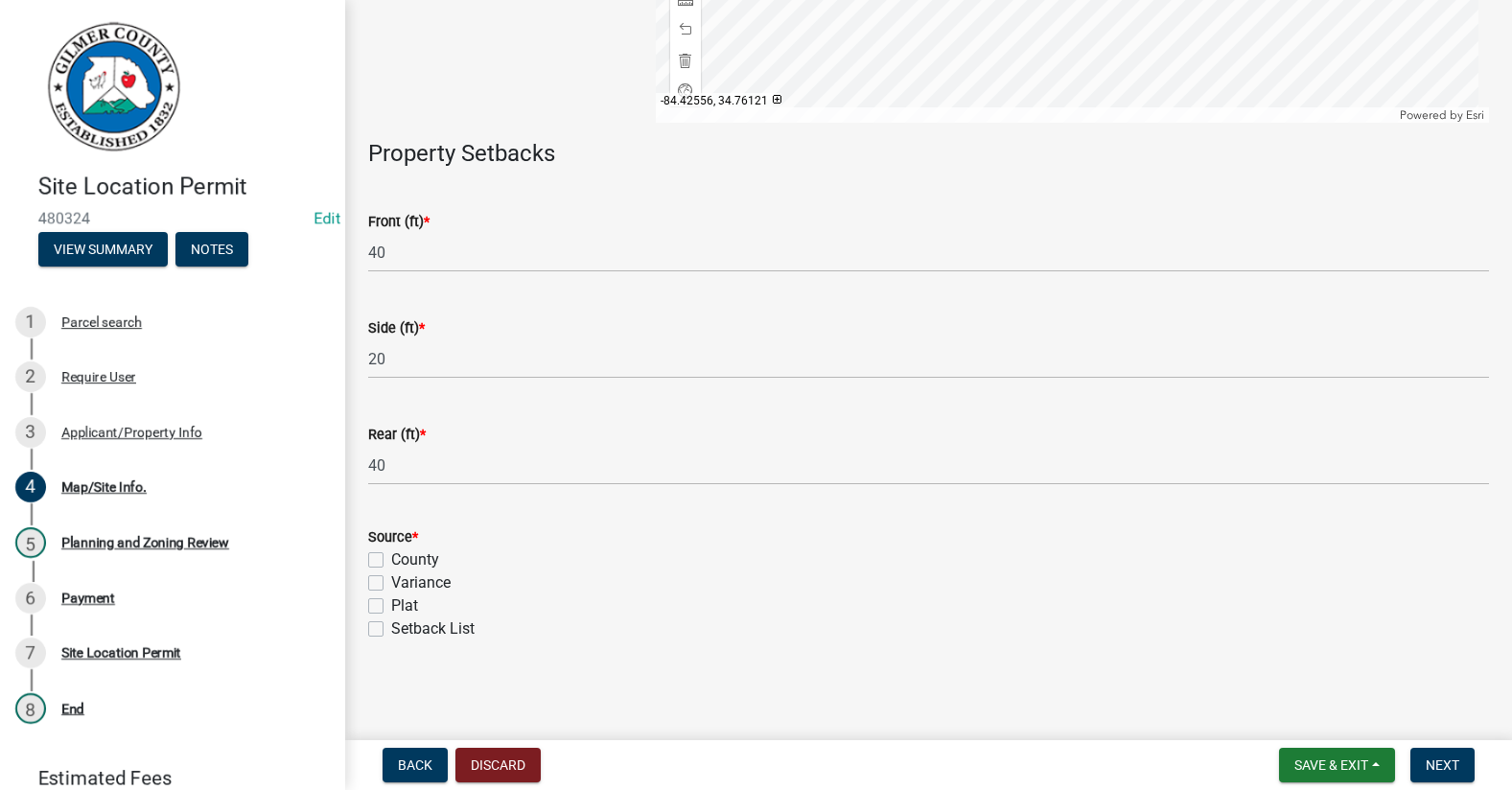
click at [391, 628] on label "Setback List" at bounding box center [432, 628] width 84 height 23
click at [391, 628] on input "Setback List" at bounding box center [397, 624] width 13 height 13
checkbox input "true"
checkbox input "false"
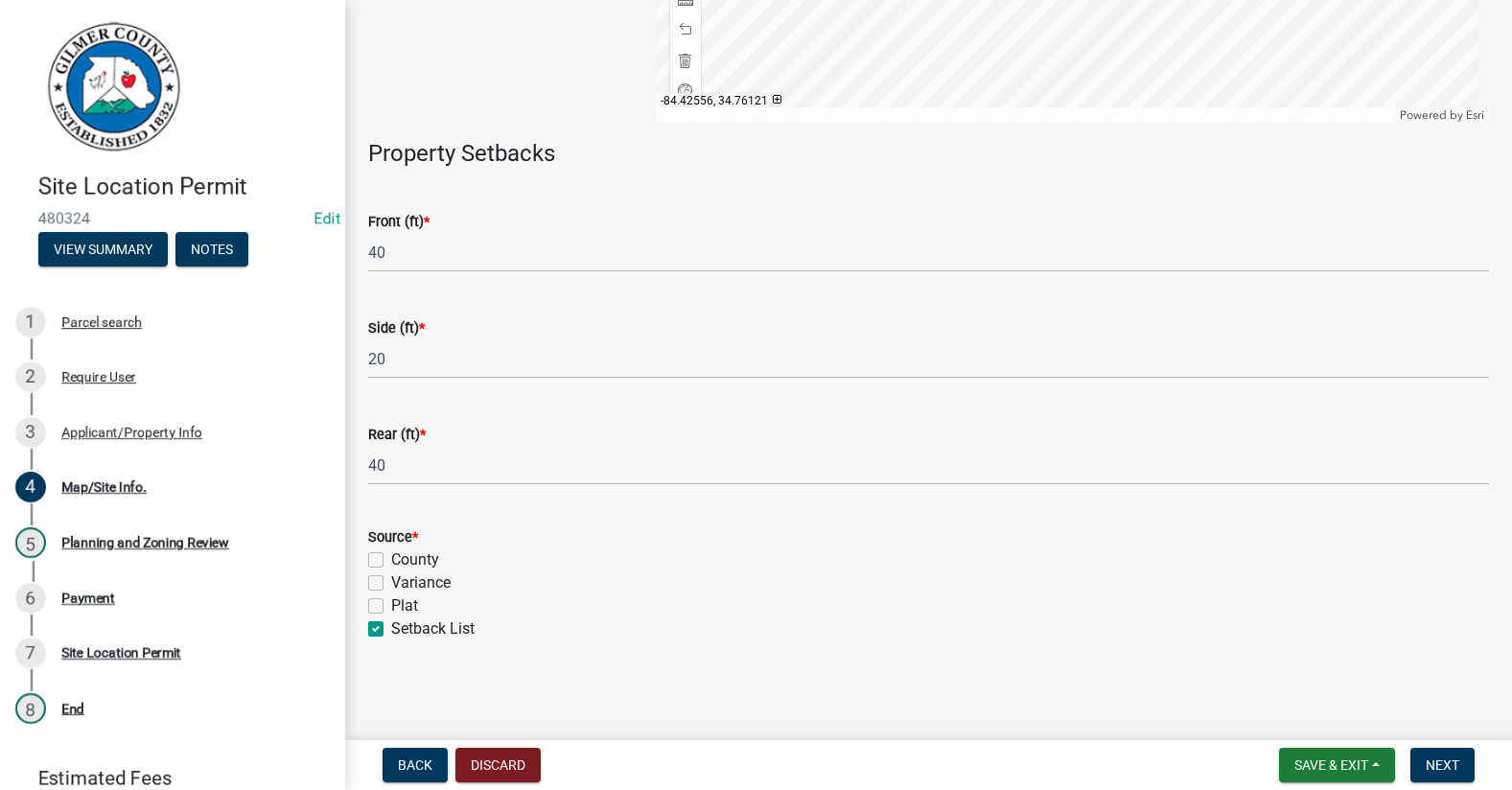
checkbox input "false"
checkbox input "true"
click at [391, 598] on label "Plat" at bounding box center [404, 605] width 27 height 23
click at [391, 598] on input "Plat" at bounding box center [397, 600] width 13 height 13
checkbox input "true"
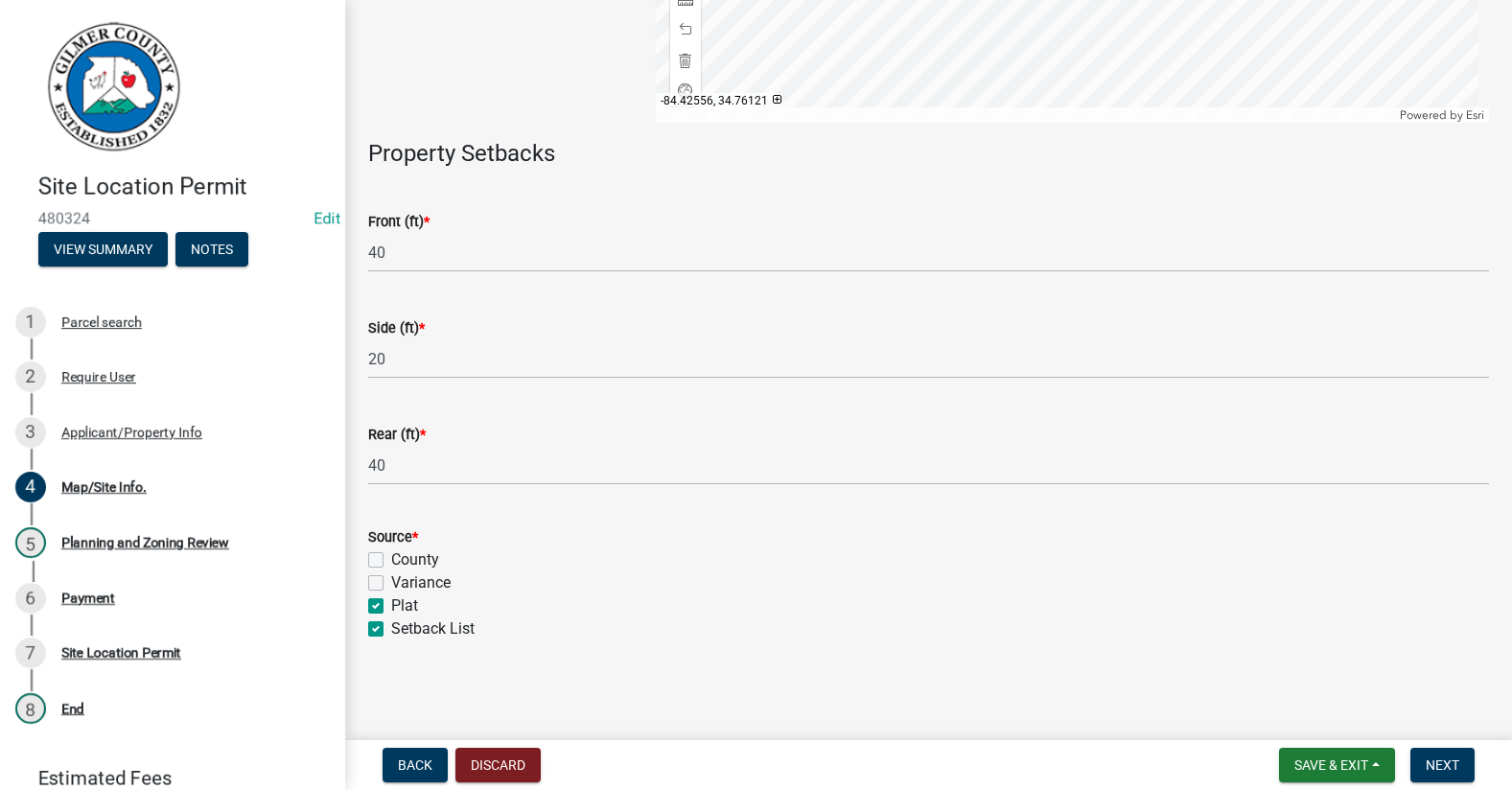
checkbox input "false"
checkbox input "true"
click at [367, 632] on div "Source * County Variance Plat Setback List" at bounding box center [928, 571] width 1150 height 138
click at [391, 631] on label "Setback List" at bounding box center [432, 628] width 84 height 23
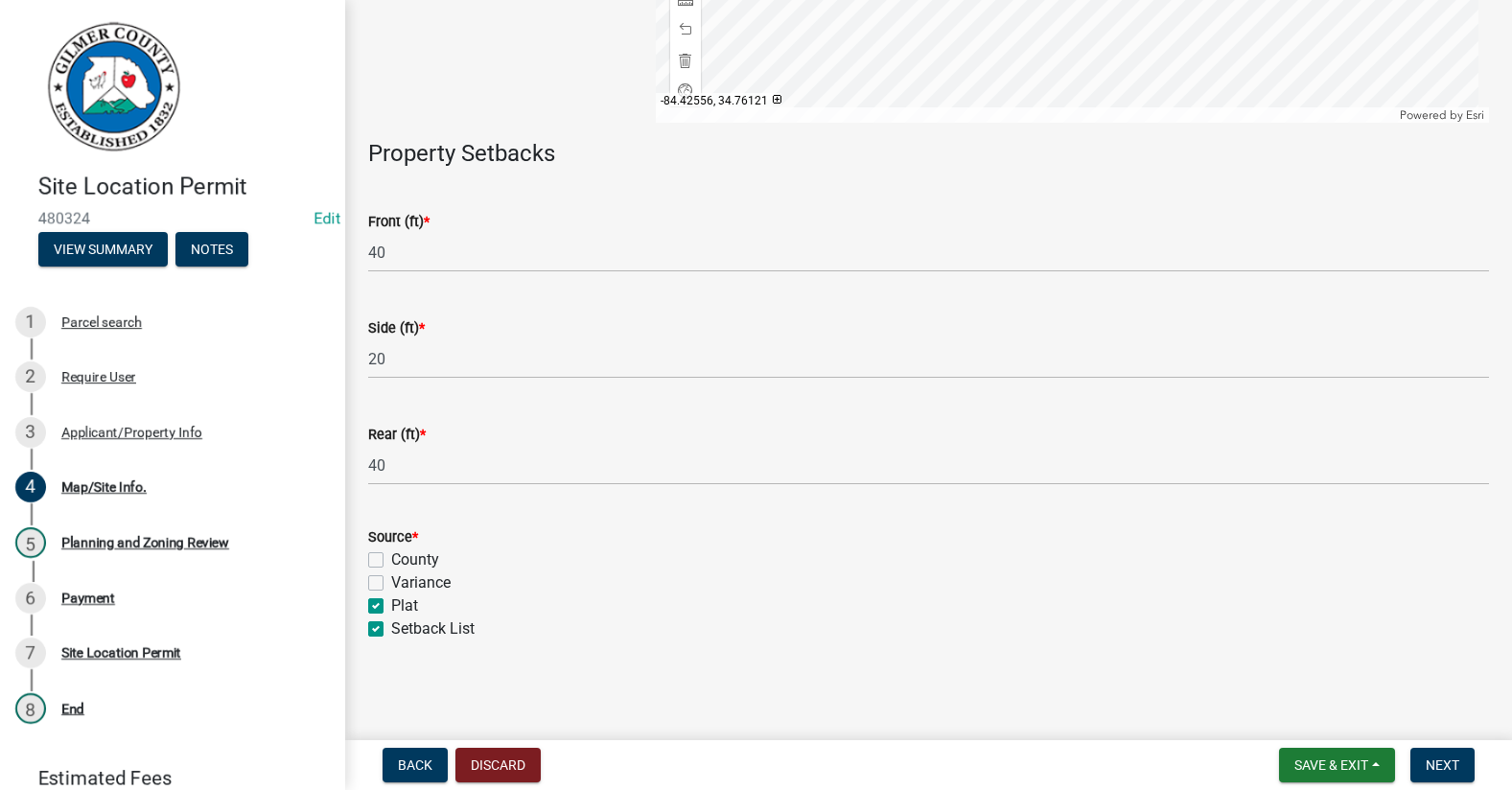
click at [391, 629] on input "Setback List" at bounding box center [397, 624] width 13 height 13
checkbox input "false"
checkbox input "true"
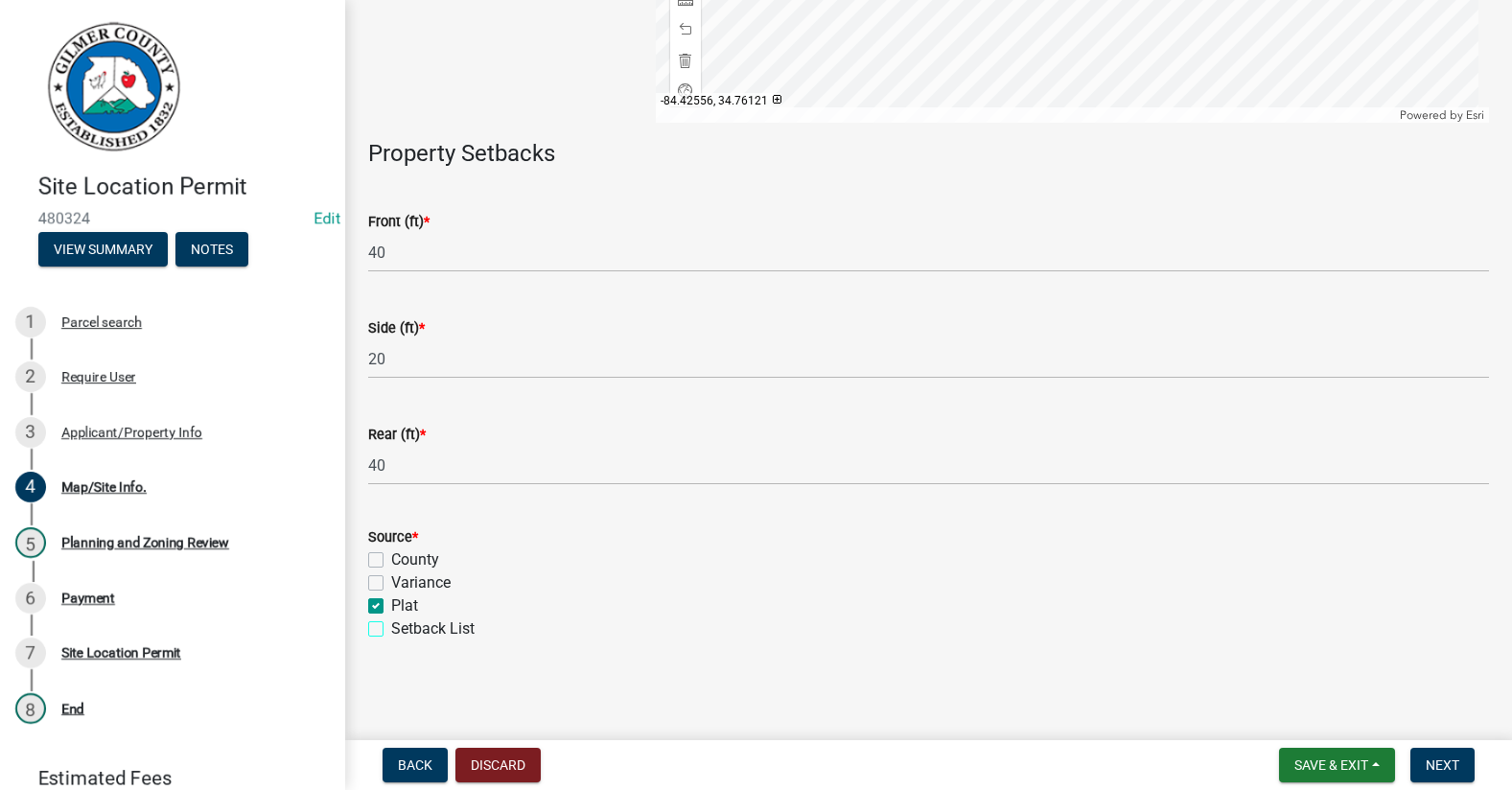
checkbox input "false"
click at [1457, 771] on span "Next" at bounding box center [1442, 765] width 33 height 16
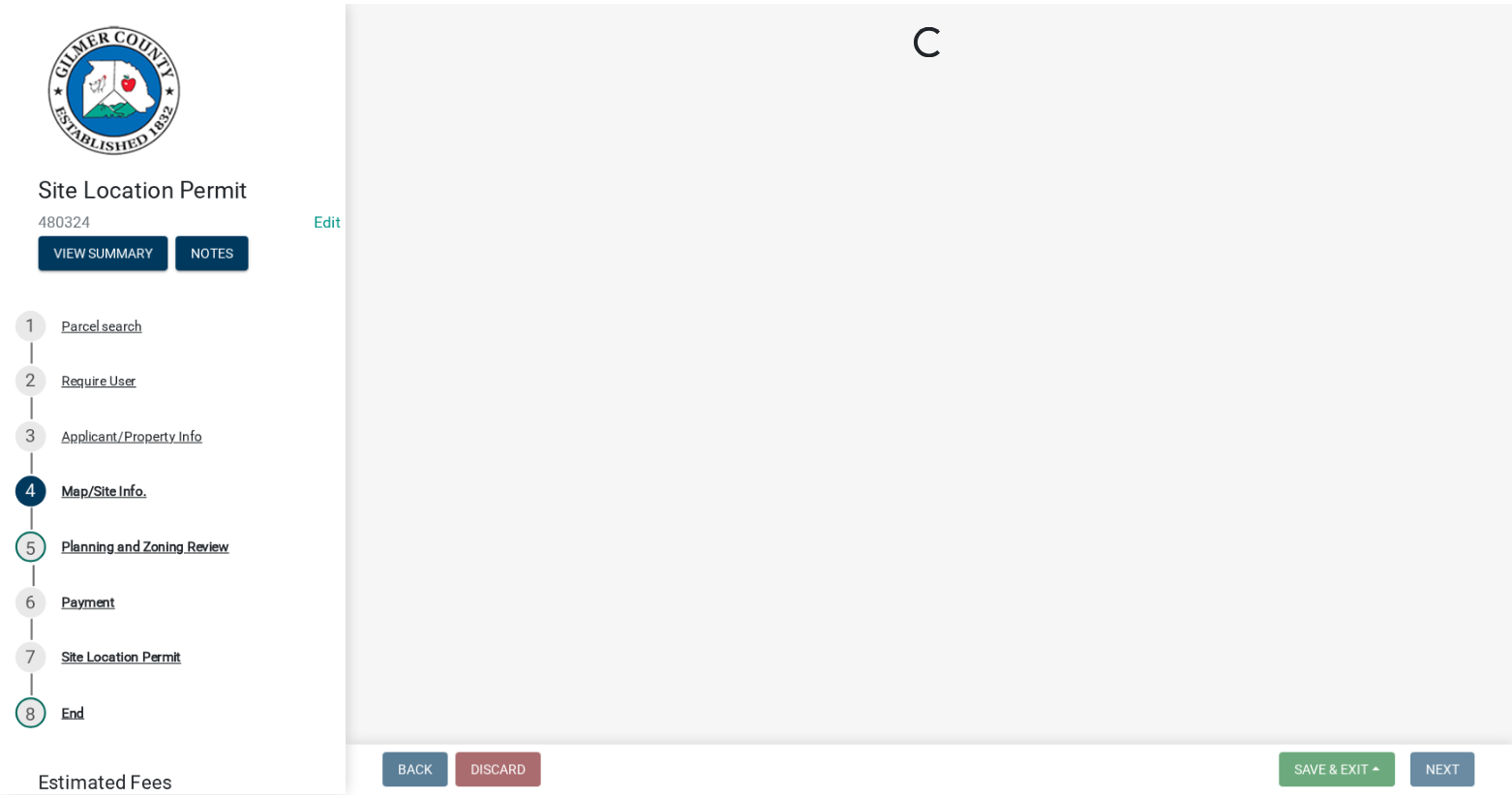
scroll to position [0, 0]
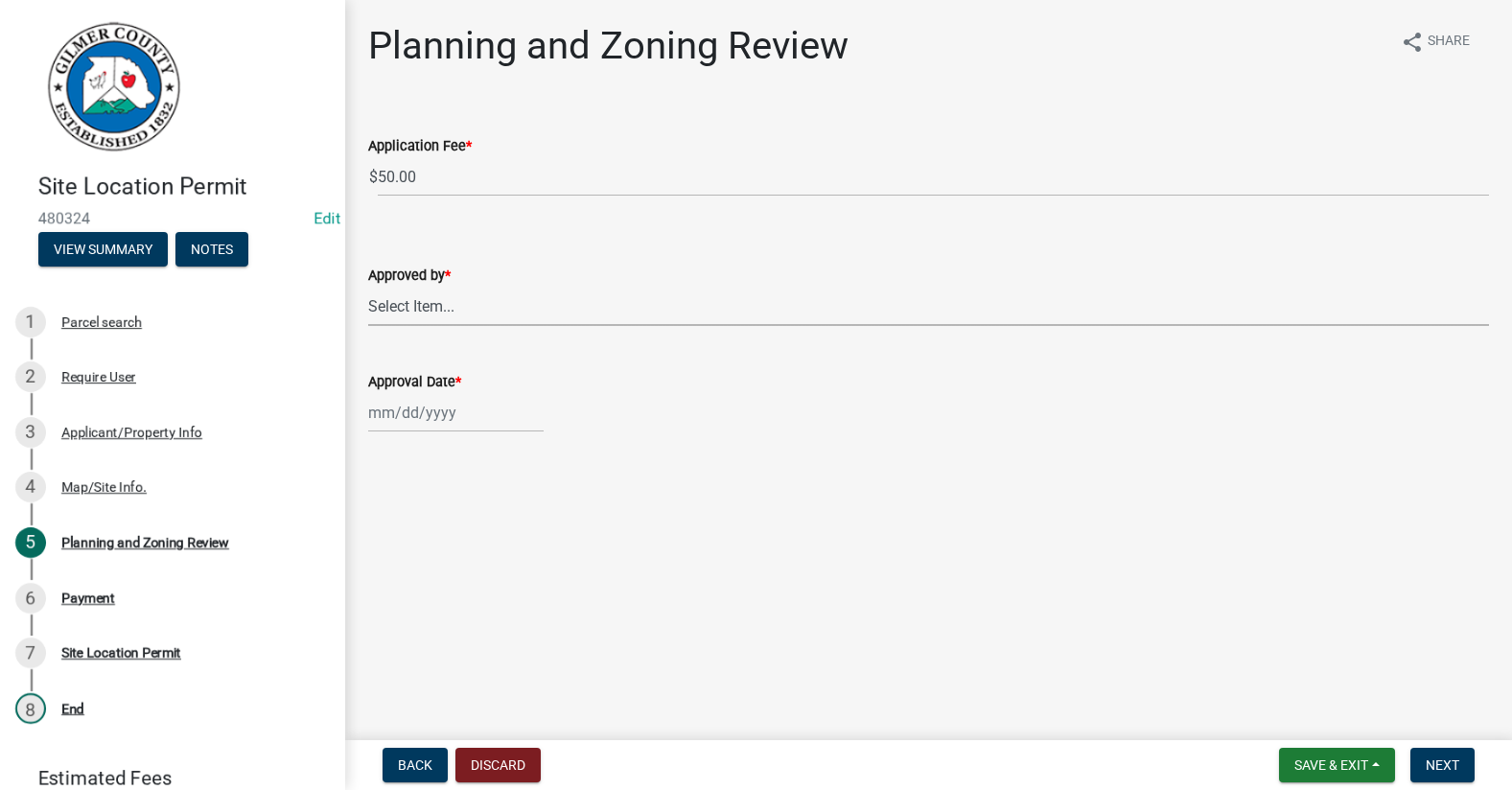
click at [463, 306] on select "Select Item... Andrew Mathis Art Wlochowski Becky Whitworth Joe Bouhl Karen Hen…" at bounding box center [929, 306] width 1121 height 39
click at [368, 287] on select "Select Item... Andrew Mathis Art Wlochowski Becky Whitworth Joe Bouhl Karen Hen…" at bounding box center [929, 306] width 1121 height 39
select select "f66b4cef-93c9-440c-84d8-a2c8d35cb7c1"
select select "9"
select select "2025"
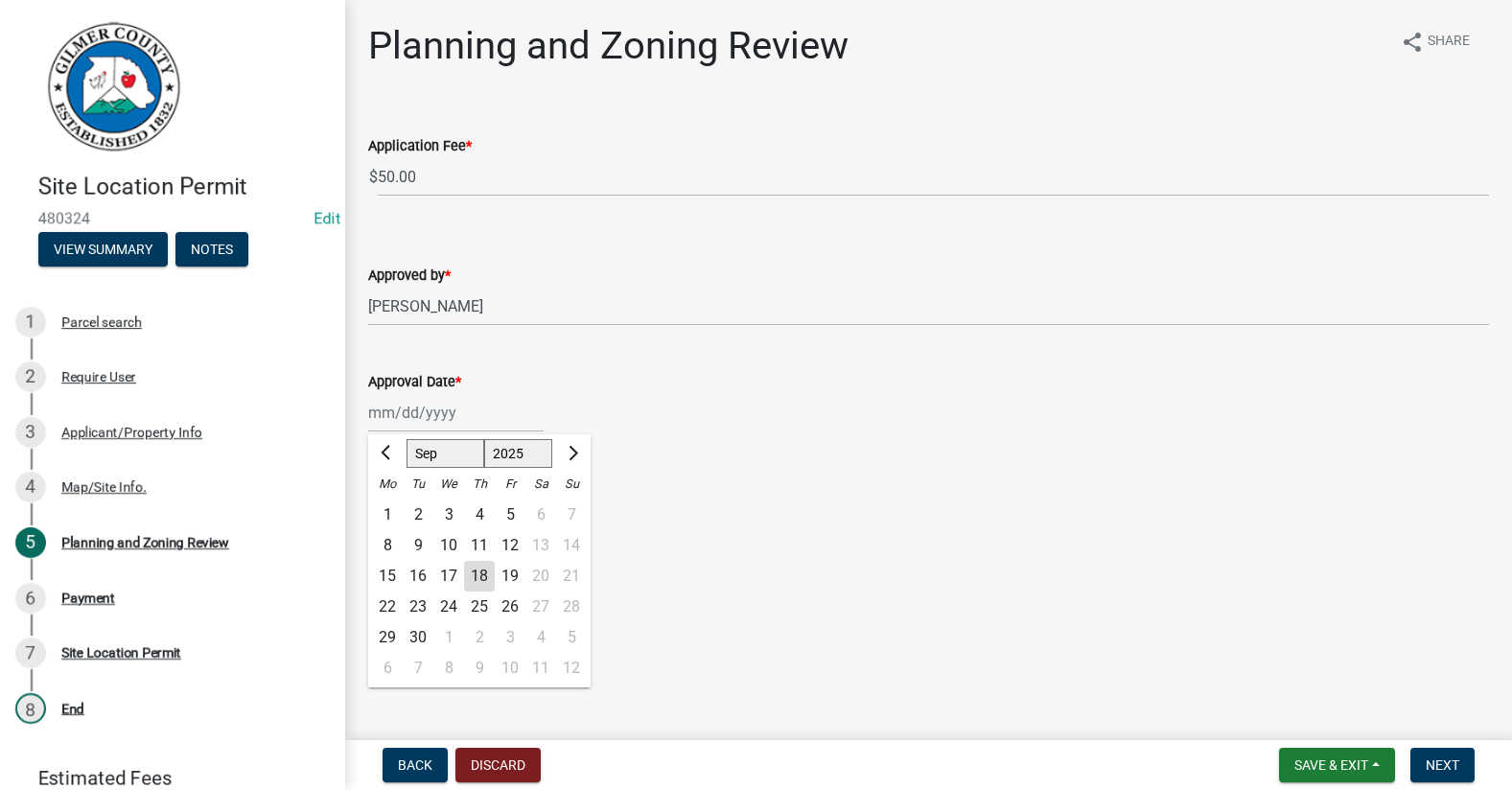
click at [416, 414] on div "Jan Feb Mar Apr May Jun Jul Aug Sep Oct Nov Dec 1525 1526 1527 1528 1529 1530 1…" at bounding box center [456, 413] width 175 height 39
click at [486, 574] on div "18" at bounding box center [479, 575] width 31 height 31
type input "[DATE]"
click at [1440, 762] on span "Next" at bounding box center [1442, 765] width 33 height 16
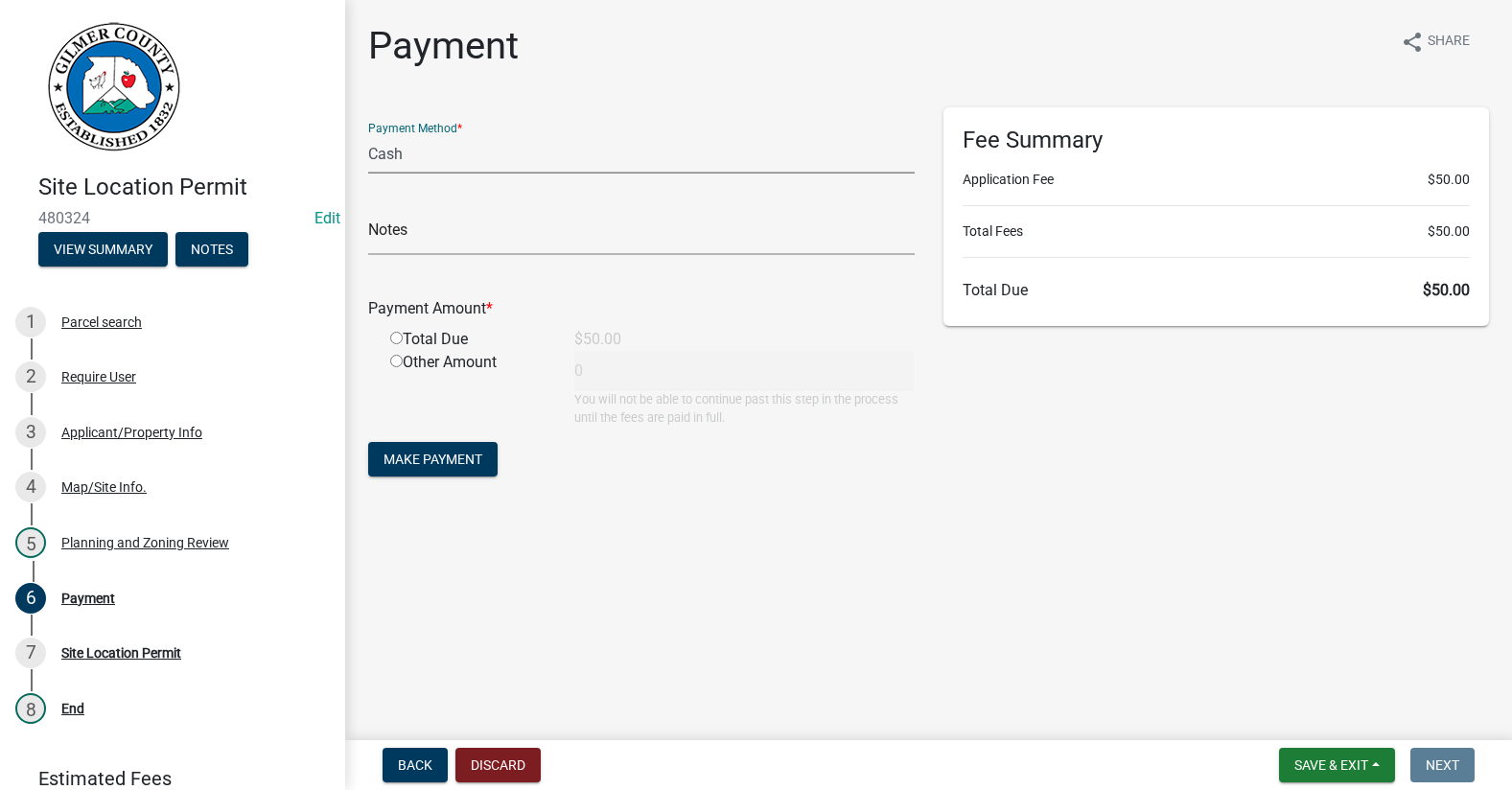
click at [456, 157] on select "Credit Card POS Check Cash" at bounding box center [641, 154] width 547 height 39
select select "1: 0"
click at [368, 134] on select "Credit Card POS Check Cash" at bounding box center [641, 154] width 547 height 39
click at [488, 235] on input "text" at bounding box center [641, 235] width 547 height 39
type input "1243"
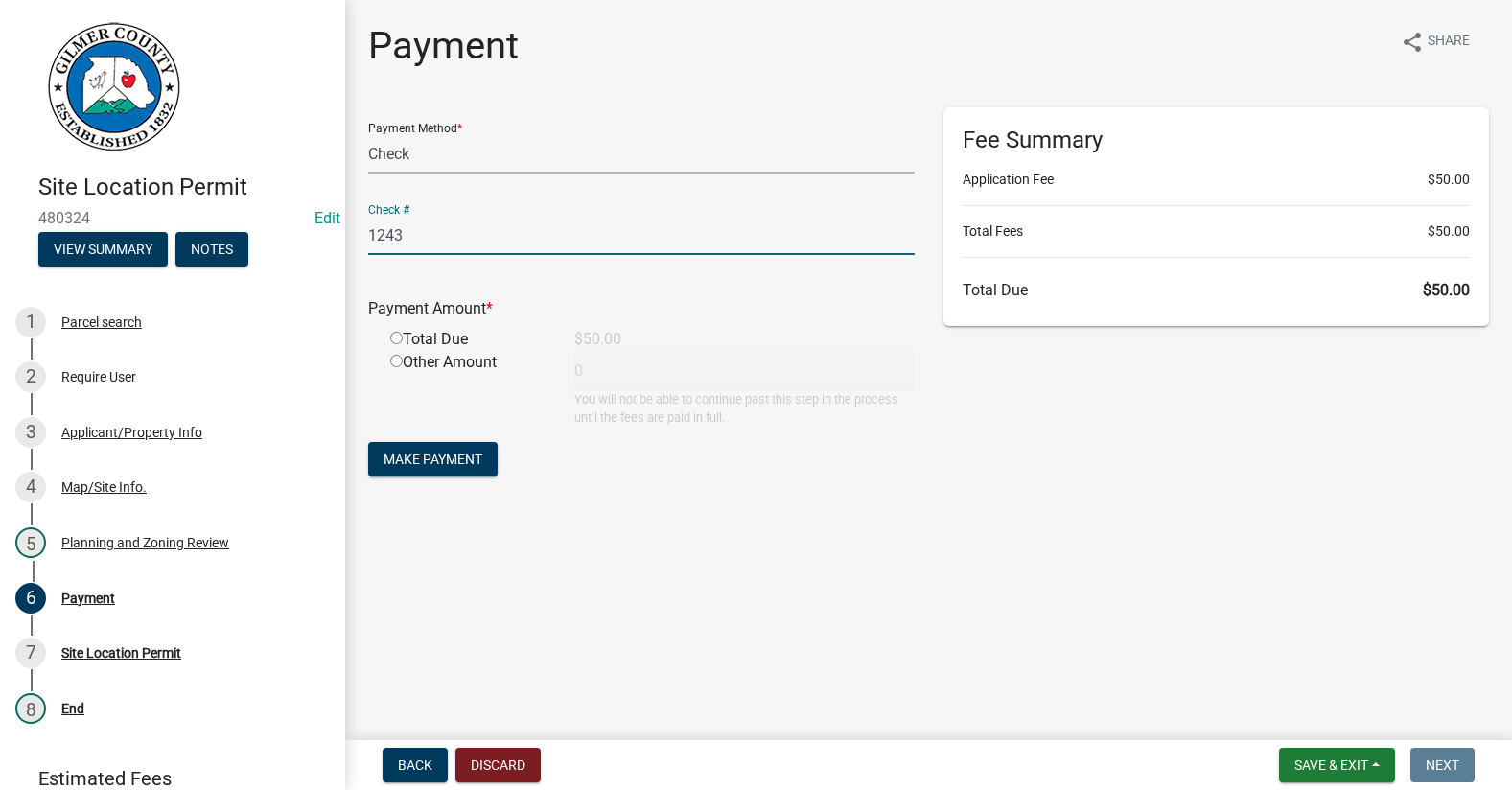
click at [395, 337] on input "radio" at bounding box center [396, 338] width 13 height 13
radio input "true"
type input "50"
click at [436, 462] on span "Make Payment" at bounding box center [432, 459] width 99 height 16
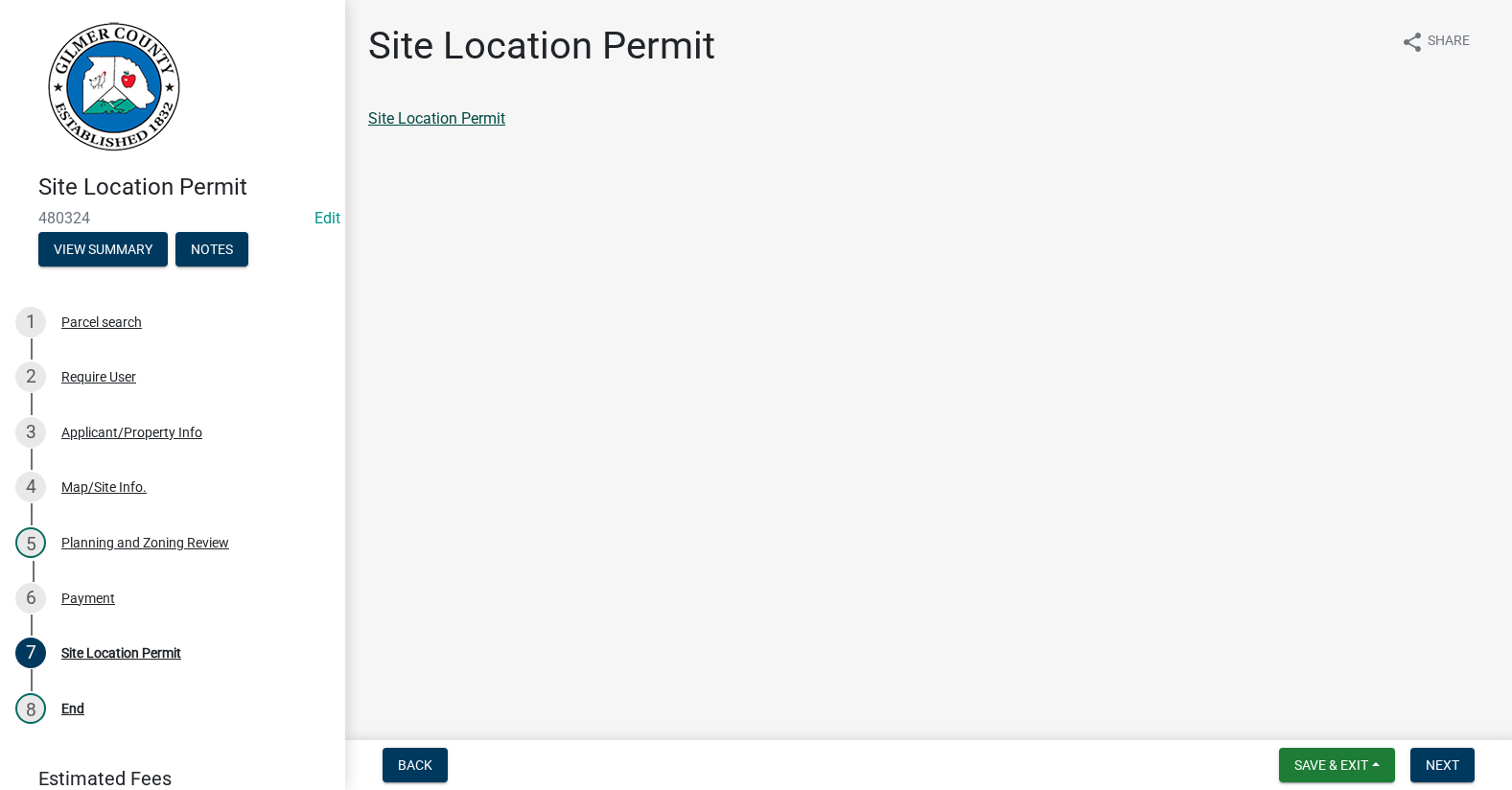
click at [461, 115] on link "Site Location Permit" at bounding box center [436, 118] width 137 height 18
click at [79, 593] on div "Payment" at bounding box center [88, 599] width 54 height 14
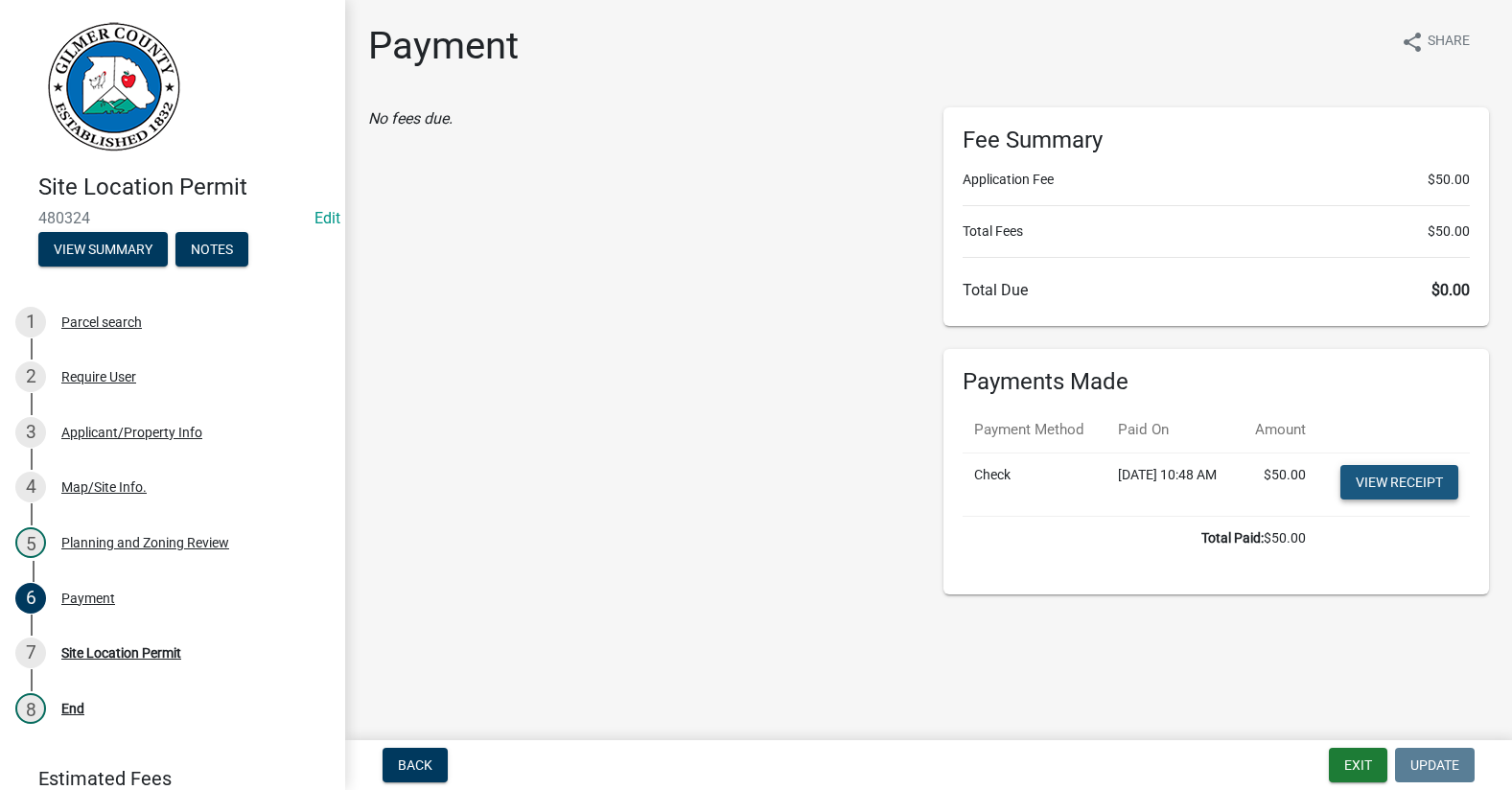
click at [1410, 498] on link "View receipt" at bounding box center [1400, 482] width 118 height 34
click at [79, 652] on div "Site Location Permit" at bounding box center [121, 653] width 120 height 14
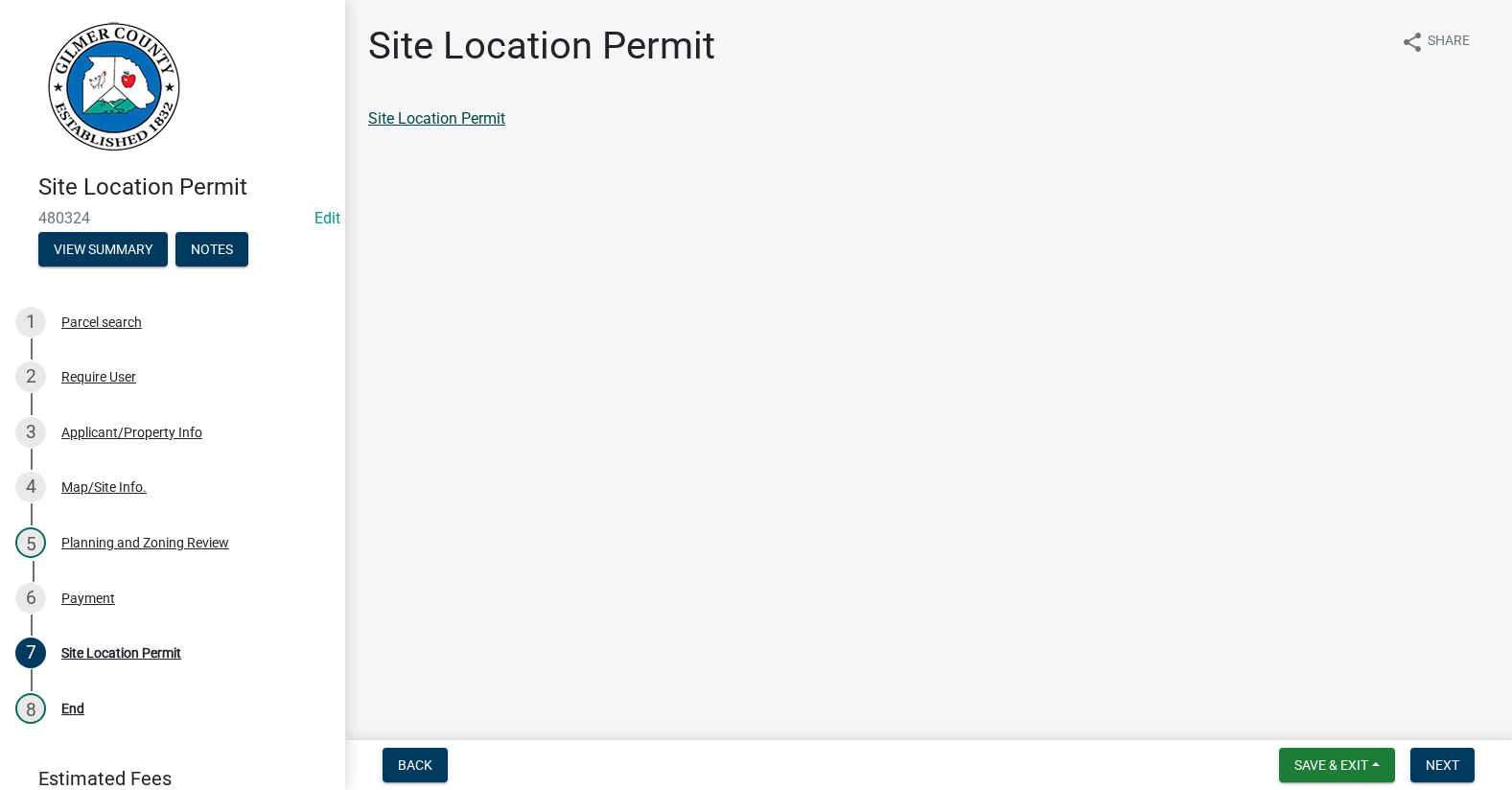
click at [427, 122] on link "Site Location Permit" at bounding box center [436, 118] width 137 height 18
click at [1453, 761] on span "Next" at bounding box center [1442, 765] width 33 height 16
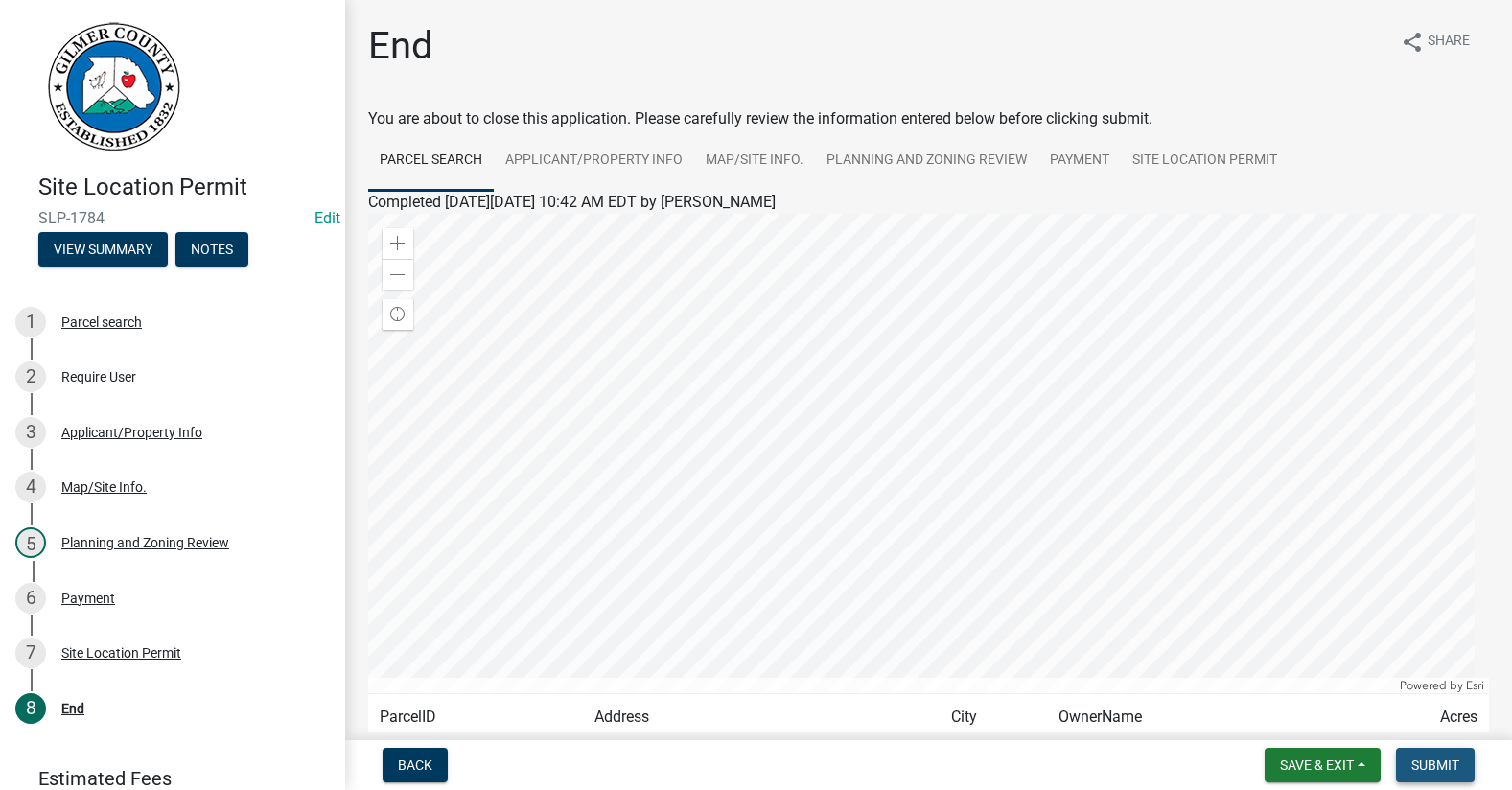
click at [1454, 757] on span "Submit" at bounding box center [1435, 765] width 48 height 16
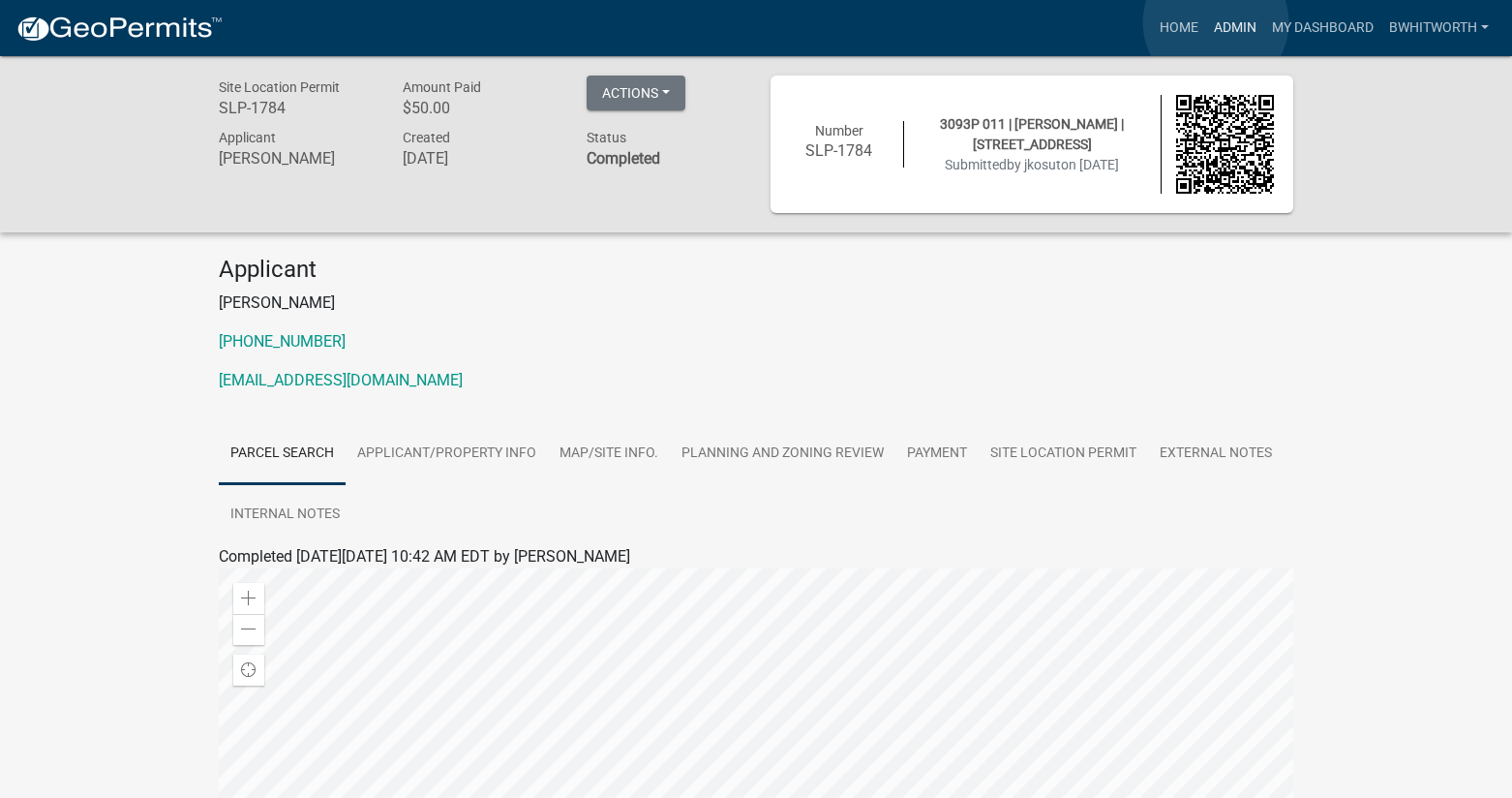
click at [1216, 22] on link "Admin" at bounding box center [1235, 28] width 58 height 37
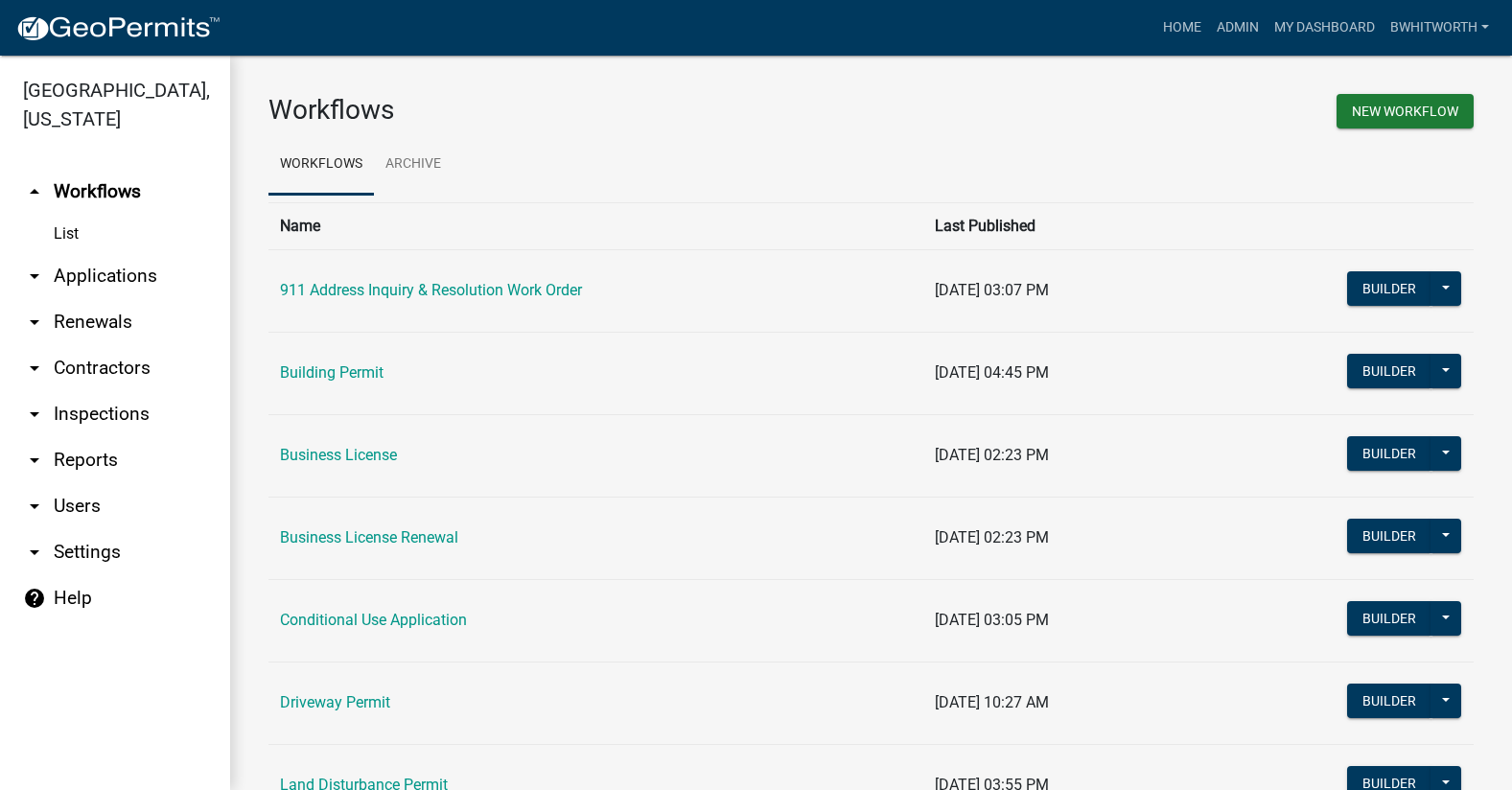
click at [107, 268] on link "arrow_drop_down Applications" at bounding box center [115, 276] width 230 height 46
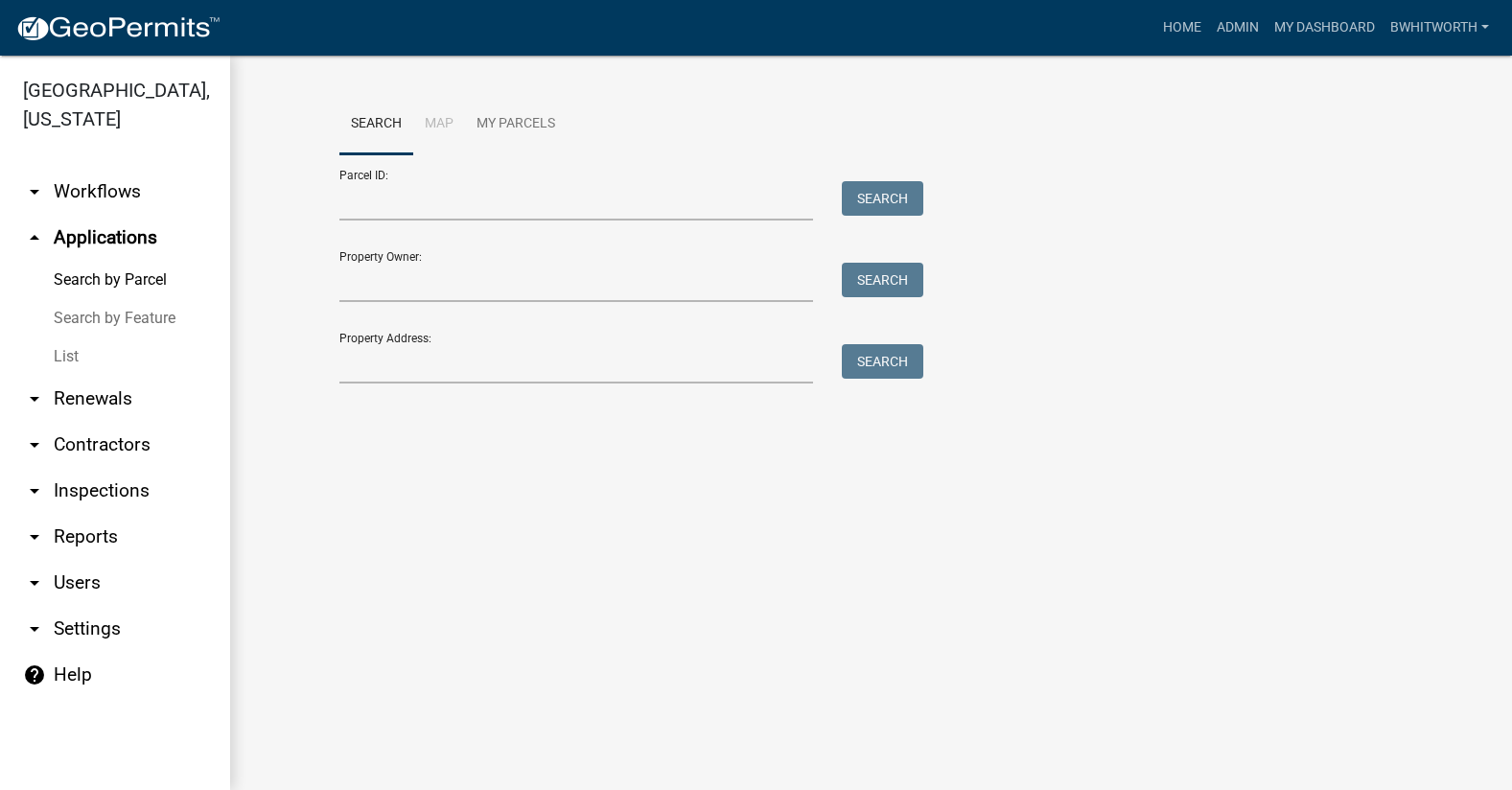
click at [65, 357] on link "List" at bounding box center [115, 357] width 230 height 38
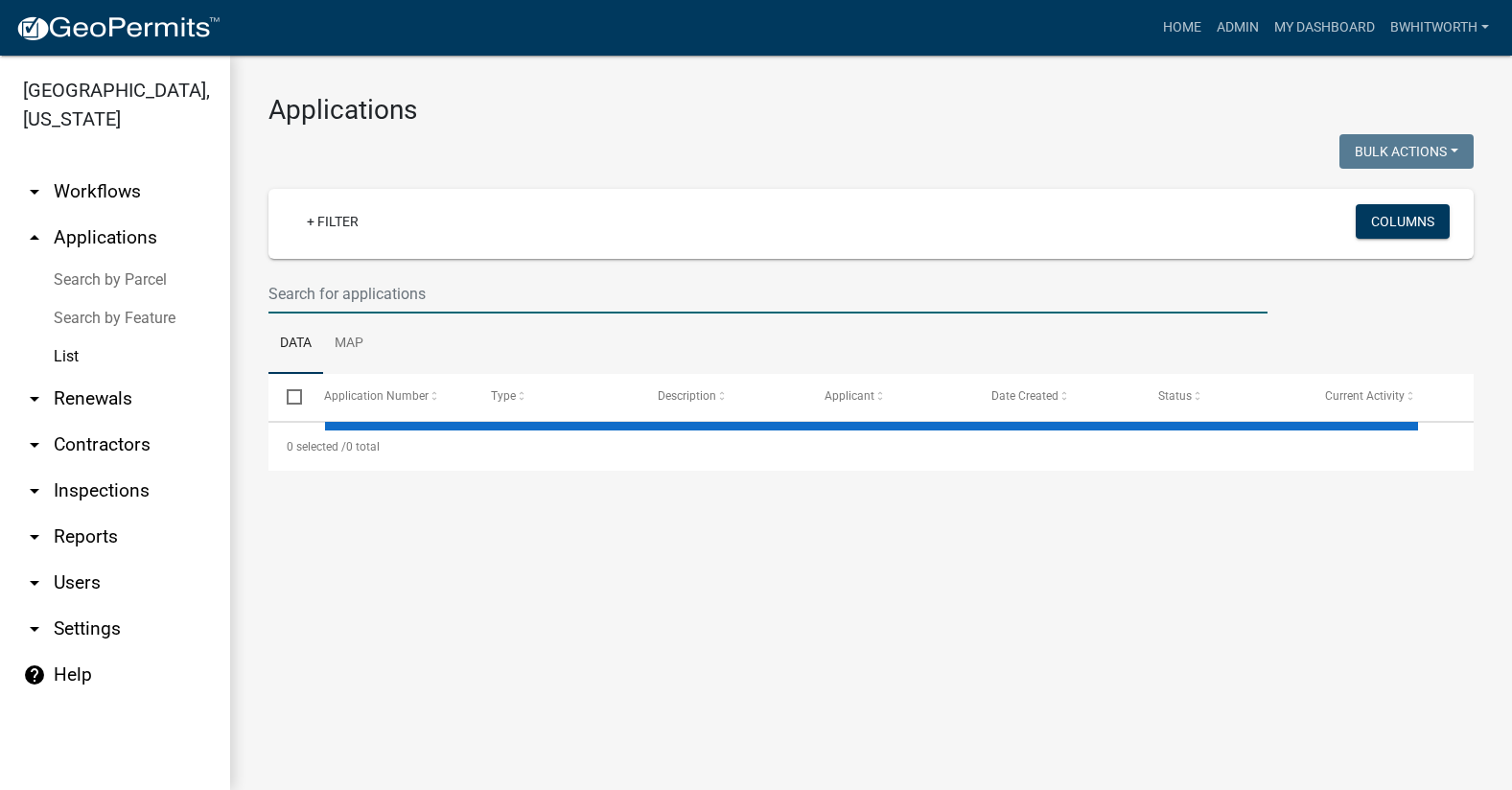
click at [306, 286] on input "text" at bounding box center [768, 294] width 999 height 39
select select "3: 100"
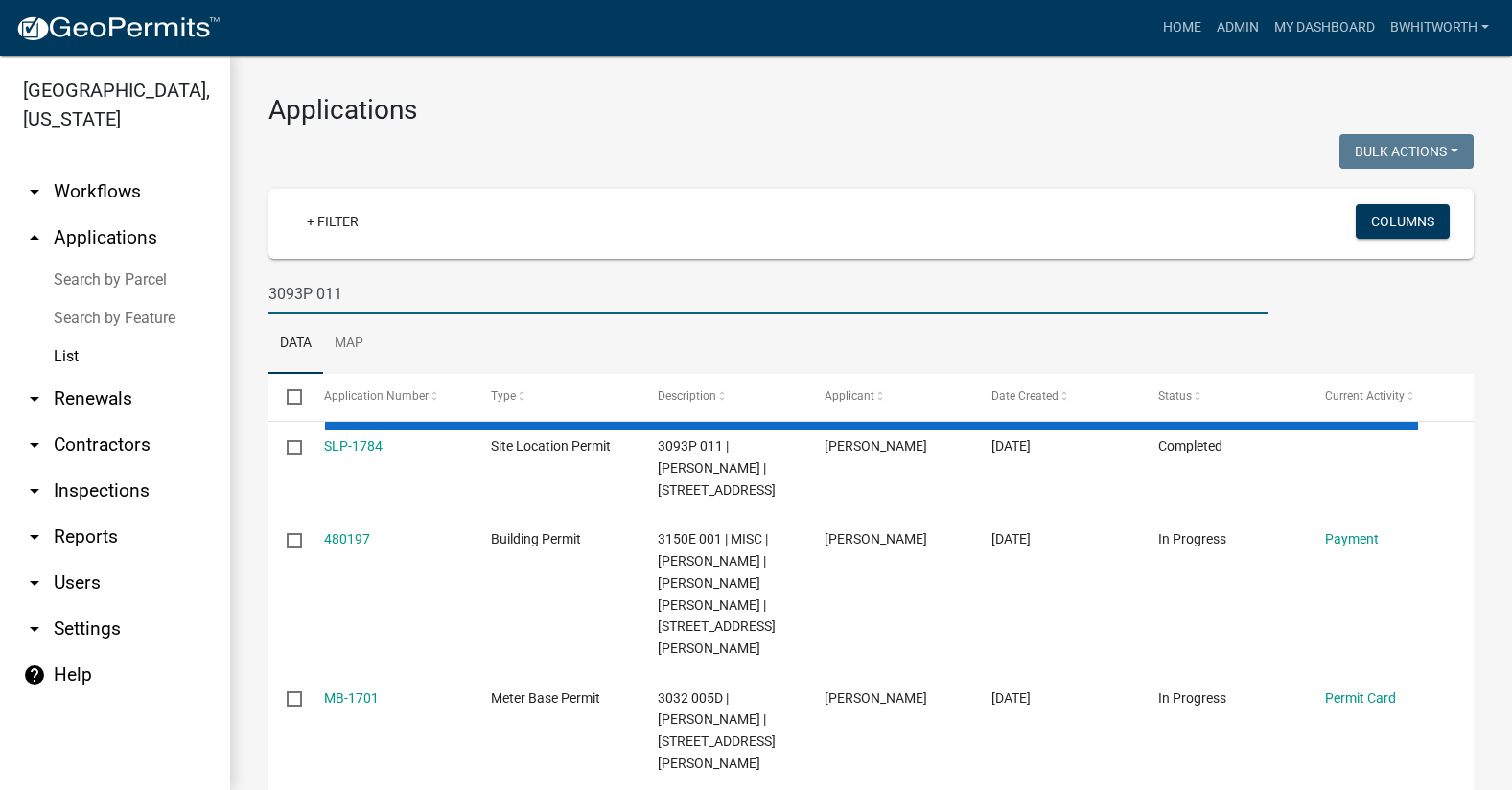
type input "3093P 011"
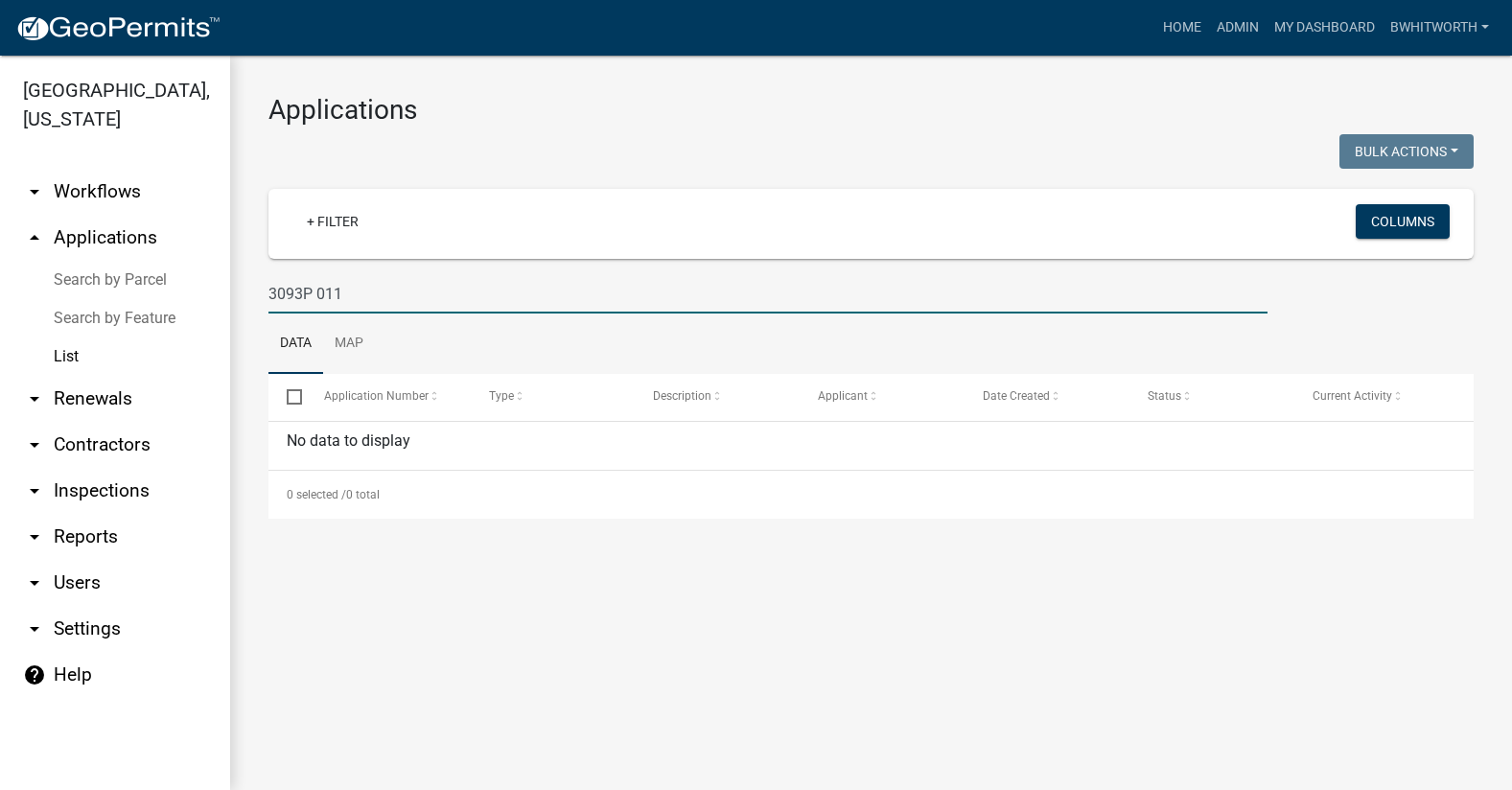
drag, startPoint x: 379, startPoint y: 295, endPoint x: 168, endPoint y: 302, distance: 211.1
click at [168, 302] on div "Gilmer County, Georgia arrow_drop_down Workflows List arrow_drop_up Application…" at bounding box center [756, 423] width 1512 height 735
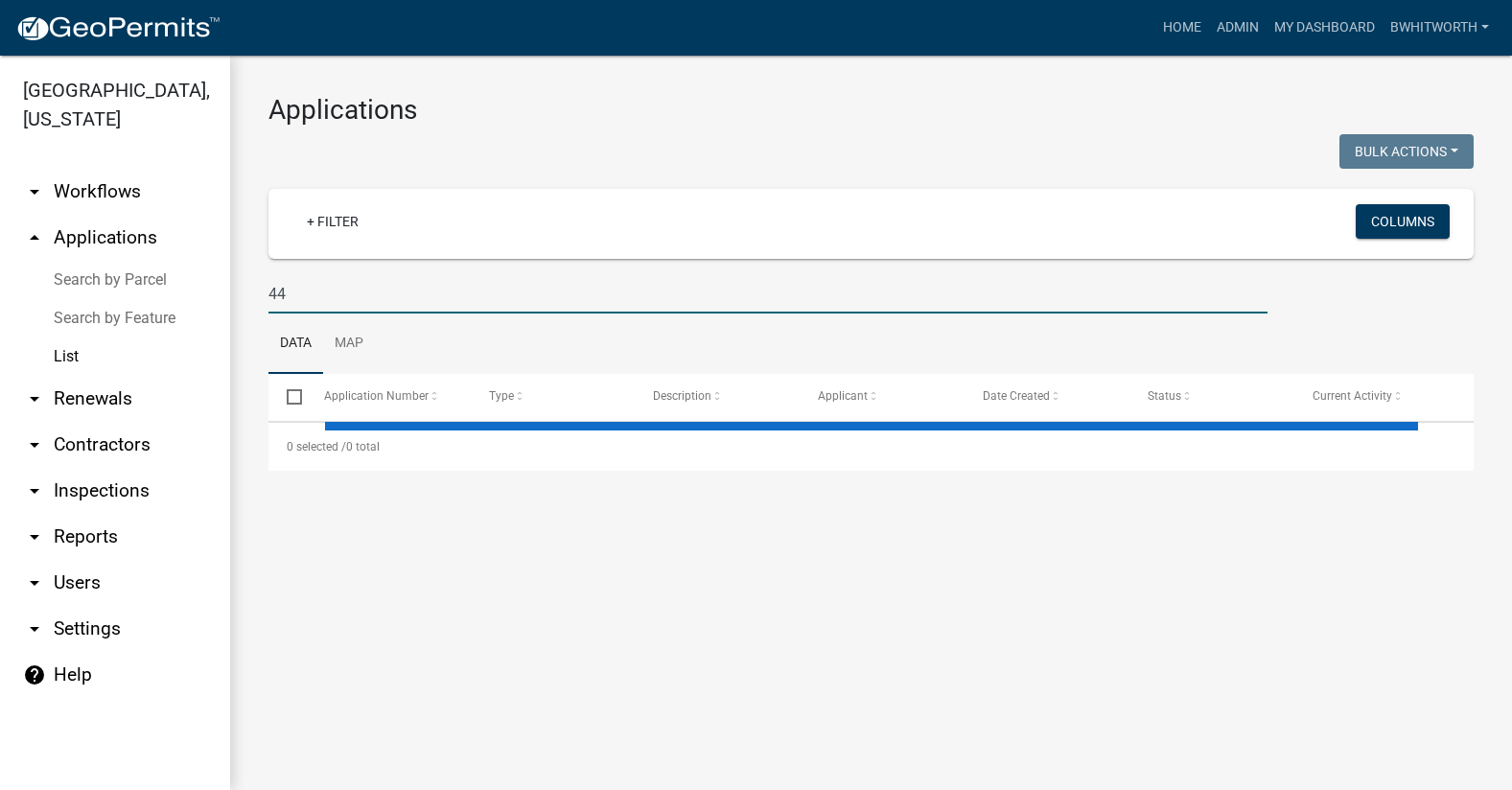
type input "447"
select select "3: 100"
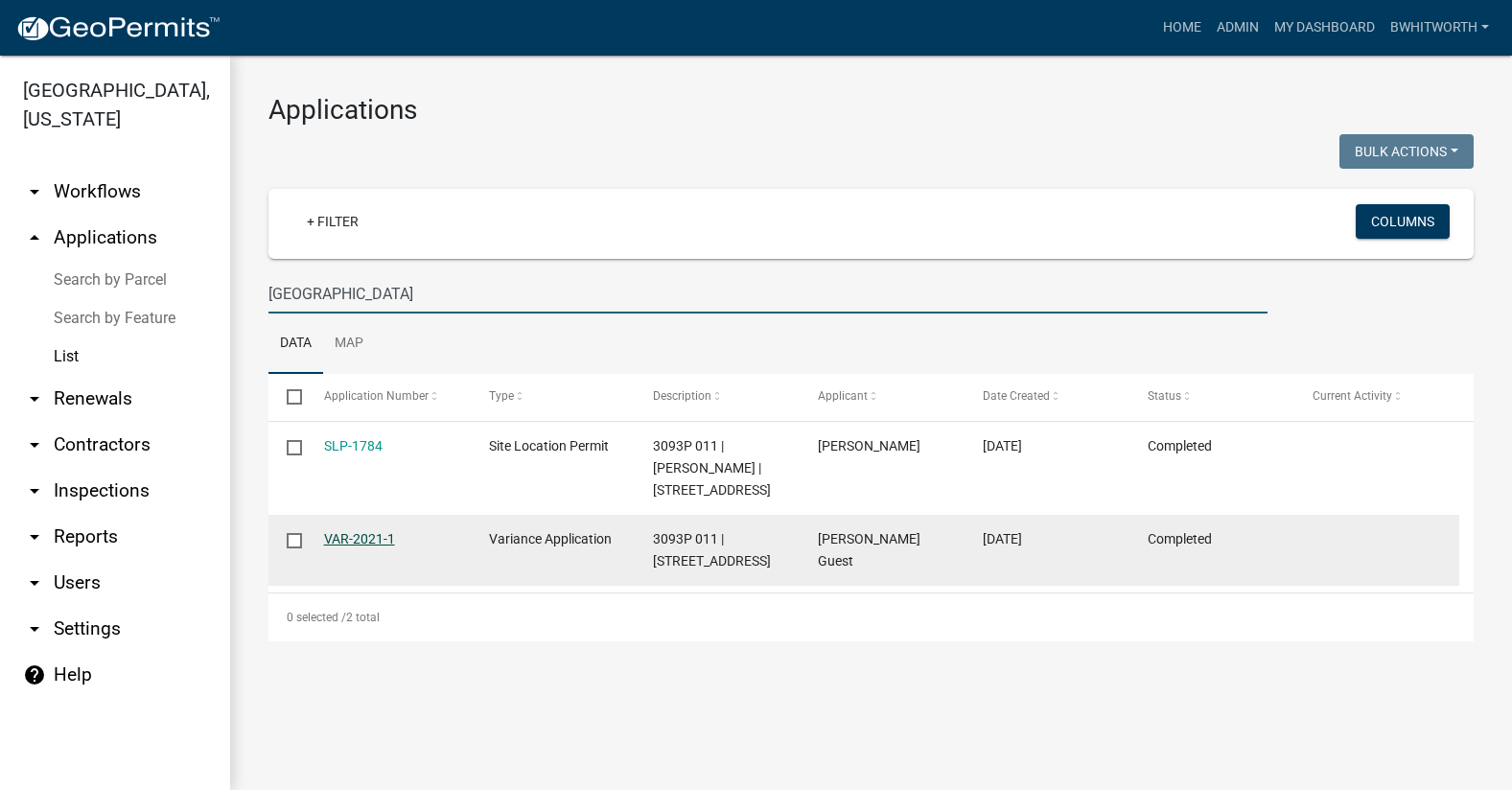
type input "447 ANTLER RIDGE"
click at [362, 547] on link "VAR-2021-1" at bounding box center [360, 539] width 71 height 16
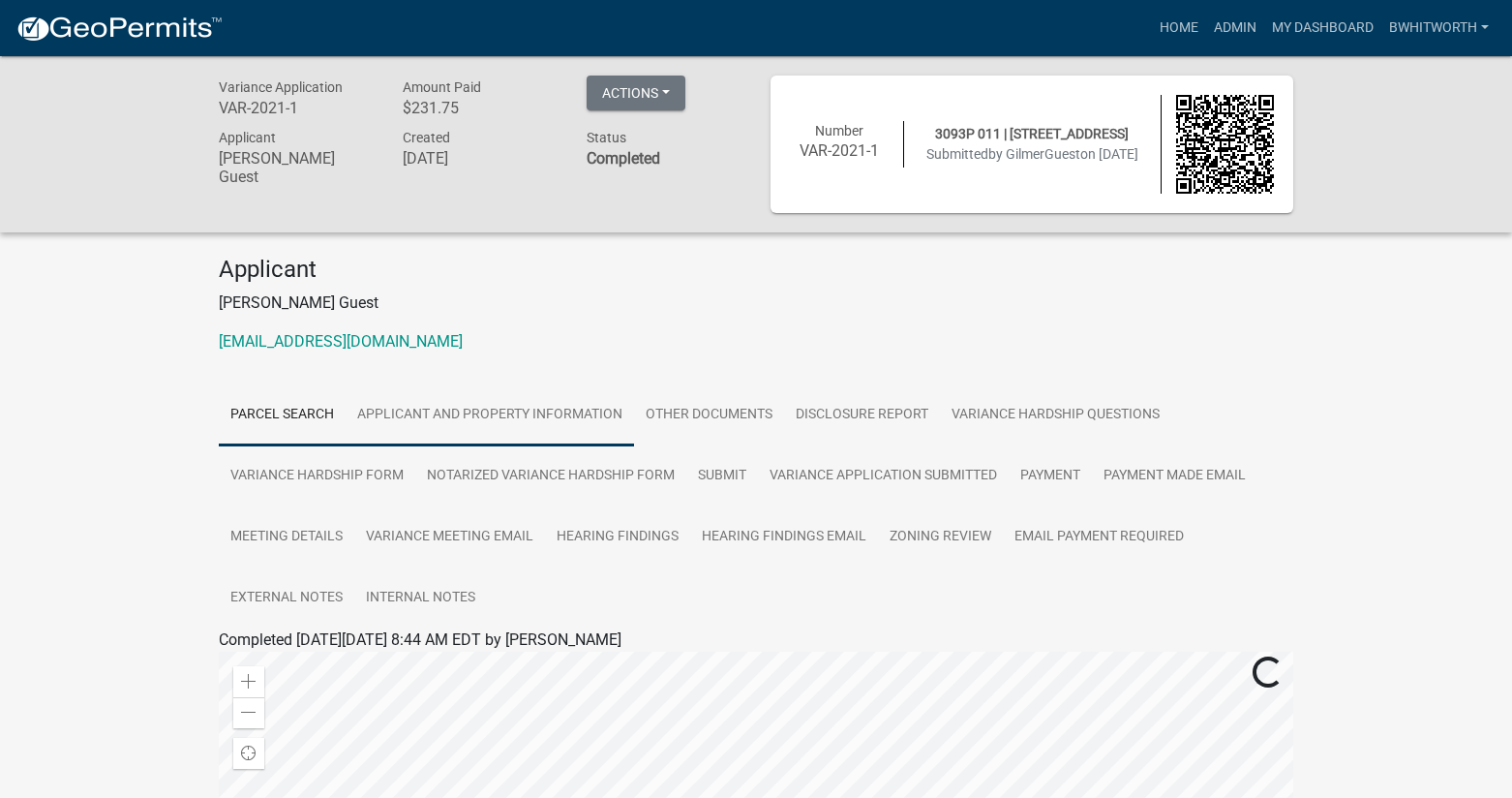
click at [500, 407] on link "Applicant and Property Information" at bounding box center [489, 415] width 288 height 62
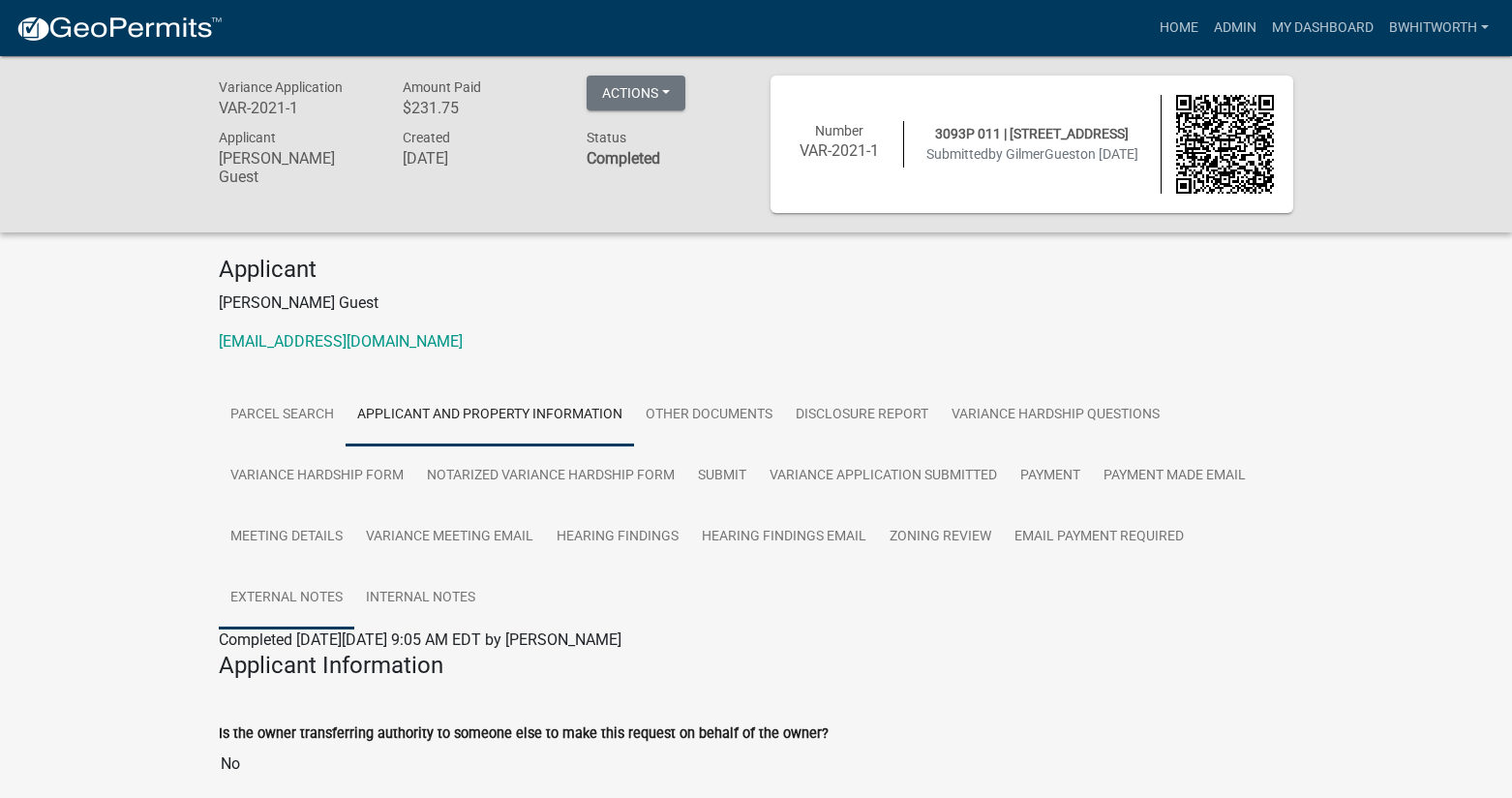
click at [287, 598] on link "External Notes" at bounding box center [286, 598] width 135 height 62
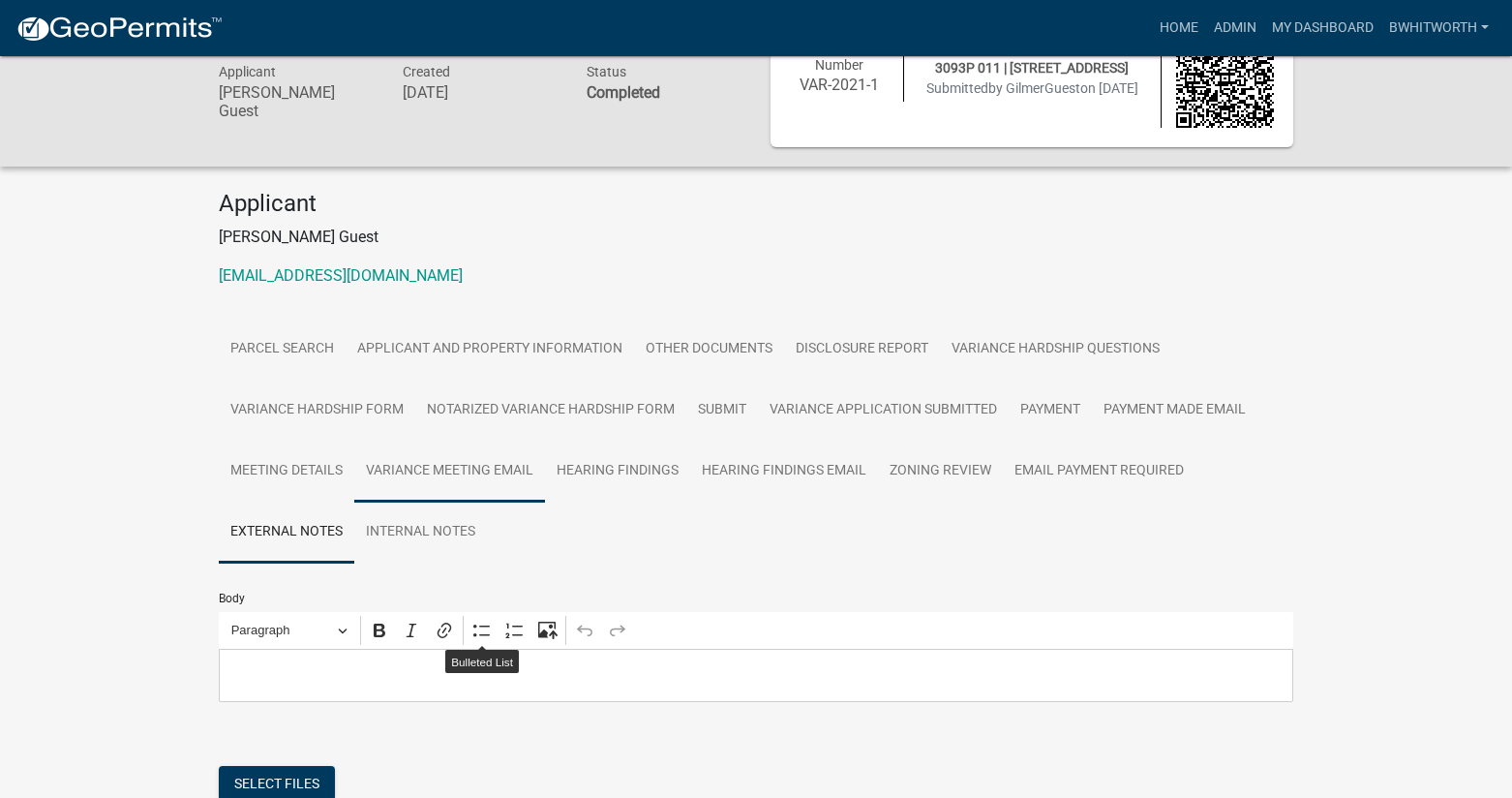
scroll to position [58, 0]
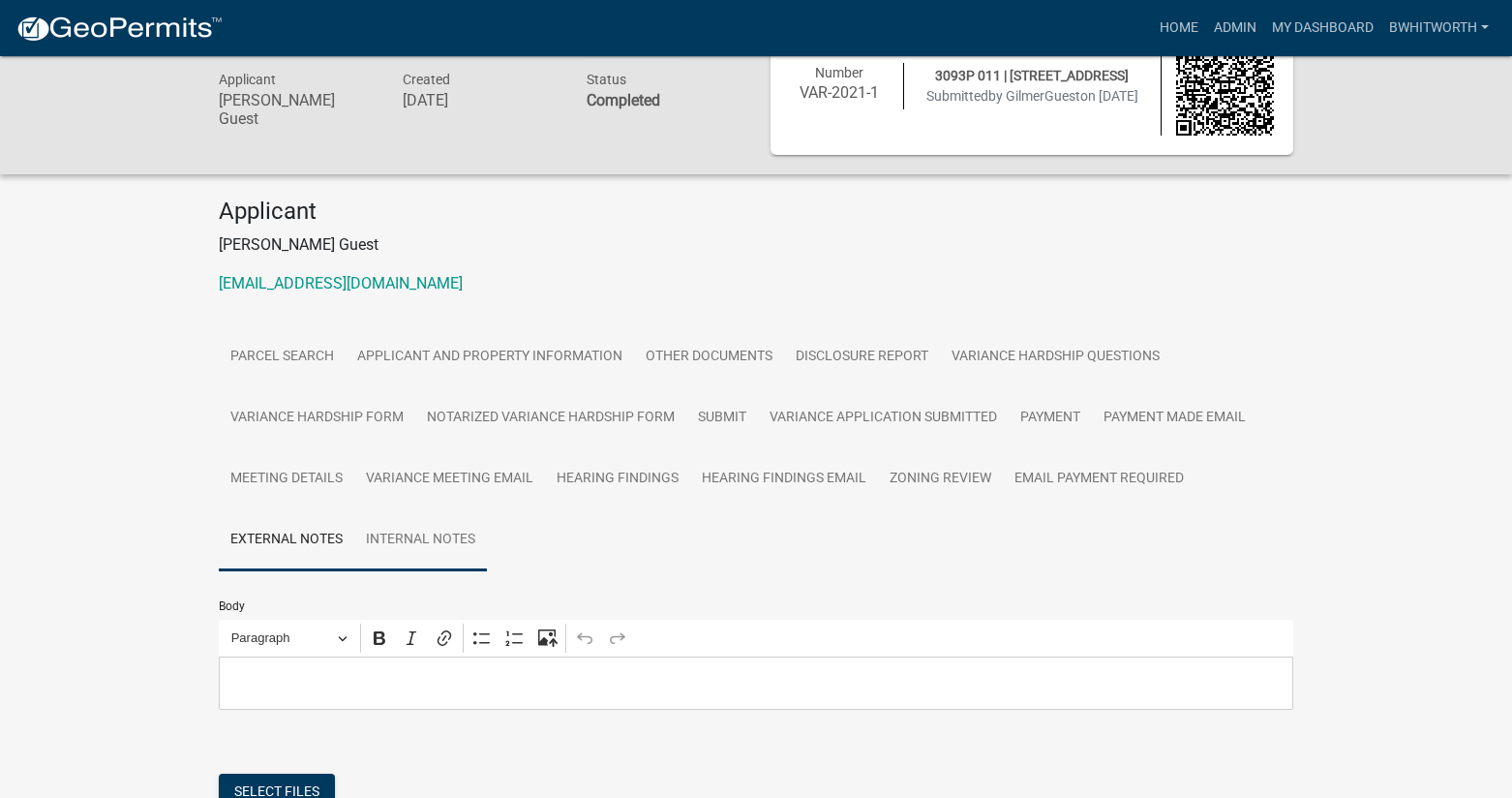
click at [421, 537] on link "Internal Notes" at bounding box center [420, 540] width 132 height 62
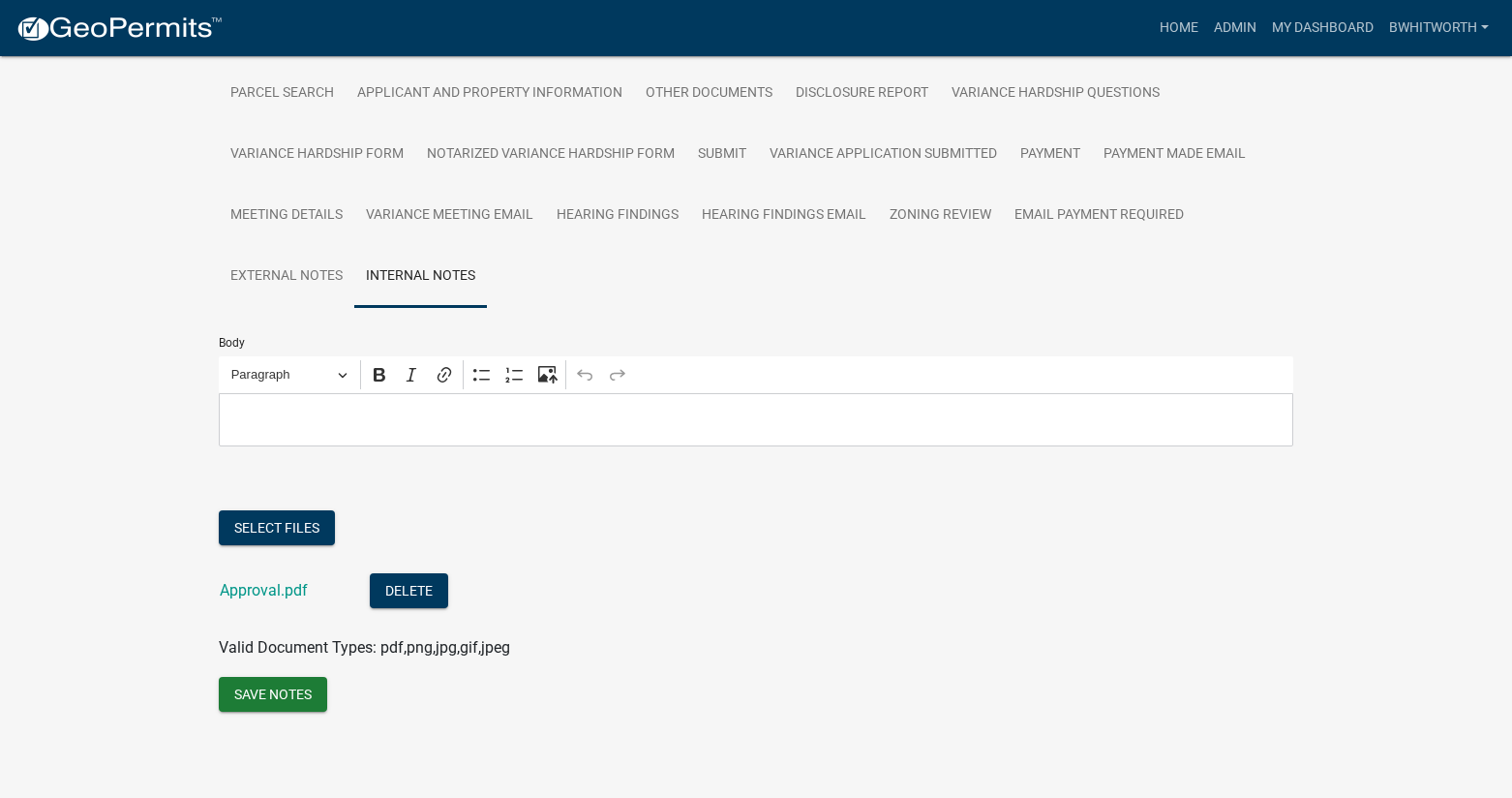
scroll to position [322, 0]
click at [963, 206] on link "Zoning Review" at bounding box center [941, 216] width 125 height 62
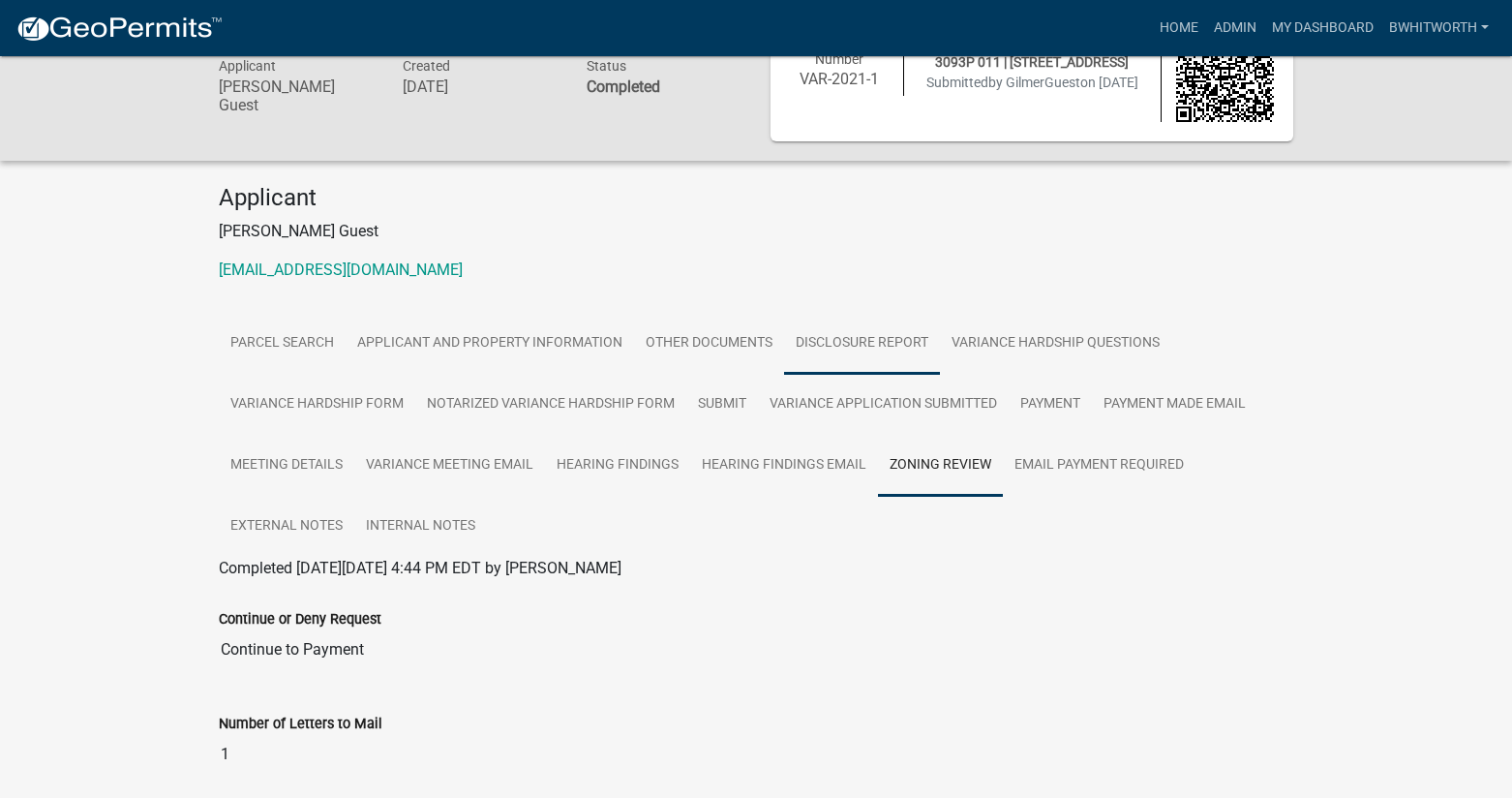
scroll to position [71, 0]
click at [775, 462] on link "Hearing Findings Email" at bounding box center [784, 467] width 188 height 62
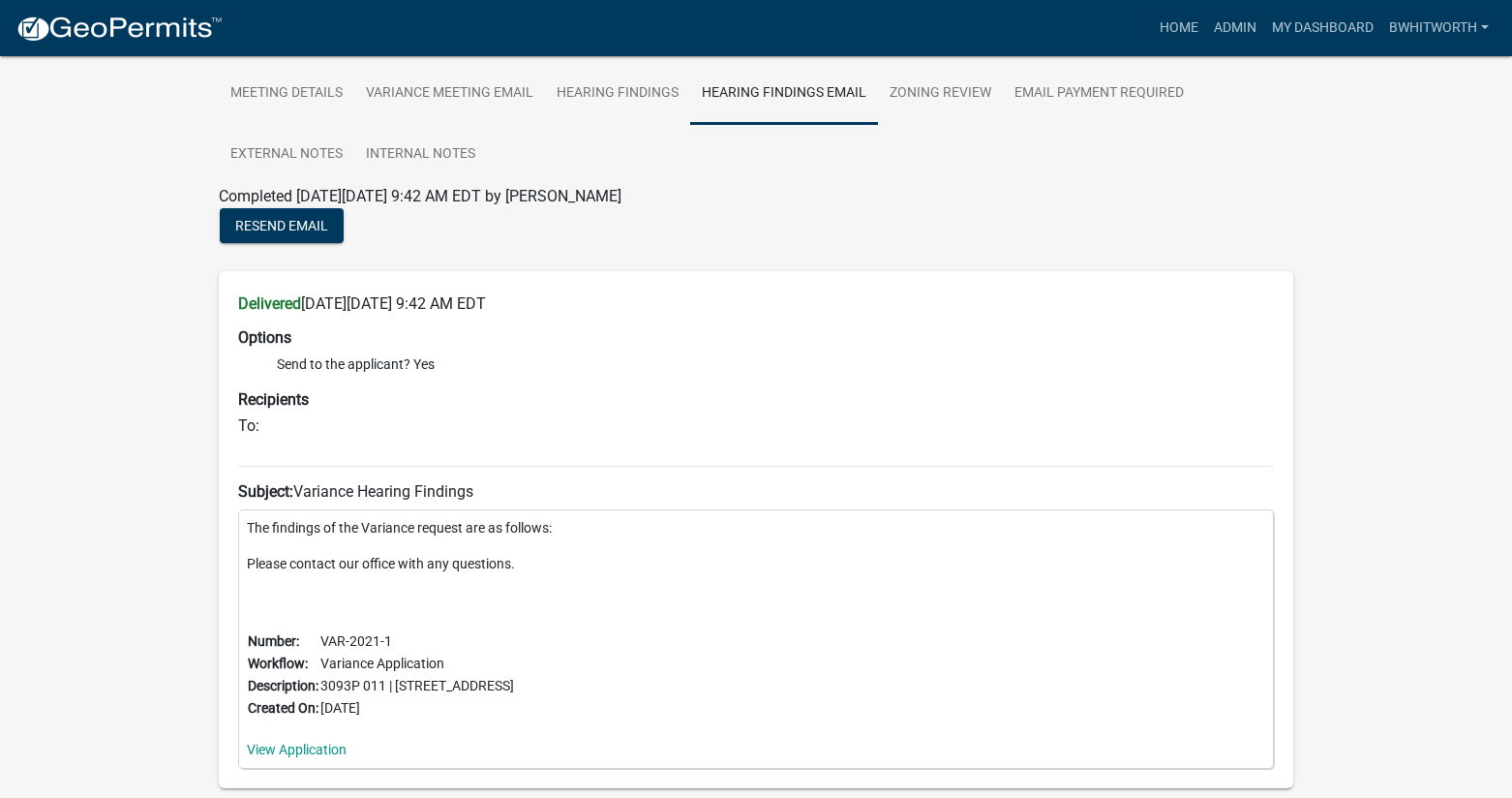
scroll to position [538, 0]
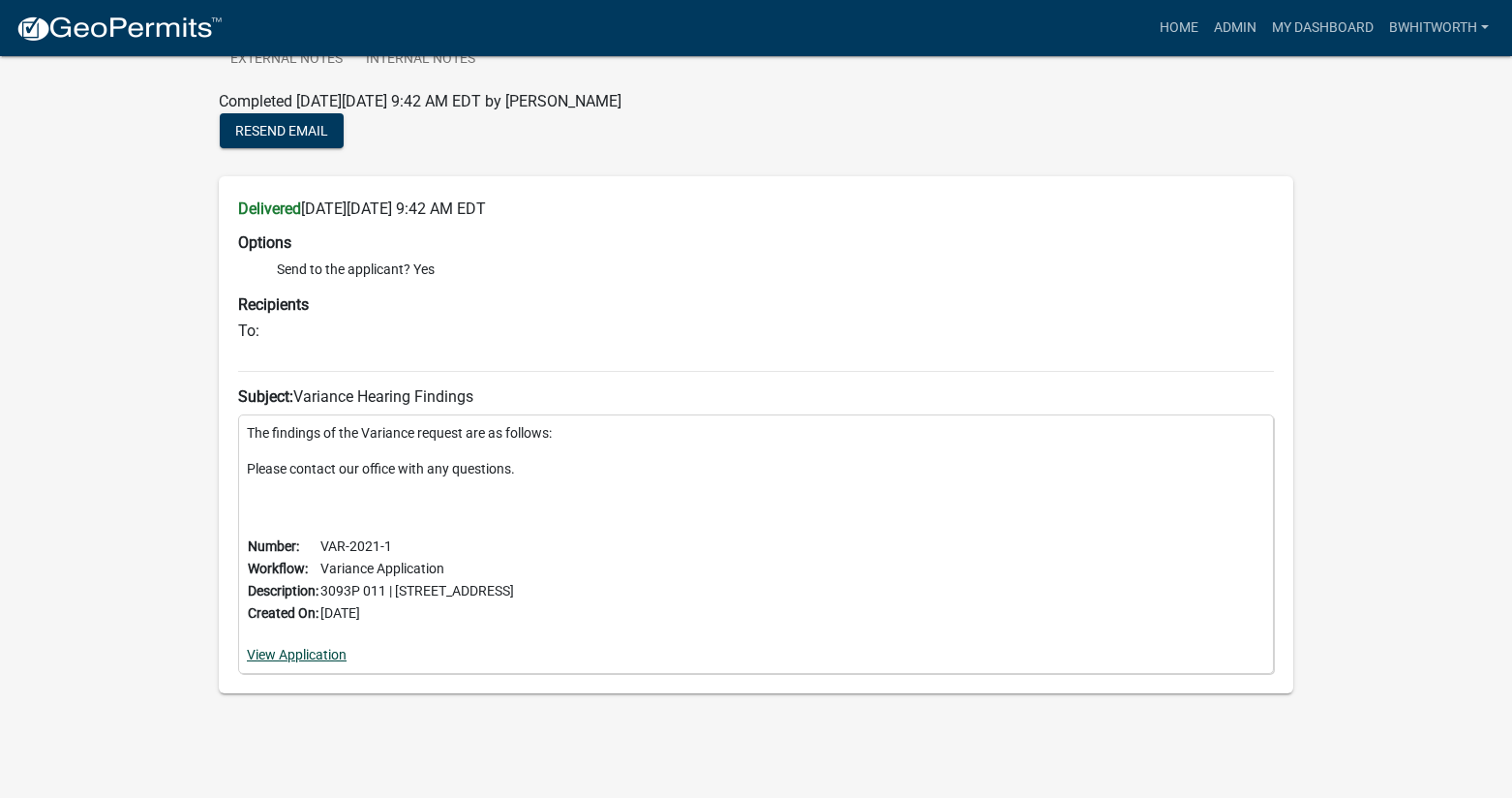
click at [279, 656] on link "View Application" at bounding box center [296, 655] width 99 height 16
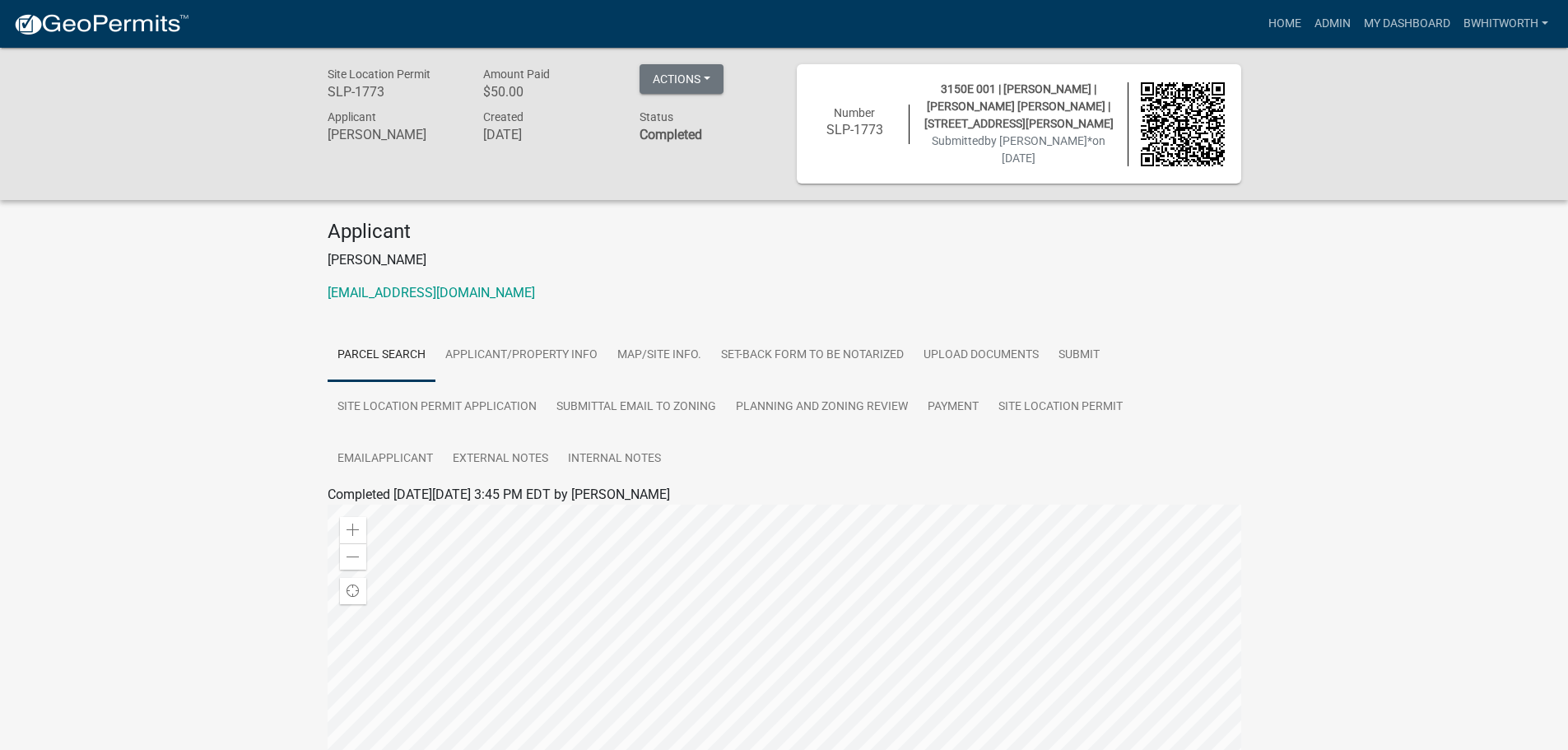
scroll to position [154, 0]
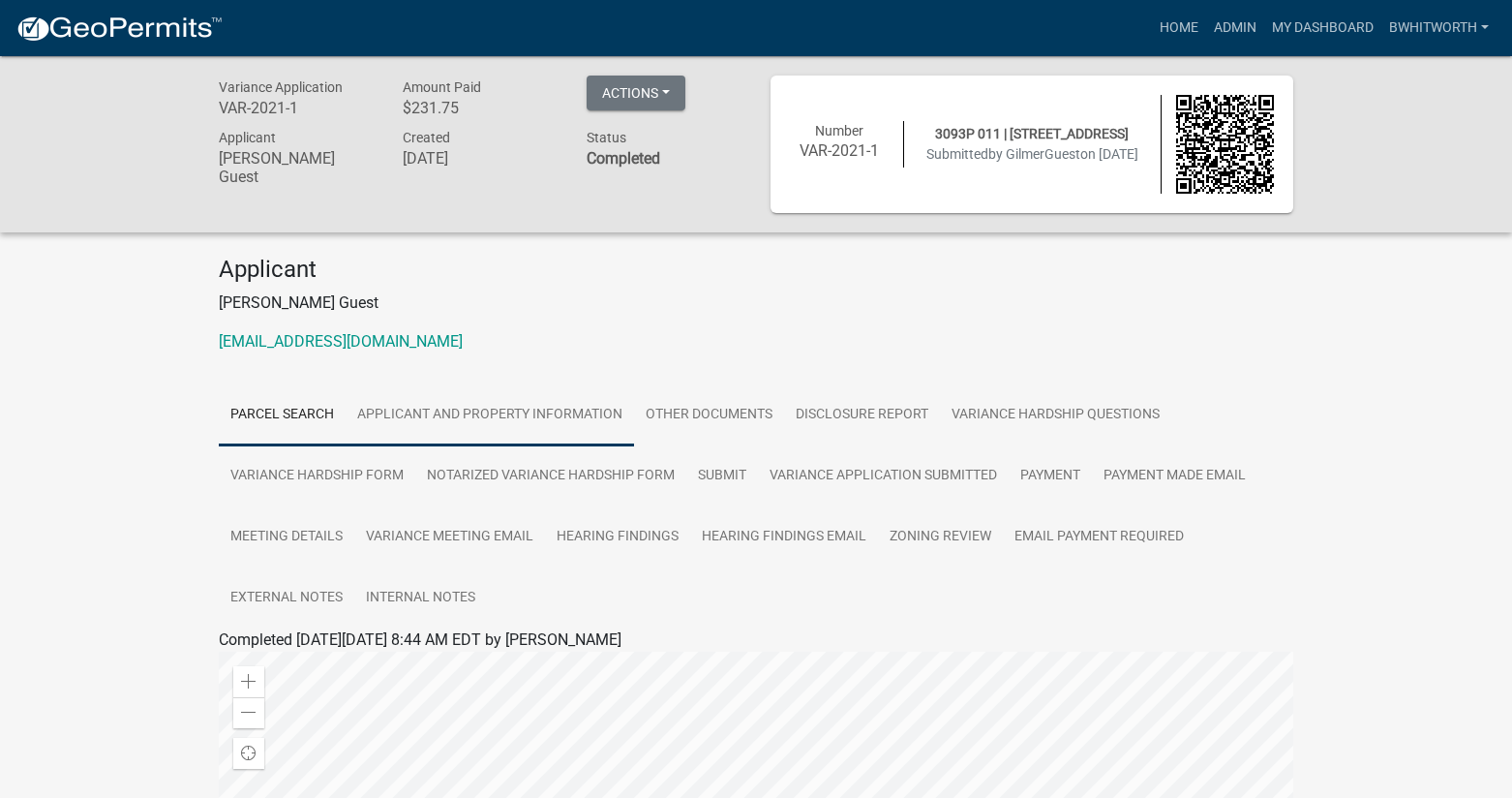
click at [462, 413] on link "Applicant and Property Information" at bounding box center [489, 415] width 288 height 62
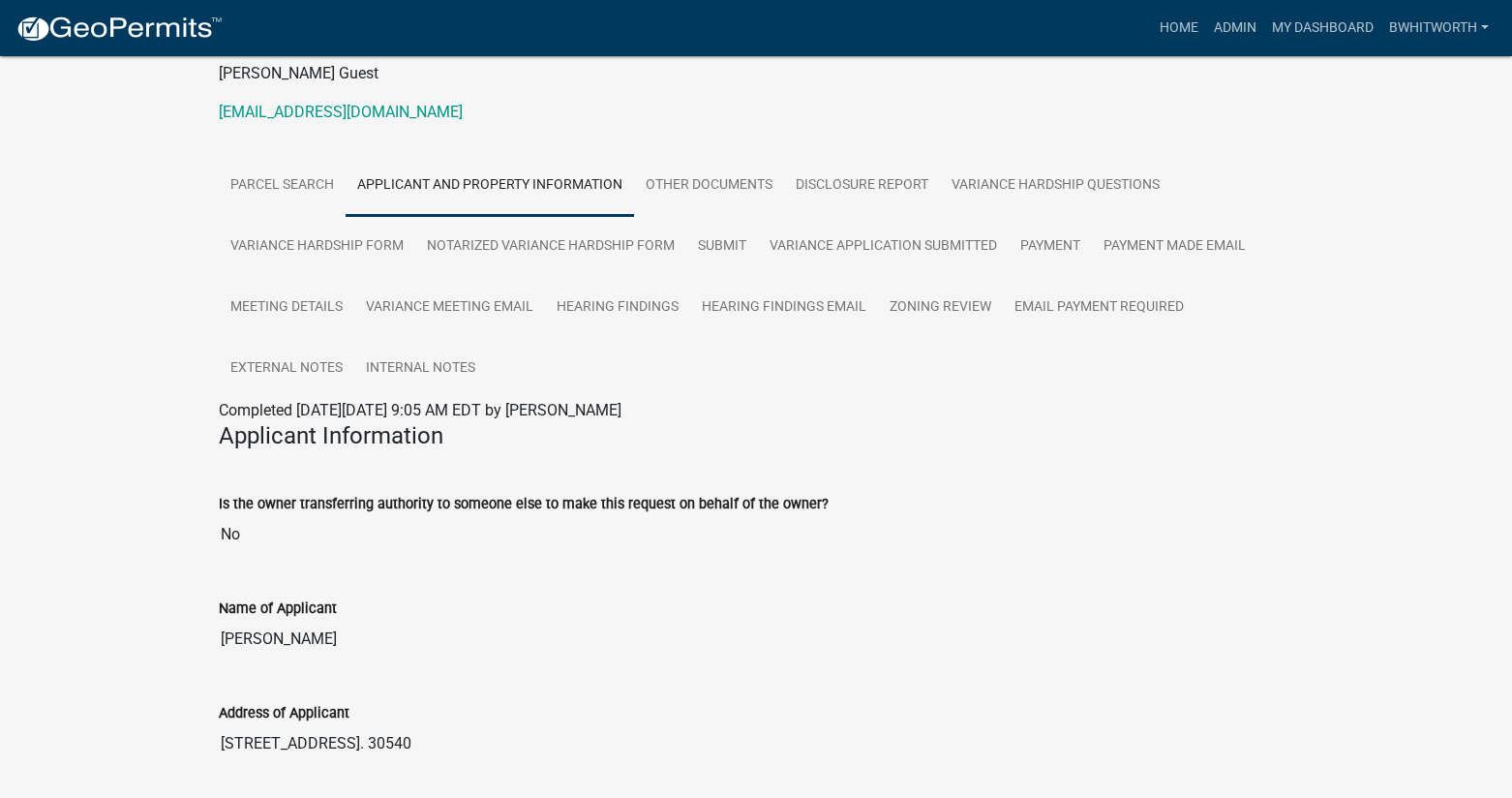
scroll to position [171, 0]
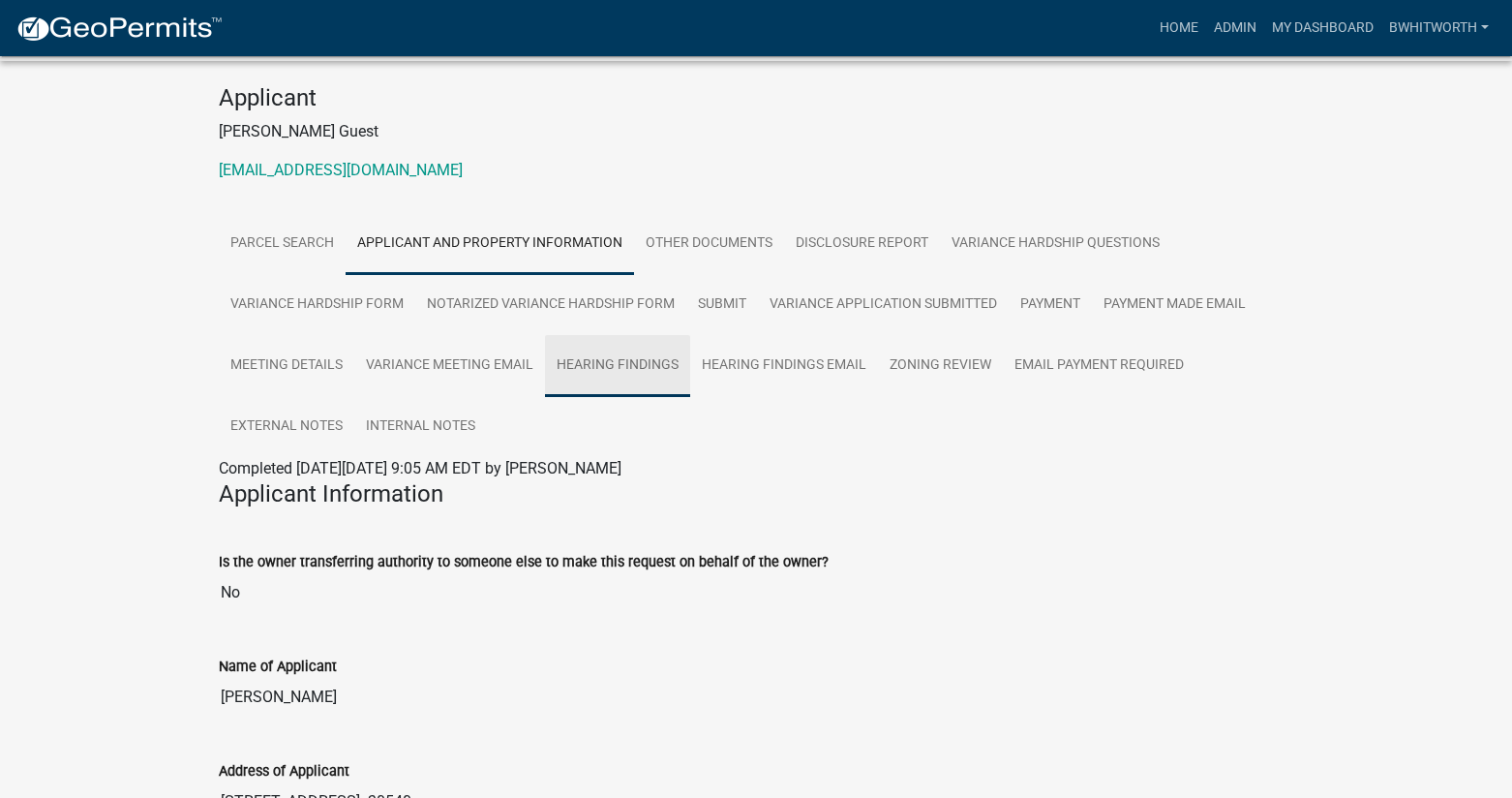
click at [597, 364] on link "Hearing Findings" at bounding box center [618, 366] width 145 height 62
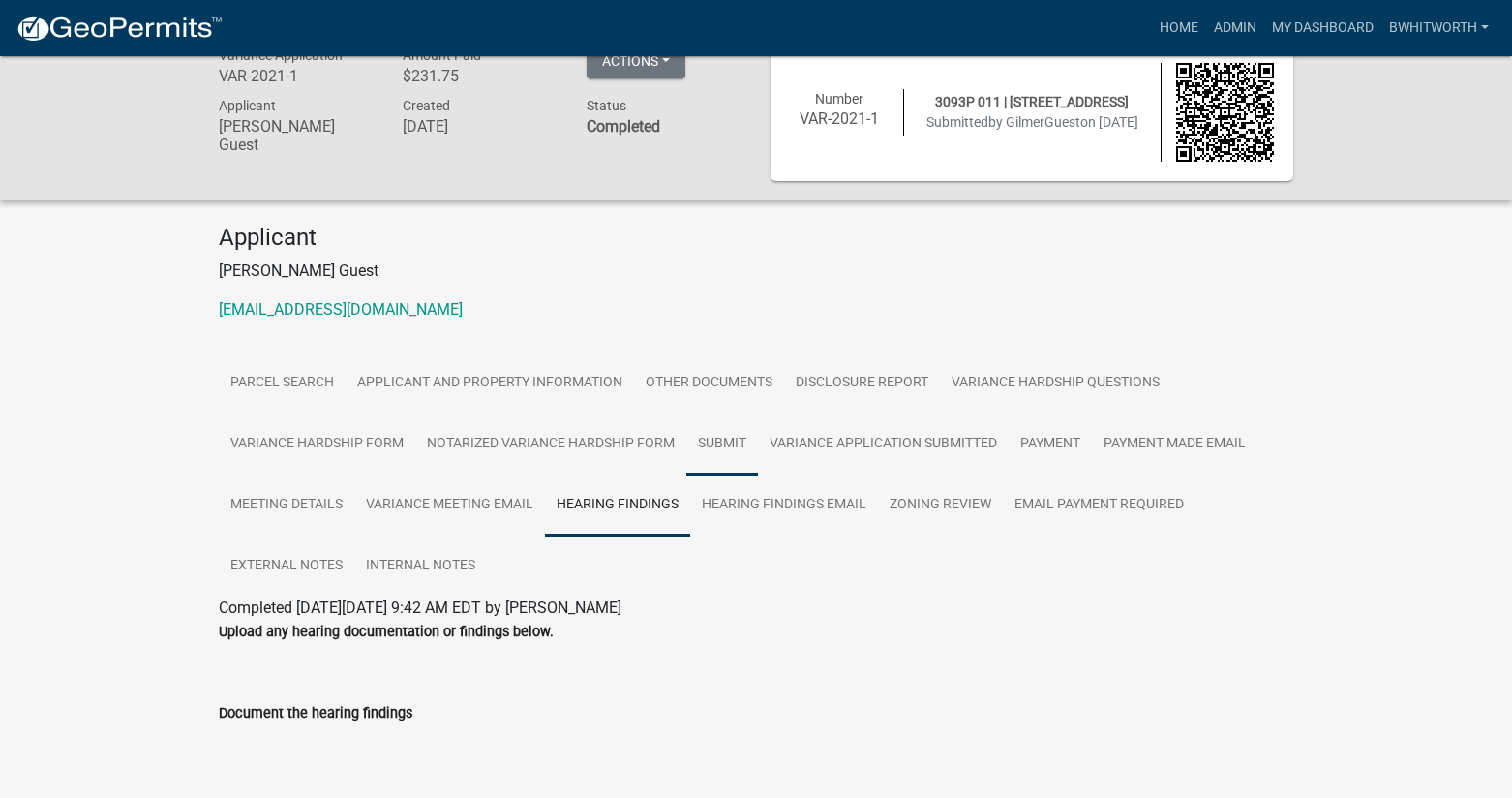
scroll to position [0, 0]
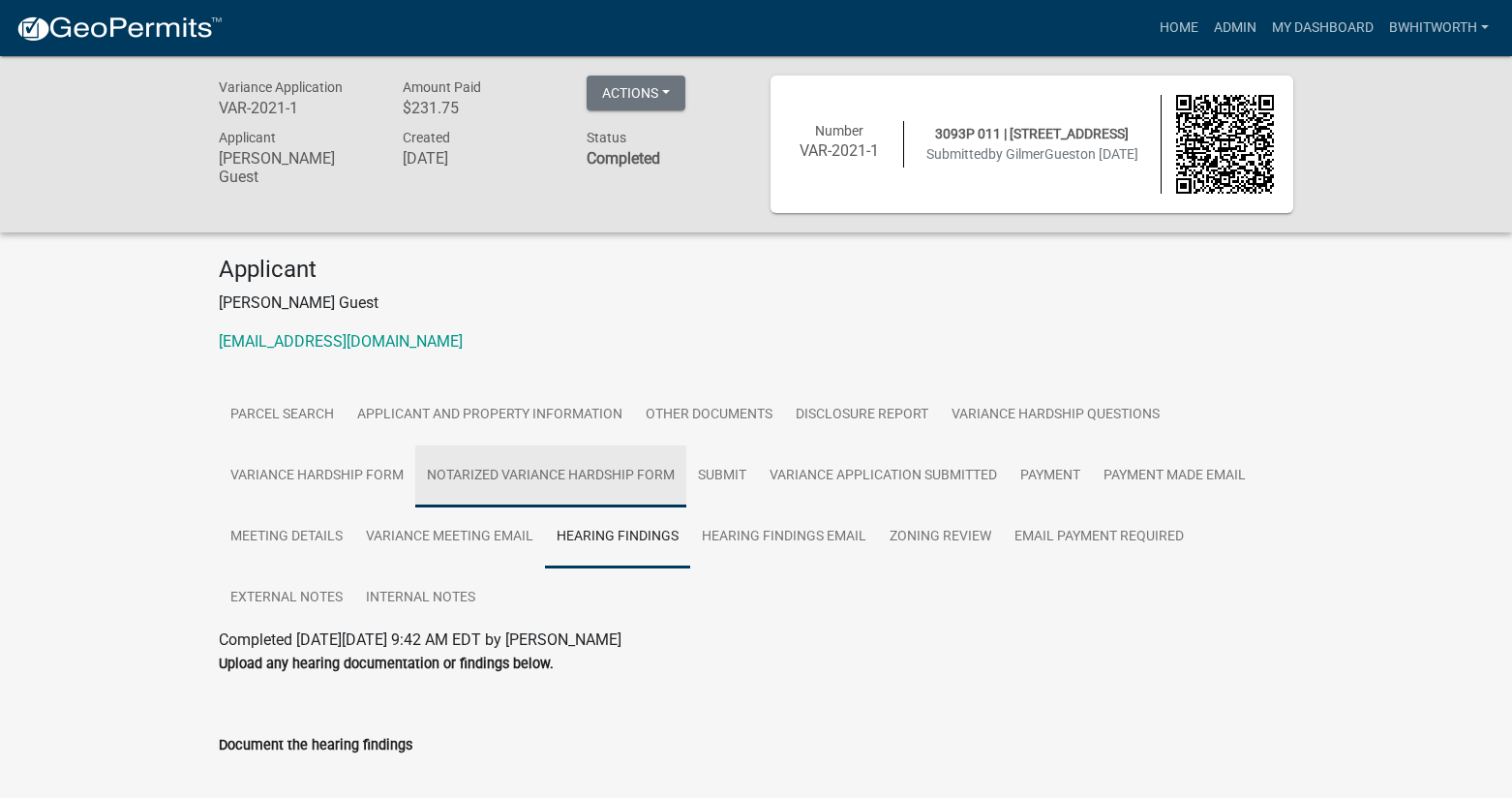
click at [485, 475] on link "Notarized Variance Hardship Form" at bounding box center [551, 477] width 272 height 62
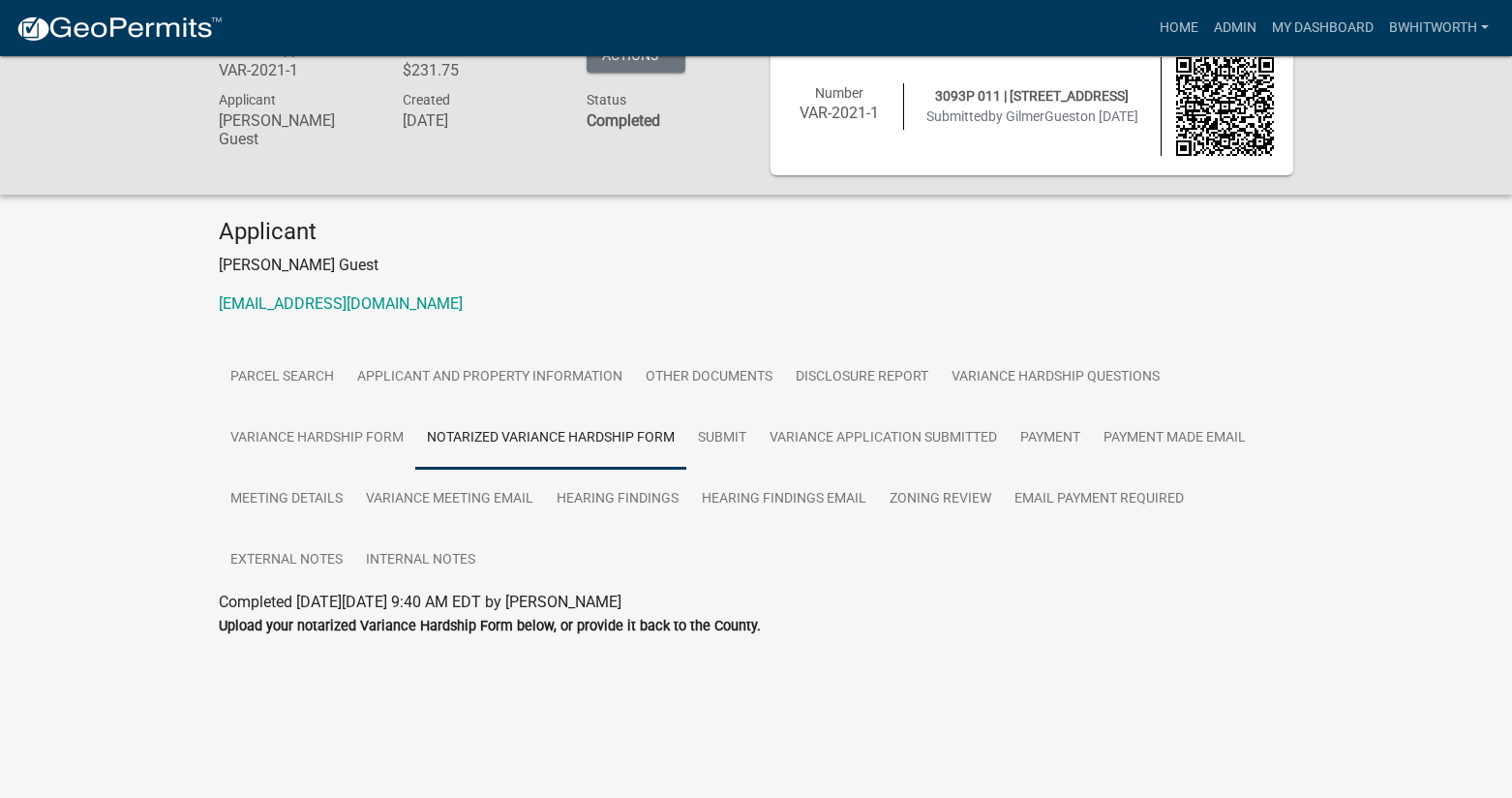
scroll to position [56, 0]
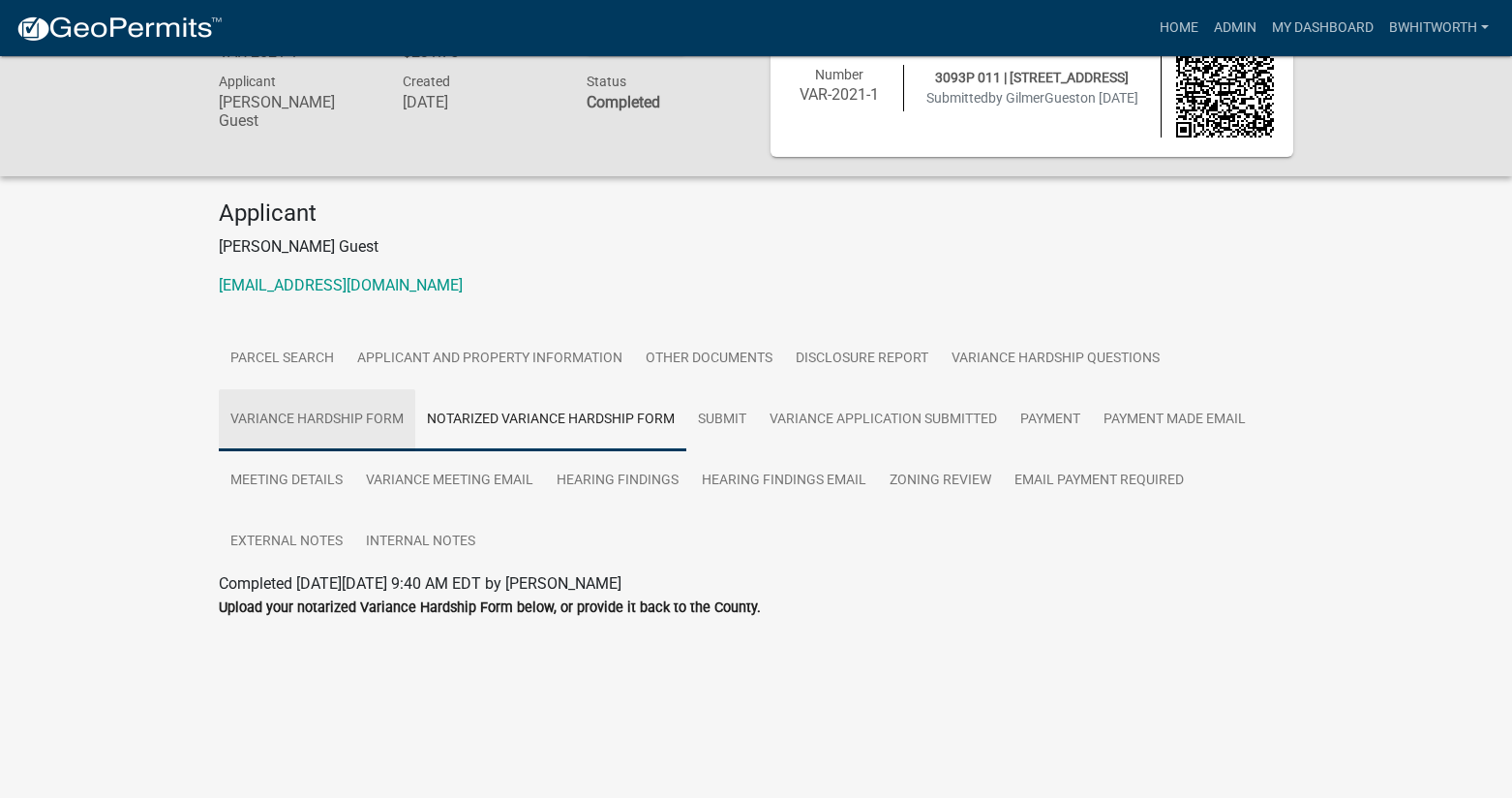
click at [298, 413] on link "Variance Hardship Form" at bounding box center [317, 420] width 197 height 62
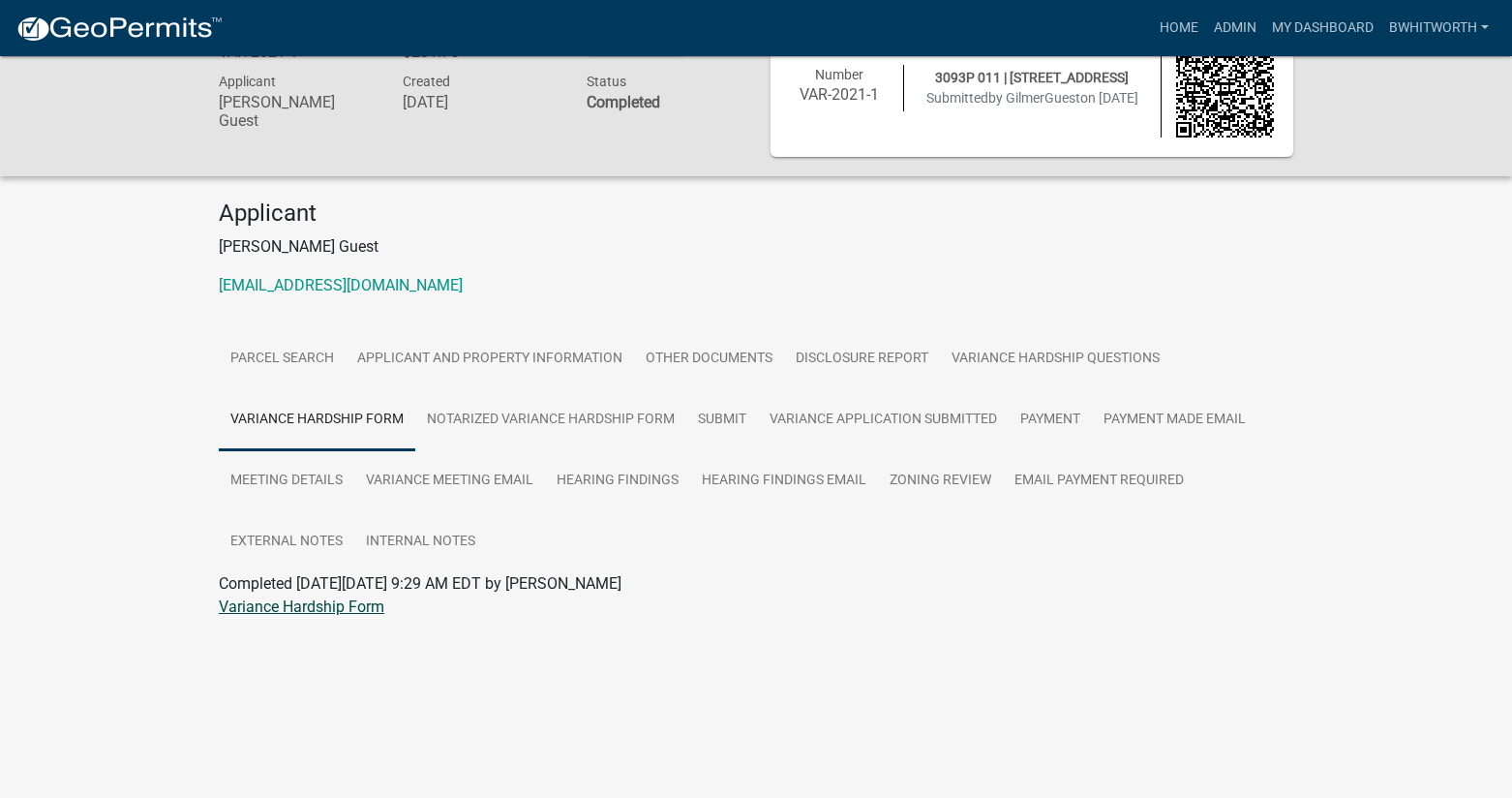
click at [354, 605] on link "Variance Hardship Form" at bounding box center [301, 607] width 165 height 18
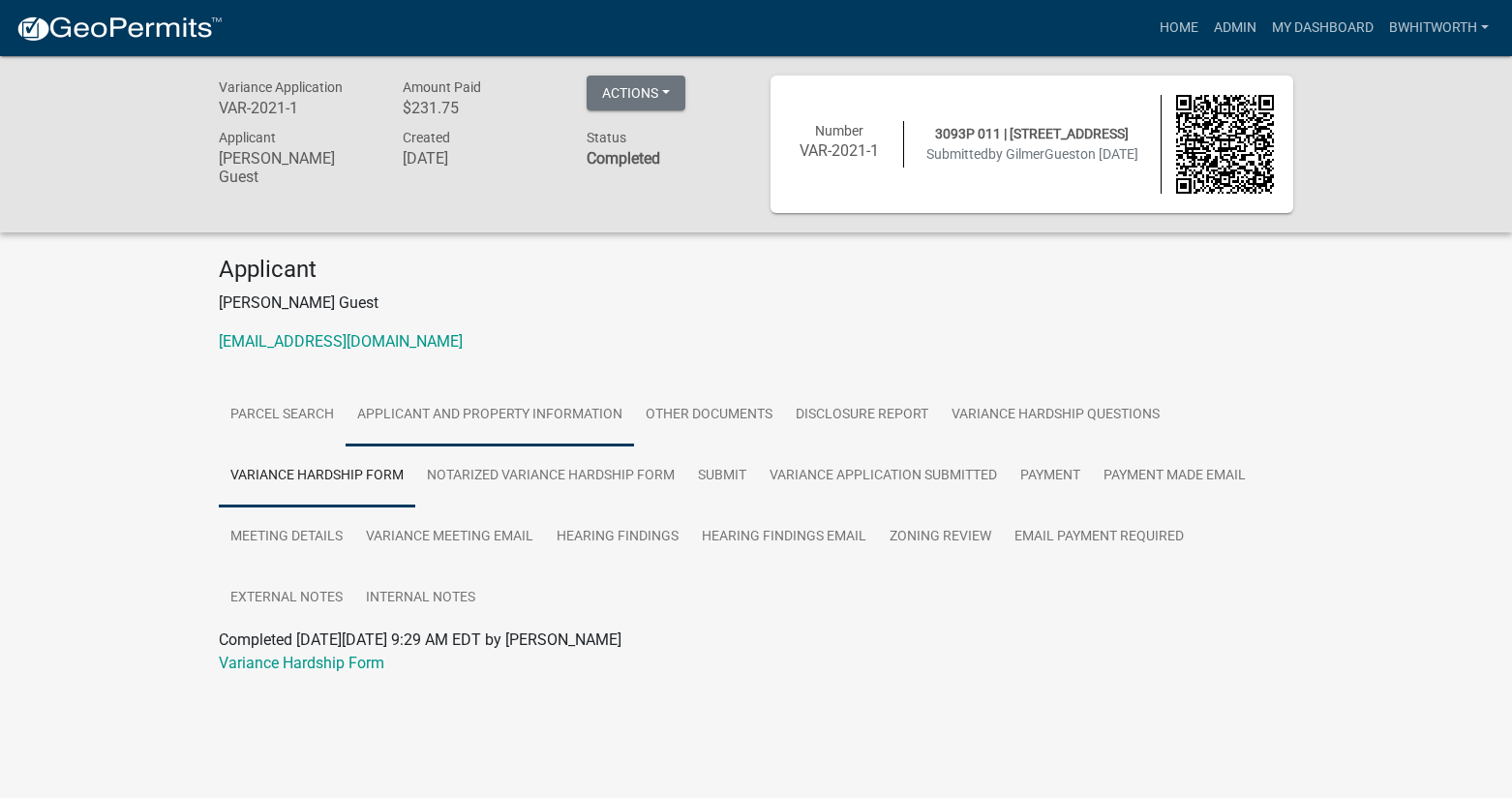
click at [442, 413] on link "Applicant and Property Information" at bounding box center [489, 415] width 288 height 62
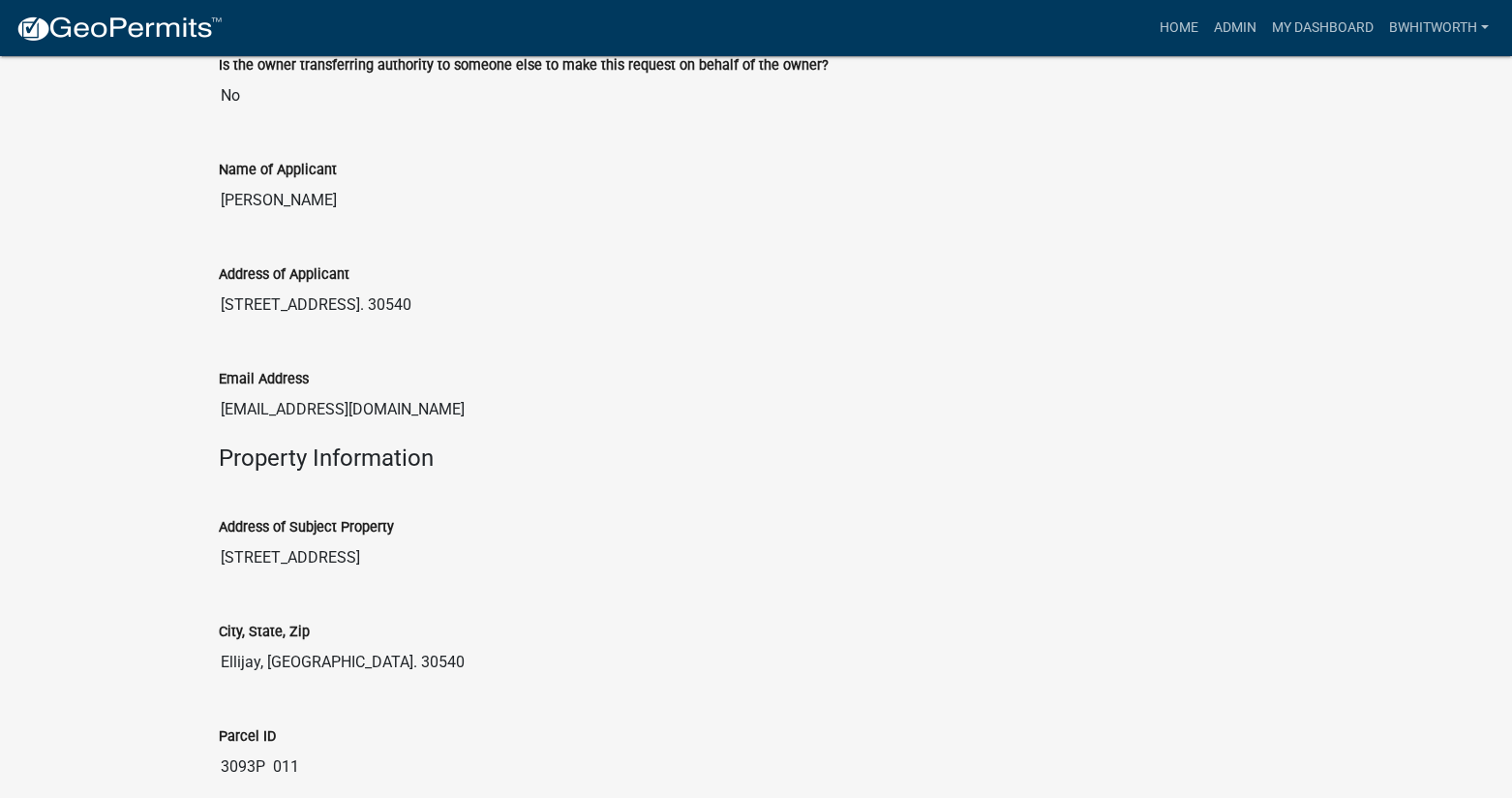
scroll to position [678, 0]
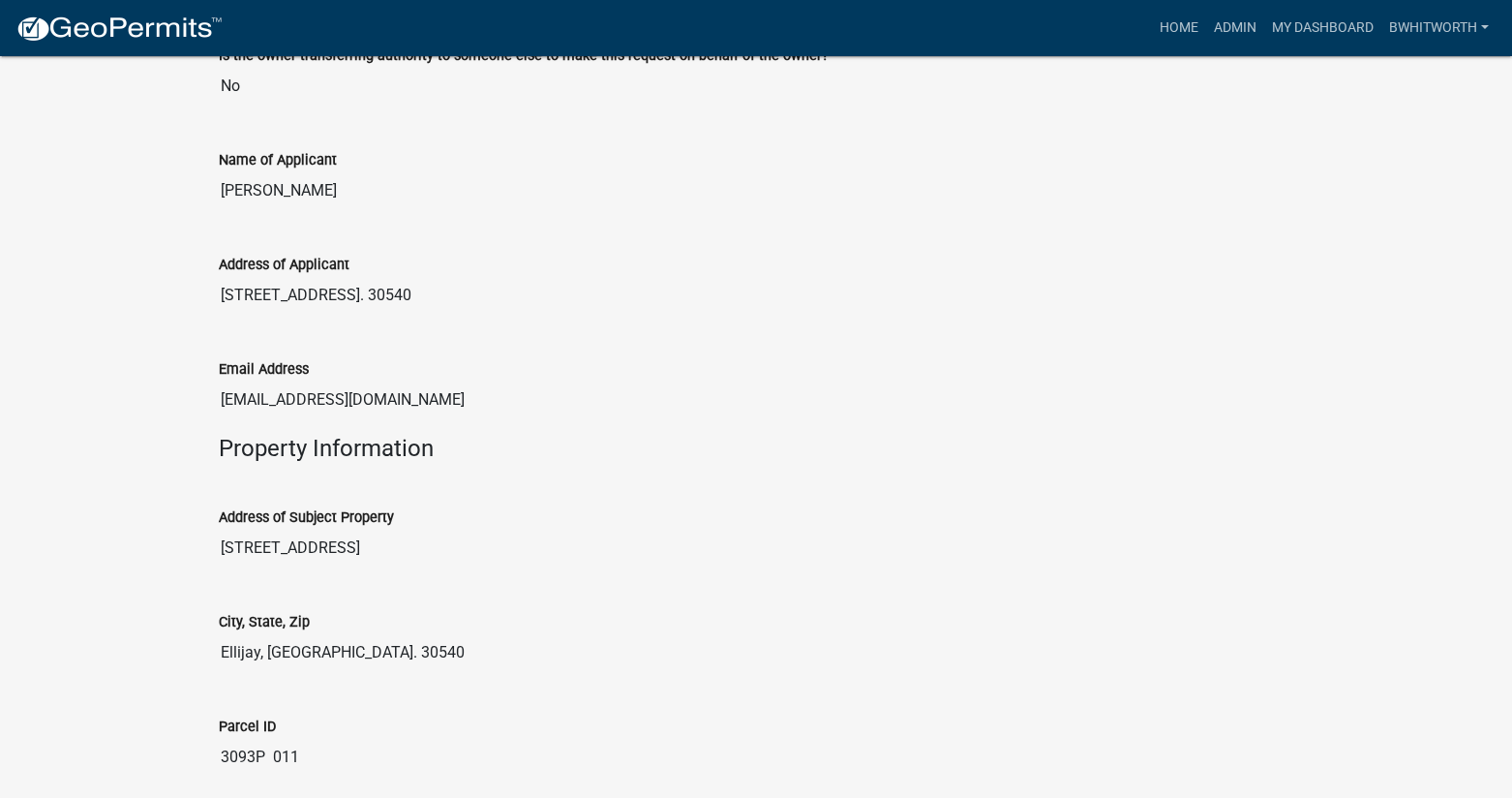
drag, startPoint x: 1307, startPoint y: 201, endPoint x: 1298, endPoint y: 195, distance: 10.8
click at [1307, 201] on div "Variance Application VAR-2021-1 Amount Paid $231.75 Actions View receipt Printe…" at bounding box center [756, 790] width 1512 height 2825
click at [1168, 22] on link "Home" at bounding box center [1179, 28] width 55 height 37
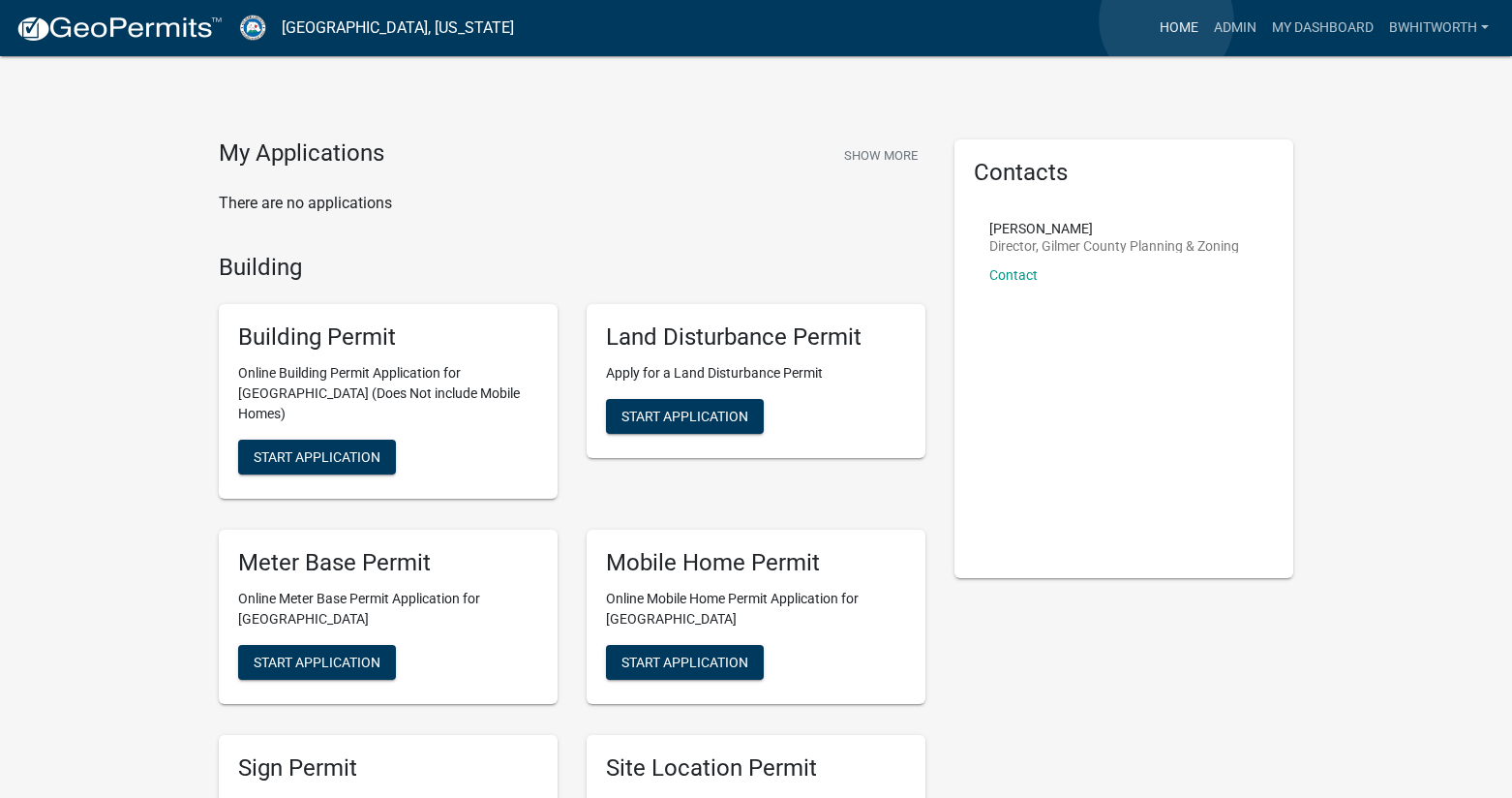
click at [1167, 20] on link "Home" at bounding box center [1179, 28] width 55 height 37
click at [1234, 27] on link "Admin" at bounding box center [1235, 28] width 58 height 37
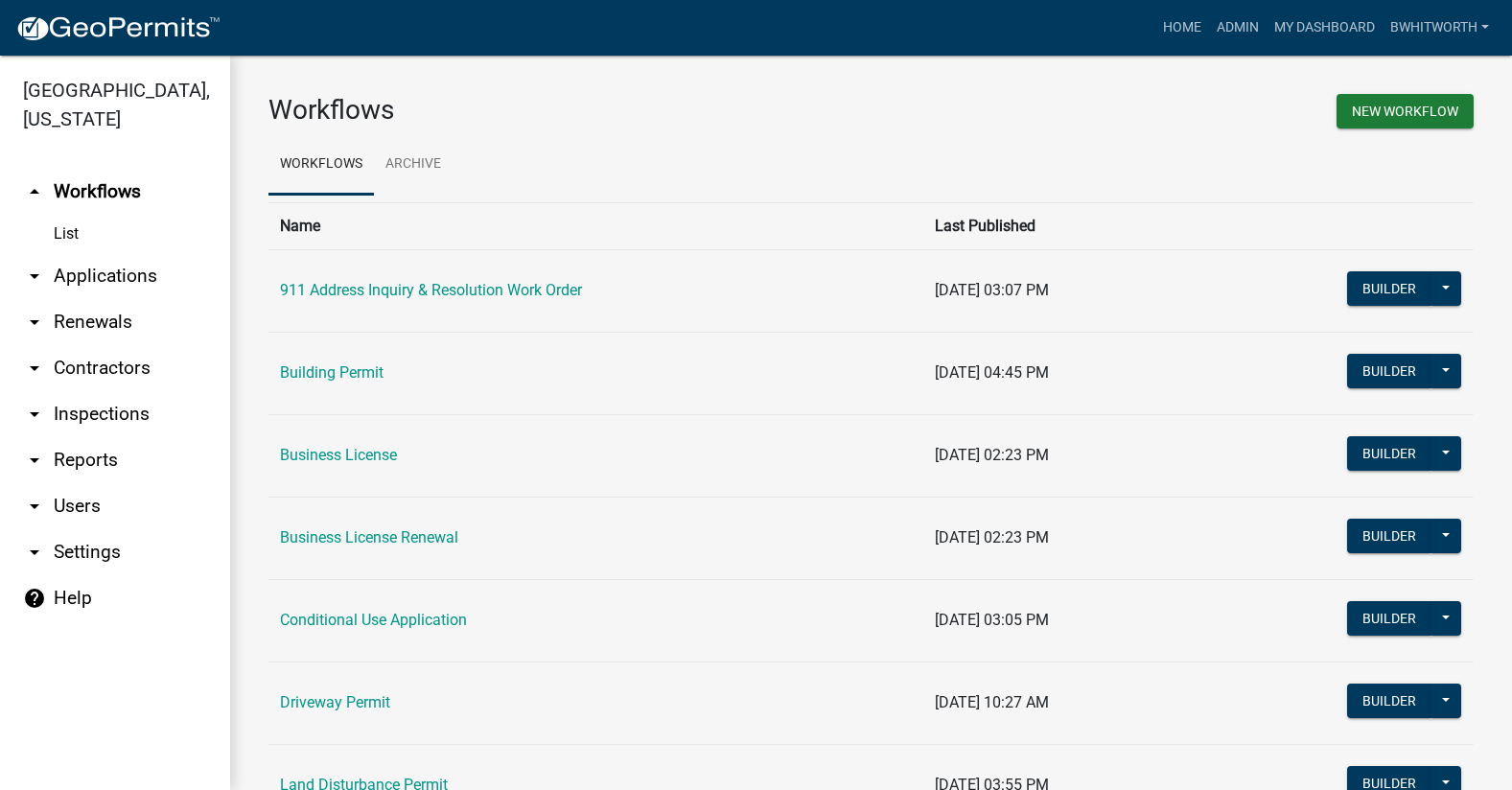
click at [105, 271] on link "arrow_drop_down Applications" at bounding box center [115, 276] width 230 height 46
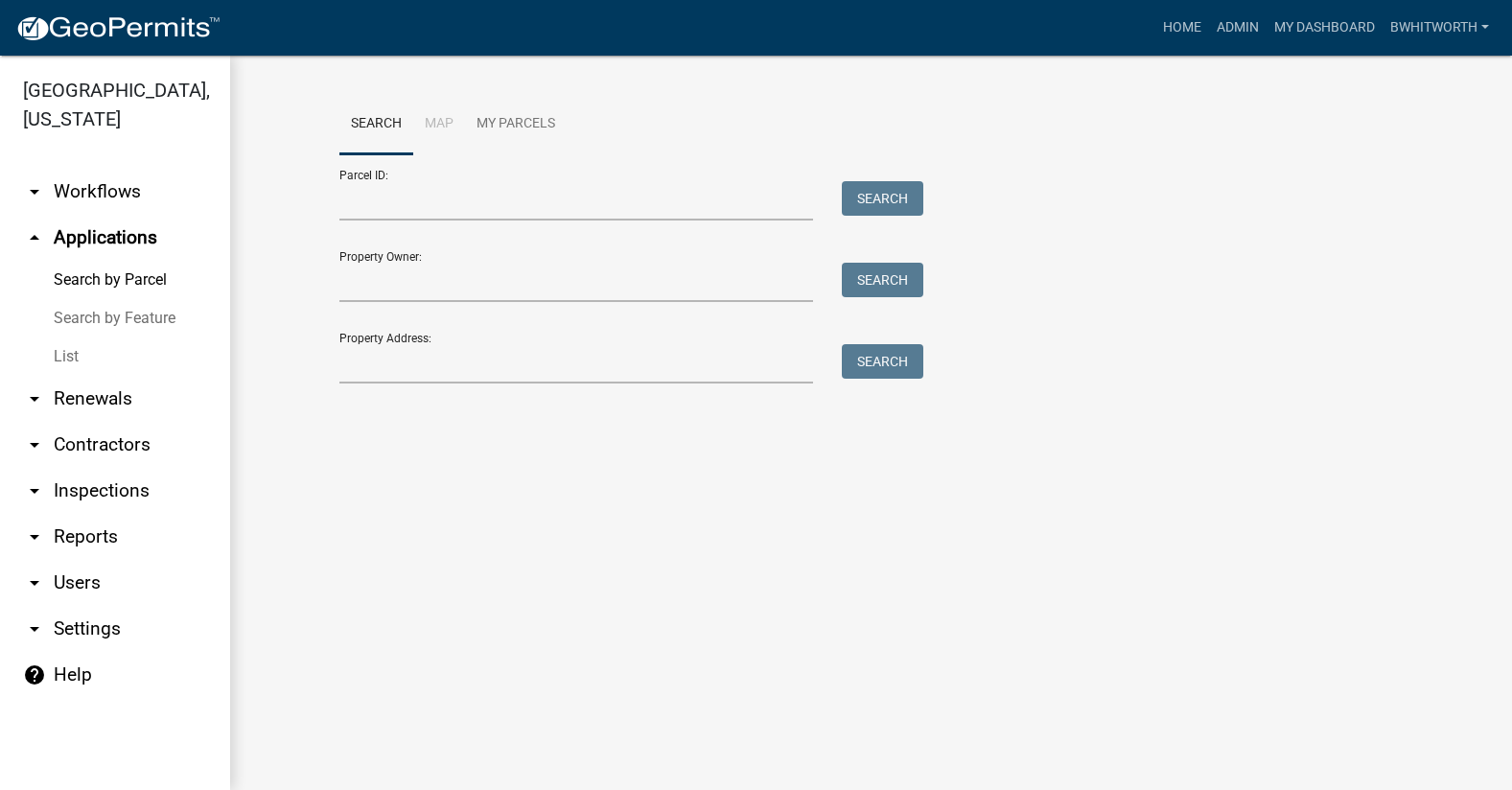
click at [58, 356] on link "List" at bounding box center [115, 357] width 230 height 38
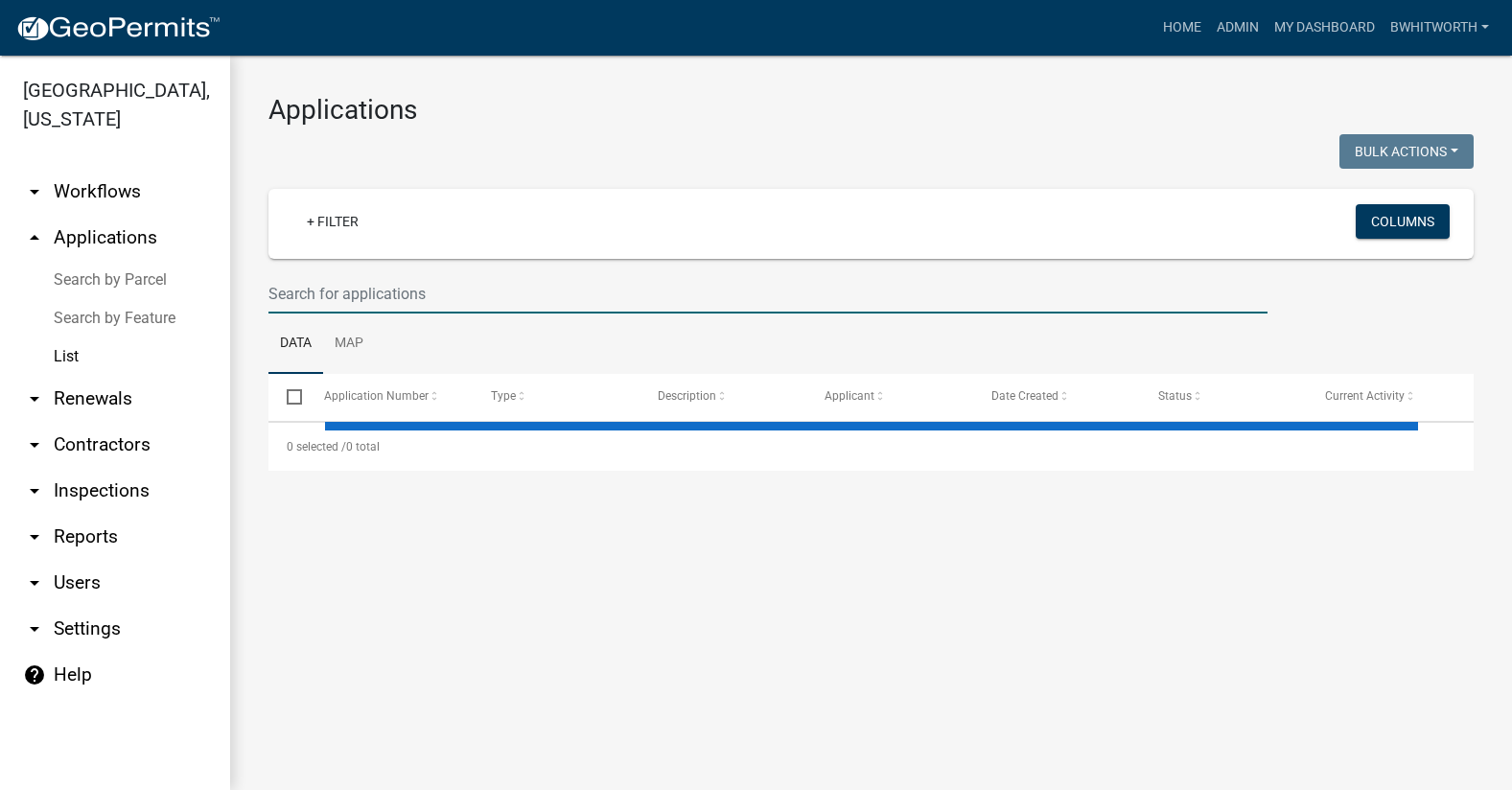
click at [331, 290] on input "text" at bounding box center [768, 294] width 999 height 39
type input "3"
select select "3: 100"
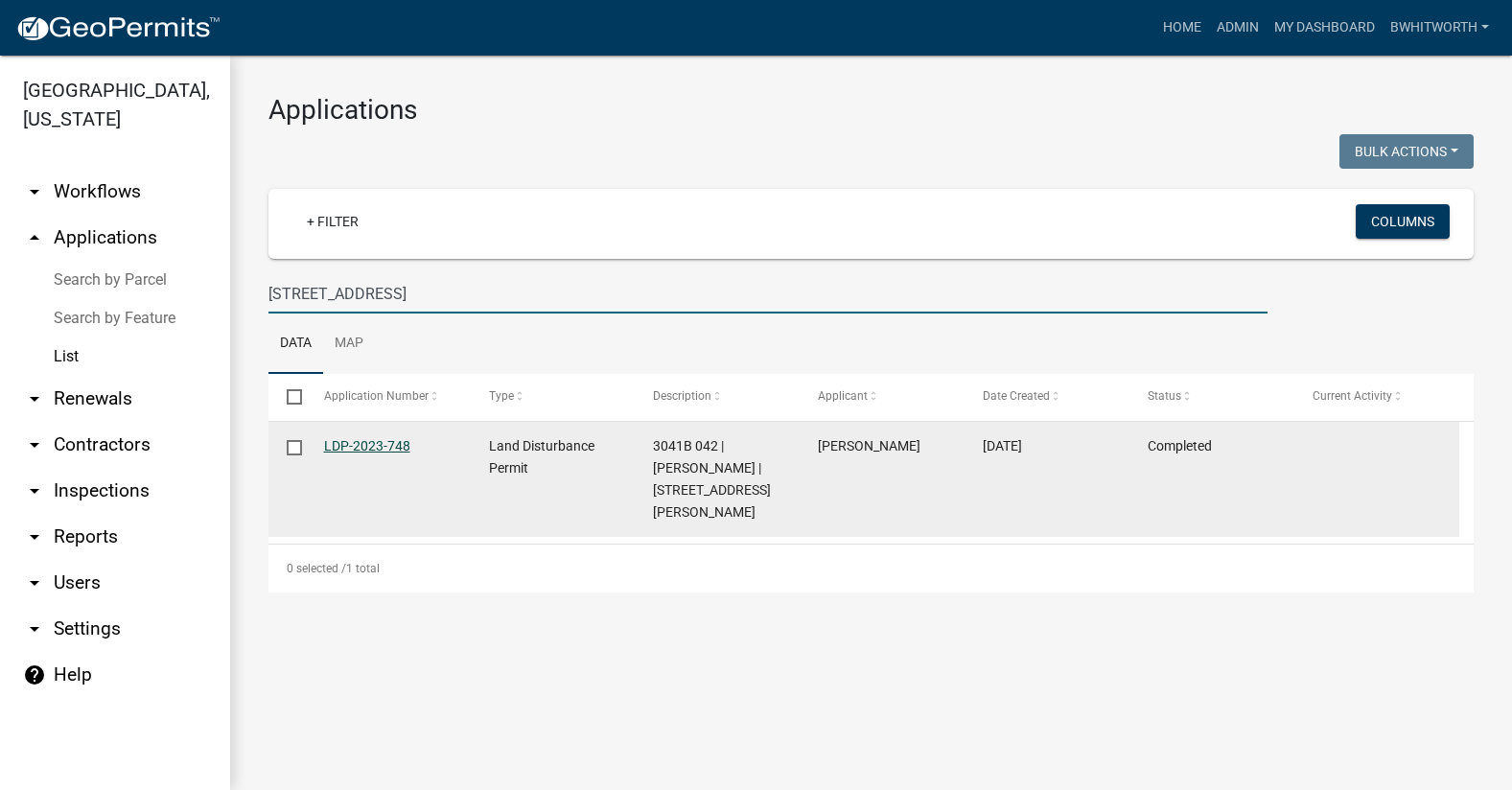
type input "[STREET_ADDRESS]"
click at [362, 444] on link "LDP-2023-748" at bounding box center [367, 446] width 87 height 16
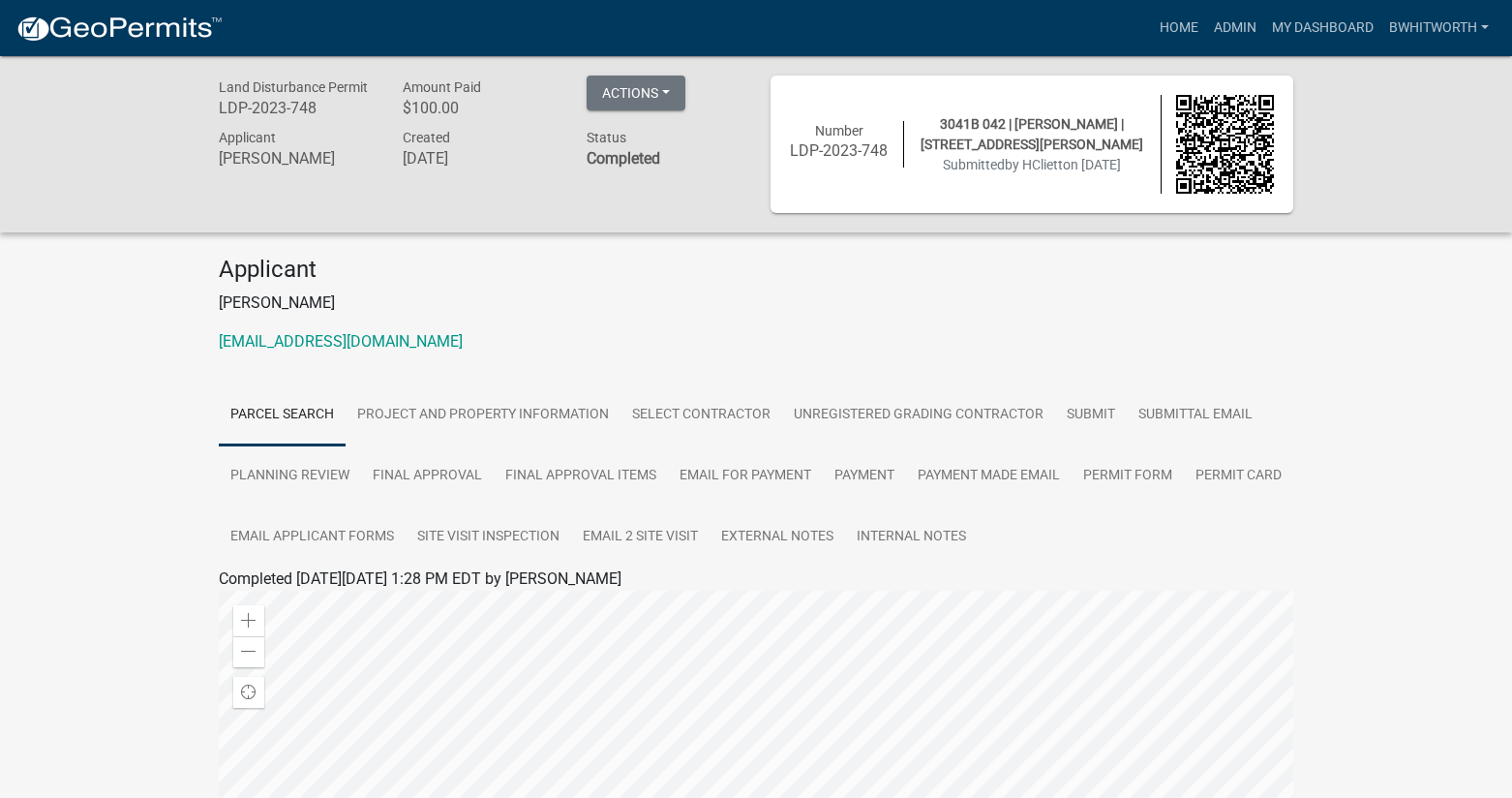
click at [1218, 322] on div "Applicant [PERSON_NAME] [EMAIL_ADDRESS][DOMAIN_NAME]" at bounding box center [756, 312] width 1104 height 113
click at [644, 315] on div "Applicant [PERSON_NAME] [EMAIL_ADDRESS][DOMAIN_NAME]" at bounding box center [756, 312] width 1104 height 113
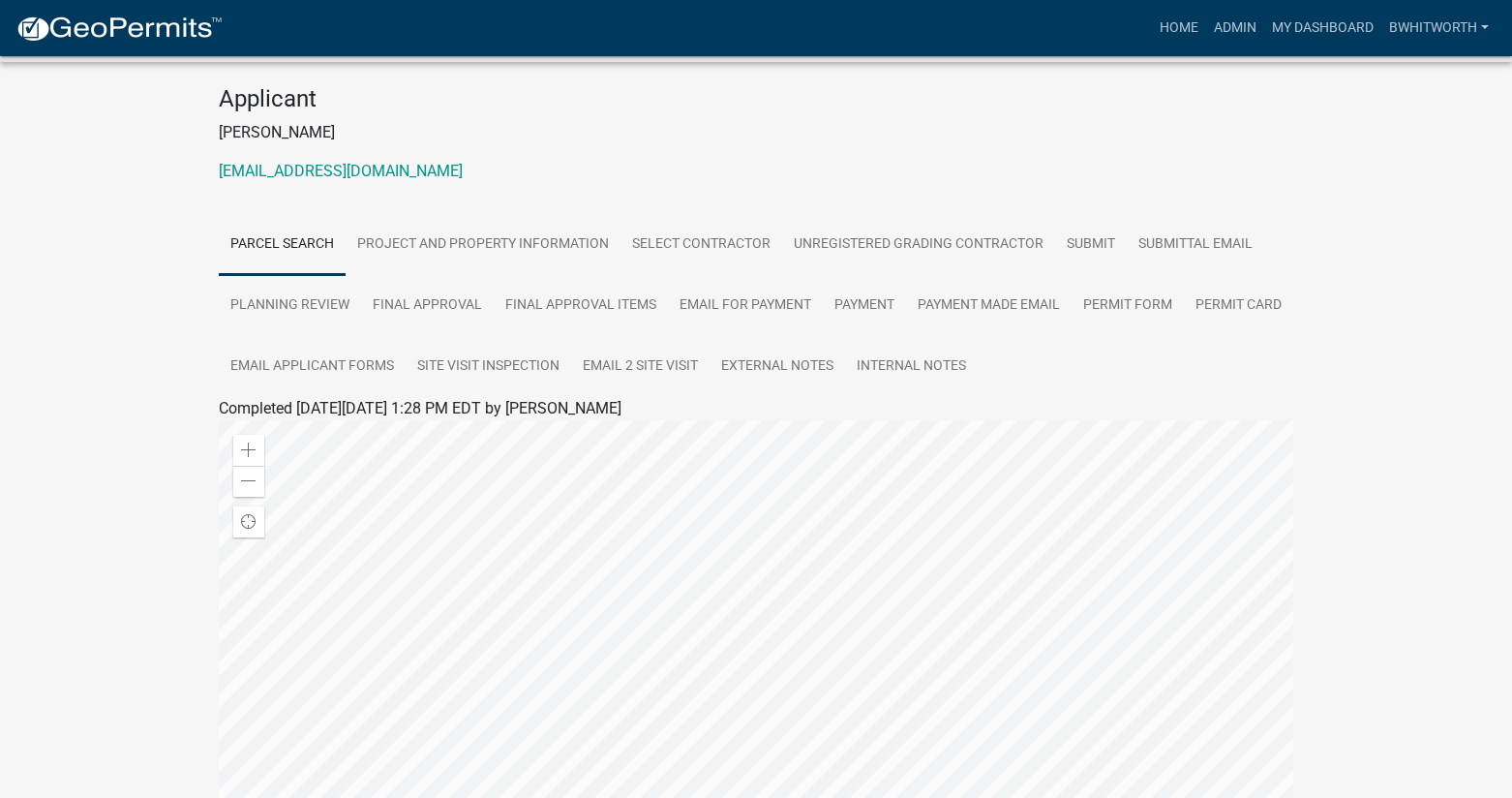
scroll to position [194, 0]
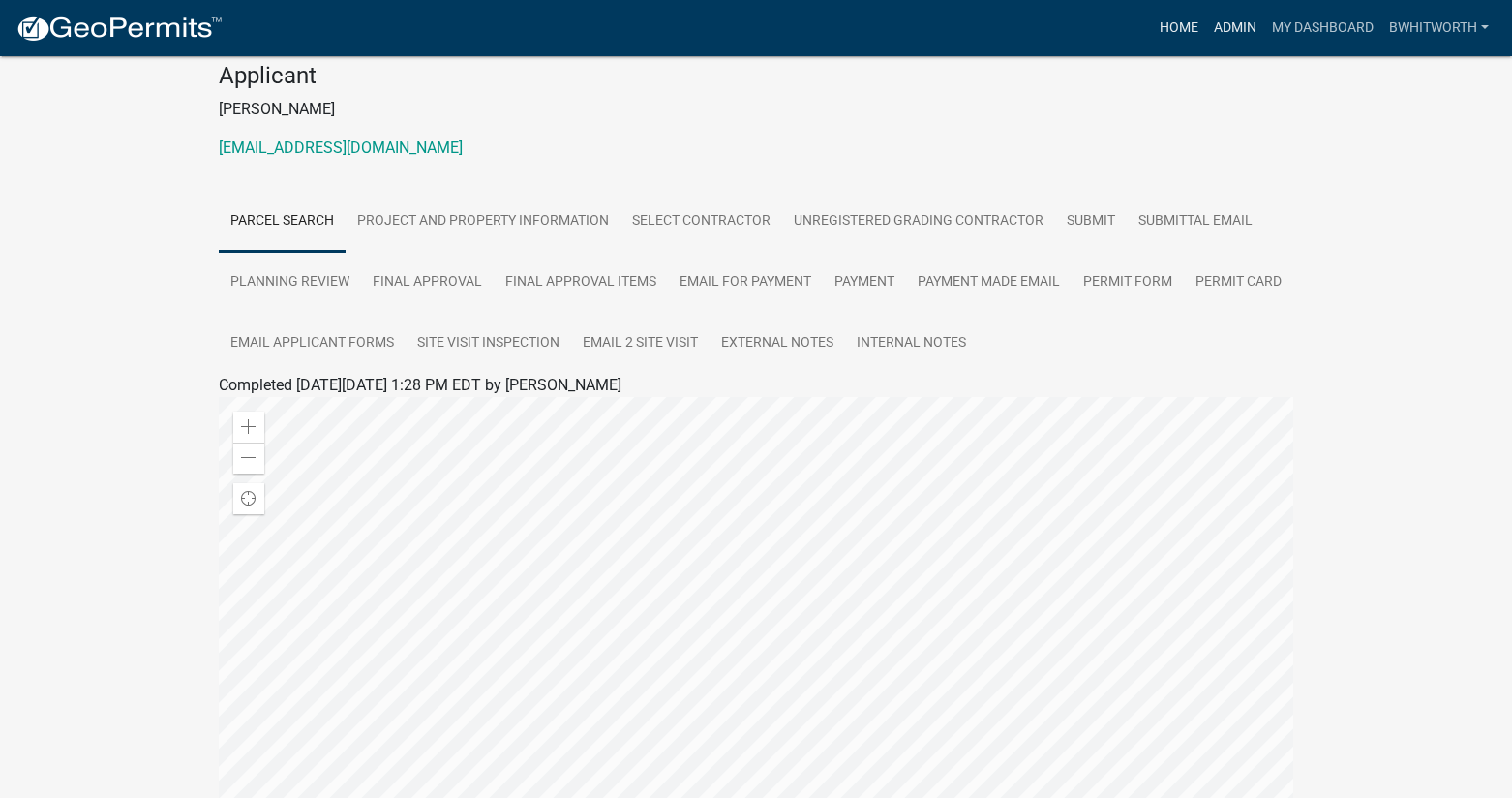
drag, startPoint x: 1231, startPoint y: 24, endPoint x: 1187, endPoint y: 31, distance: 44.6
click at [1231, 24] on link "Admin" at bounding box center [1235, 28] width 58 height 37
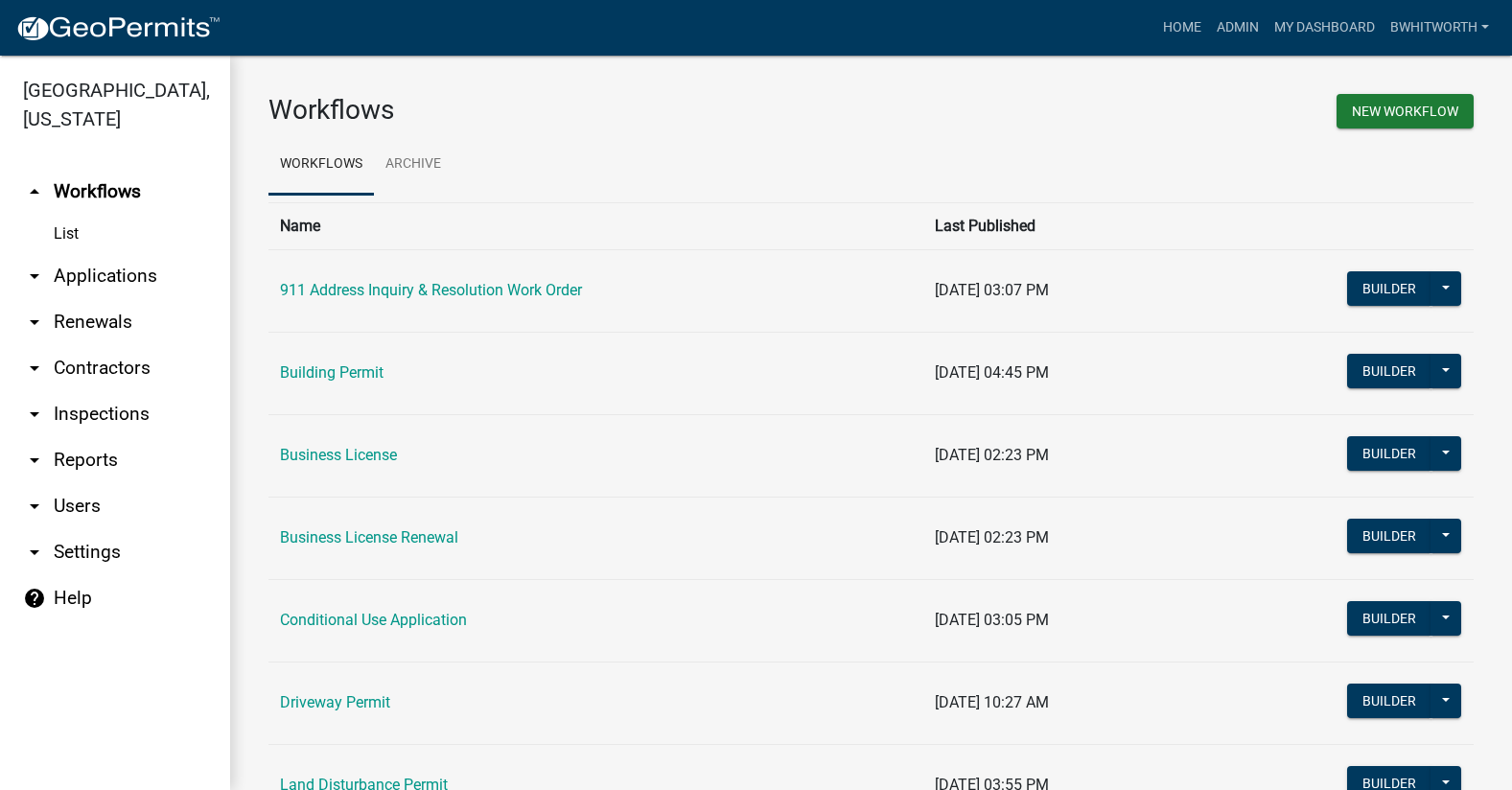
click at [91, 275] on link "arrow_drop_down Applications" at bounding box center [115, 276] width 230 height 46
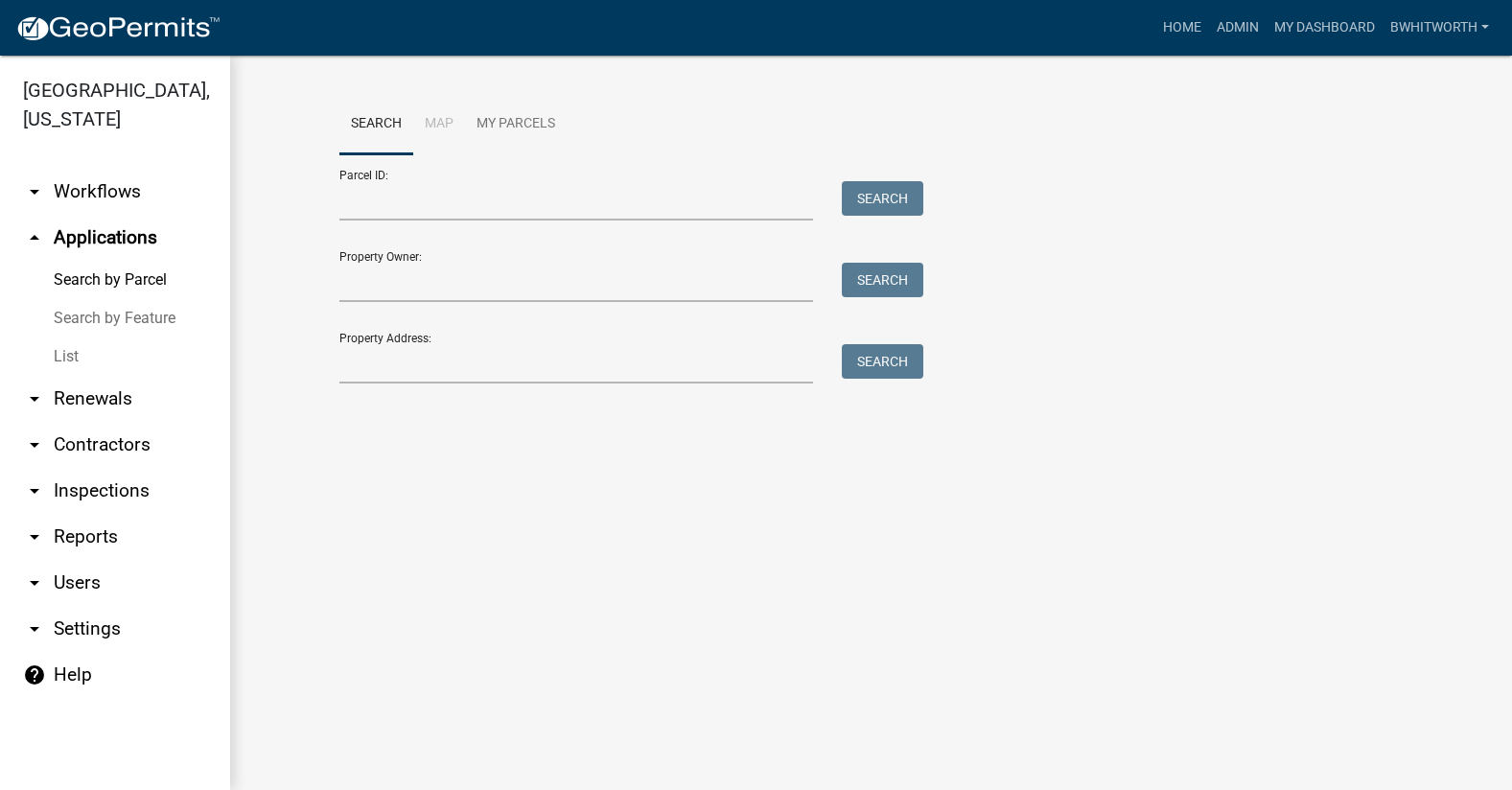
click at [64, 356] on link "List" at bounding box center [115, 357] width 230 height 38
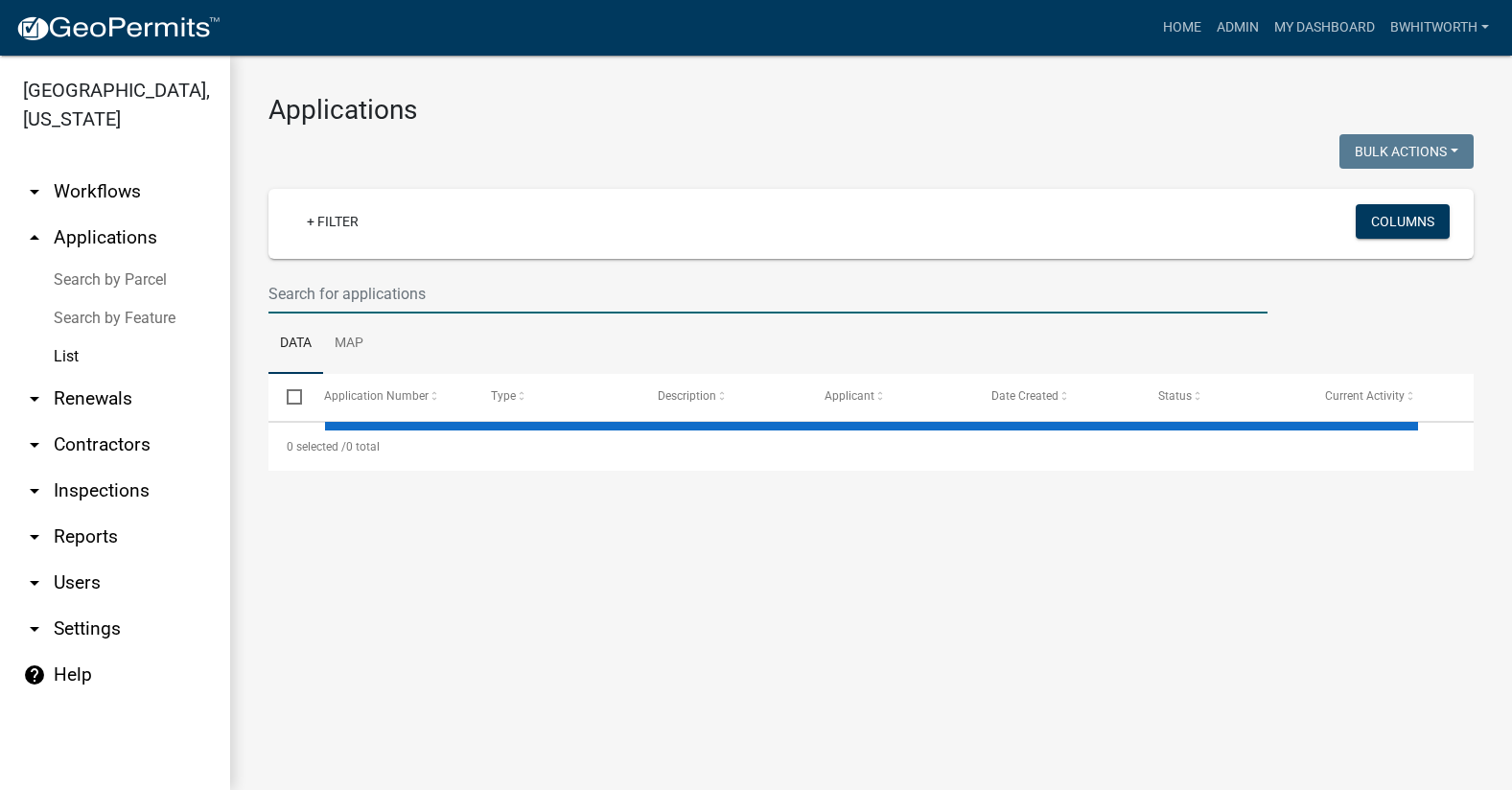
drag, startPoint x: 352, startPoint y: 285, endPoint x: 358, endPoint y: 265, distance: 20.9
click at [353, 286] on input "text" at bounding box center [768, 294] width 999 height 39
select select "3: 100"
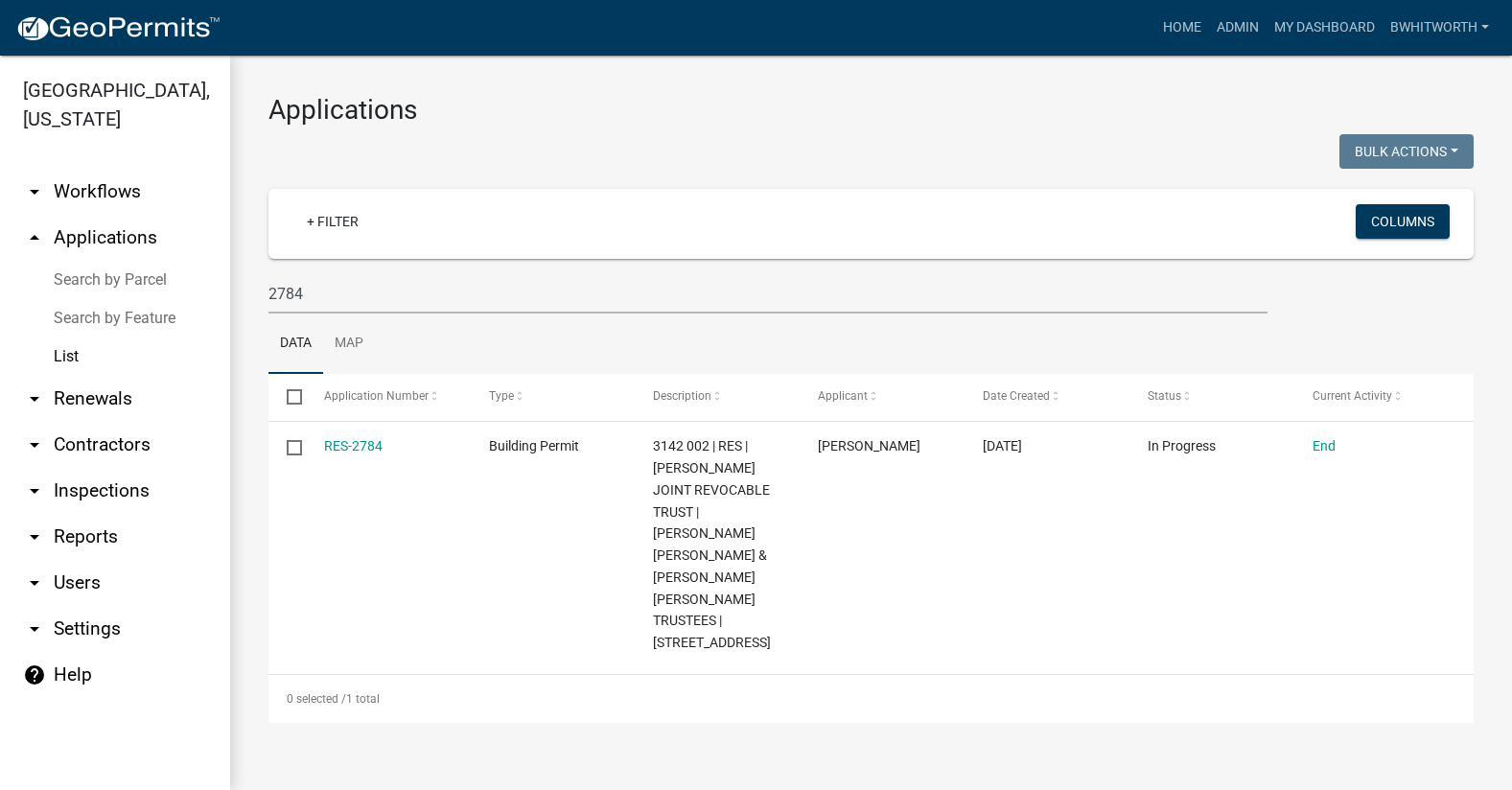
click at [1019, 146] on div "Bulk Actions Void Expire Lock Withdraw" at bounding box center [1180, 154] width 618 height 39
drag, startPoint x: 320, startPoint y: 287, endPoint x: 225, endPoint y: 263, distance: 98.0
click at [220, 276] on div "[GEOGRAPHIC_DATA], [US_STATE] arrow_drop_down Workflows List arrow_drop_up Appl…" at bounding box center [756, 423] width 1512 height 735
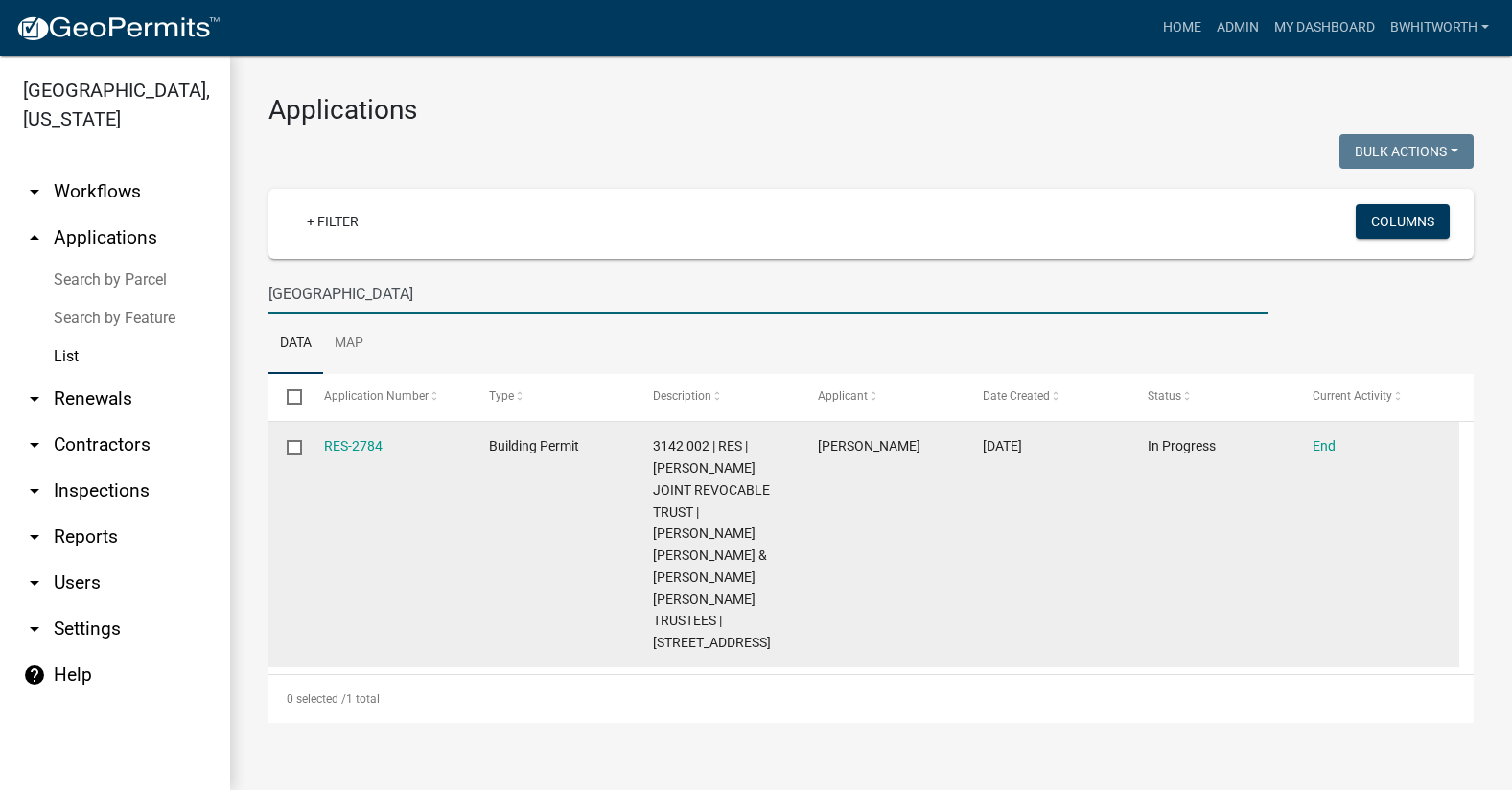
type input "[GEOGRAPHIC_DATA]"
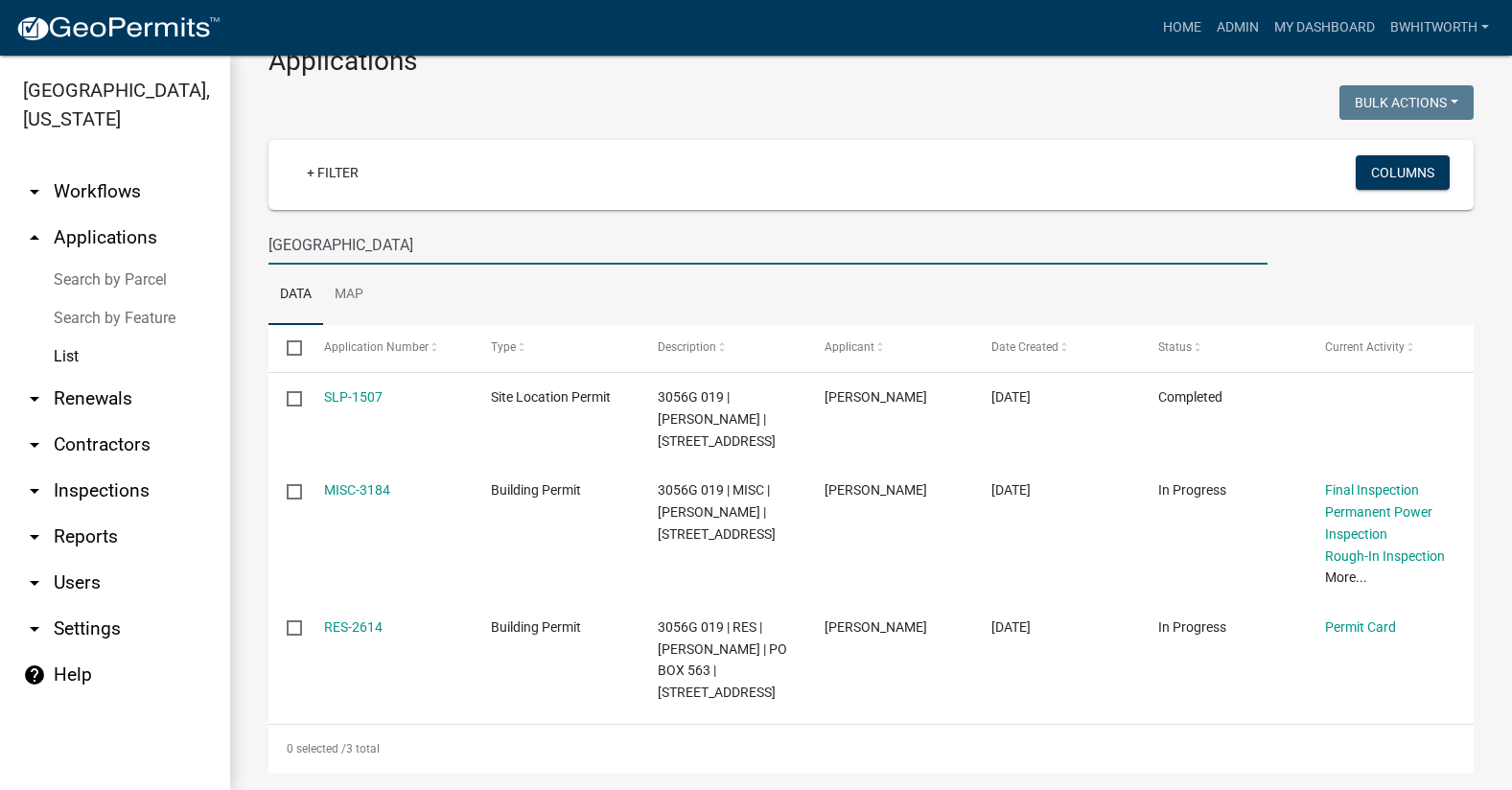
scroll to position [70, 0]
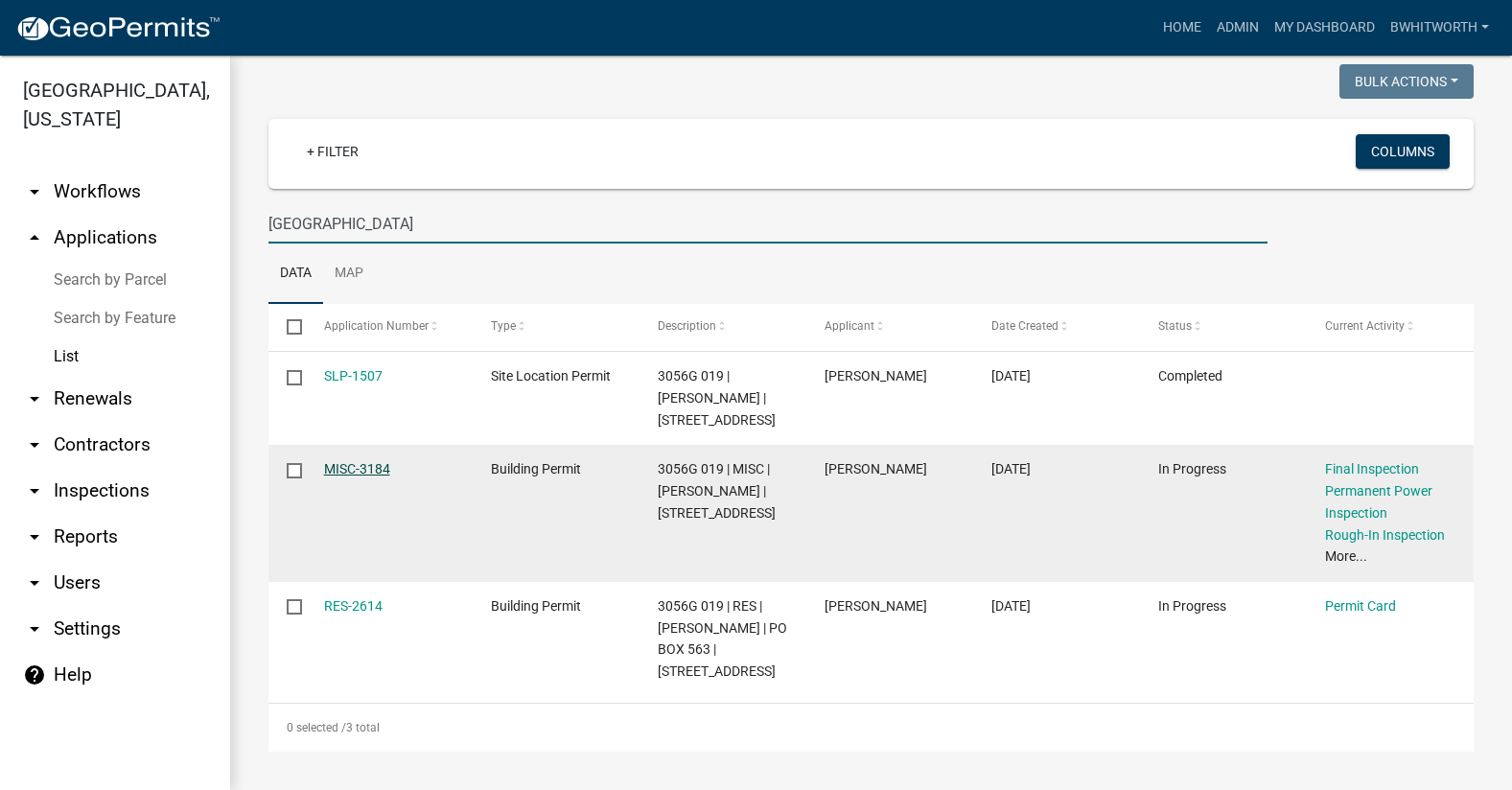
click at [360, 468] on link "MISC-3184" at bounding box center [357, 469] width 66 height 16
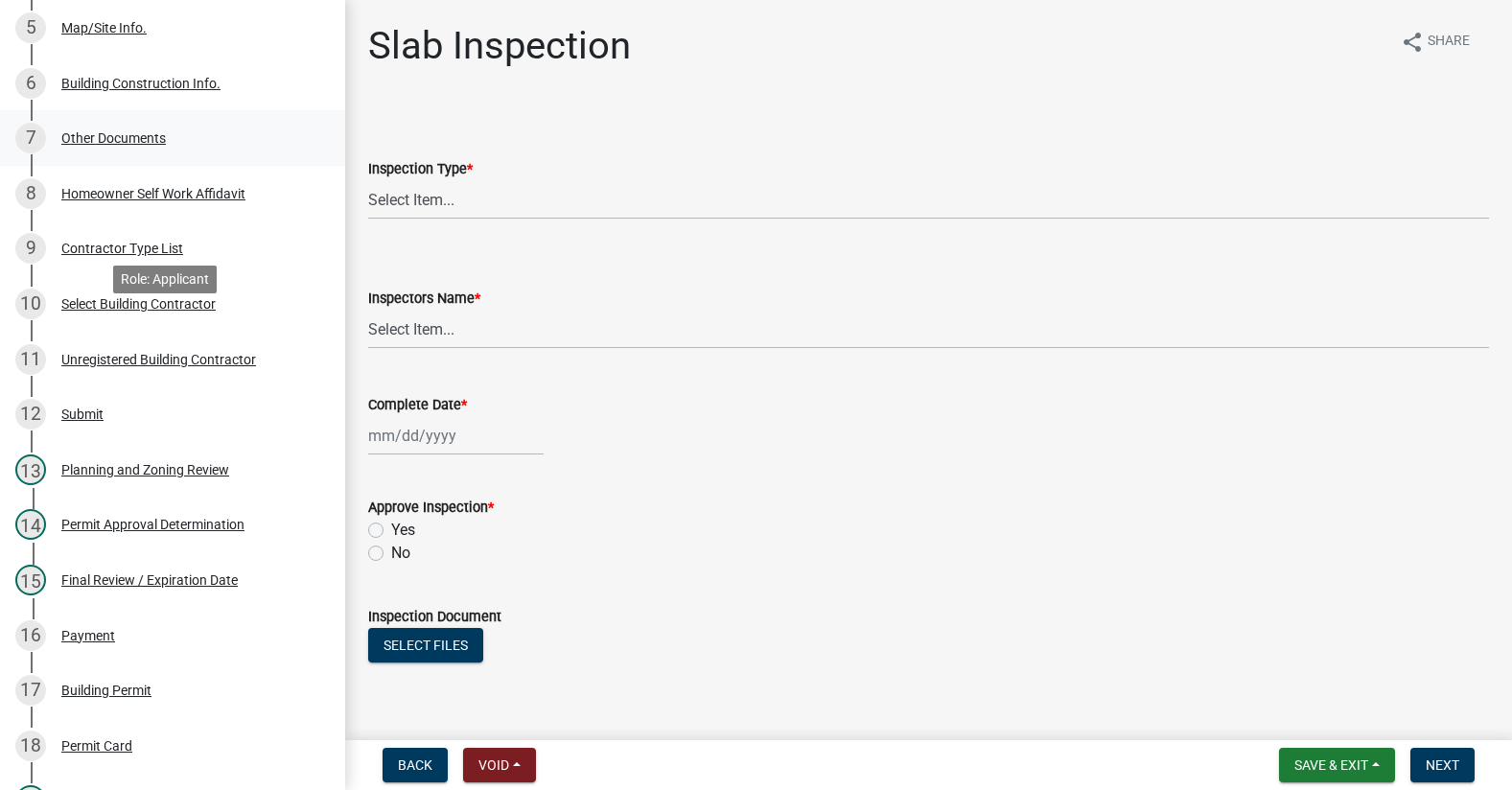
scroll to position [575, 0]
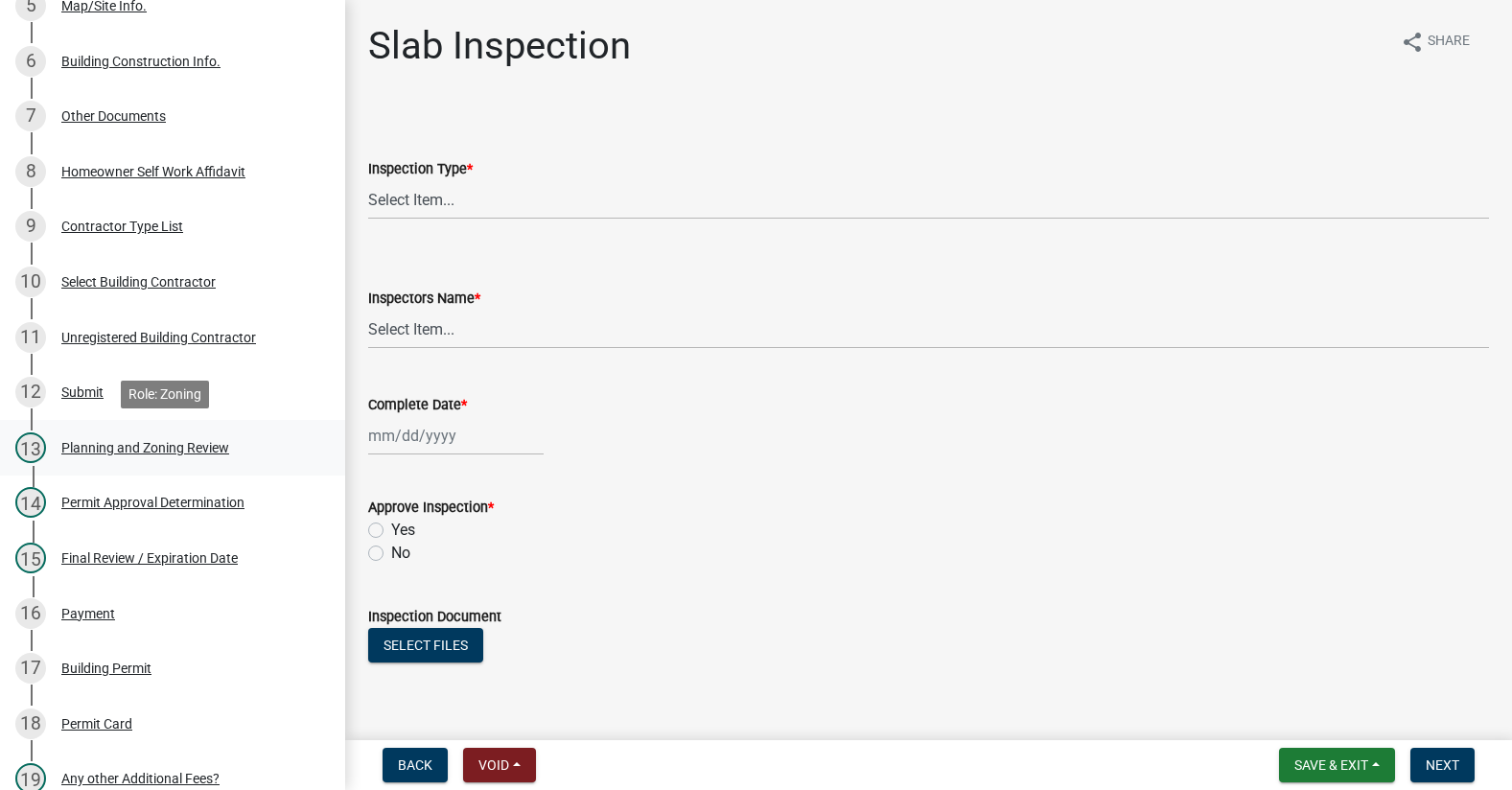
click at [108, 441] on div "Planning and Zoning Review" at bounding box center [145, 448] width 167 height 14
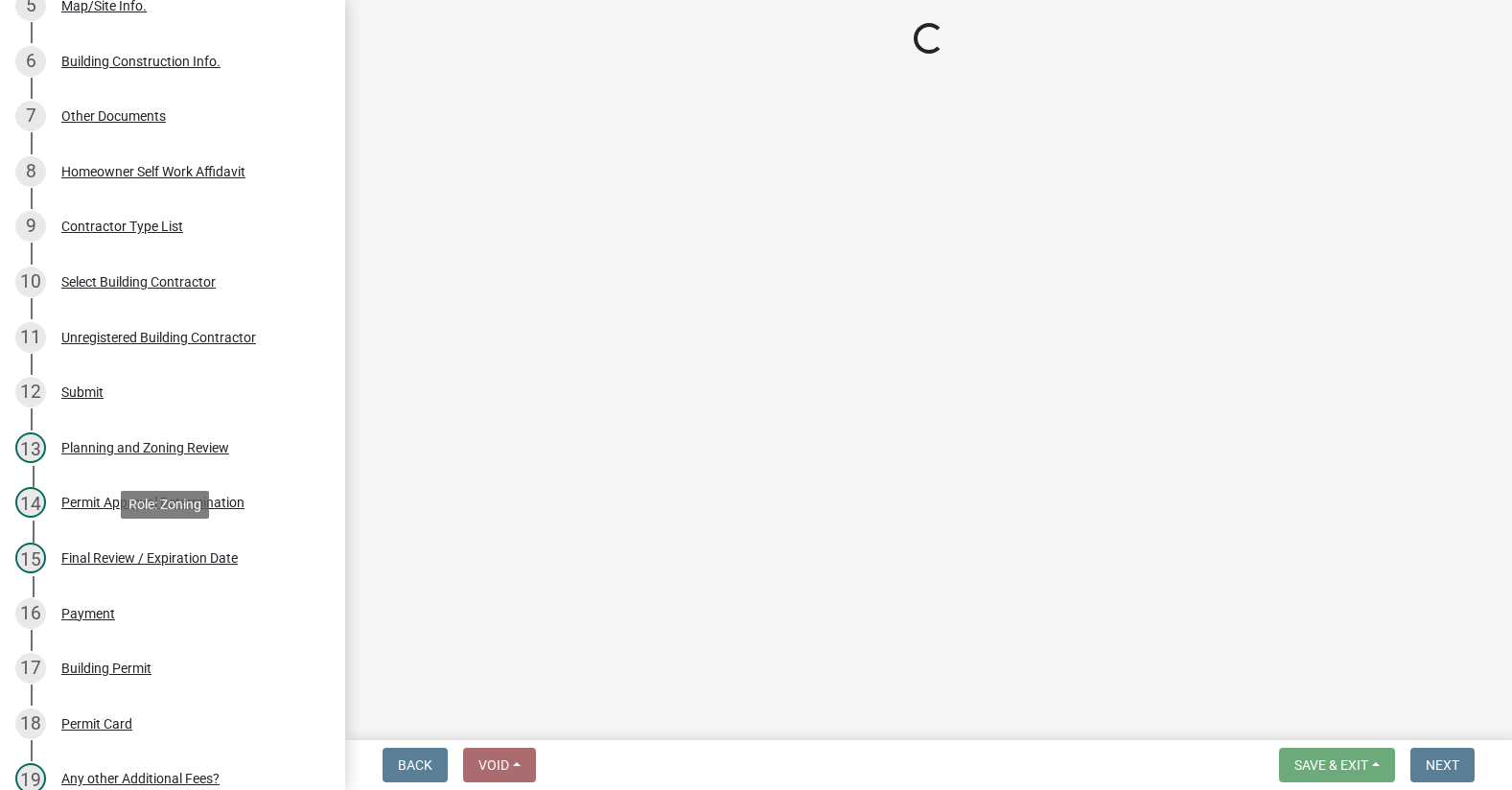
select select "d8142ddf-27f7-42b0-ba1e-04fee764576f"
select select "b44f7338-8171-40f4-83dd-b8ba3065c966"
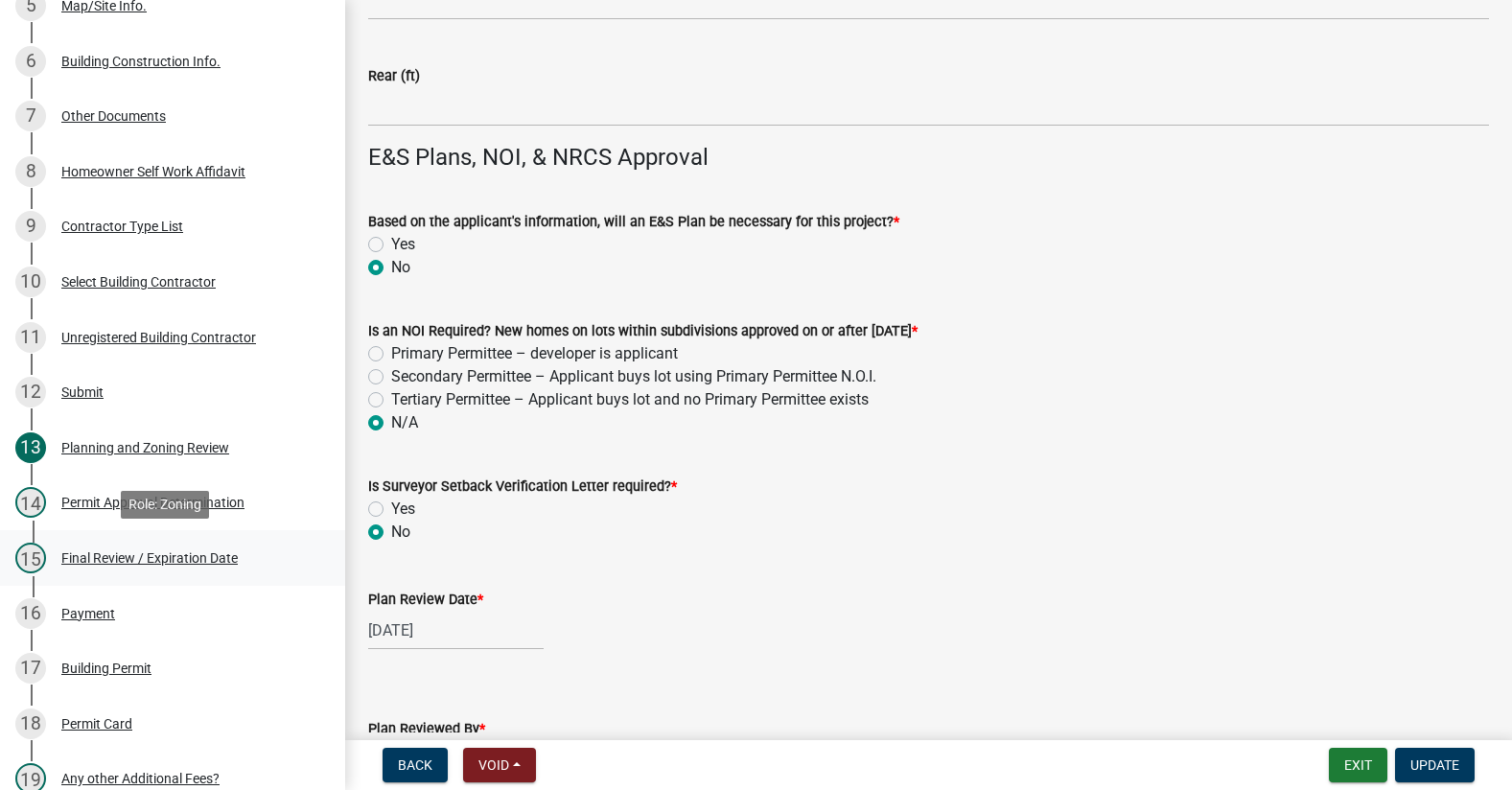
click at [121, 553] on div "Final Review / Expiration Date" at bounding box center [149, 559] width 176 height 14
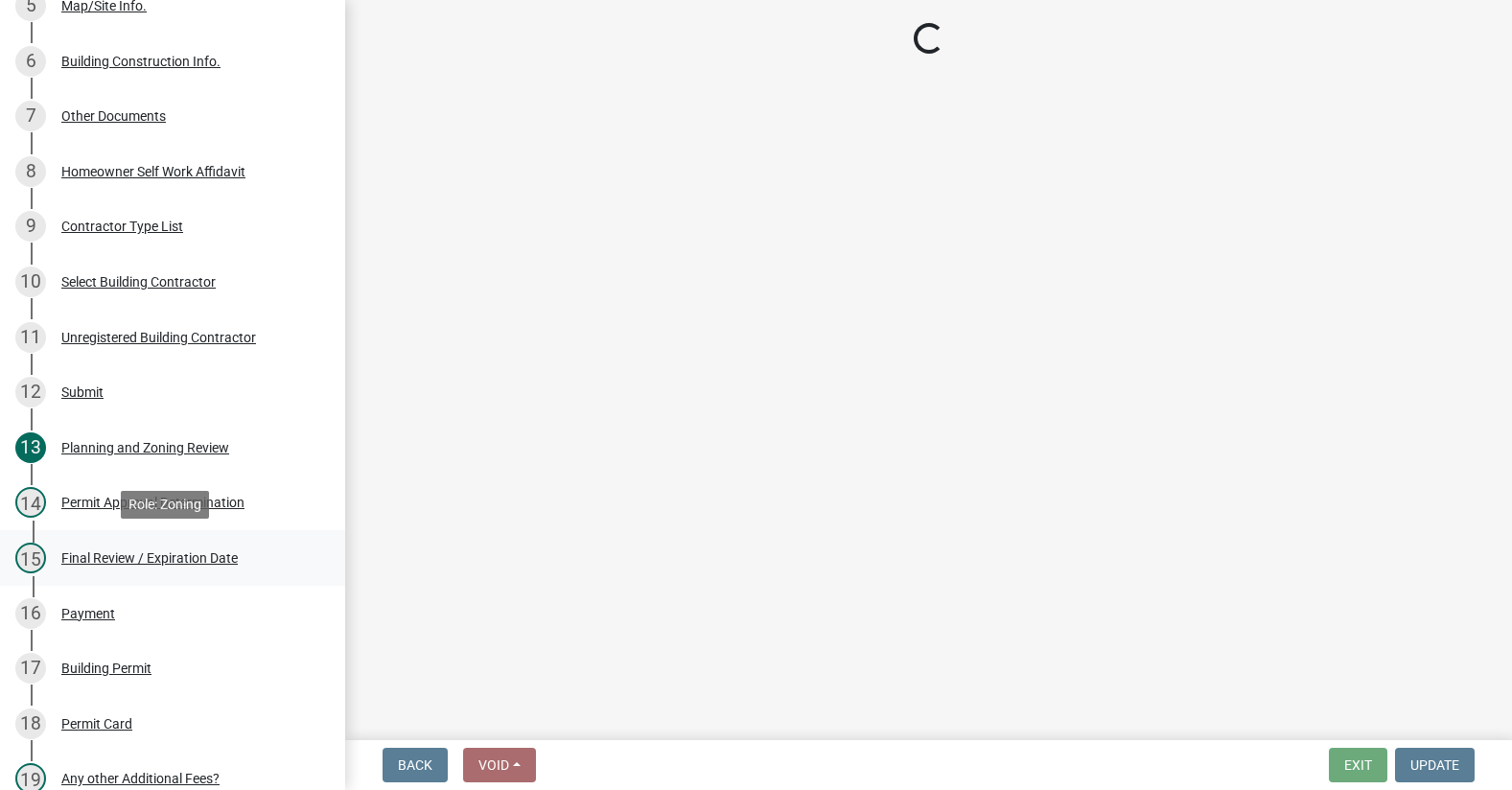
scroll to position [0, 0]
select select "b44f7338-8171-40f4-83dd-b8ba3065c966"
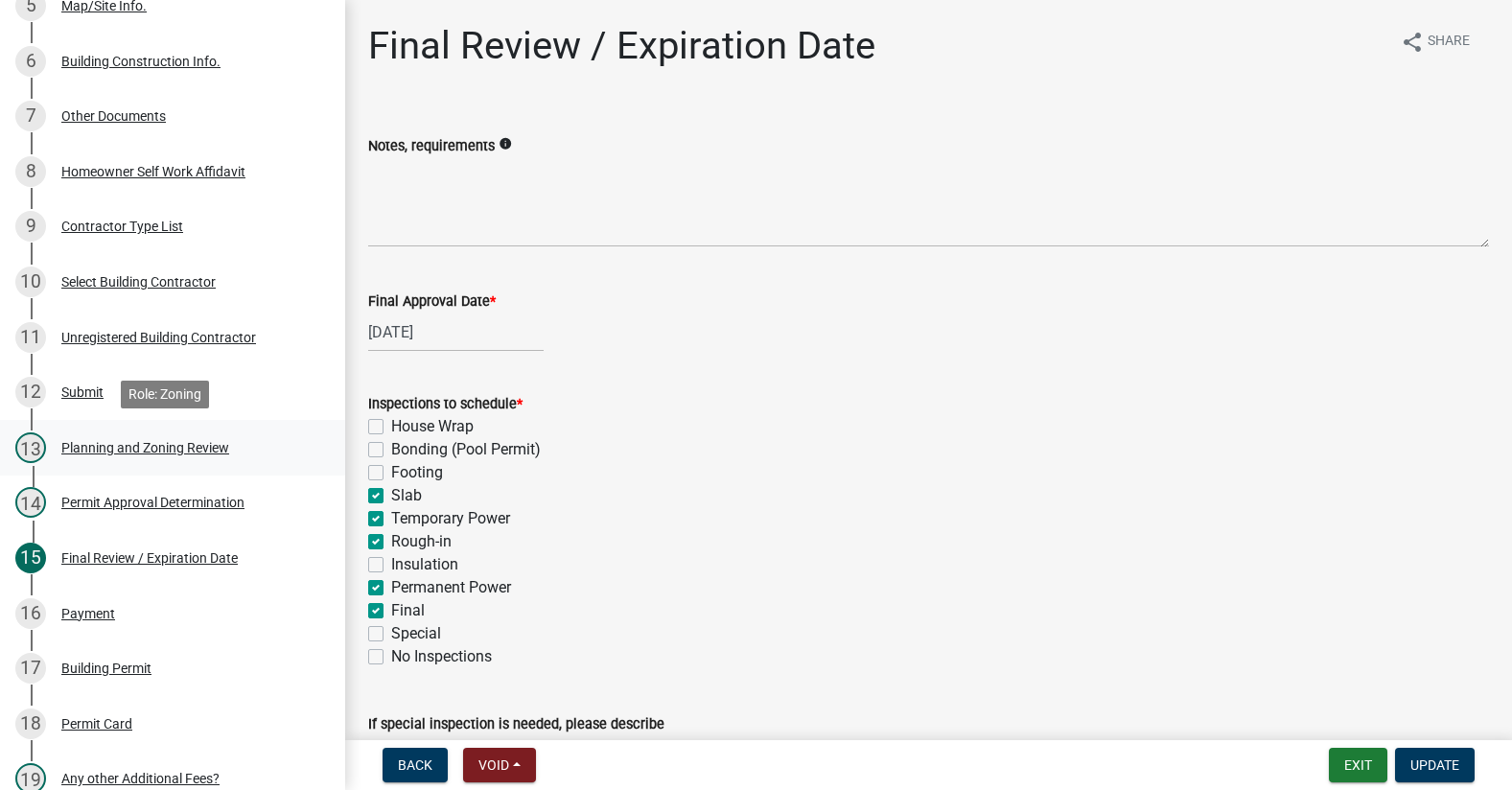
click at [209, 441] on div "Planning and Zoning Review" at bounding box center [145, 448] width 167 height 14
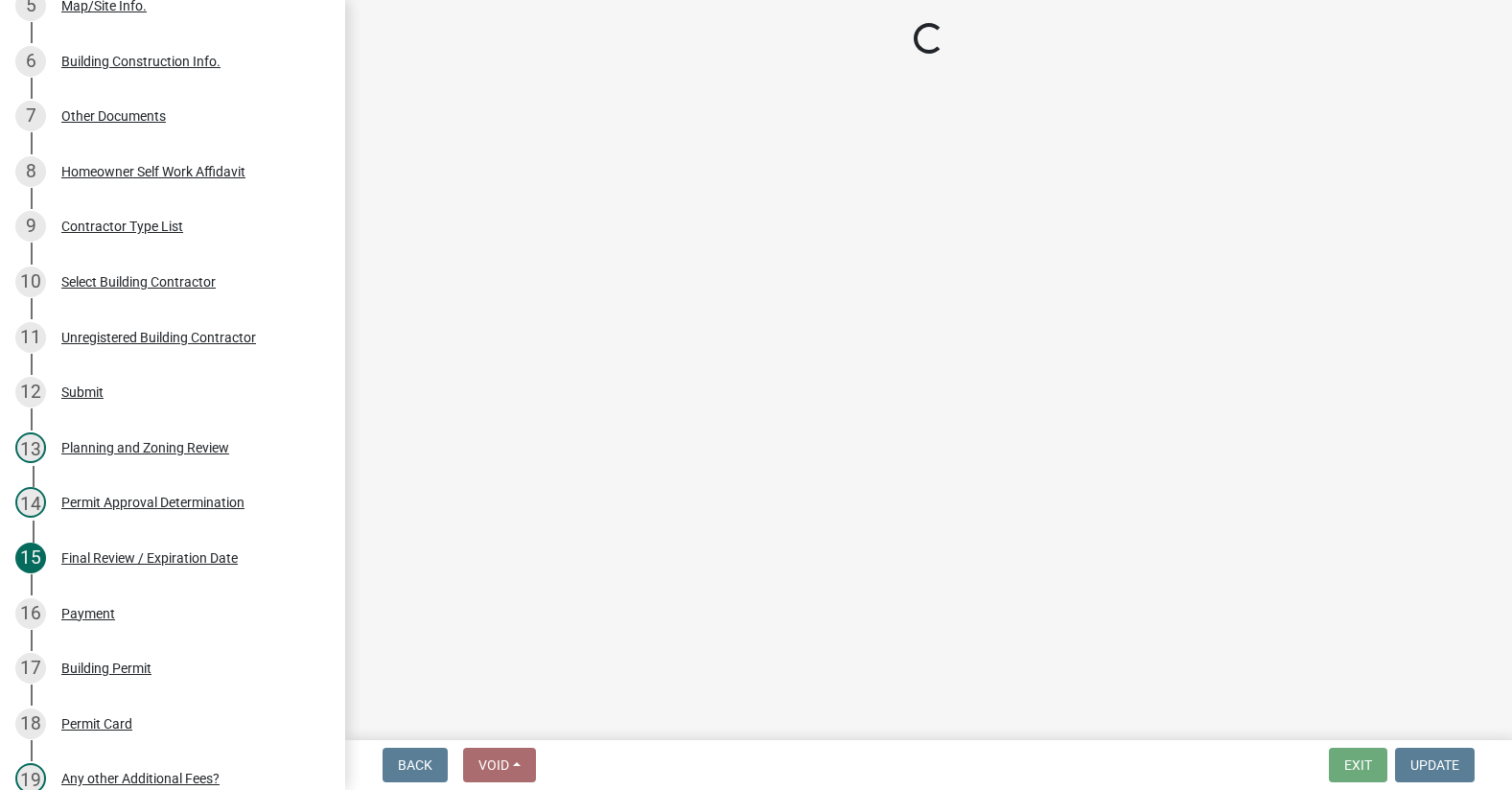
select select "d8142ddf-27f7-42b0-ba1e-04fee764576f"
select select "b44f7338-8171-40f4-83dd-b8ba3065c966"
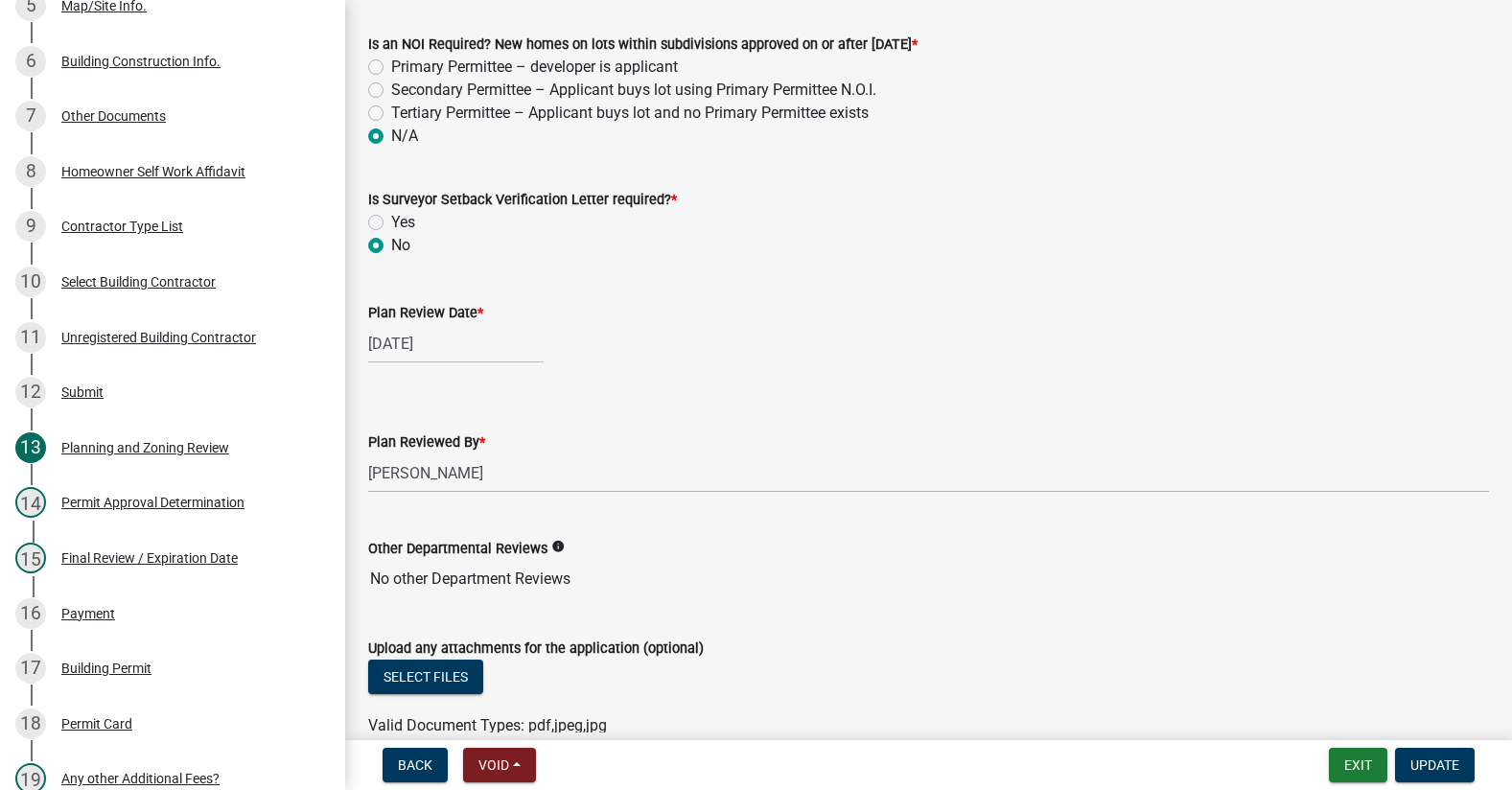
scroll to position [4025, 0]
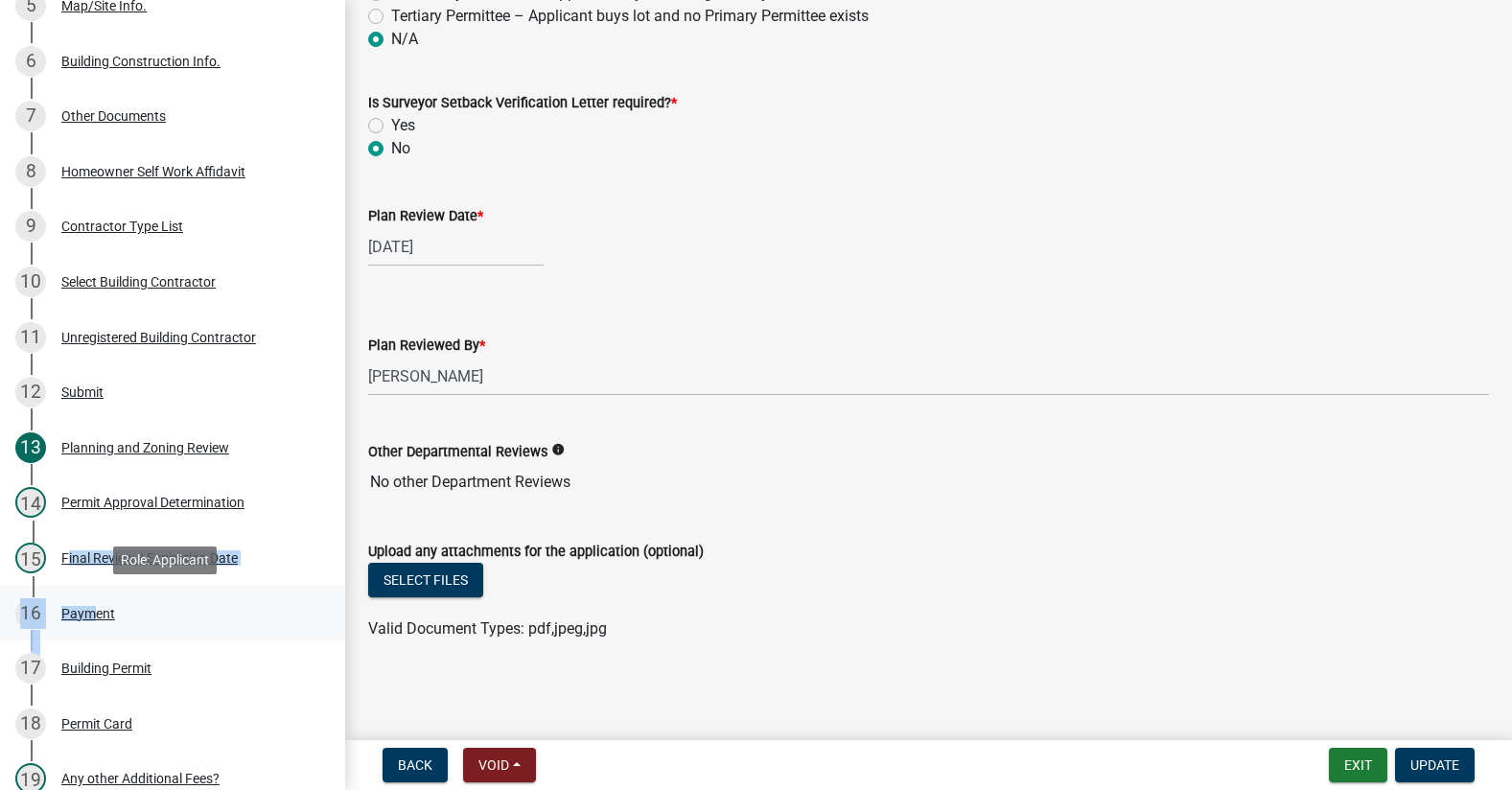
drag, startPoint x: 62, startPoint y: 558, endPoint x: 87, endPoint y: 594, distance: 43.8
click at [87, 594] on ul "1 Introduction 2 Parcel search 3 Require User 4 Applicant/Property Info 5 Map/S…" at bounding box center [172, 447] width 345 height 1396
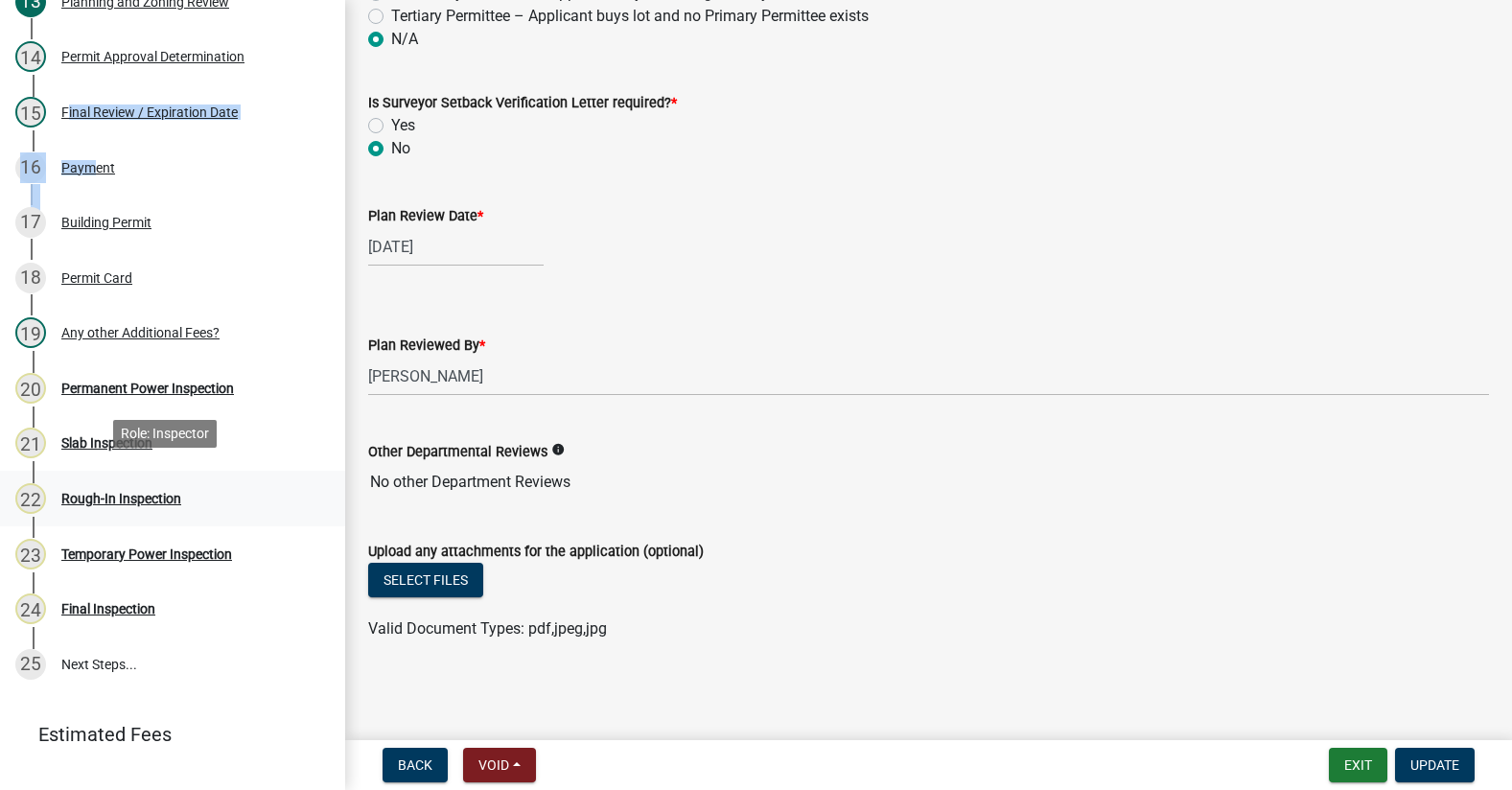
scroll to position [1055, 0]
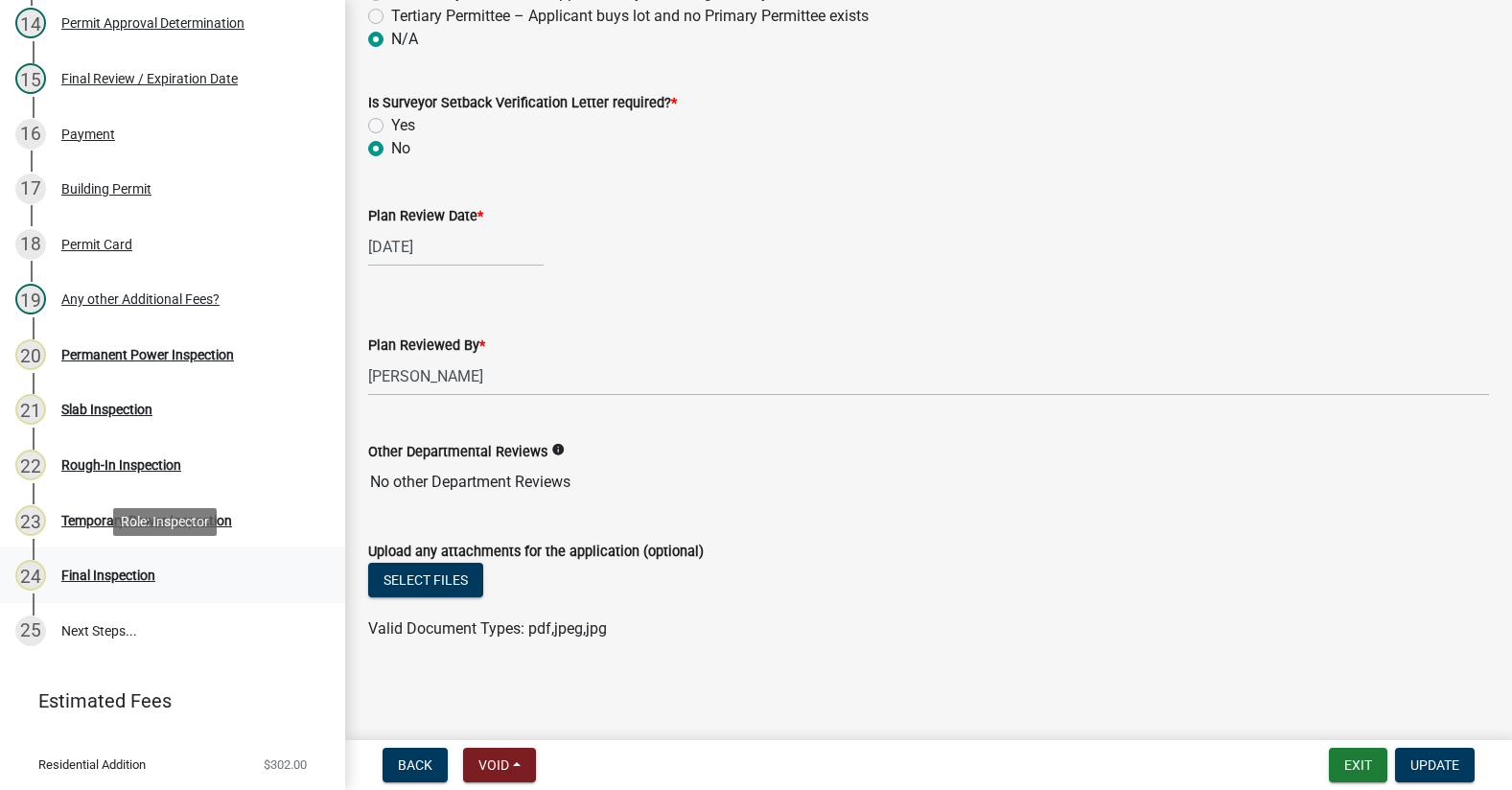
click at [116, 569] on div "Final Inspection" at bounding box center [107, 575] width 94 height 14
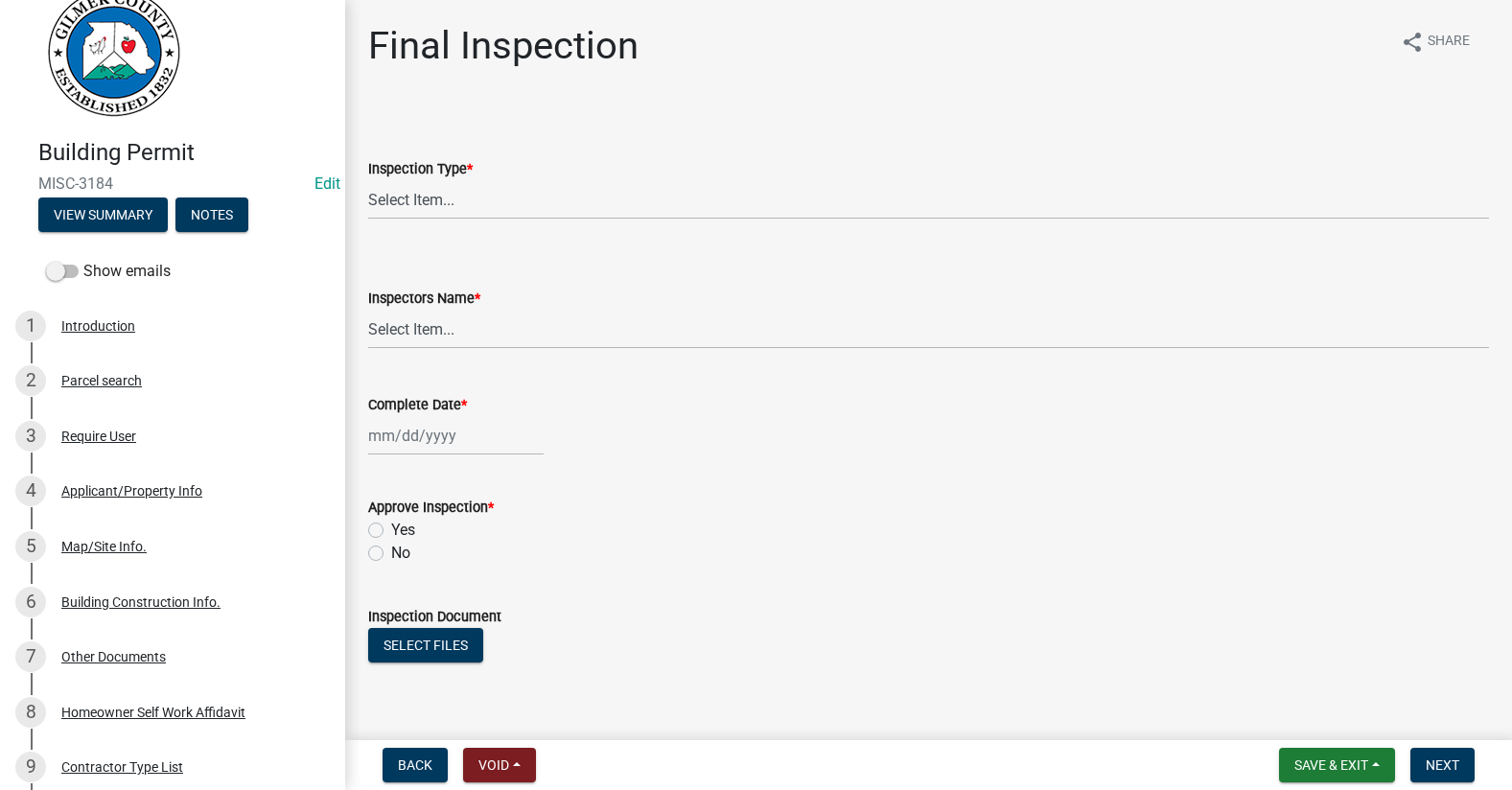
scroll to position [0, 0]
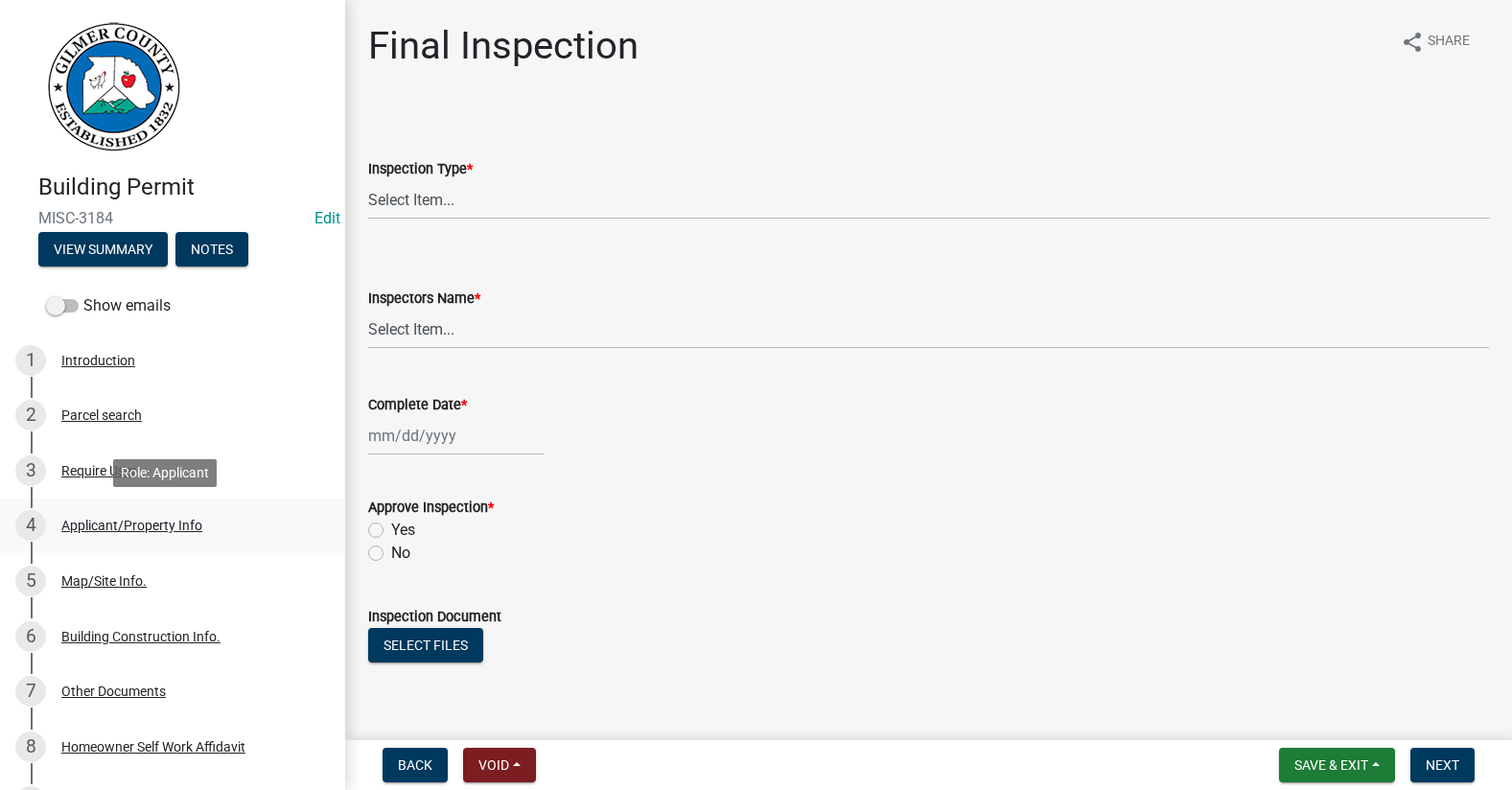
click at [105, 509] on link "4 Applicant/Property Info" at bounding box center [172, 526] width 345 height 55
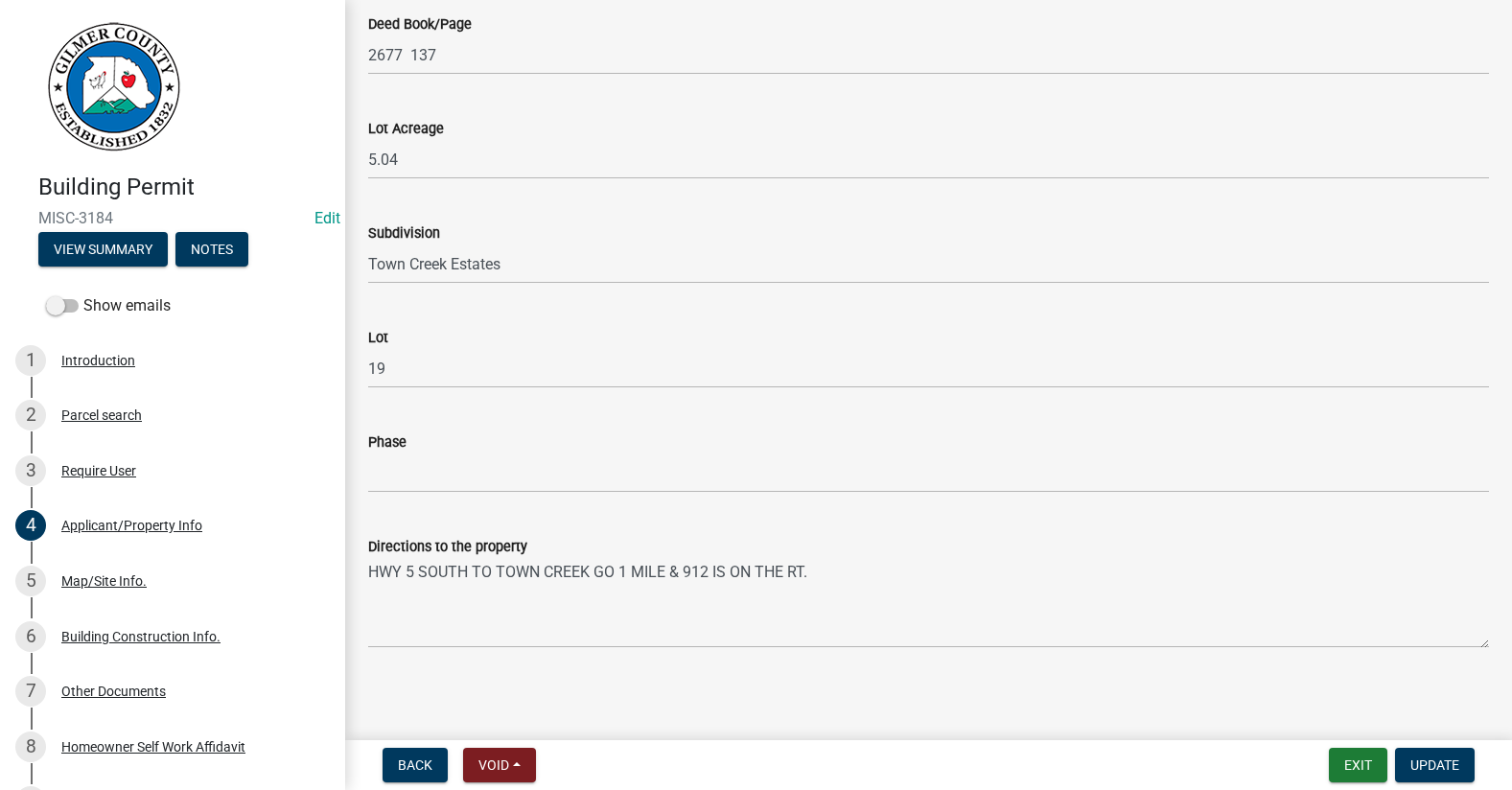
scroll to position [1956, 0]
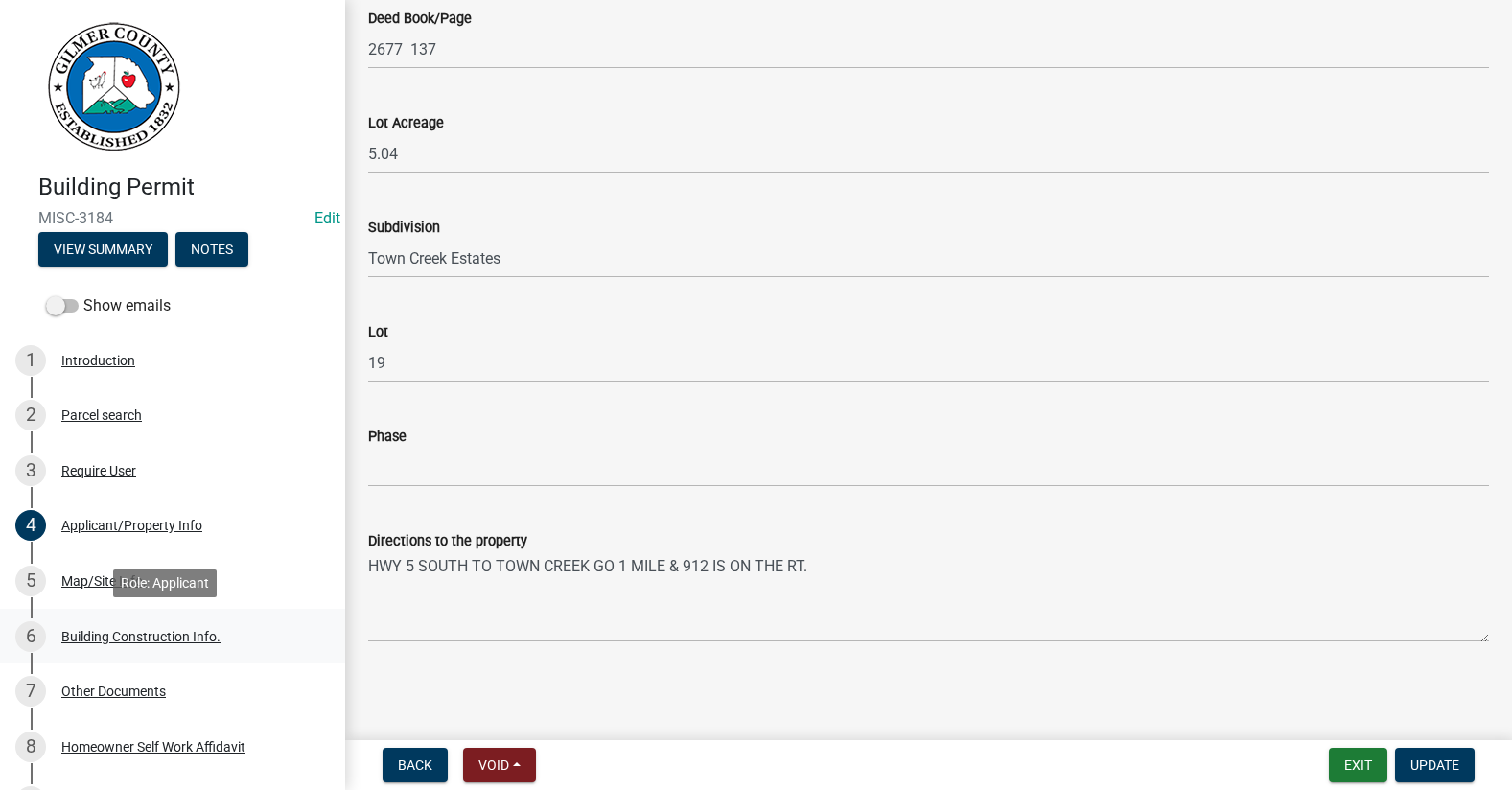
click at [104, 635] on div "Building Construction Info." at bounding box center [141, 636] width 160 height 14
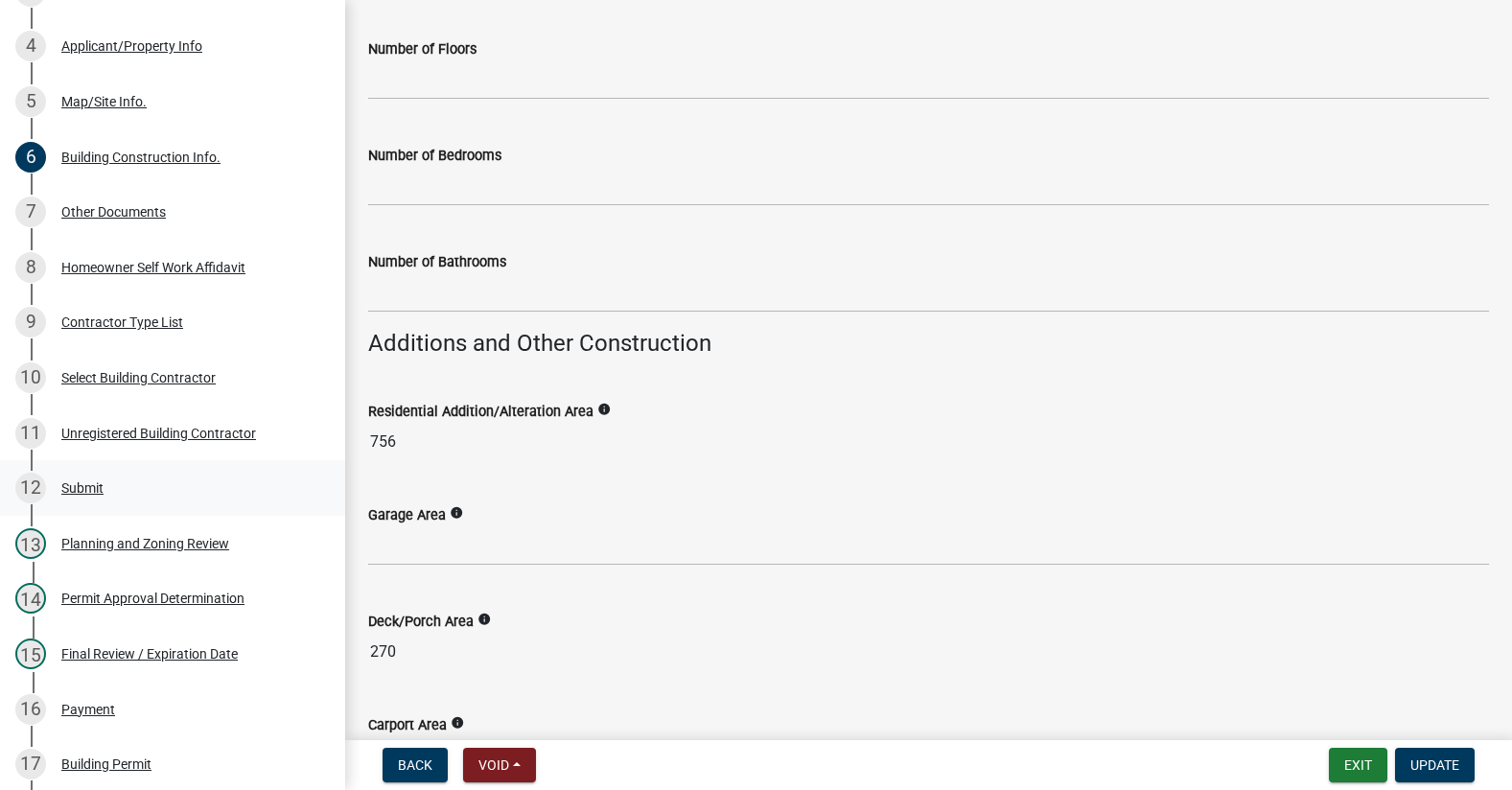
scroll to position [512, 0]
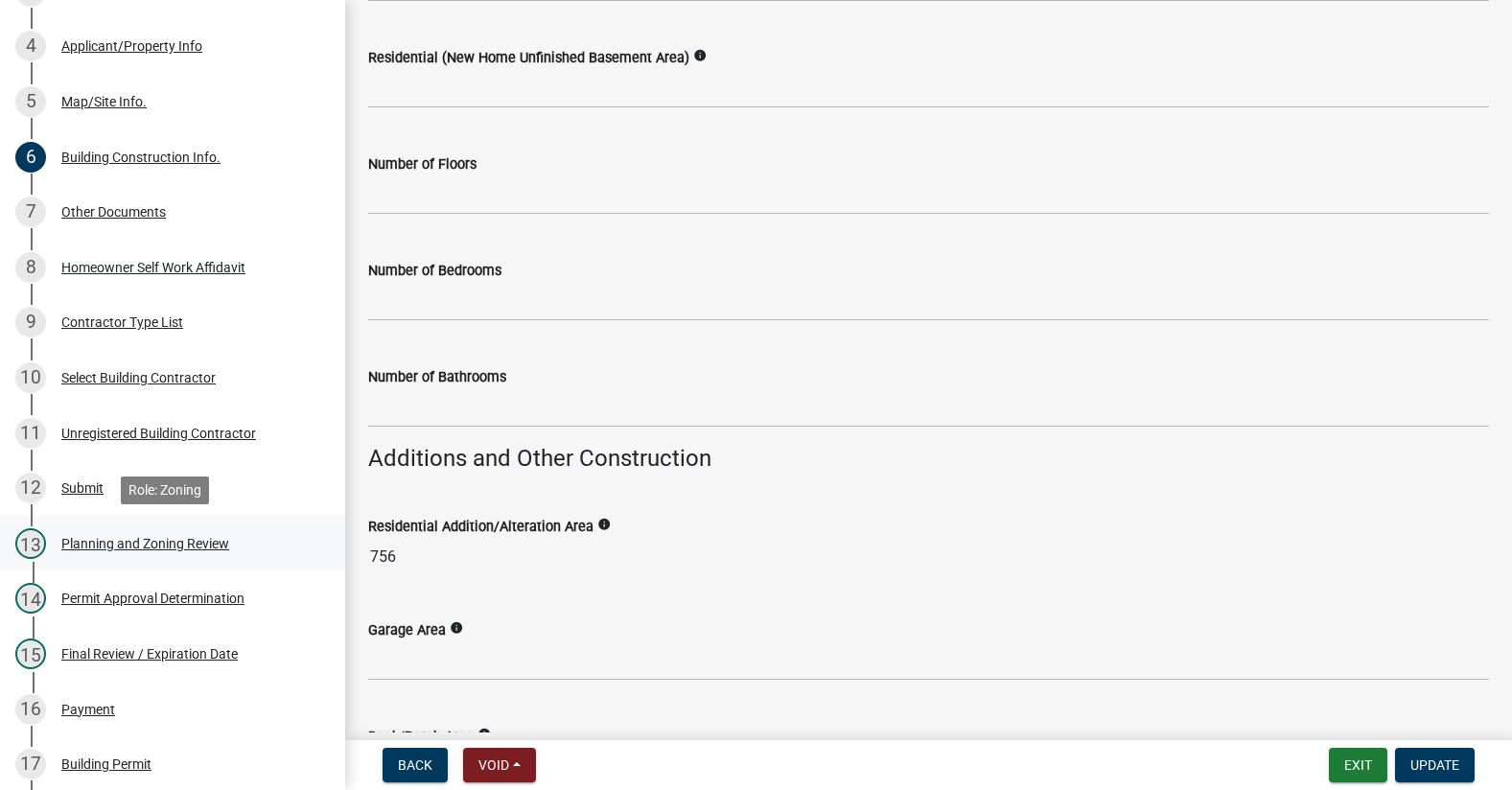
click at [84, 544] on div "Planning and Zoning Review" at bounding box center [145, 544] width 167 height 14
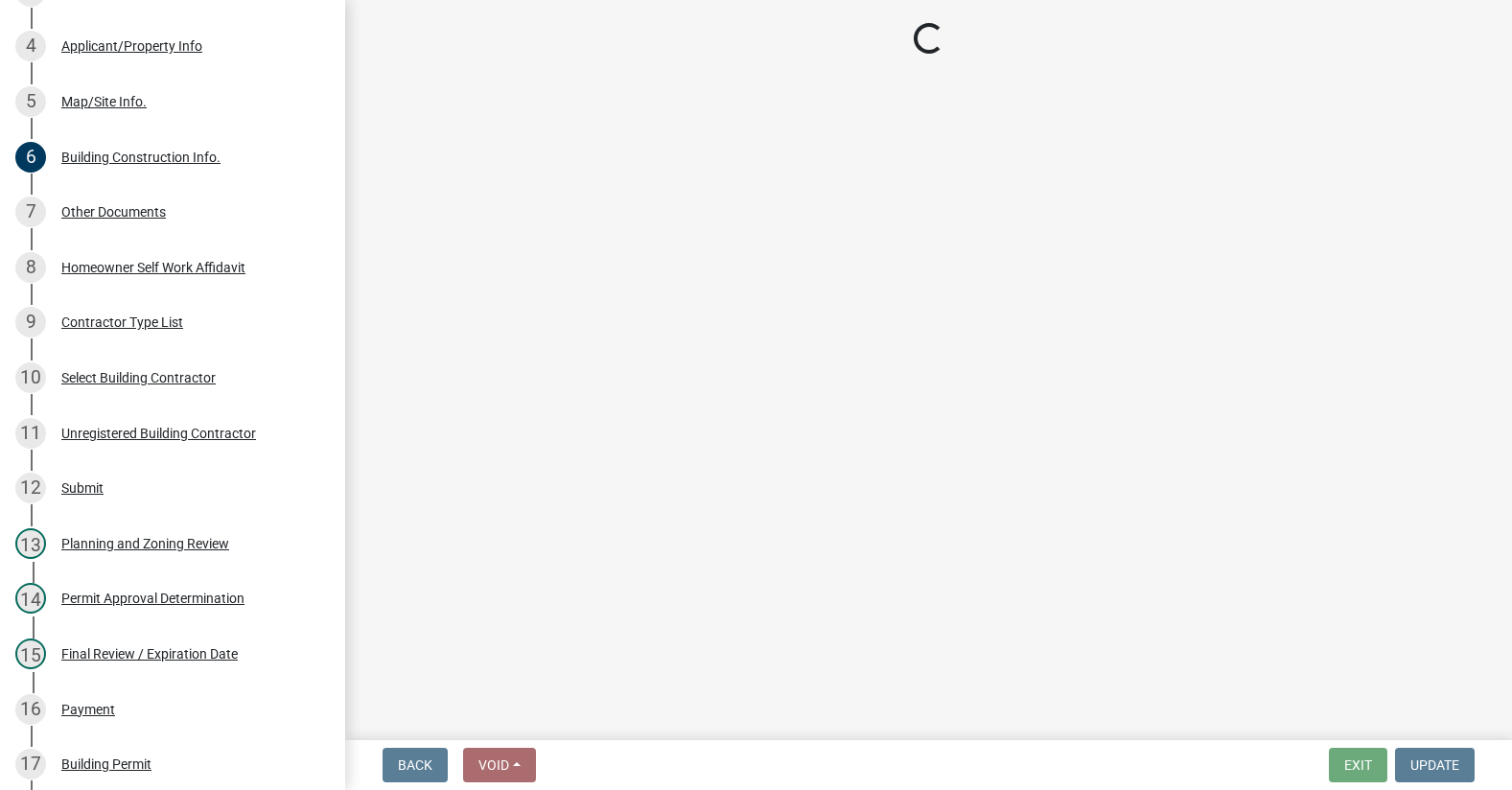
select select "d8142ddf-27f7-42b0-ba1e-04fee764576f"
select select "b44f7338-8171-40f4-83dd-b8ba3065c966"
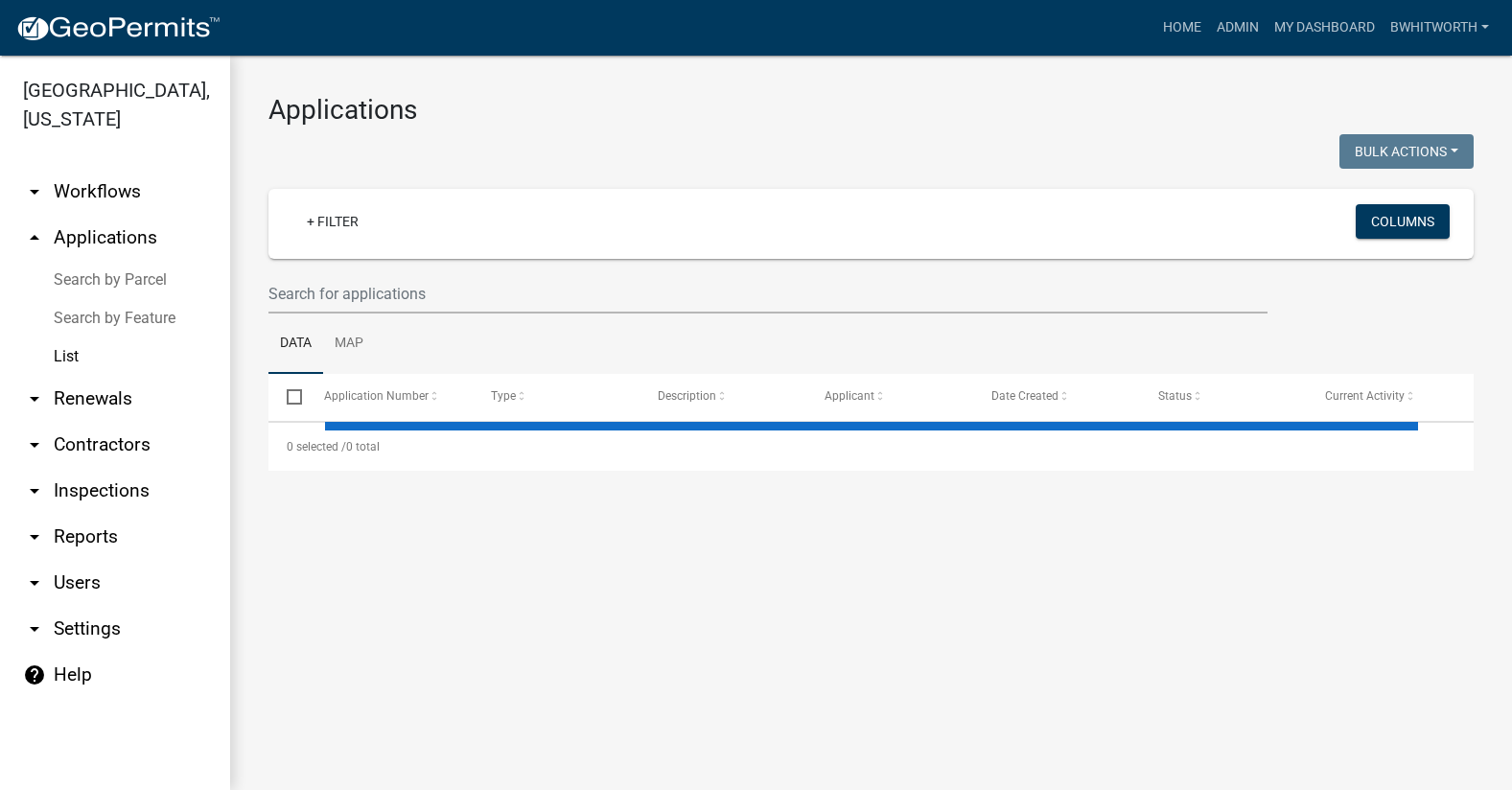
select select "3: 100"
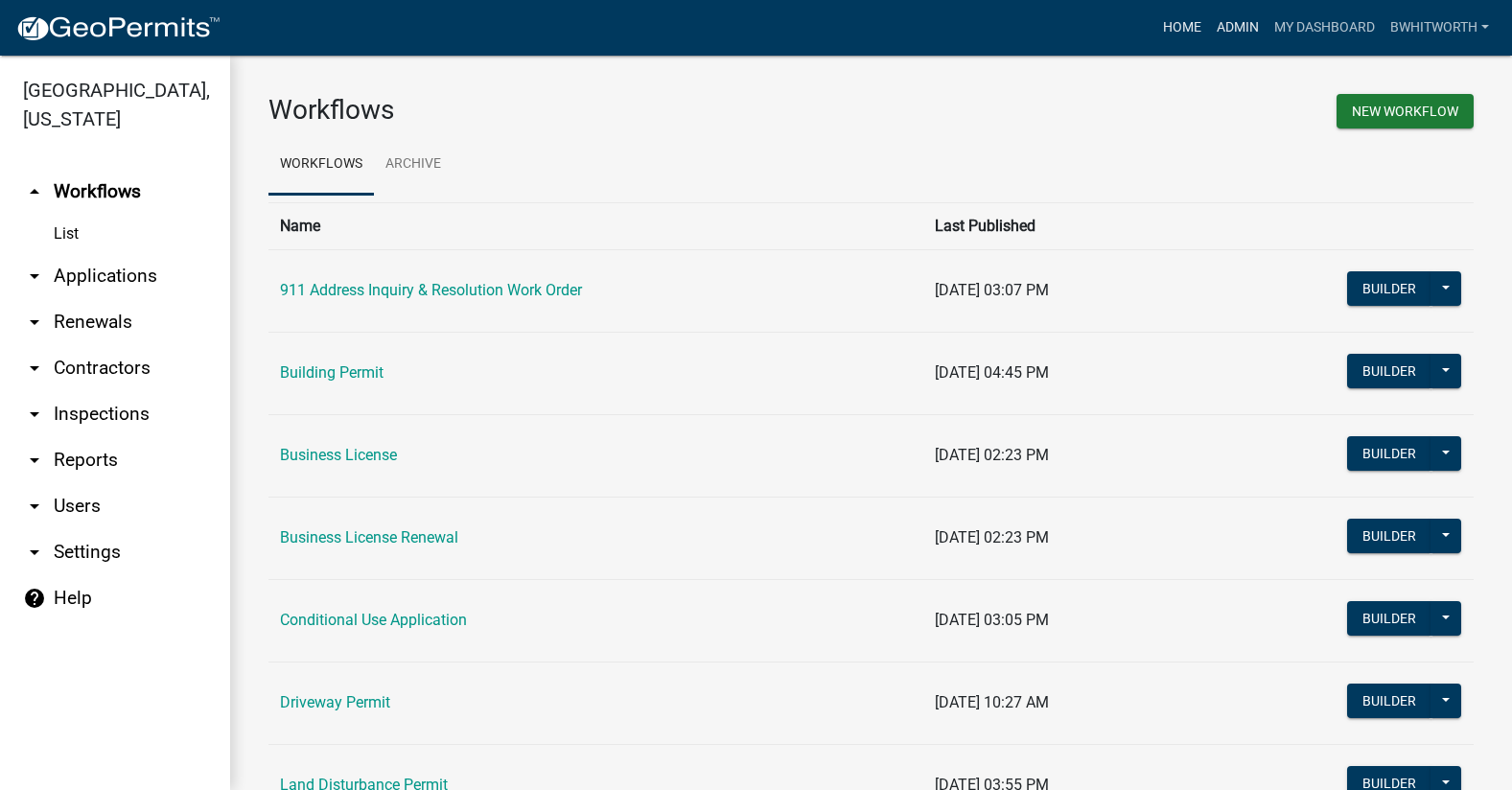
drag, startPoint x: 1230, startPoint y: 23, endPoint x: 1191, endPoint y: 27, distance: 39.2
click at [1230, 23] on link "Admin" at bounding box center [1237, 28] width 57 height 36
click at [75, 278] on link "arrow_drop_down Applications" at bounding box center [115, 276] width 230 height 46
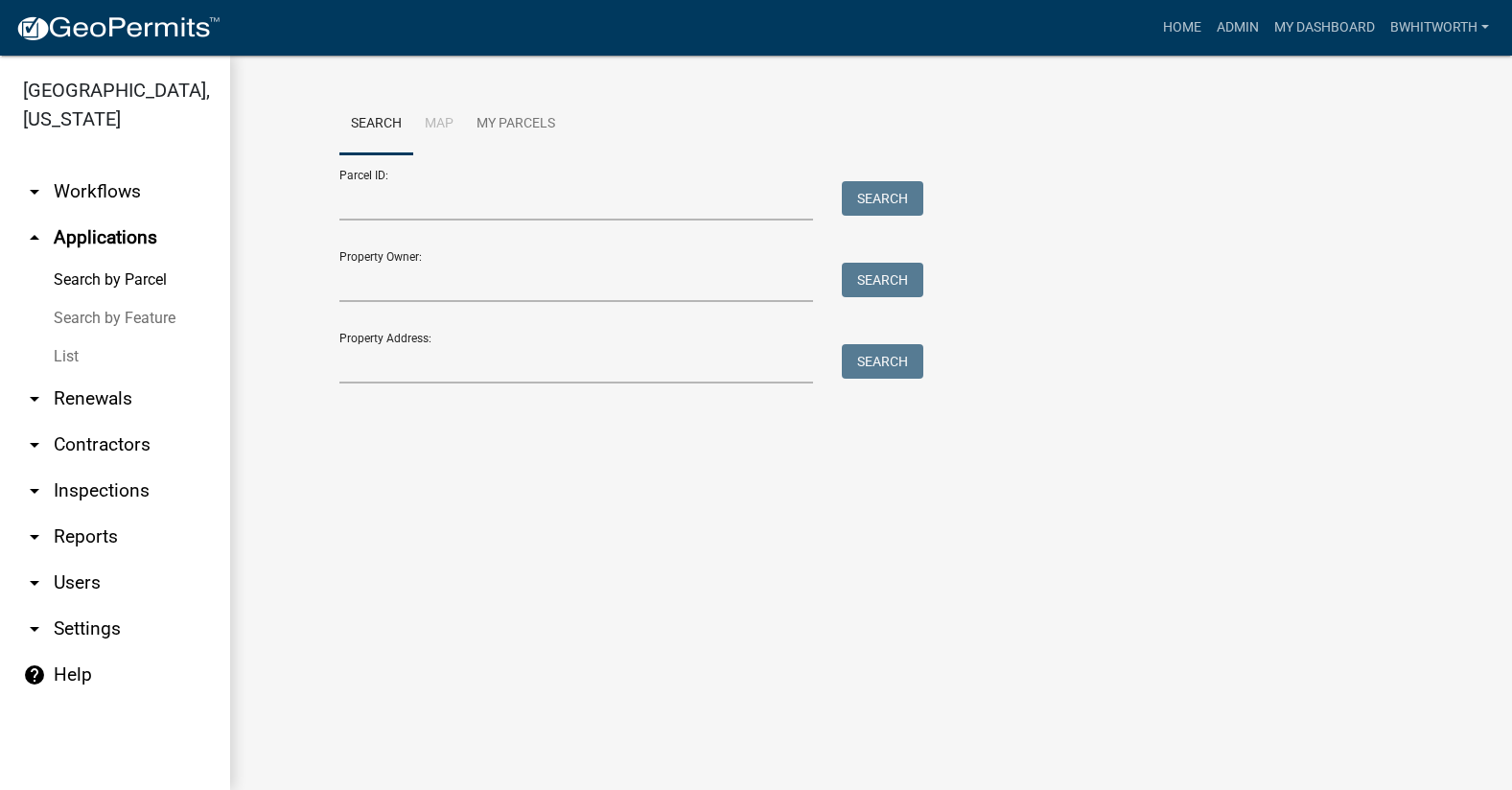
click at [63, 357] on link "List" at bounding box center [115, 357] width 230 height 38
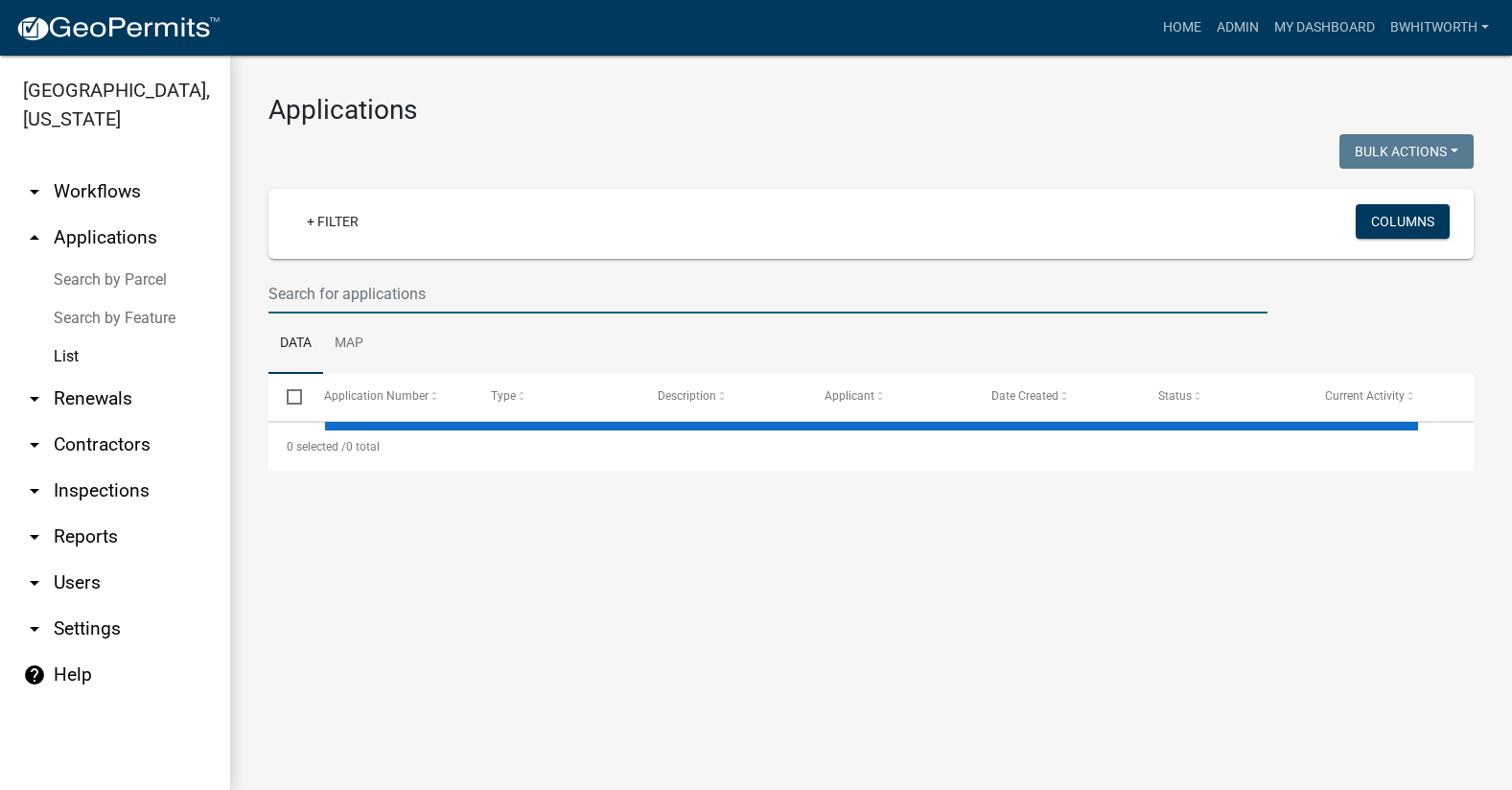
click at [308, 289] on input "text" at bounding box center [768, 294] width 999 height 39
type input "9"
select select "3: 100"
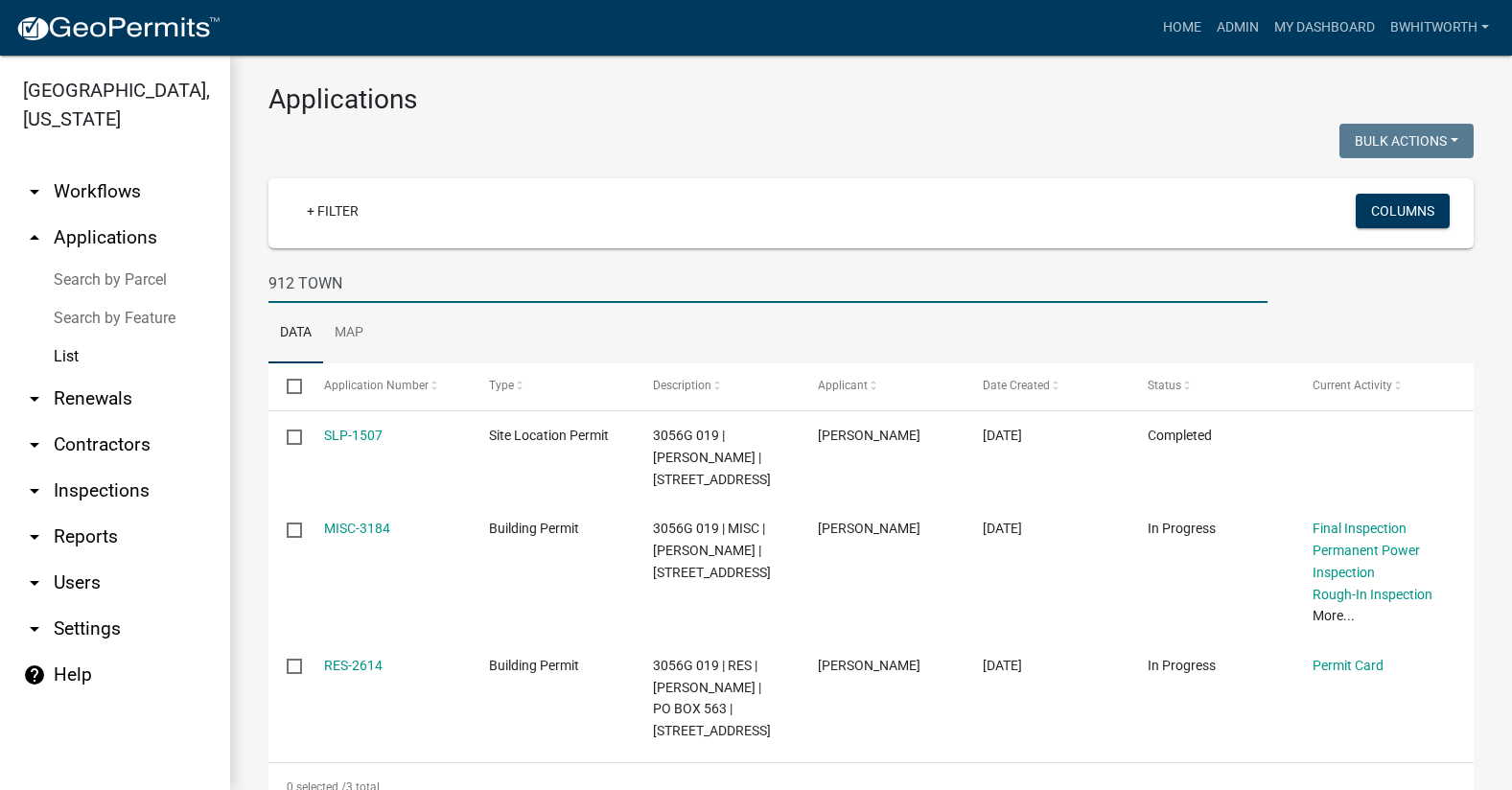
scroll to position [2, 0]
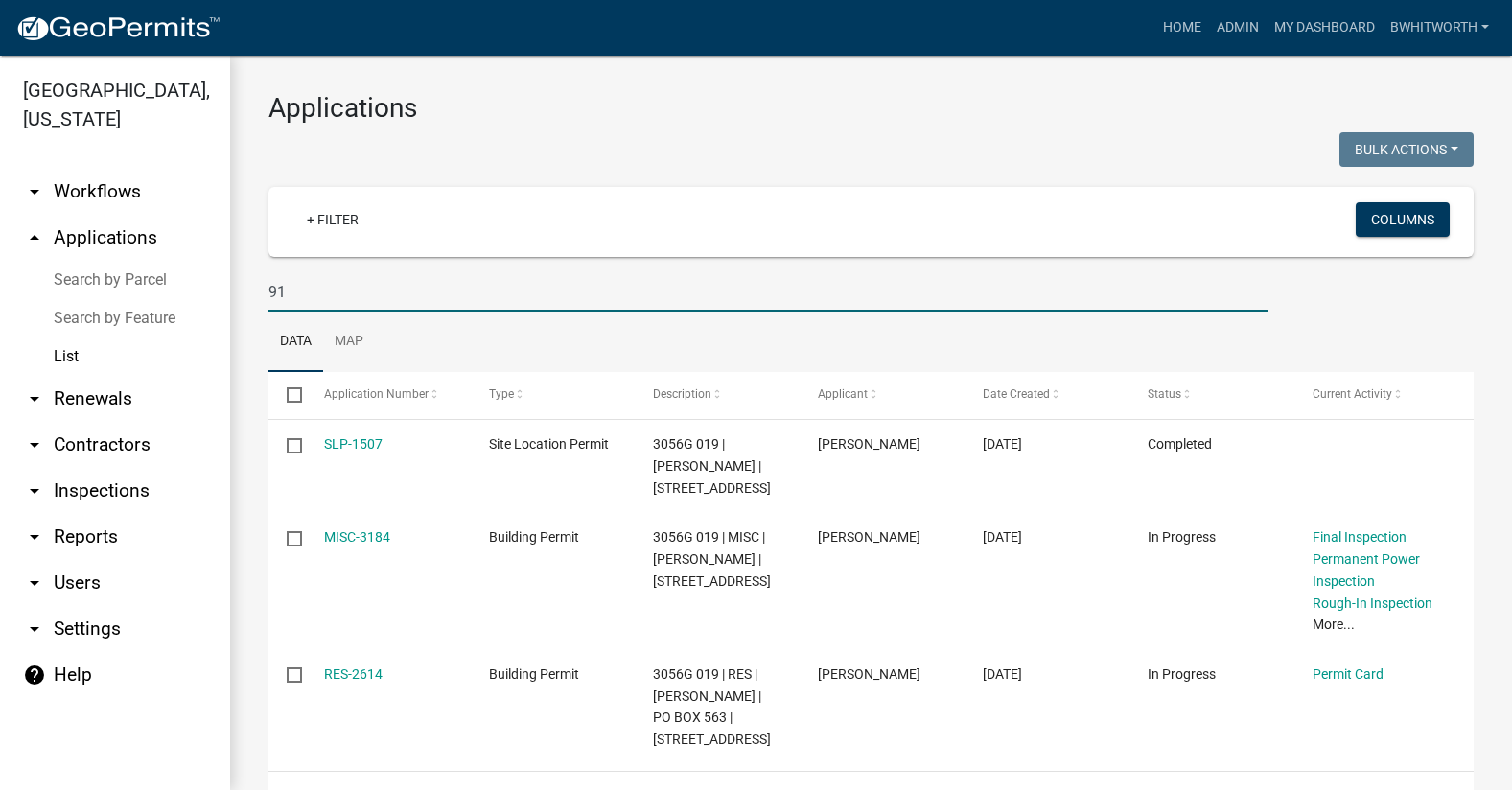
type input "9"
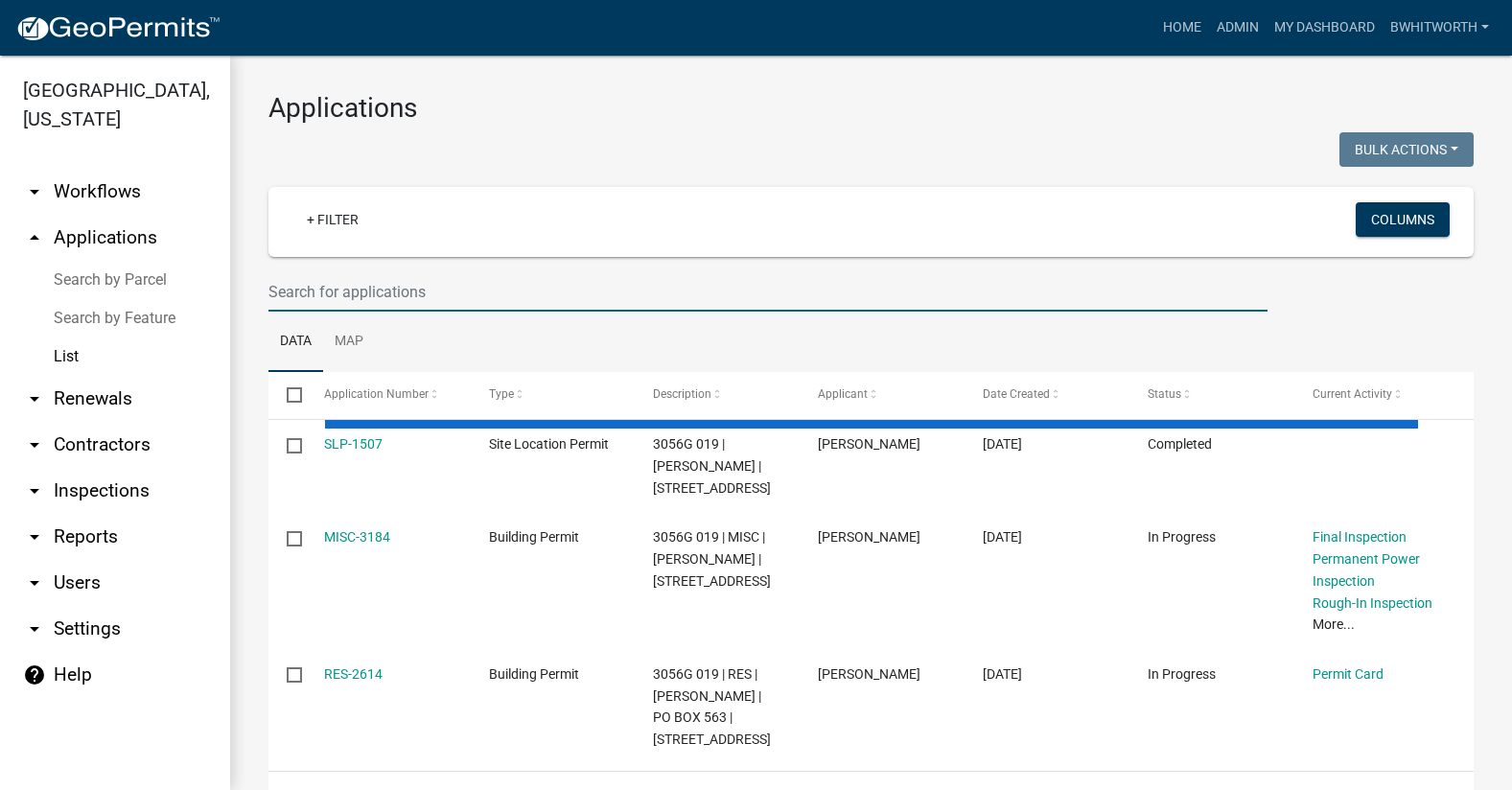
select select "3: 100"
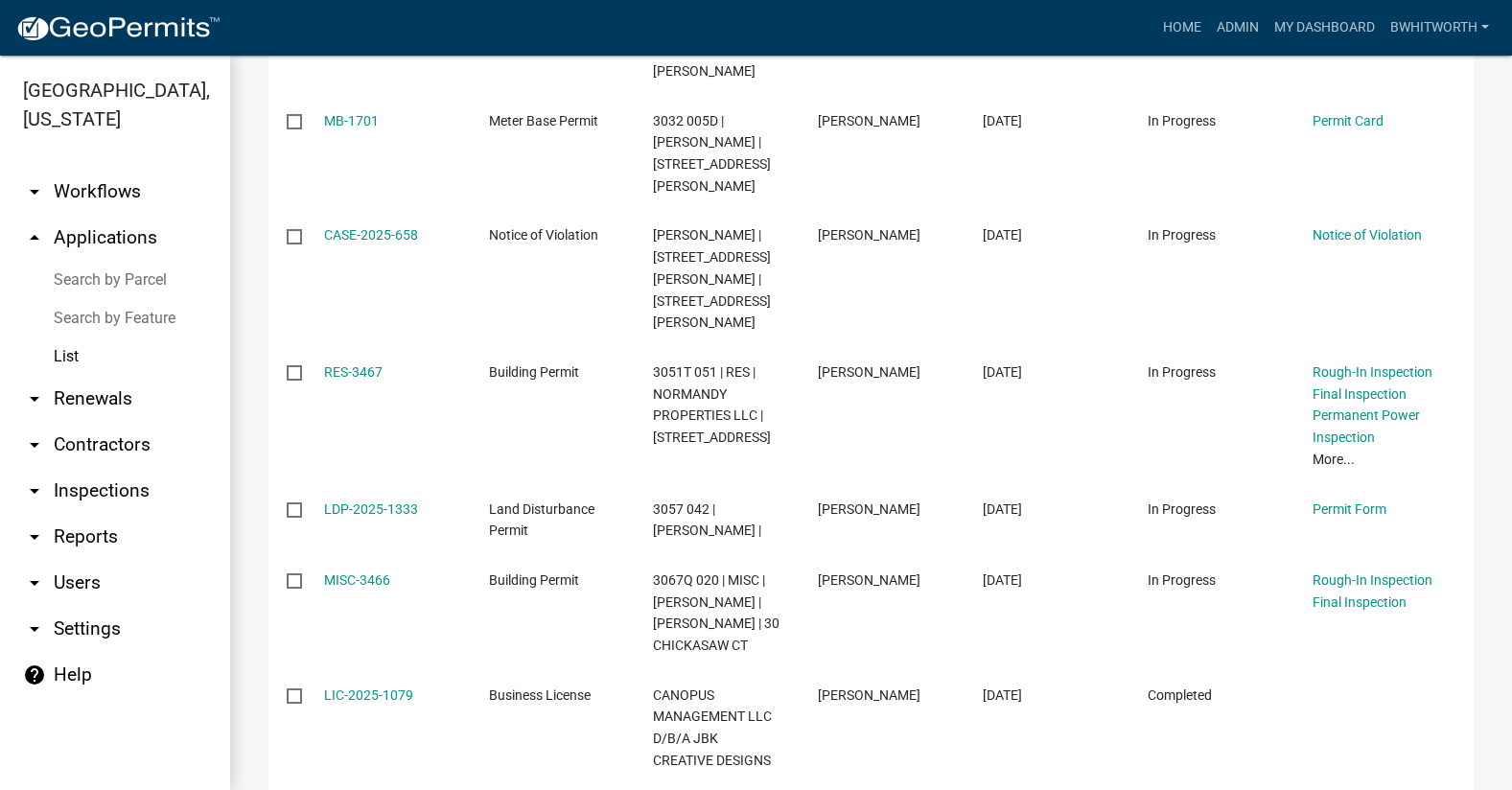
scroll to position [0, 0]
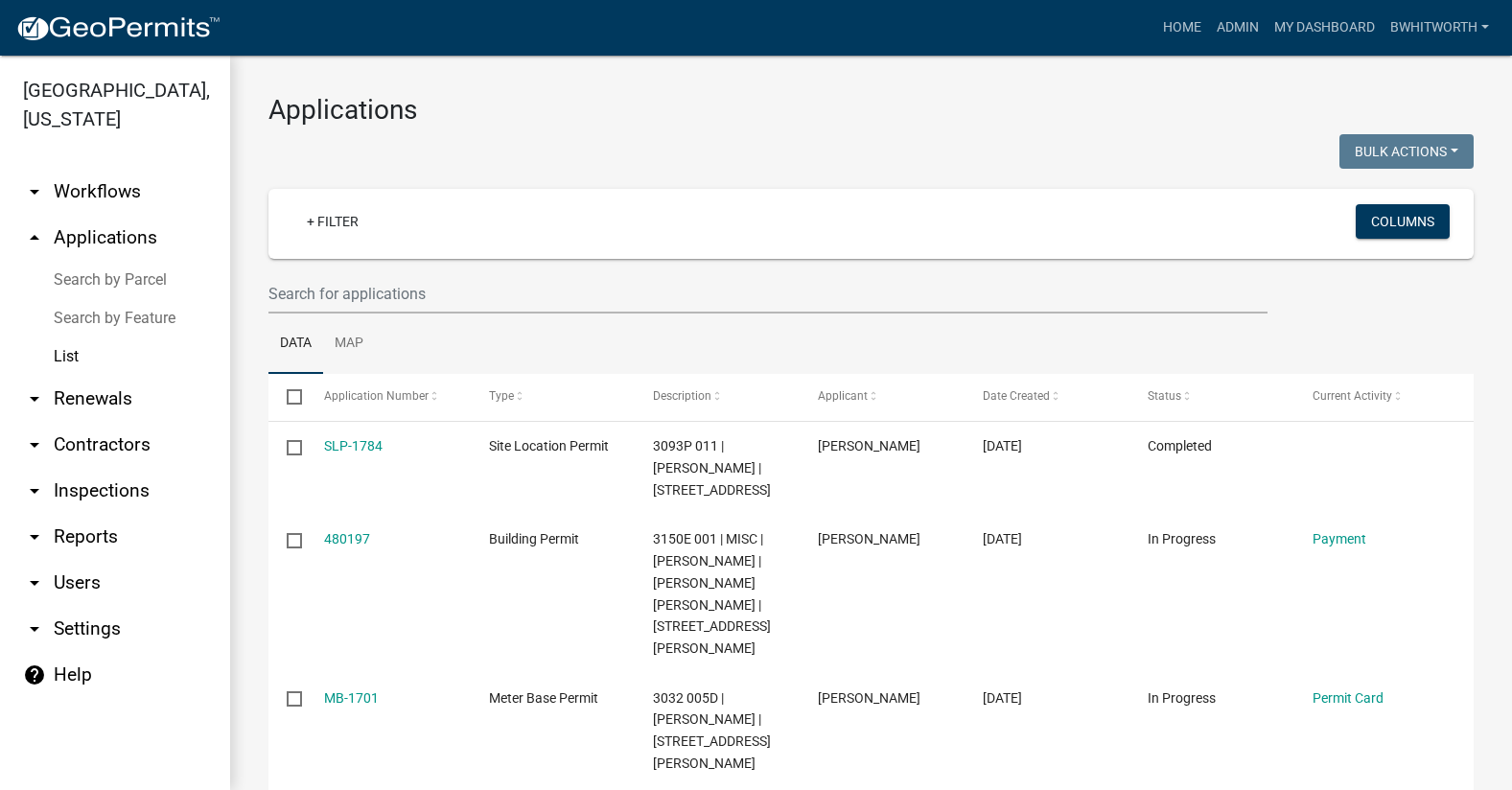
drag, startPoint x: 958, startPoint y: 128, endPoint x: 804, endPoint y: 143, distance: 154.7
click at [523, 134] on div at bounding box center [562, 154] width 618 height 39
click at [411, 289] on input "text" at bounding box center [768, 294] width 999 height 39
click at [556, 140] on div at bounding box center [562, 154] width 618 height 39
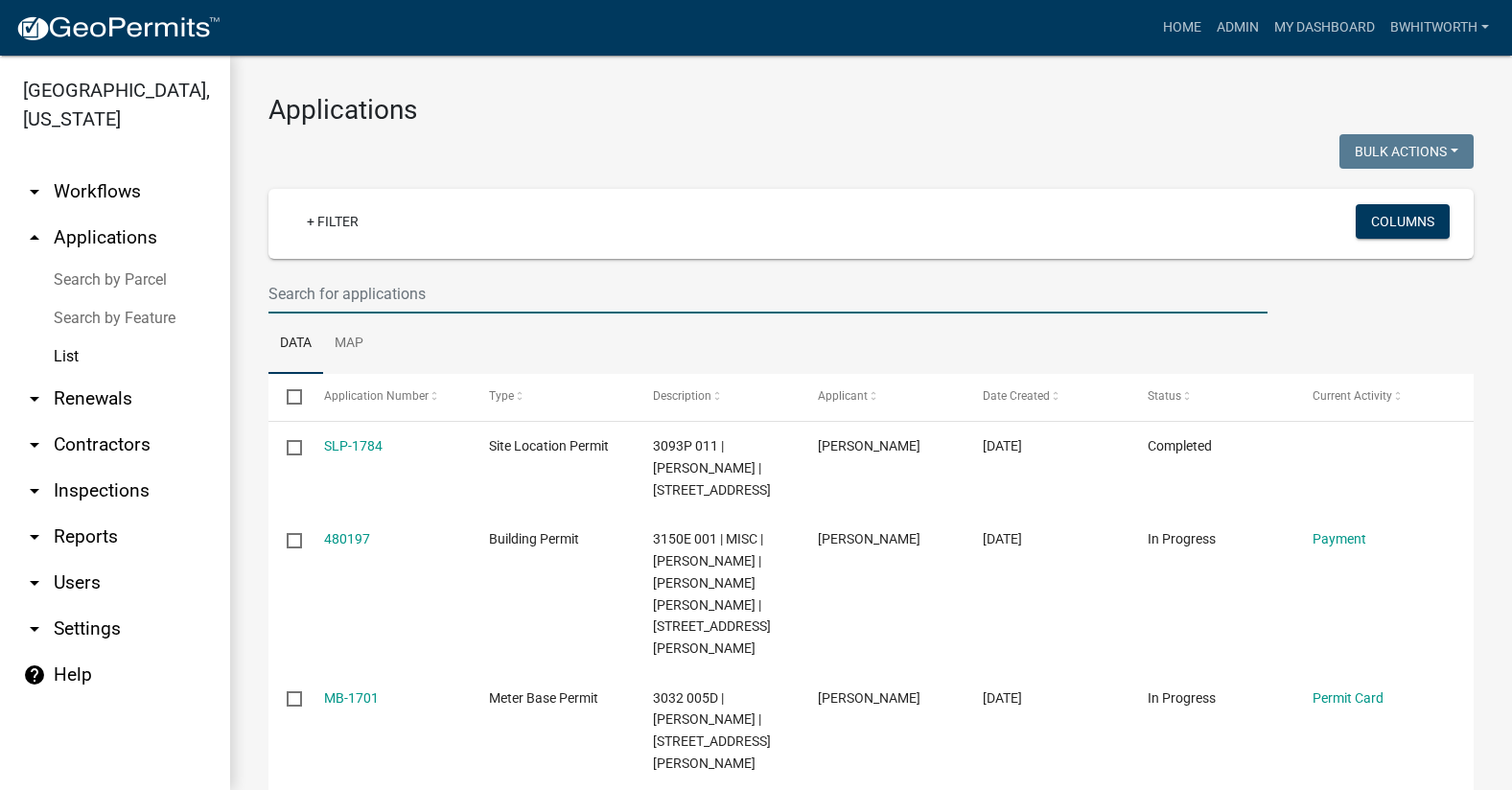
drag, startPoint x: 379, startPoint y: 299, endPoint x: 422, endPoint y: 309, distance: 44.1
click at [379, 299] on input "text" at bounding box center [768, 294] width 999 height 39
click at [453, 98] on h3 "Applications" at bounding box center [871, 109] width 1205 height 33
